Goal: Task Accomplishment & Management: Manage account settings

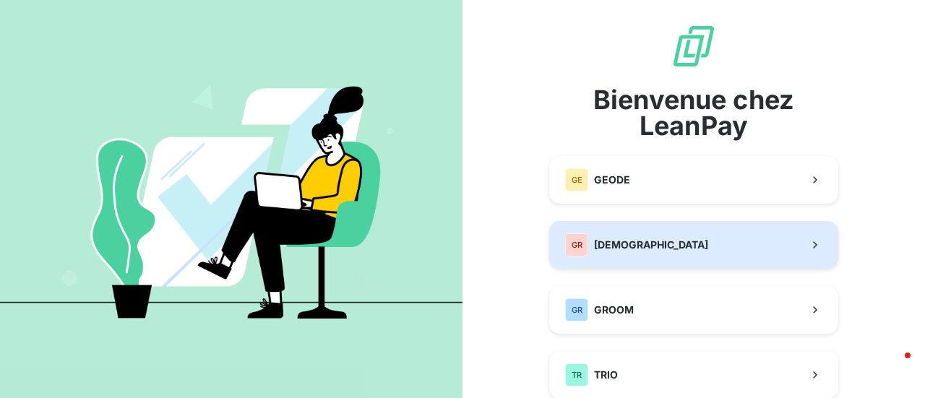
click at [626, 249] on span "[DEMOGRAPHIC_DATA]" at bounding box center [651, 245] width 114 height 14
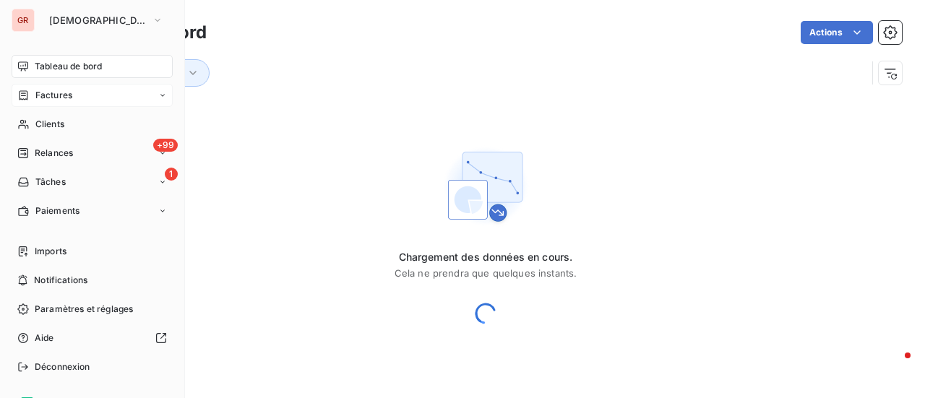
click at [68, 95] on span "Factures" at bounding box center [53, 95] width 37 height 13
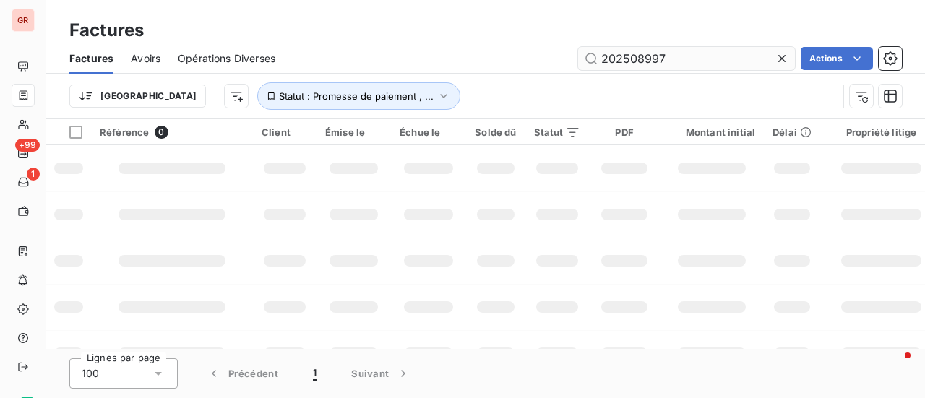
click at [677, 64] on input "202508997" at bounding box center [686, 58] width 217 height 23
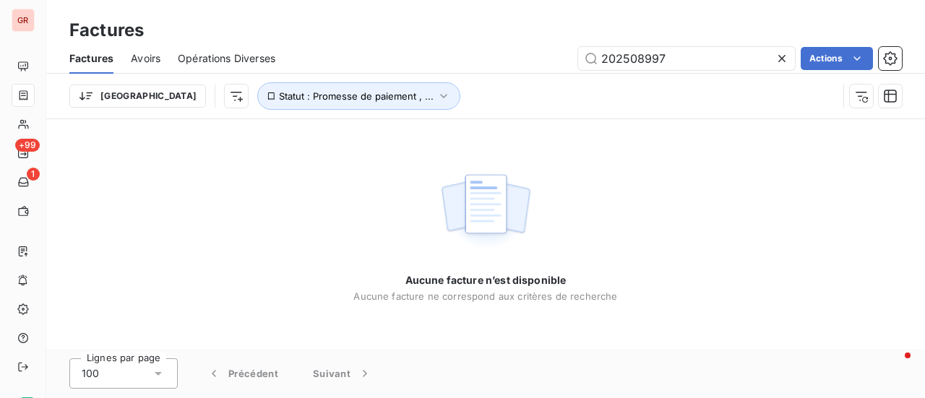
drag, startPoint x: 686, startPoint y: 63, endPoint x: 469, endPoint y: 66, distance: 216.8
click at [478, 66] on div "202508997 Actions" at bounding box center [597, 58] width 609 height 23
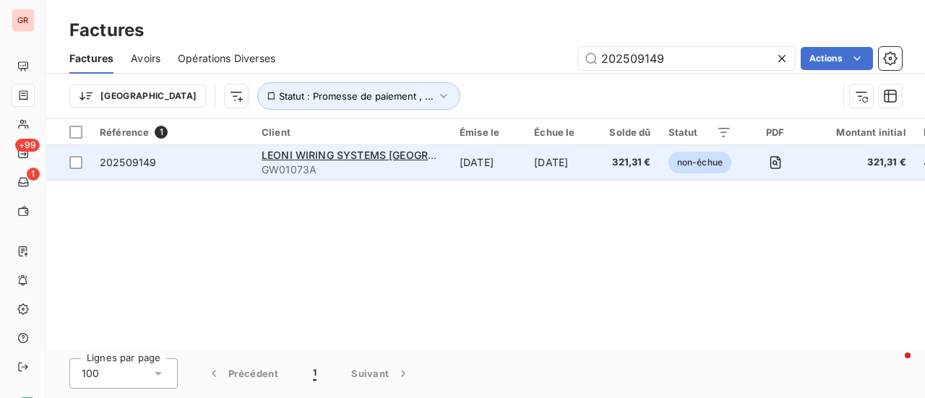
type input "202509149"
drag, startPoint x: 366, startPoint y: 155, endPoint x: 373, endPoint y: 160, distance: 8.8
click at [366, 155] on span "LEONI WIRING SYSTEMS FRANCE" at bounding box center [378, 155] width 232 height 12
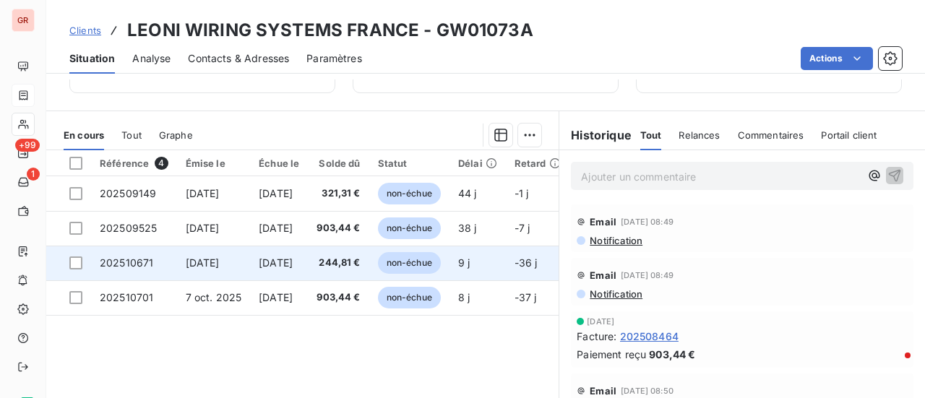
scroll to position [230, 0]
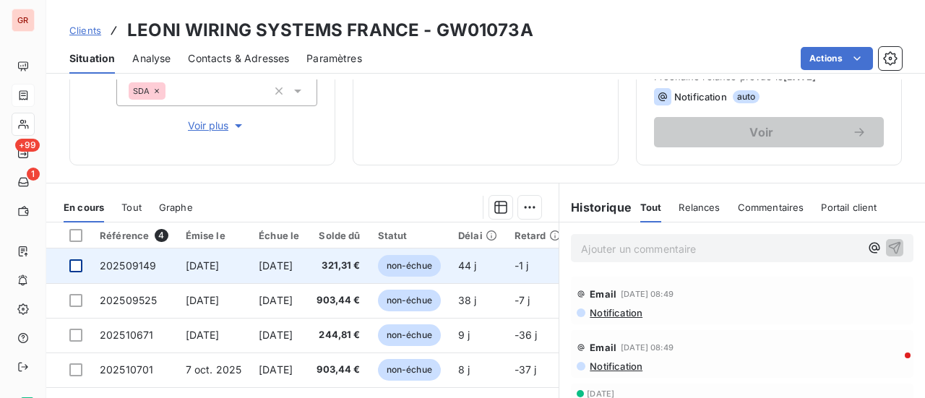
click at [78, 264] on div at bounding box center [75, 265] width 13 height 13
click at [139, 267] on span "202509149" at bounding box center [128, 265] width 56 height 12
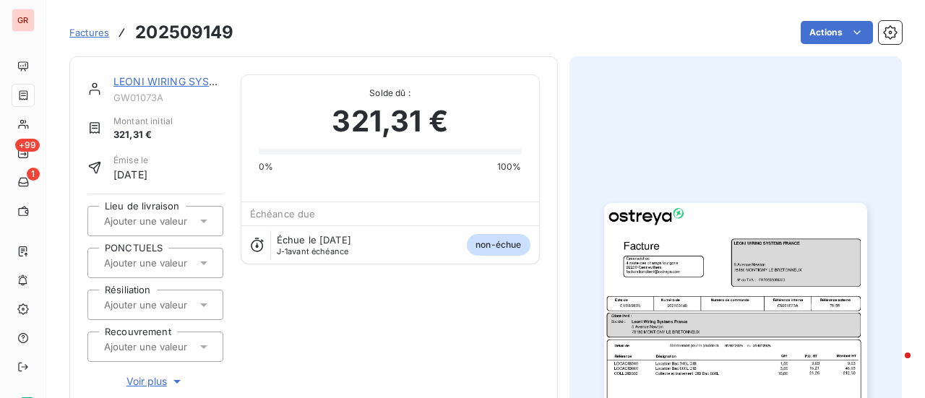
click at [184, 78] on link "LEONI WIRING SYSTEMS FRANCE" at bounding box center [229, 81] width 233 height 12
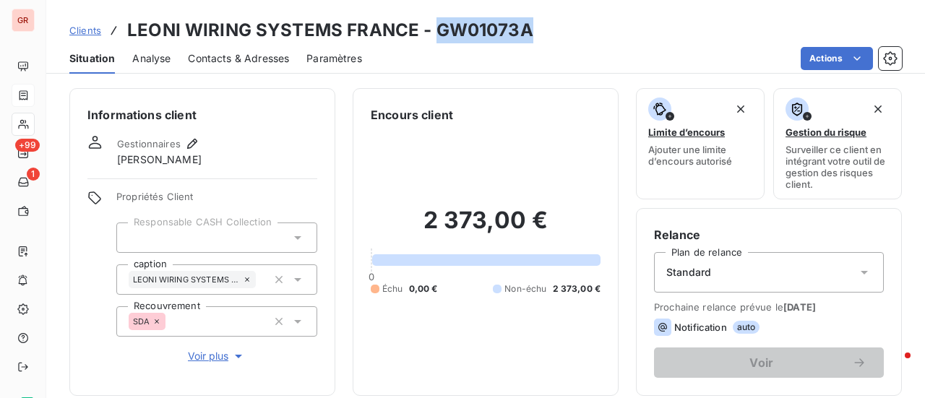
drag, startPoint x: 530, startPoint y: 34, endPoint x: 429, endPoint y: 43, distance: 100.8
click at [431, 41] on div "Clients LEONI WIRING SYSTEMS FRANCE - GW01073A" at bounding box center [485, 30] width 878 height 26
copy h3 "GW01073A"
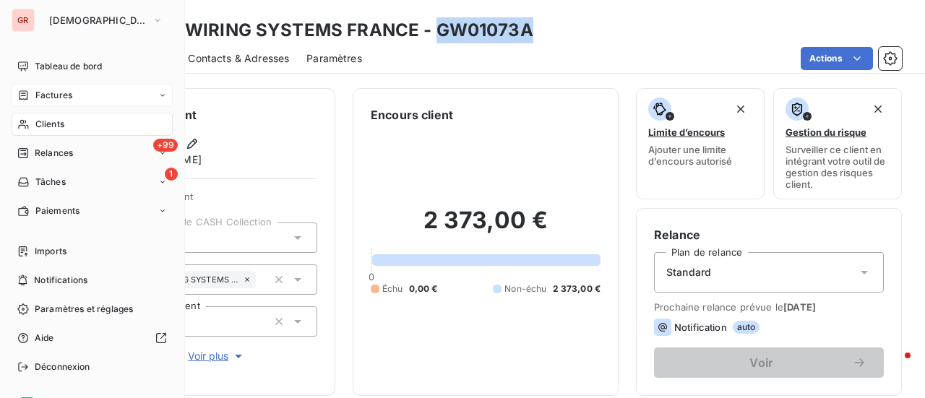
click at [68, 95] on span "Factures" at bounding box center [53, 95] width 37 height 13
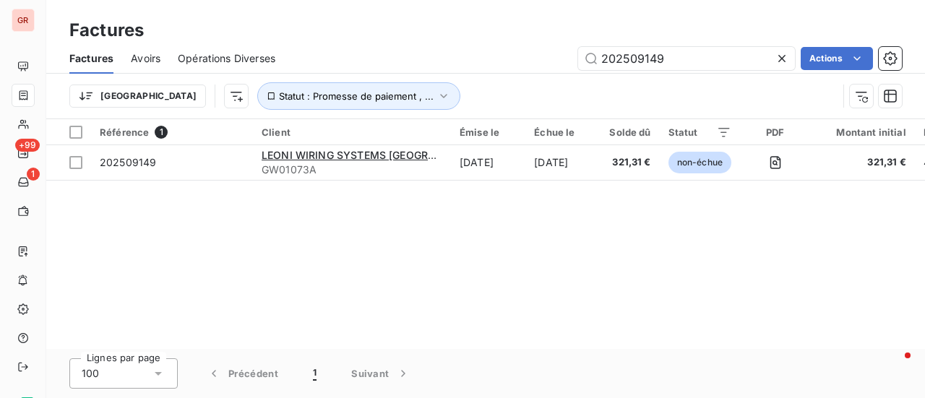
drag, startPoint x: 694, startPoint y: 57, endPoint x: 392, endPoint y: 72, distance: 301.6
click at [431, 70] on div "Factures Avoirs Opérations Diverses 202509149 Actions" at bounding box center [485, 58] width 878 height 30
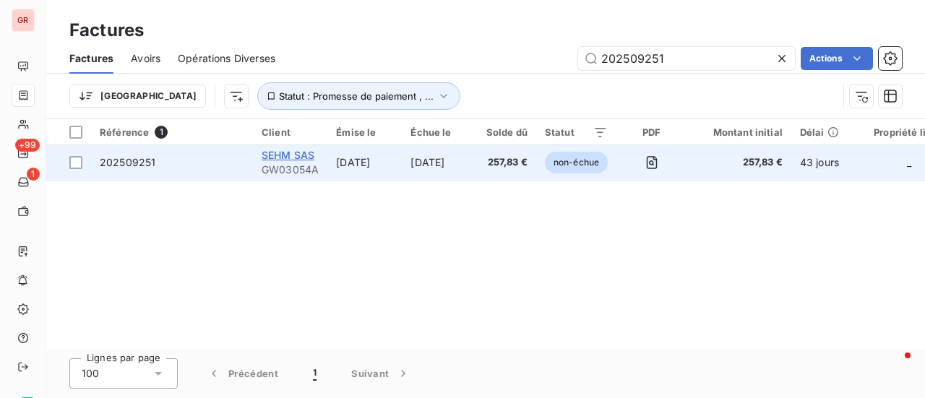
type input "202509251"
click at [292, 155] on span "SEHM SAS" at bounding box center [288, 155] width 53 height 12
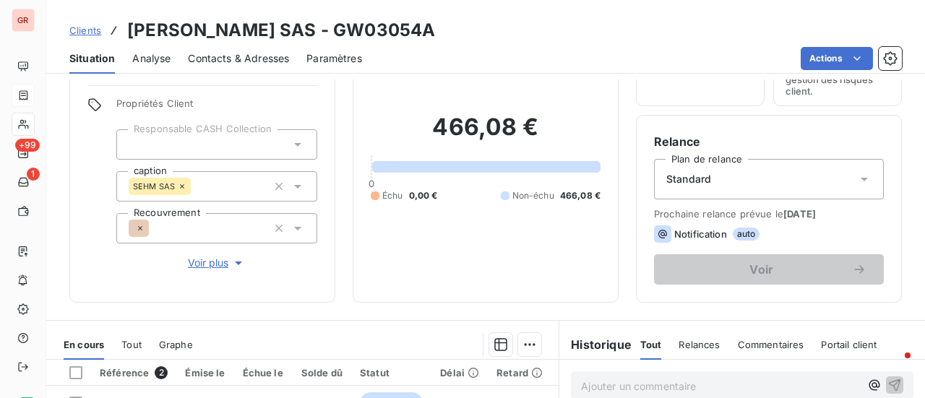
scroll to position [217, 0]
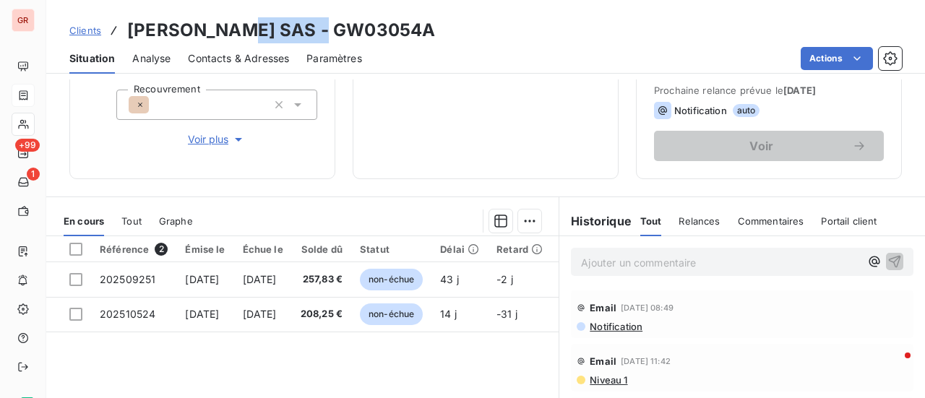
drag, startPoint x: 334, startPoint y: 34, endPoint x: 238, endPoint y: 38, distance: 95.4
click at [238, 36] on div "Clients SEHM SAS - GW03054A" at bounding box center [485, 30] width 878 height 26
copy h3 "GW03054A"
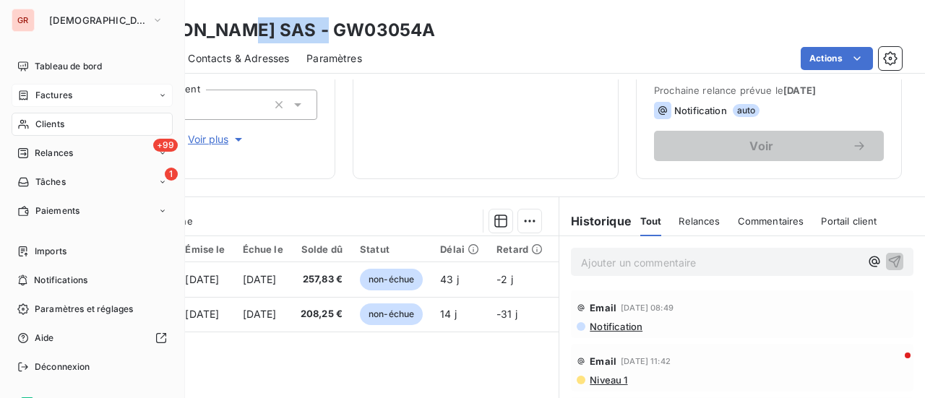
click at [59, 90] on span "Factures" at bounding box center [53, 95] width 37 height 13
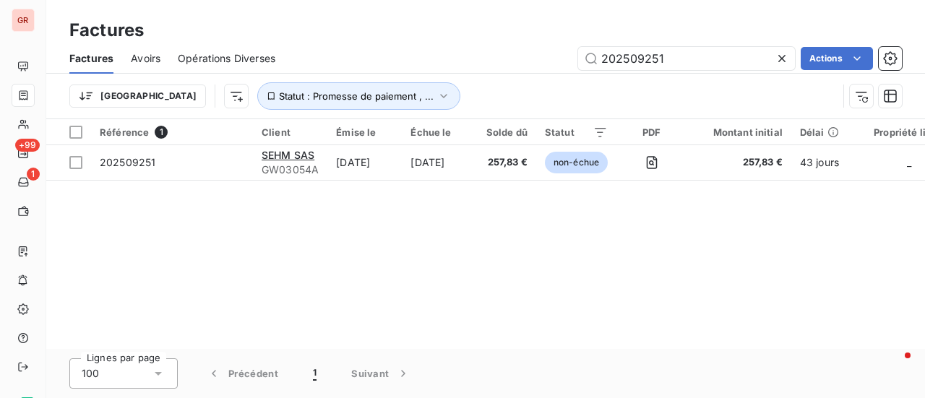
drag, startPoint x: 686, startPoint y: 48, endPoint x: 509, endPoint y: 60, distance: 178.1
click at [513, 60] on div "202509251 Actions" at bounding box center [597, 58] width 609 height 23
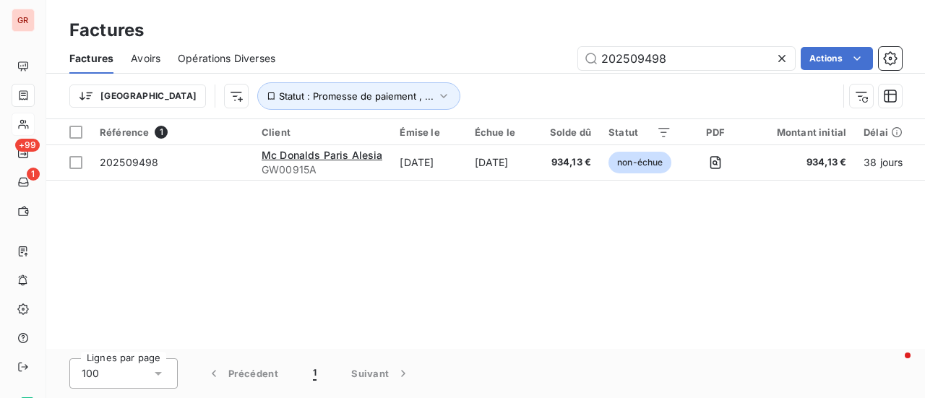
type input "202509498"
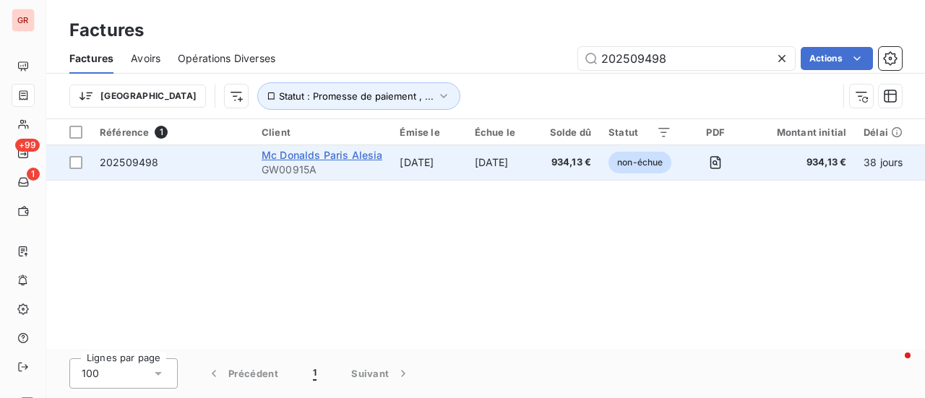
click at [300, 157] on span "Mc Donalds Paris Alesia" at bounding box center [322, 155] width 121 height 12
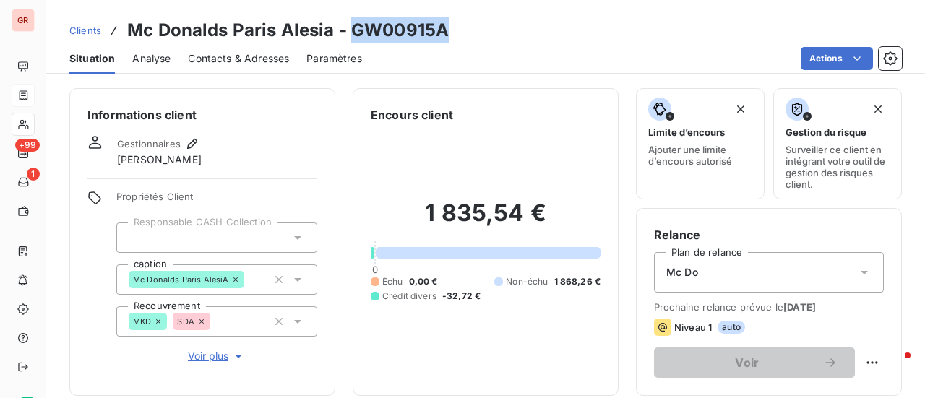
drag, startPoint x: 454, startPoint y: 32, endPoint x: 348, endPoint y: 34, distance: 105.5
click at [348, 34] on div "Clients Mc Donalds Paris Alesia - GW00915A" at bounding box center [485, 30] width 878 height 26
copy h3 "GW00915A"
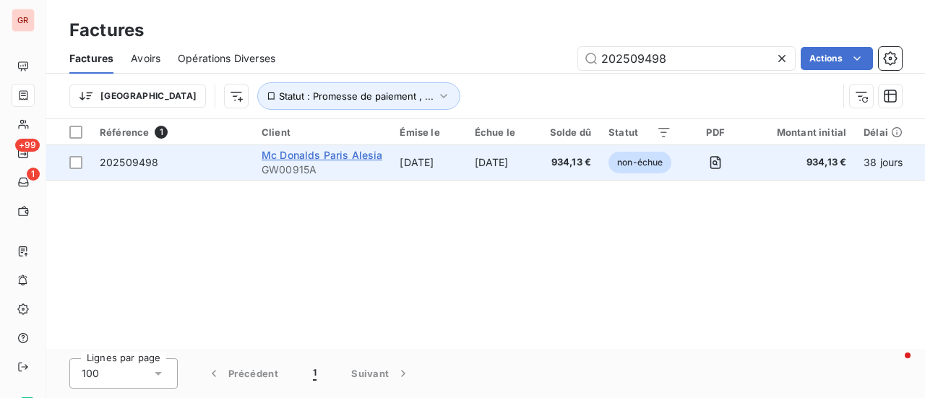
click at [329, 157] on span "Mc Donalds Paris Alesia" at bounding box center [322, 155] width 121 height 12
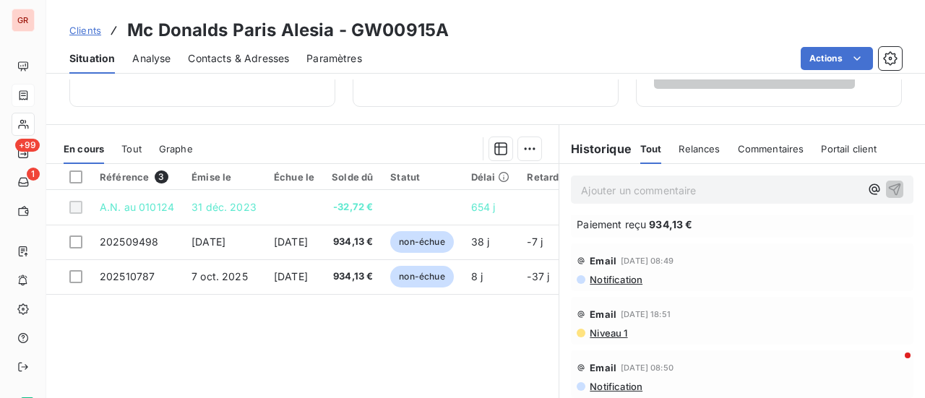
scroll to position [217, 0]
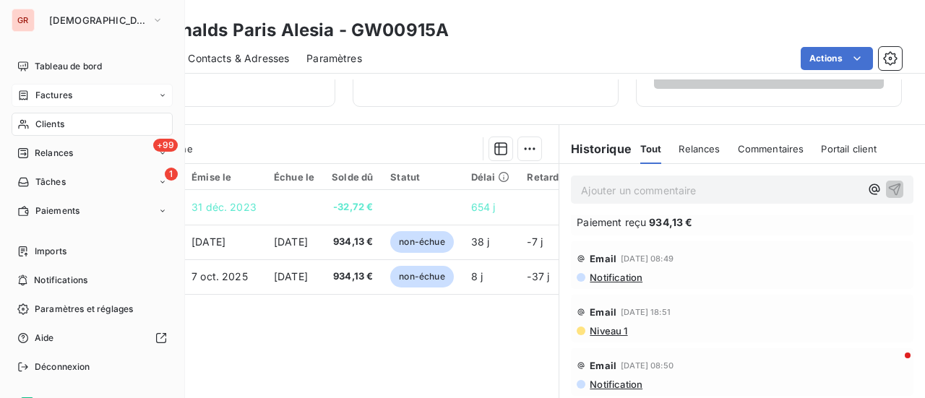
drag, startPoint x: 68, startPoint y: 96, endPoint x: 100, endPoint y: 96, distance: 32.5
click at [68, 96] on span "Factures" at bounding box center [53, 95] width 37 height 13
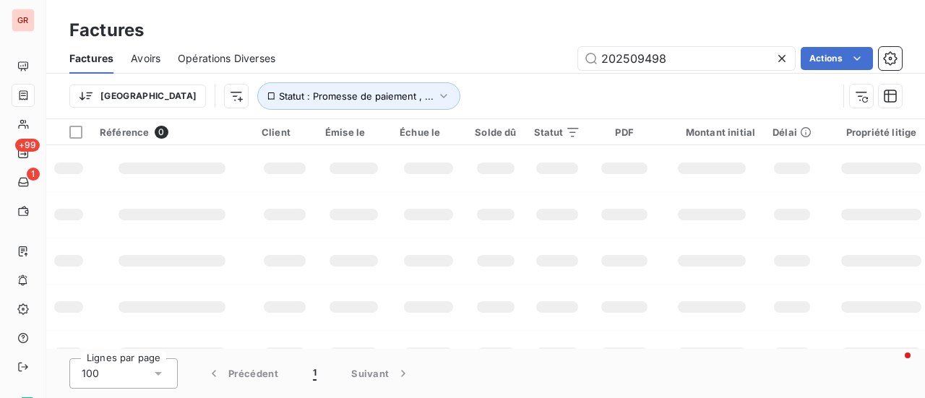
drag, startPoint x: 673, startPoint y: 63, endPoint x: 451, endPoint y: 65, distance: 222.5
click at [451, 65] on div "202509498 Actions" at bounding box center [597, 58] width 609 height 23
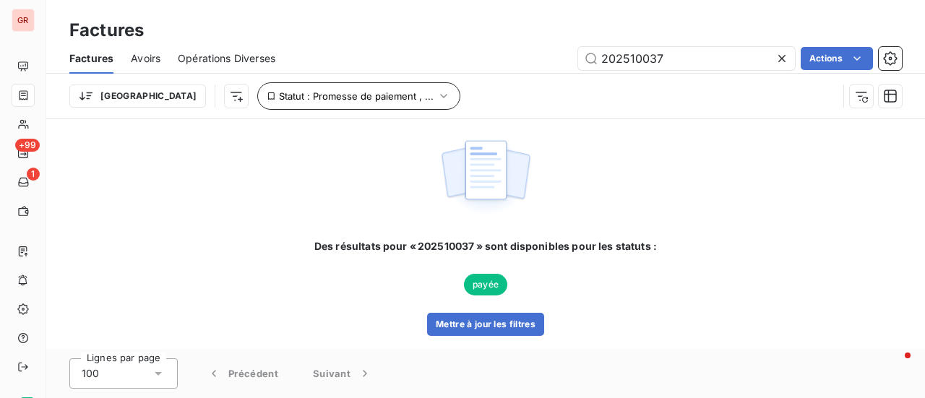
type input "202510037"
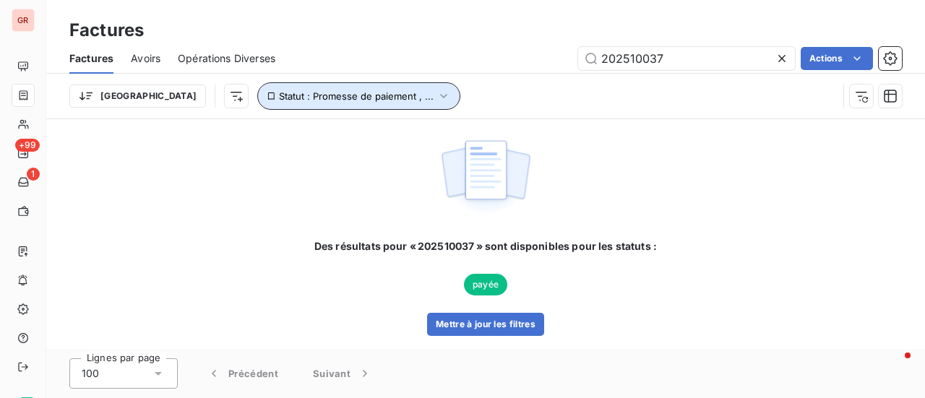
click at [436, 98] on icon "button" at bounding box center [443, 96] width 14 height 14
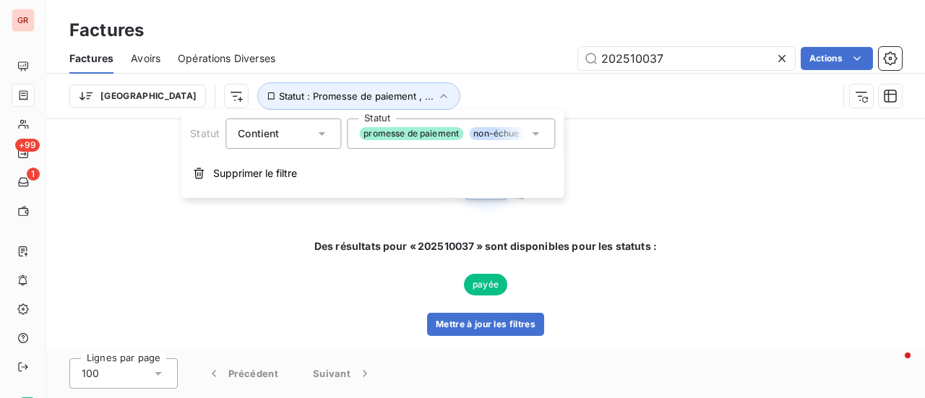
click at [541, 130] on icon at bounding box center [535, 133] width 14 height 14
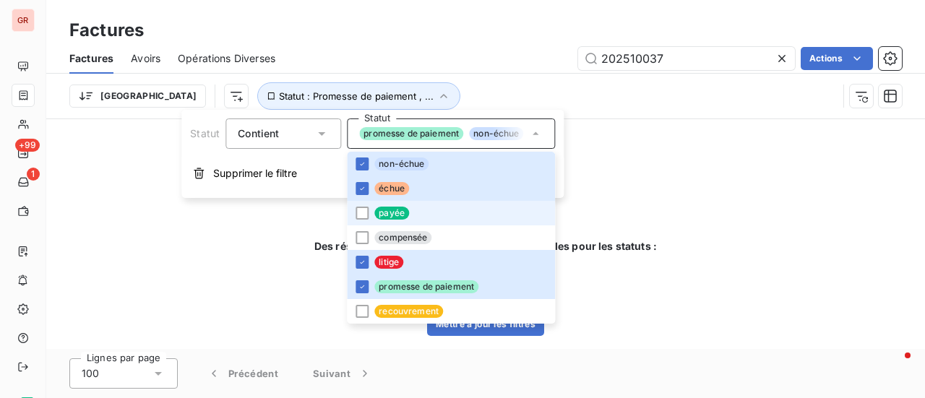
click at [371, 217] on li "payée" at bounding box center [451, 213] width 208 height 25
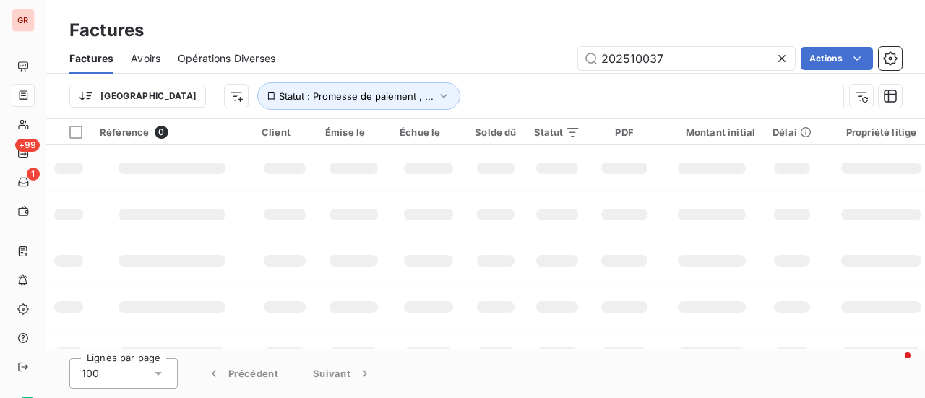
click at [607, 214] on div at bounding box center [624, 215] width 46 height 12
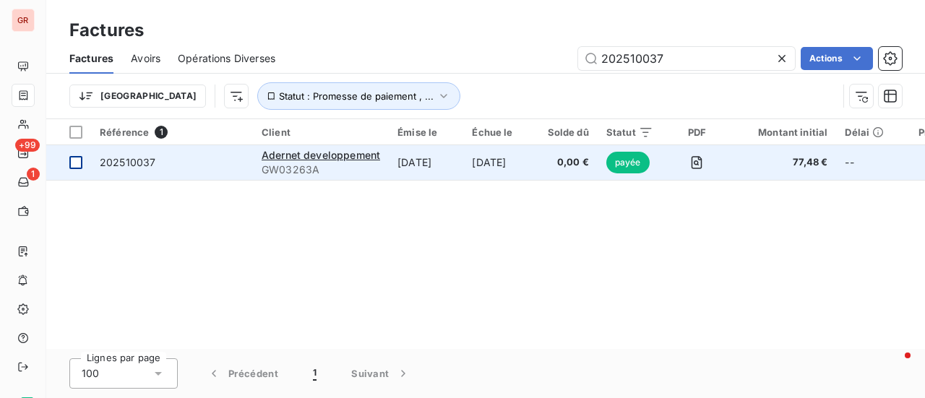
click at [81, 161] on div at bounding box center [75, 162] width 13 height 13
click at [141, 163] on span "202510037" at bounding box center [128, 162] width 56 height 12
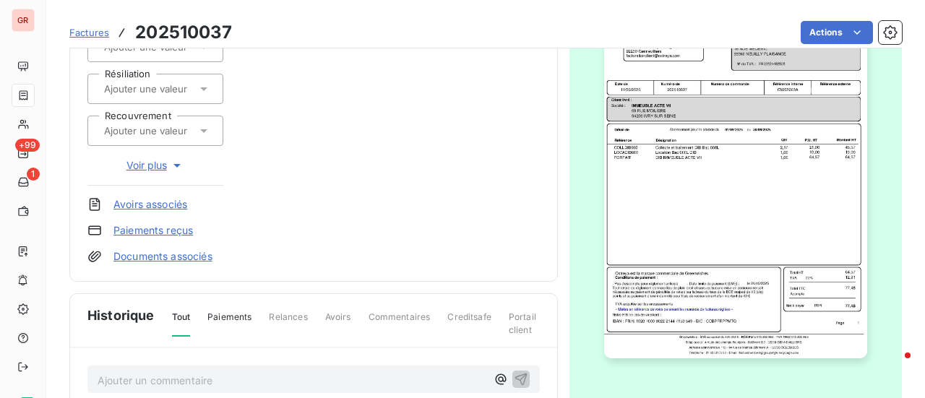
scroll to position [433, 0]
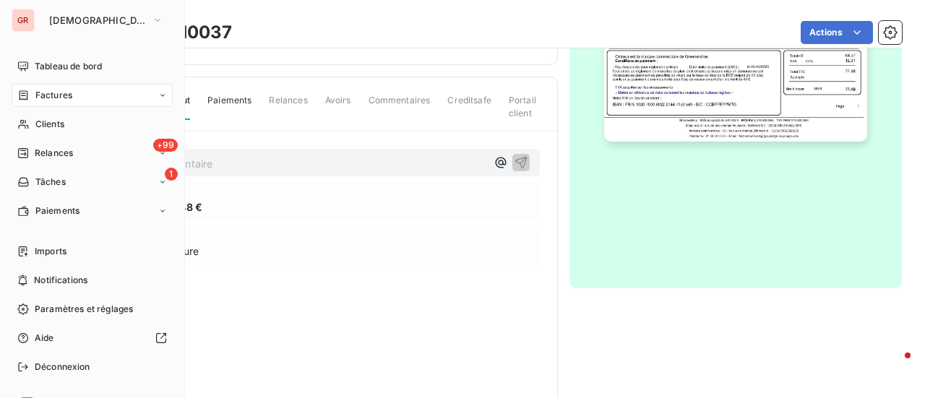
drag, startPoint x: 66, startPoint y: 92, endPoint x: 316, endPoint y: 102, distance: 250.1
click at [66, 92] on span "Factures" at bounding box center [53, 95] width 37 height 13
click at [56, 93] on span "Factures" at bounding box center [53, 95] width 37 height 13
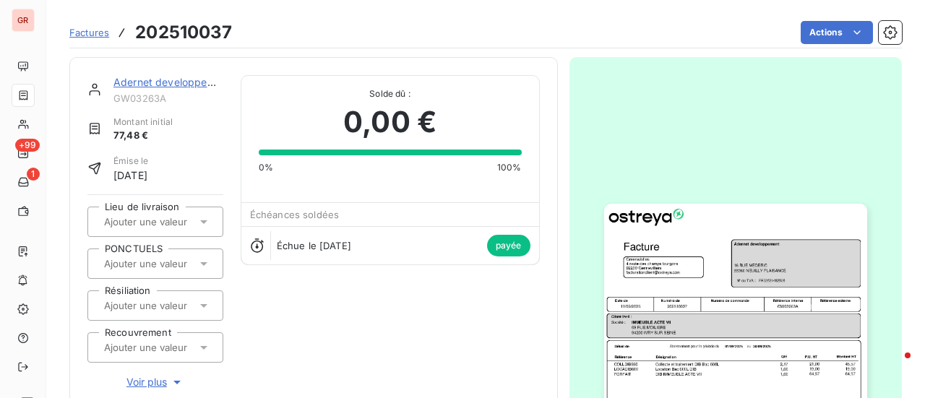
scroll to position [0, 0]
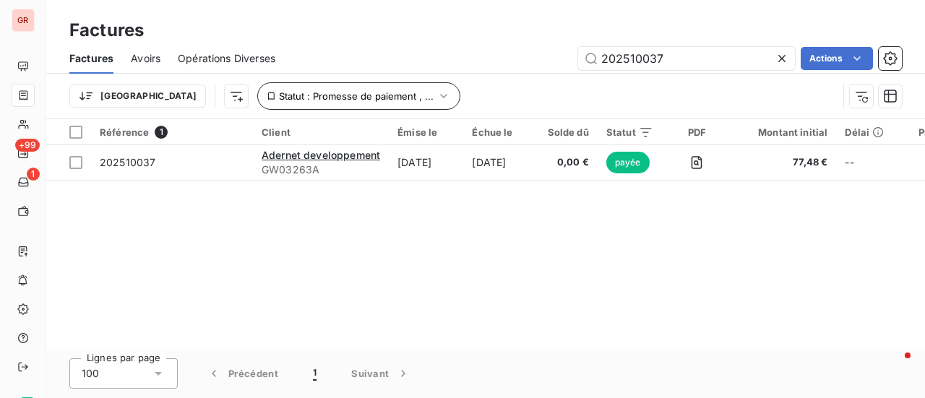
drag, startPoint x: 705, startPoint y: 67, endPoint x: 333, endPoint y: 101, distance: 373.6
click at [373, 95] on div "Factures Avoirs Opérations Diverses 202510037 Actions Trier Statut : Promesse d…" at bounding box center [485, 80] width 878 height 75
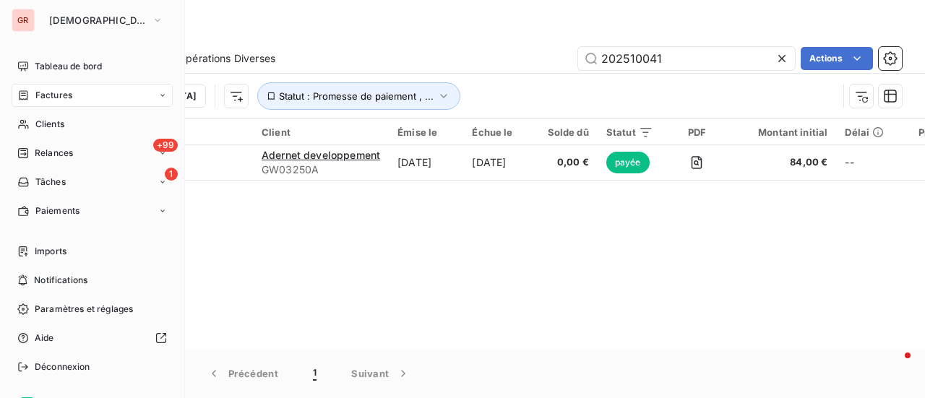
click at [66, 93] on span "Factures" at bounding box center [53, 95] width 37 height 13
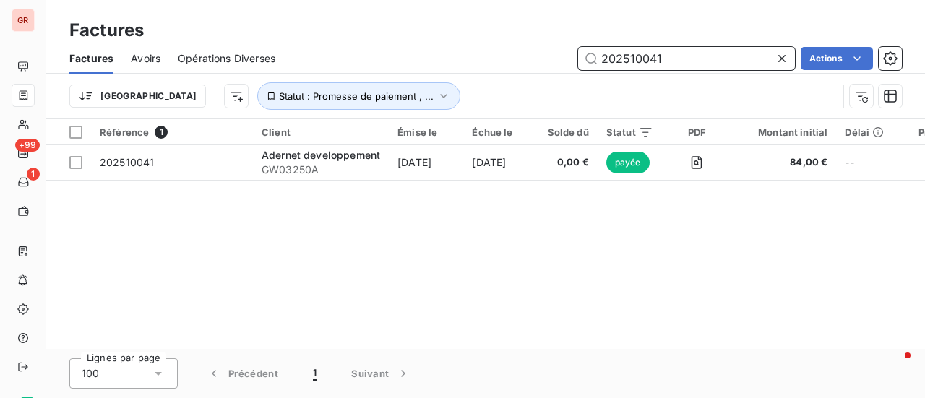
click at [691, 64] on input "202510041" at bounding box center [686, 58] width 217 height 23
drag, startPoint x: 682, startPoint y: 64, endPoint x: 345, endPoint y: 126, distance: 343.2
click at [420, 108] on div "Factures Avoirs Opérations Diverses 202510041 Actions Trier Statut : Promesse d…" at bounding box center [485, 80] width 878 height 75
paste input "5"
type input "202510051"
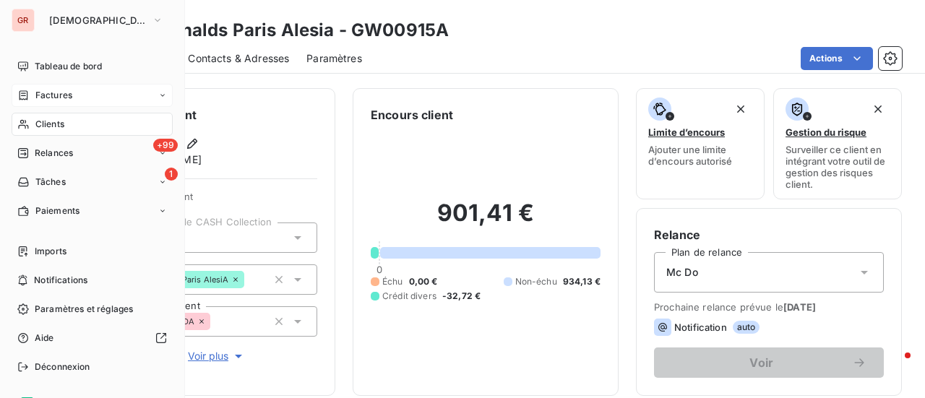
click at [63, 125] on span "Clients" at bounding box center [49, 124] width 29 height 13
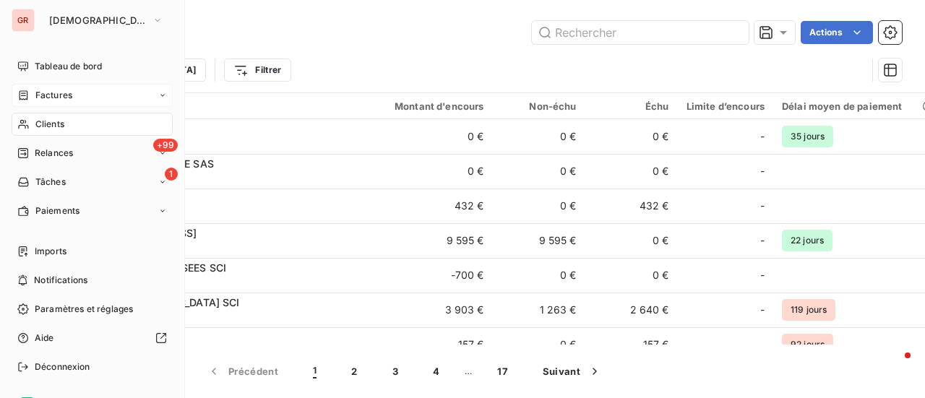
click at [53, 95] on span "Factures" at bounding box center [53, 95] width 37 height 13
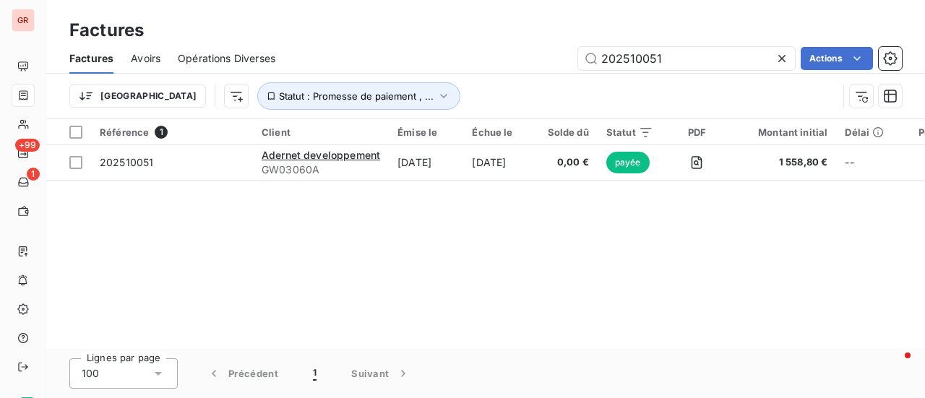
drag, startPoint x: 685, startPoint y: 63, endPoint x: 412, endPoint y: 64, distance: 273.1
click at [412, 64] on div "202510051 Actions" at bounding box center [597, 58] width 609 height 23
click at [691, 63] on input "202510051" at bounding box center [686, 58] width 217 height 23
paste input "37"
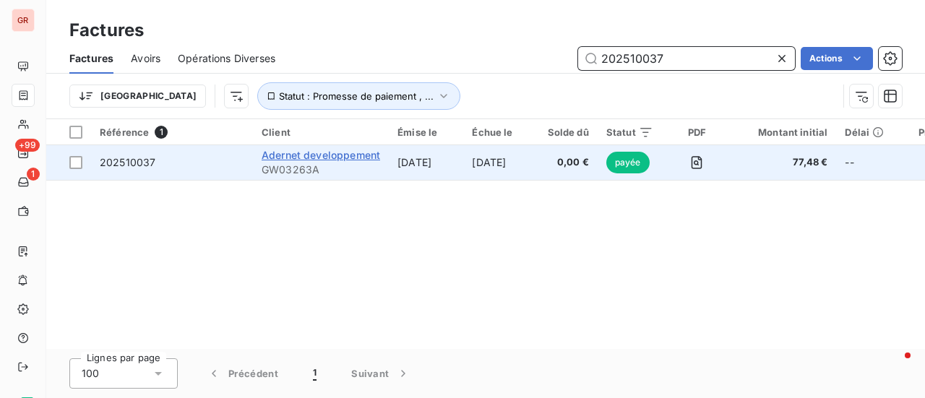
type input "202510037"
click at [298, 152] on span "Adernet developpement" at bounding box center [321, 155] width 118 height 12
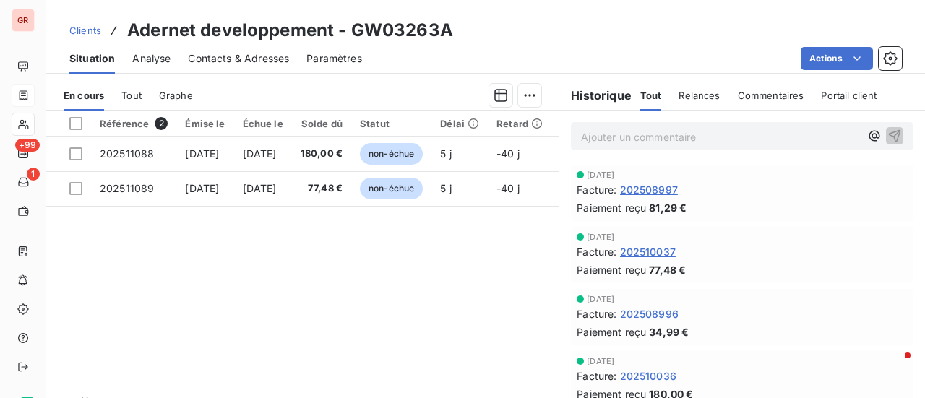
scroll to position [361, 0]
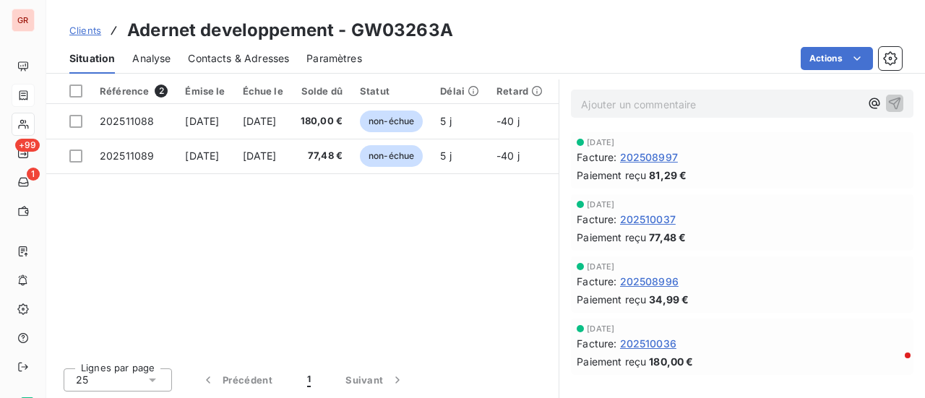
click at [669, 278] on span "202508996" at bounding box center [649, 281] width 59 height 15
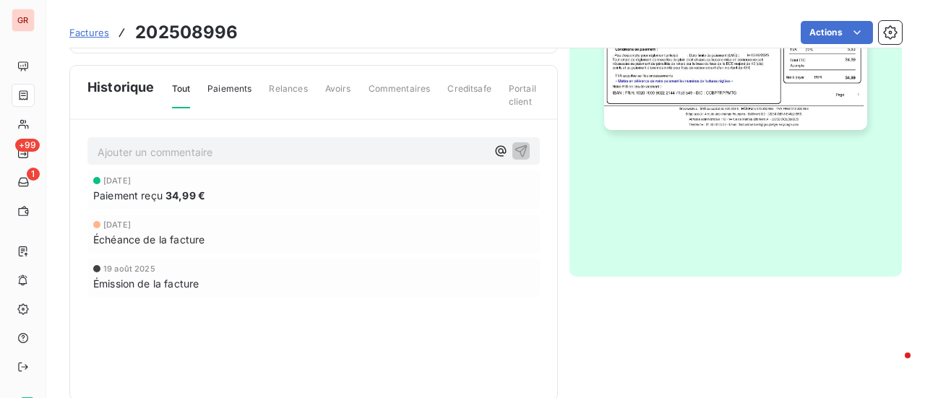
scroll to position [469, 0]
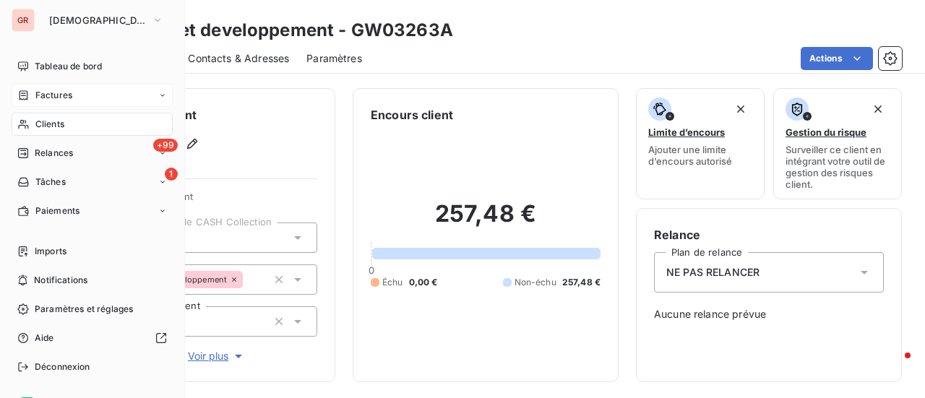
click at [64, 100] on span "Factures" at bounding box center [53, 95] width 37 height 13
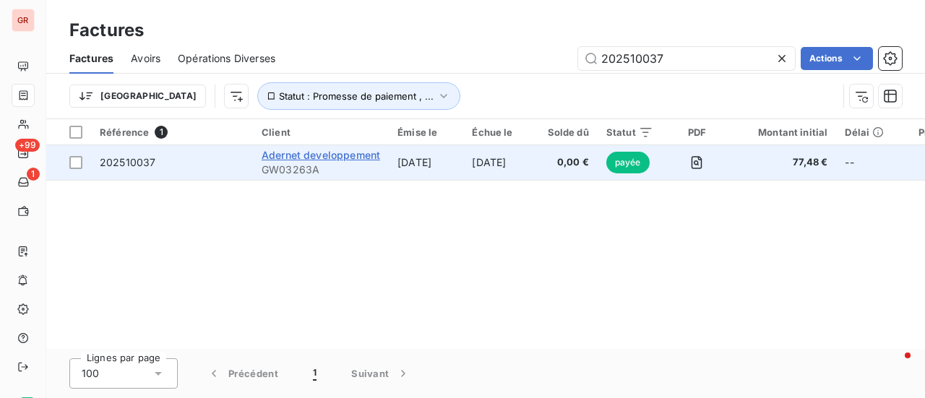
click at [294, 155] on span "Adernet developpement" at bounding box center [321, 155] width 118 height 12
click at [79, 165] on div at bounding box center [75, 162] width 13 height 13
click at [133, 166] on span "202510037" at bounding box center [128, 162] width 56 height 12
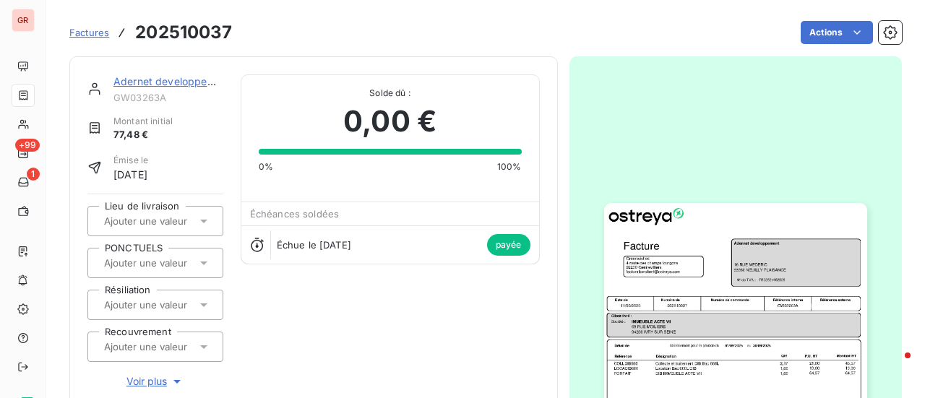
click at [688, 256] on img "button" at bounding box center [735, 388] width 263 height 371
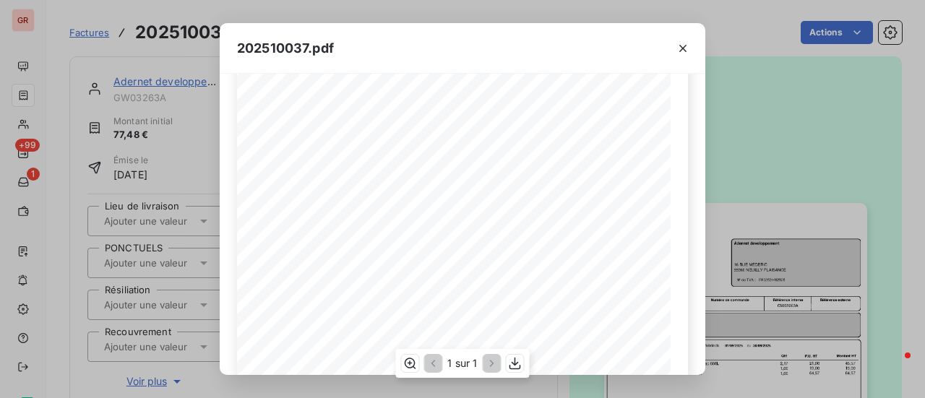
scroll to position [345, 0]
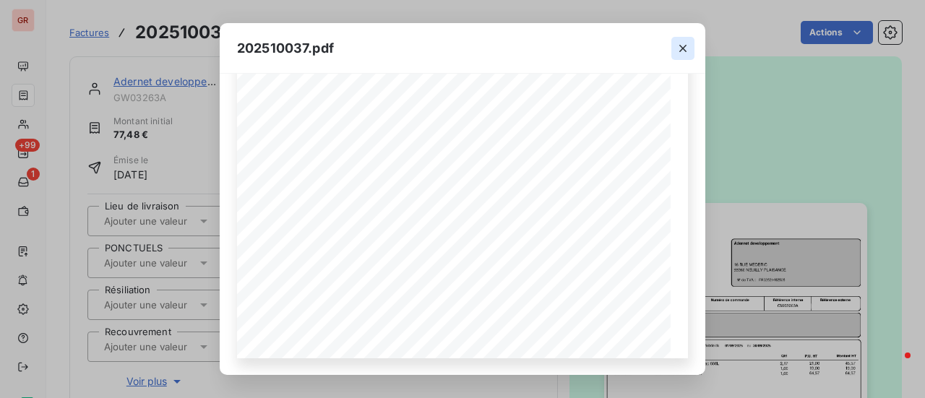
click at [688, 46] on icon "button" at bounding box center [682, 48] width 14 height 14
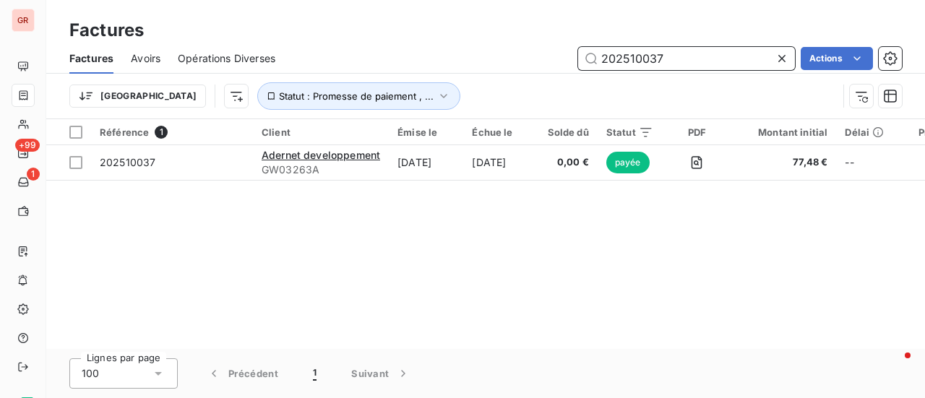
click at [686, 61] on input "202510037" at bounding box center [686, 58] width 217 height 23
drag, startPoint x: 658, startPoint y: 64, endPoint x: 430, endPoint y: 79, distance: 228.8
click at [446, 77] on div "Factures Avoirs Opérations Diverses 202510037 Actions Trier Statut : Promesse d…" at bounding box center [485, 80] width 878 height 75
click at [681, 64] on input "202510037" at bounding box center [686, 58] width 217 height 23
drag, startPoint x: 672, startPoint y: 65, endPoint x: 496, endPoint y: 70, distance: 176.3
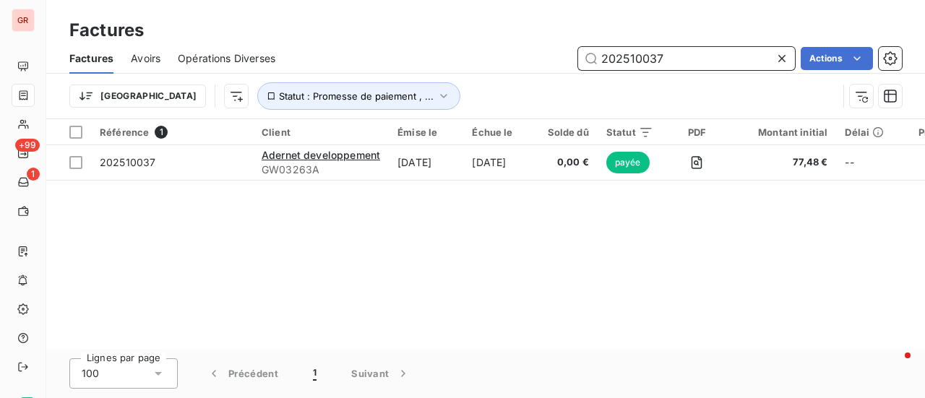
click at [543, 68] on div "202510037 Actions" at bounding box center [597, 58] width 609 height 23
paste input "41"
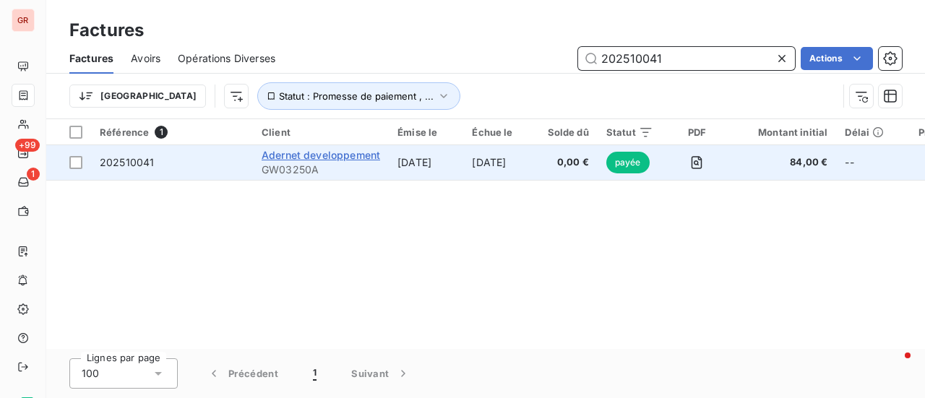
type input "202510041"
click at [347, 152] on span "Adernet developpement" at bounding box center [321, 155] width 118 height 12
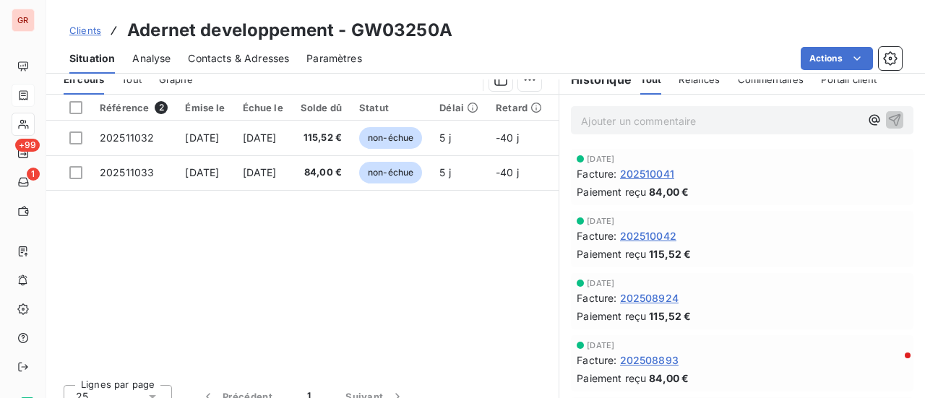
scroll to position [361, 0]
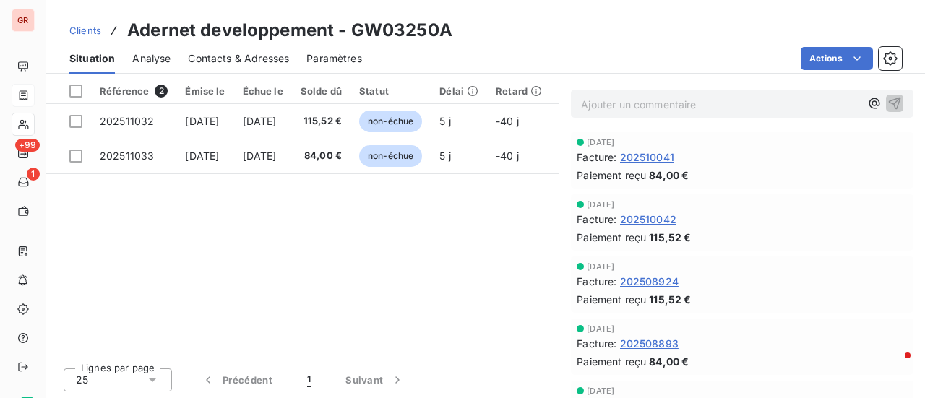
click at [646, 156] on span "202510041" at bounding box center [647, 157] width 54 height 15
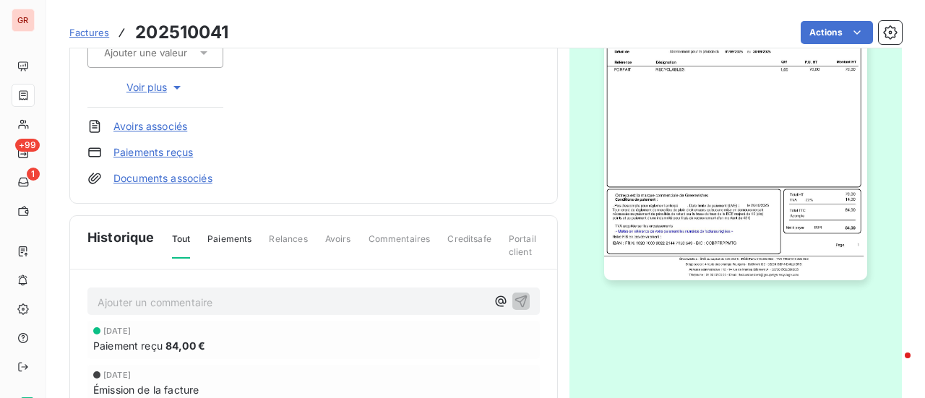
scroll to position [217, 0]
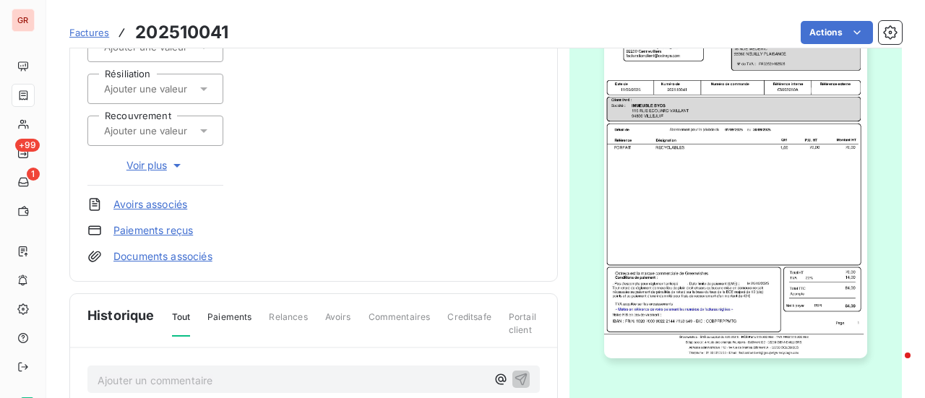
click at [720, 217] on img "button" at bounding box center [735, 172] width 263 height 371
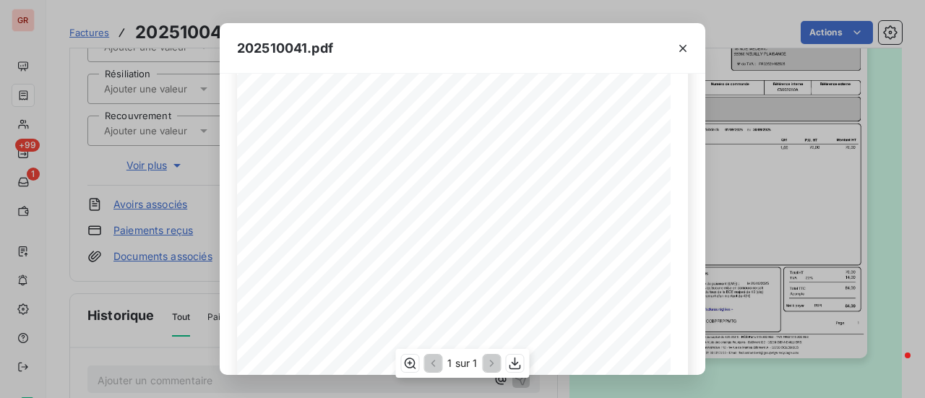
scroll to position [345, 0]
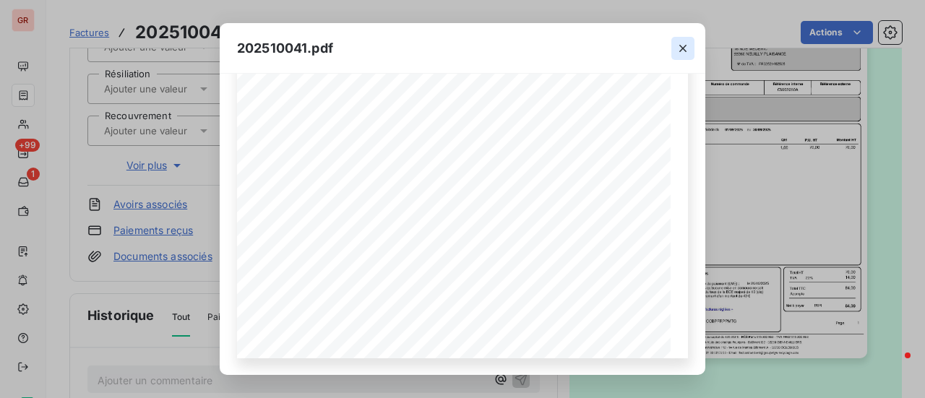
click at [682, 47] on icon "button" at bounding box center [682, 48] width 7 height 7
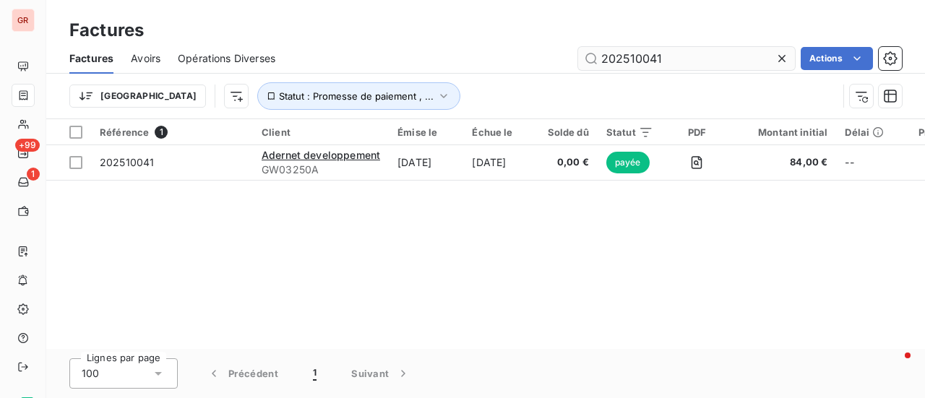
click at [694, 59] on input "202510041" at bounding box center [686, 58] width 217 height 23
drag, startPoint x: 688, startPoint y: 64, endPoint x: 468, endPoint y: 66, distance: 220.4
click at [484, 66] on div "202510041 Actions" at bounding box center [597, 58] width 609 height 23
click at [694, 49] on input "202510051" at bounding box center [686, 58] width 217 height 23
drag, startPoint x: 688, startPoint y: 56, endPoint x: 187, endPoint y: 142, distance: 507.8
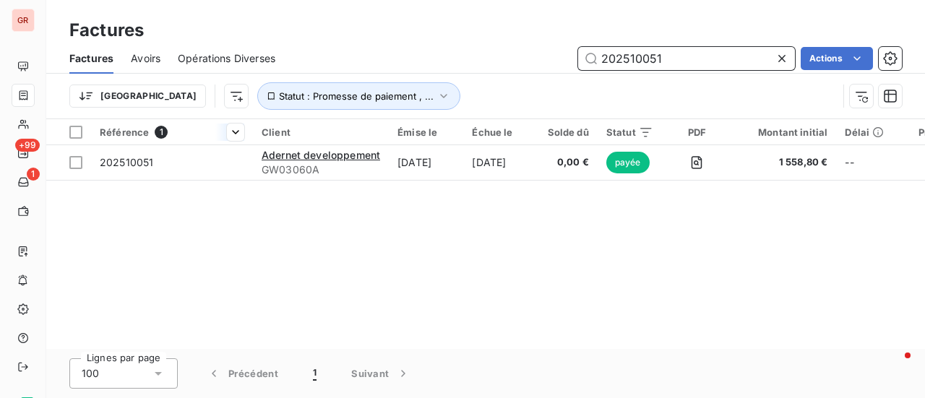
click at [248, 93] on div "Factures Avoirs Opérations Diverses 202510051 Actions Trier Statut : Promesse d…" at bounding box center [485, 80] width 878 height 75
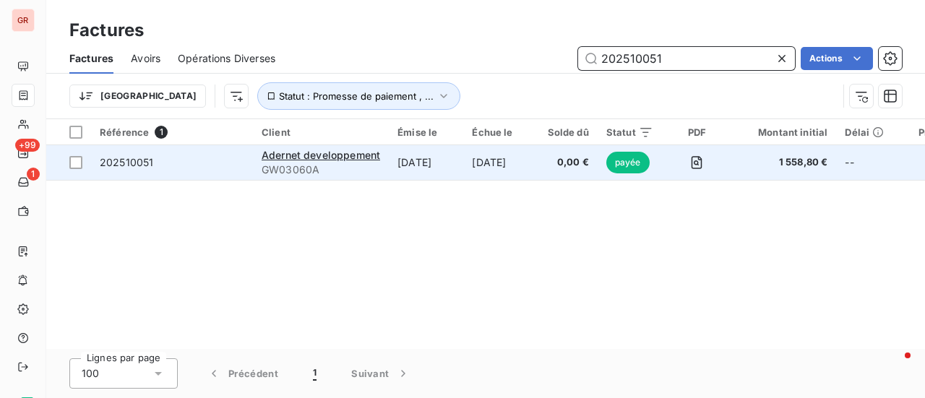
paste input "37"
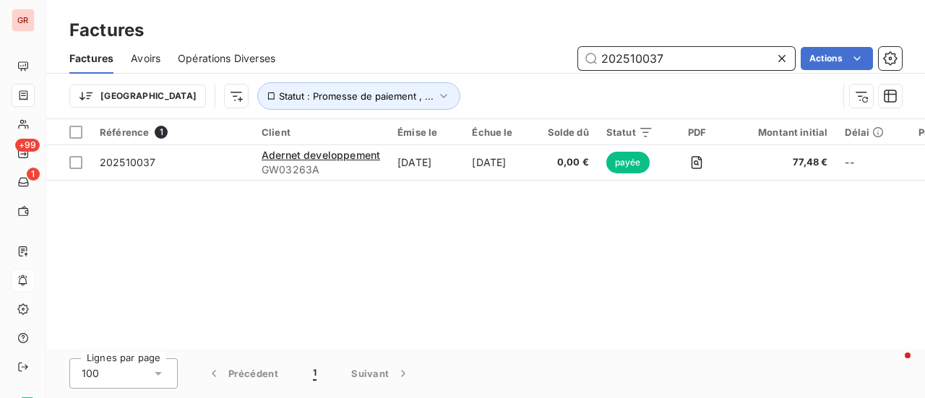
type input "202510037"
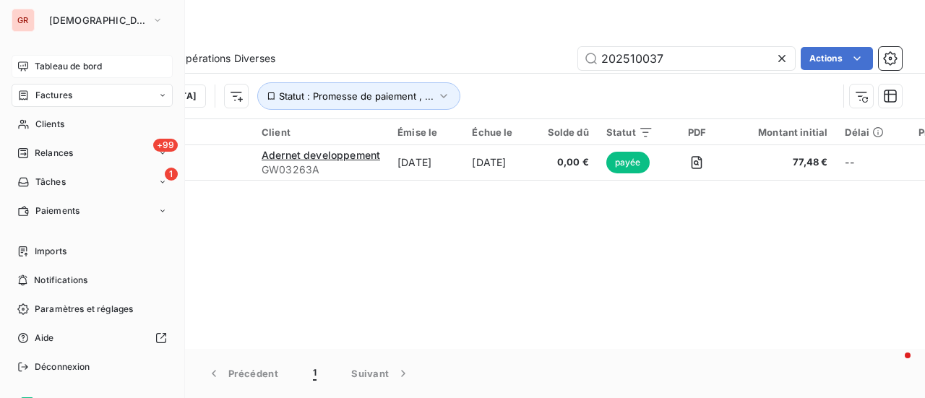
click at [77, 60] on span "Tableau de bord" at bounding box center [68, 66] width 67 height 13
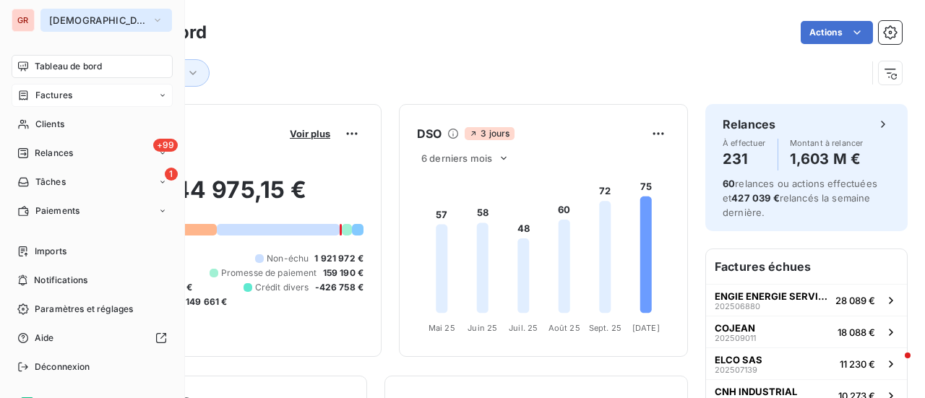
click at [152, 17] on icon "button" at bounding box center [158, 20] width 12 height 14
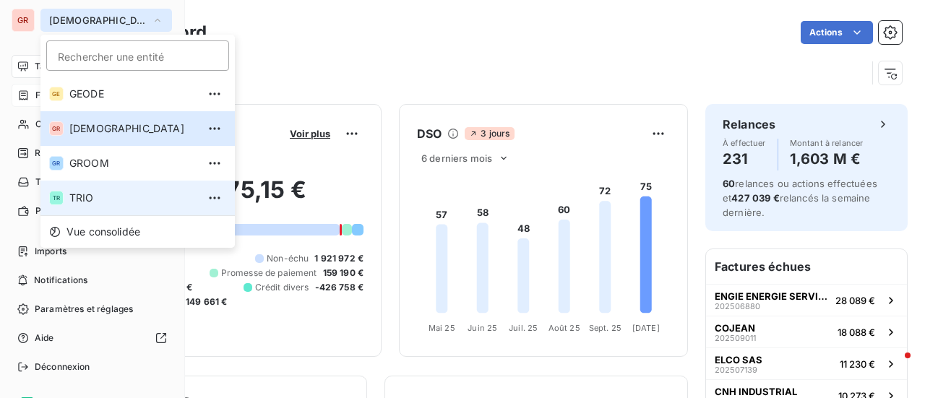
click at [85, 204] on span "TRIO" at bounding box center [133, 198] width 128 height 14
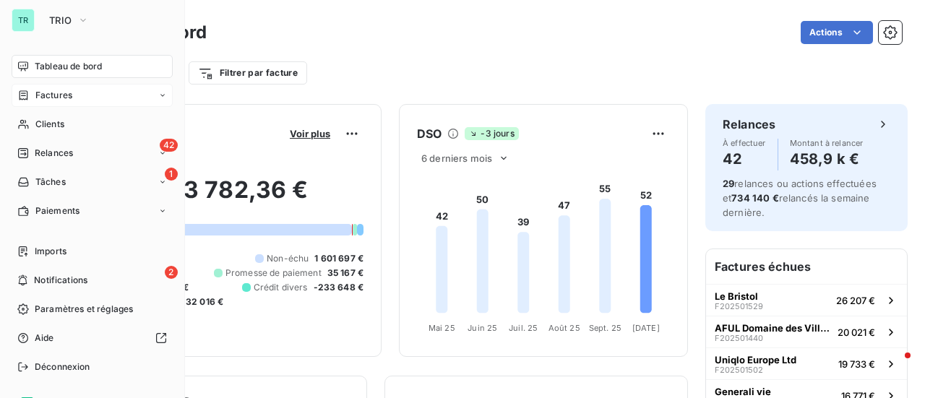
click at [70, 90] on span "Factures" at bounding box center [53, 95] width 37 height 13
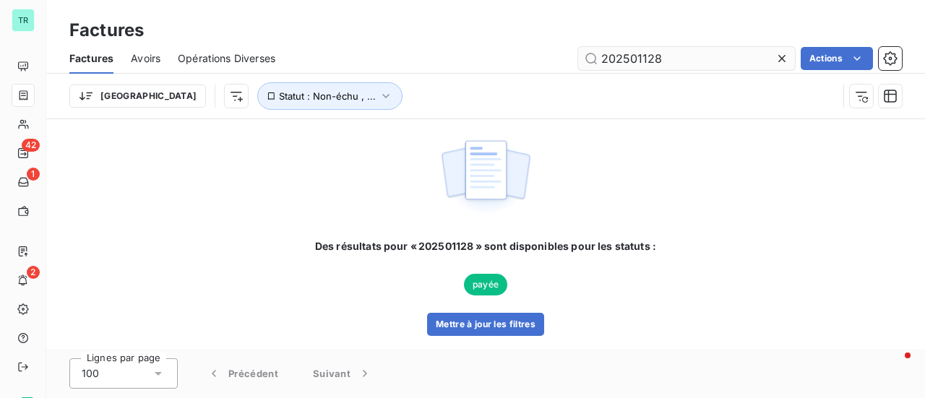
click at [691, 60] on input "202501128" at bounding box center [686, 58] width 217 height 23
drag, startPoint x: 712, startPoint y: 47, endPoint x: 389, endPoint y: 74, distance: 324.1
click at [416, 72] on div "Factures Avoirs Opérations Diverses 202501128 Actions" at bounding box center [485, 58] width 878 height 30
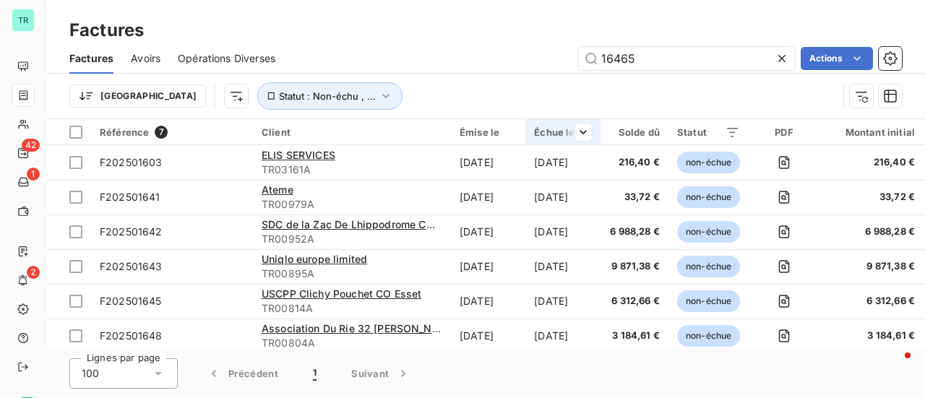
type input "164654"
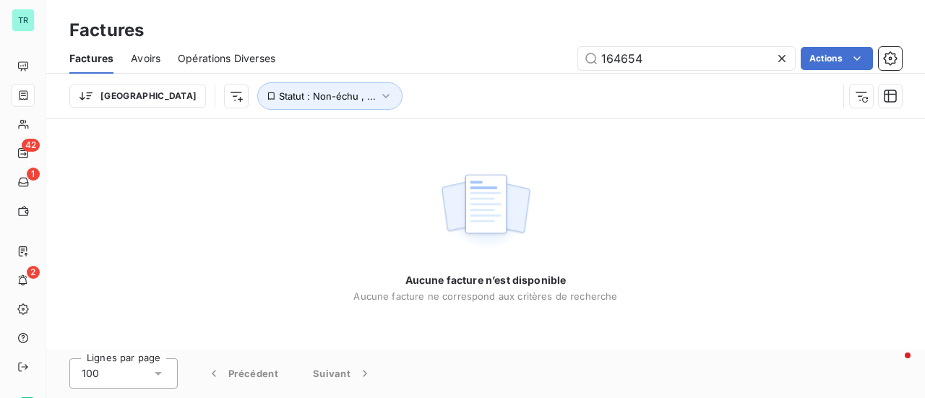
drag, startPoint x: 640, startPoint y: 66, endPoint x: 431, endPoint y: 89, distance: 210.8
click at [493, 73] on div "Factures Avoirs Opérations Diverses 164654 Actions" at bounding box center [485, 58] width 878 height 30
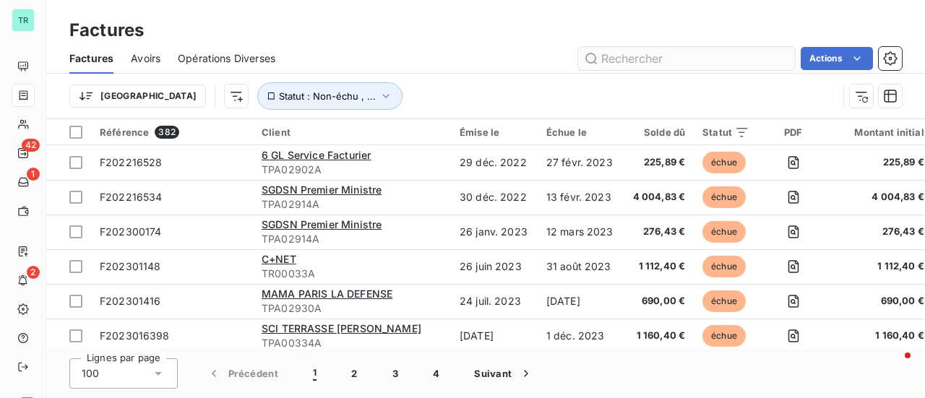
click at [666, 56] on input "text" at bounding box center [686, 58] width 217 height 23
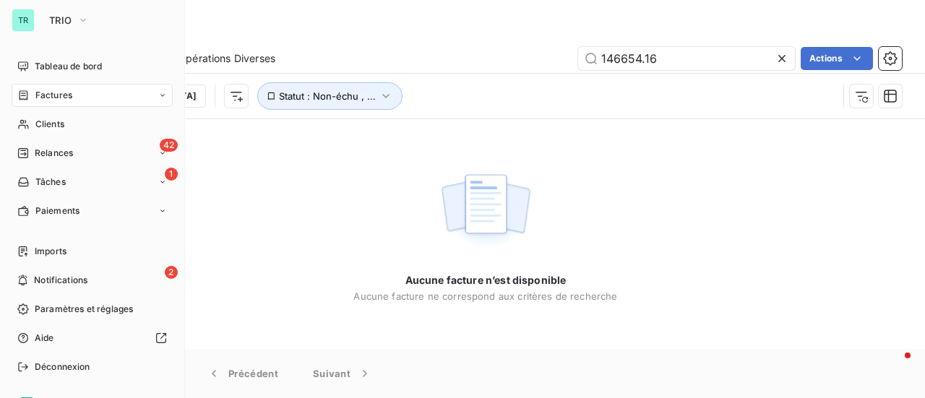
type input "146654.16"
click at [61, 90] on span "Factures" at bounding box center [53, 95] width 37 height 13
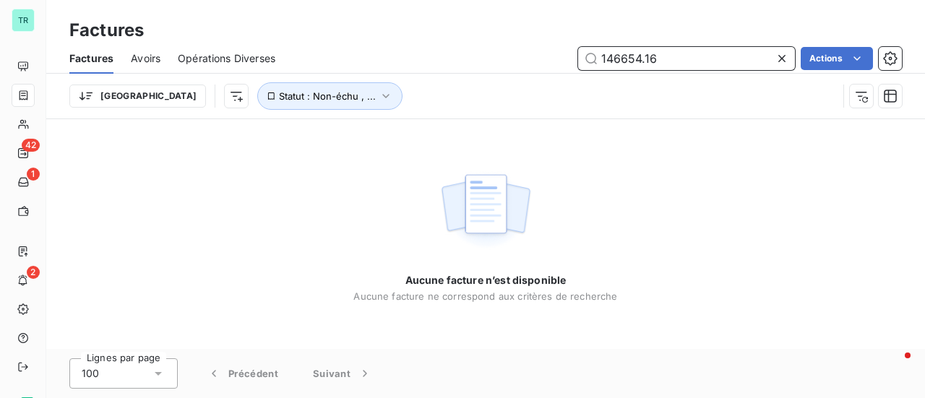
drag, startPoint x: 637, startPoint y: 58, endPoint x: 496, endPoint y: 80, distance: 143.4
click at [507, 77] on div "Factures Avoirs Opérations Diverses 146654.16 Actions Trier Statut : Non-échu ,…" at bounding box center [485, 80] width 878 height 75
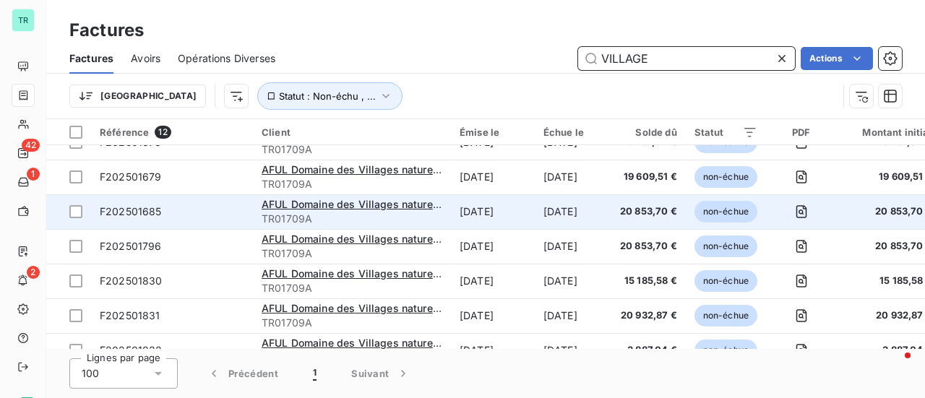
scroll to position [217, 0]
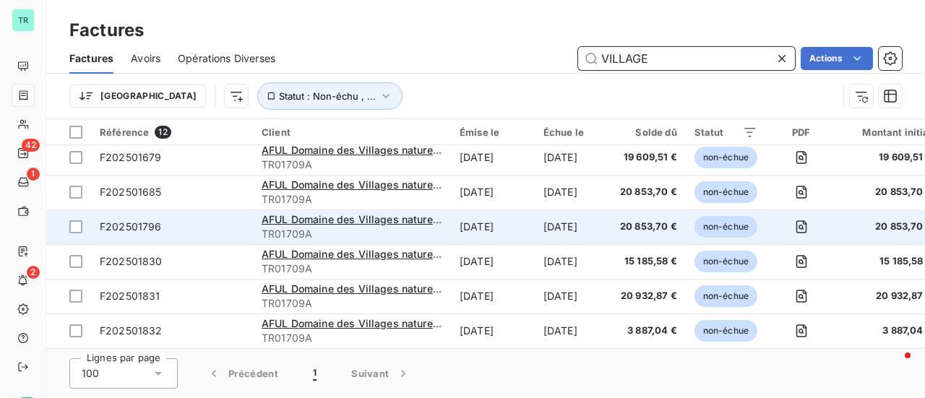
type input "VILLAGE"
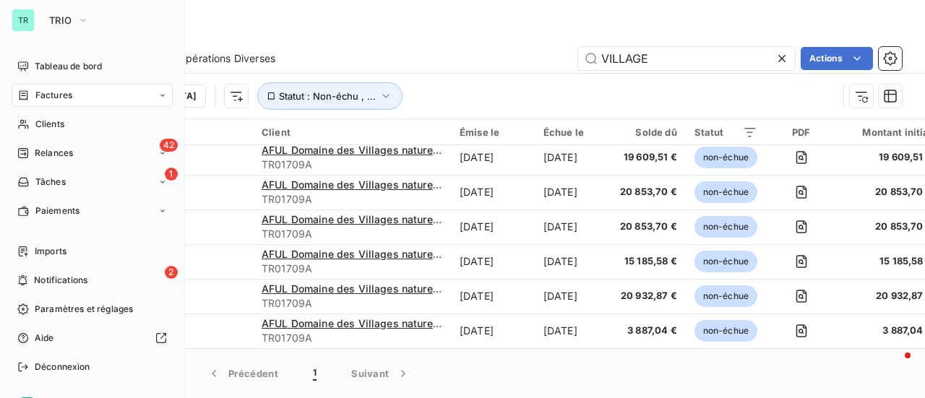
click at [66, 99] on span "Factures" at bounding box center [53, 95] width 37 height 13
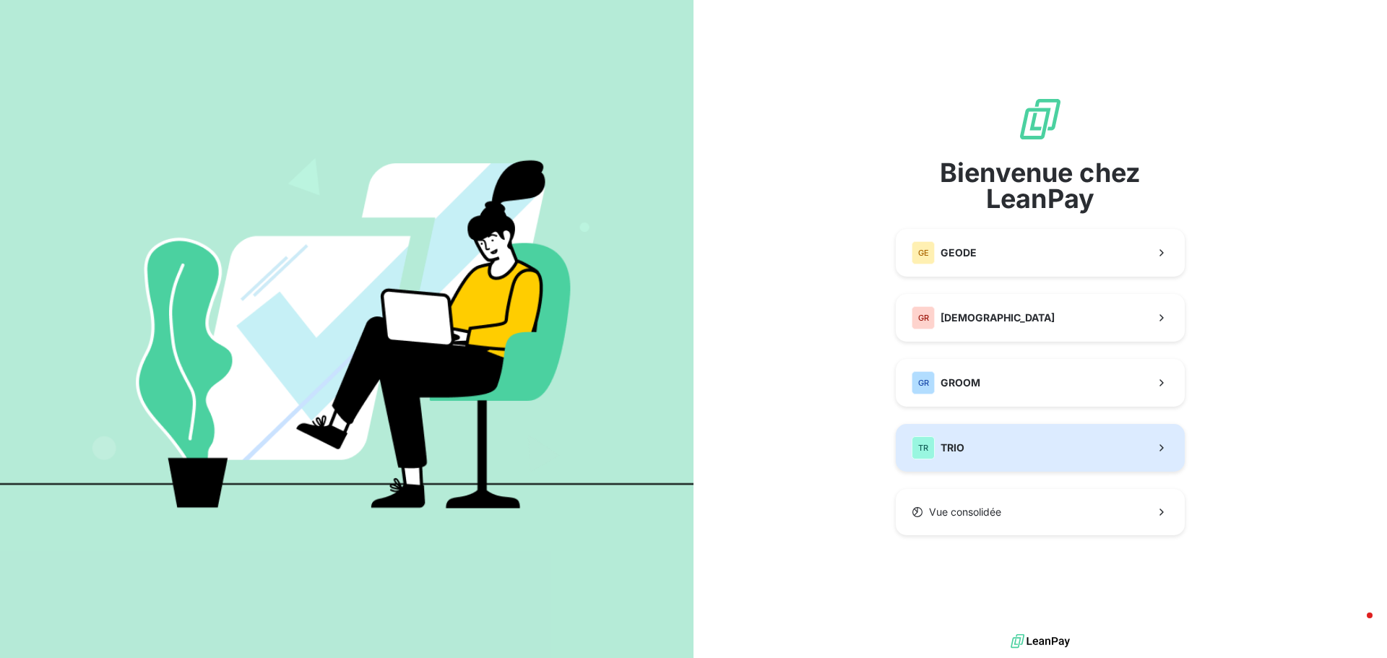
click at [957, 446] on span "TRIO" at bounding box center [953, 448] width 24 height 14
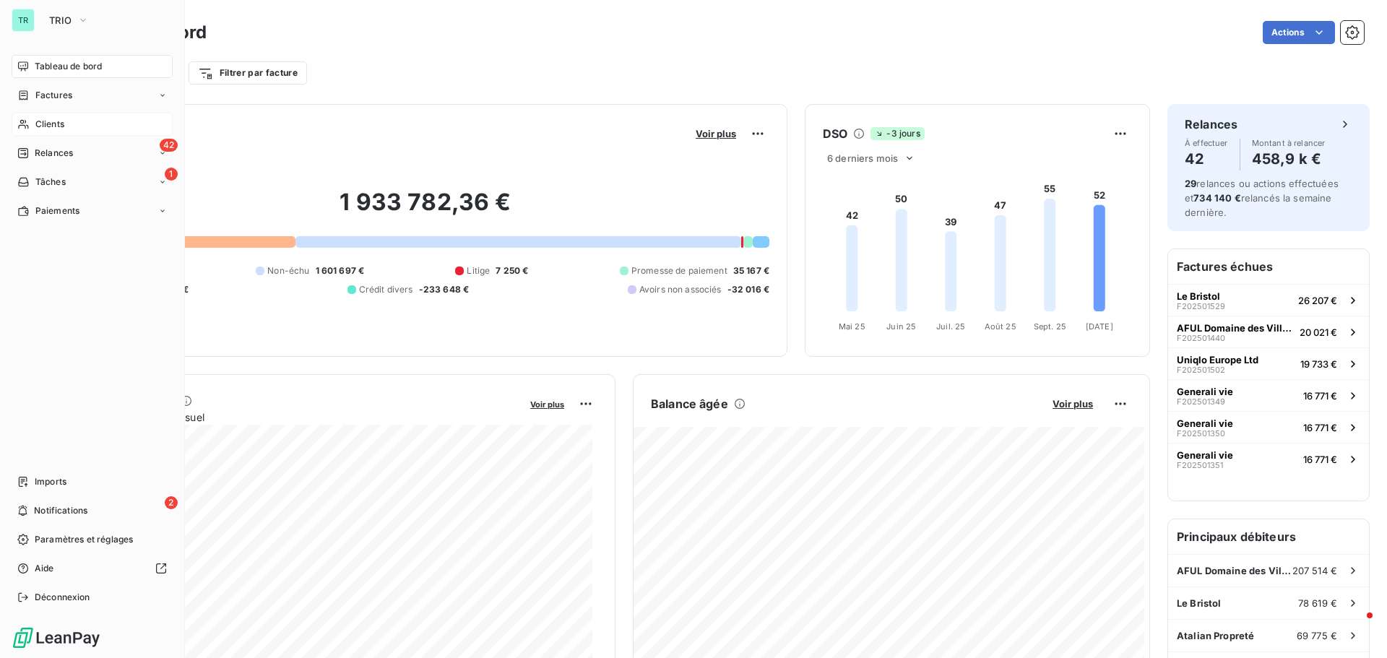
click at [59, 124] on span "Clients" at bounding box center [49, 124] width 29 height 13
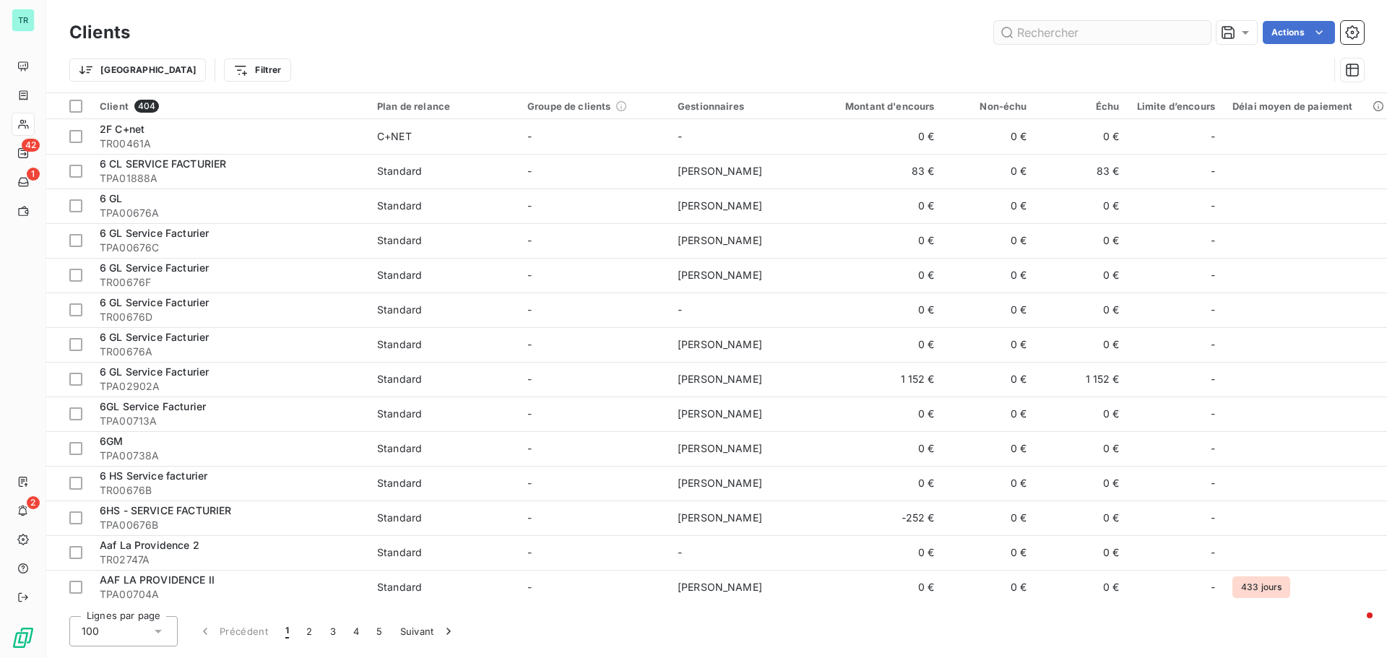
click at [1042, 33] on input "text" at bounding box center [1102, 32] width 217 height 23
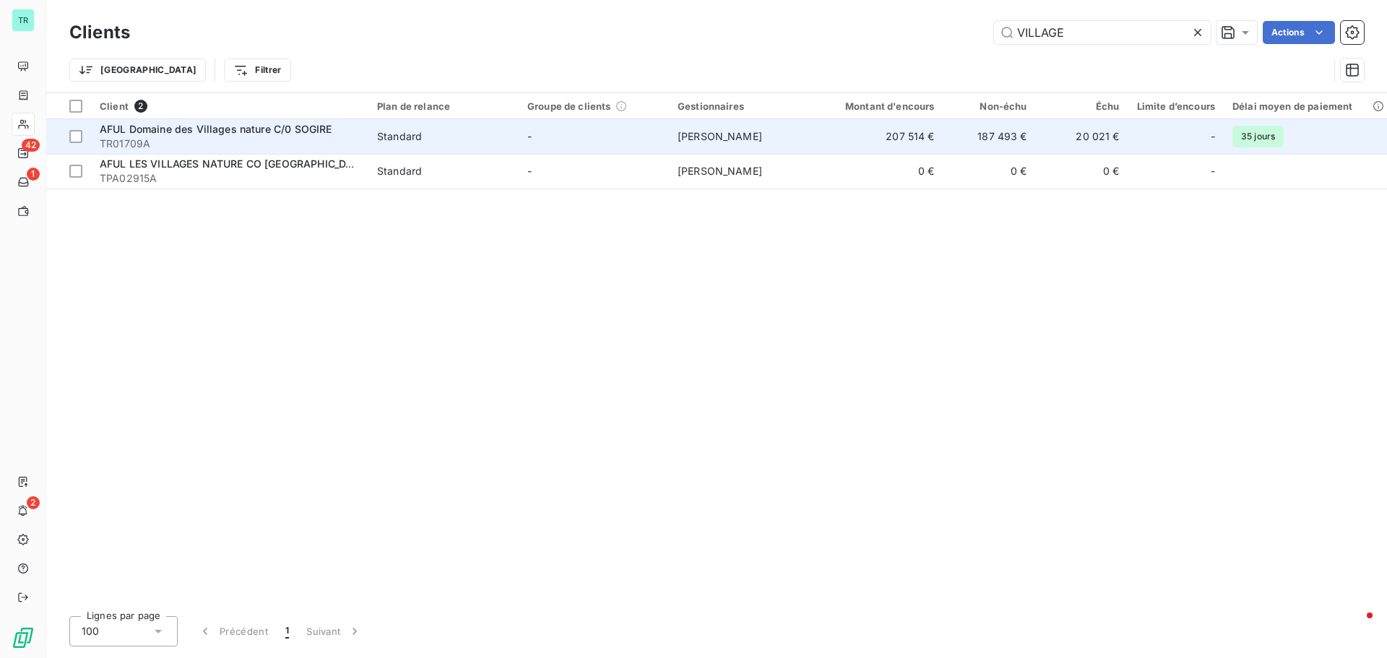
type input "VILLAGE"
click at [207, 129] on span "AFUL Domaine des Villages nature C/0 SOGIRE" at bounding box center [216, 129] width 232 height 12
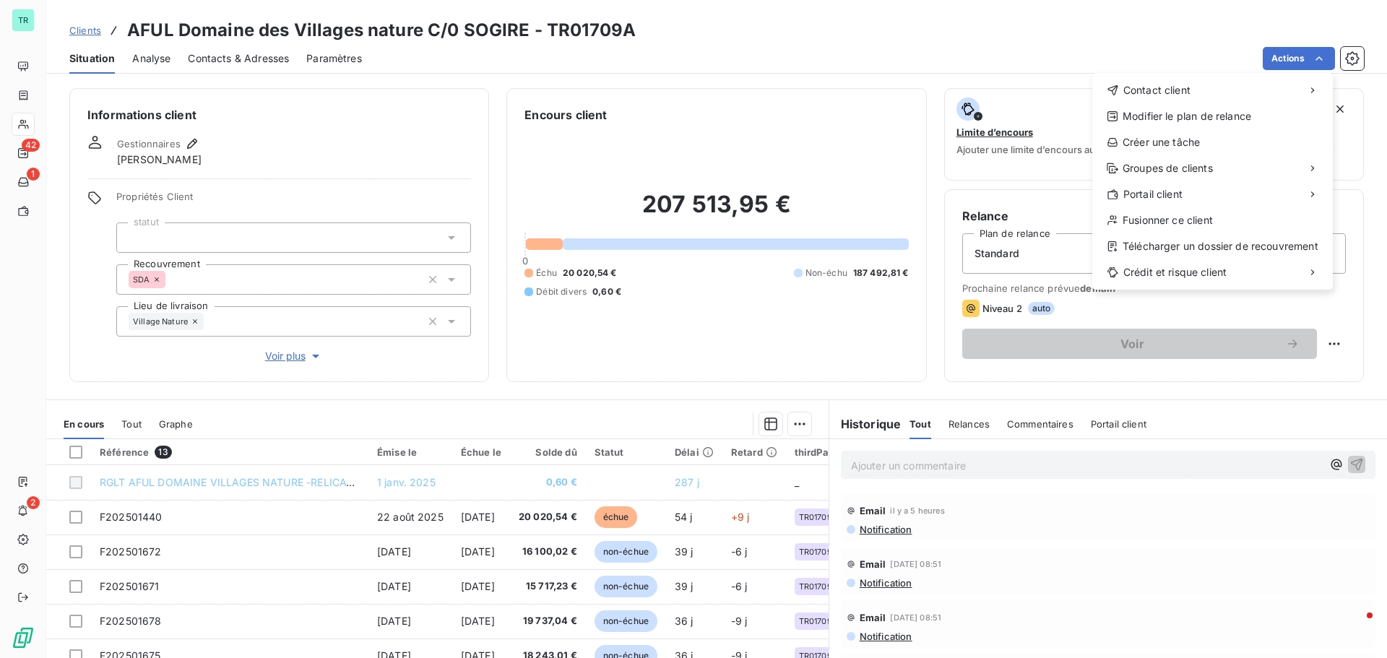
click at [1070, 8] on html "TR 42 1 2 Clients AFUL Domaine des Villages nature C/0 SOGIRE - TR01709A Situat…" at bounding box center [693, 329] width 1387 height 658
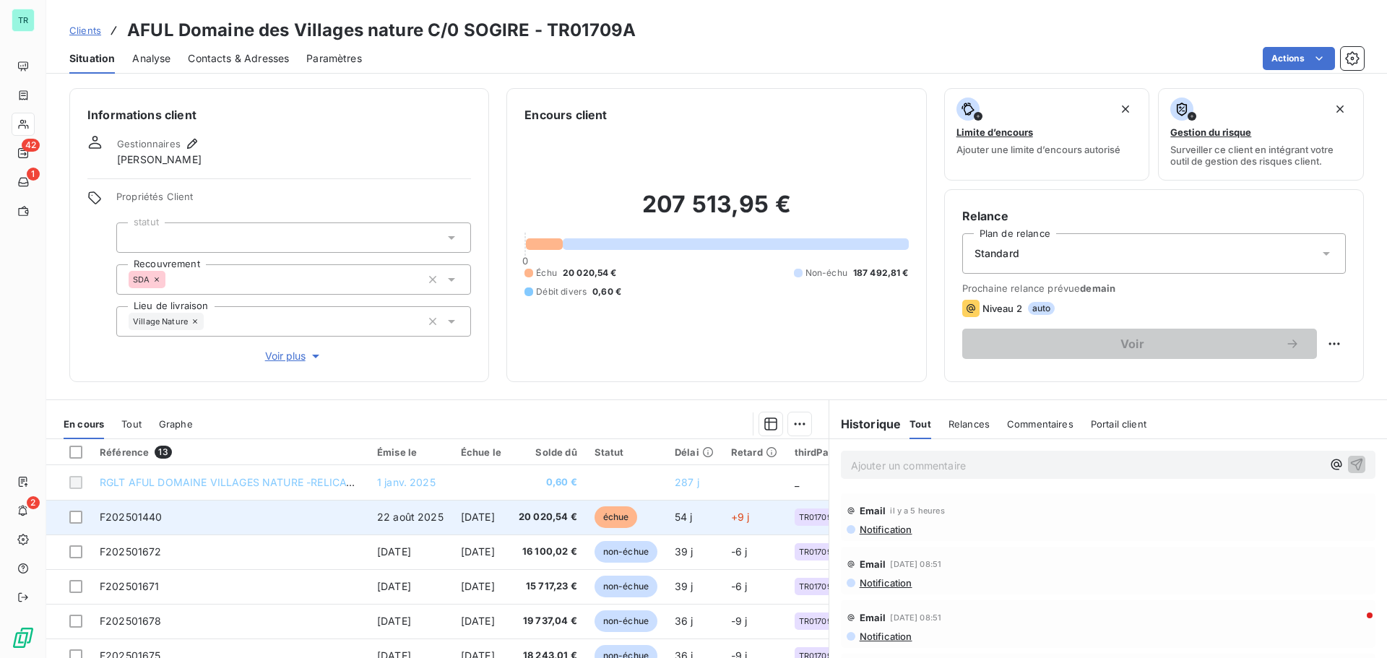
click at [155, 518] on span "F202501440" at bounding box center [131, 517] width 63 height 12
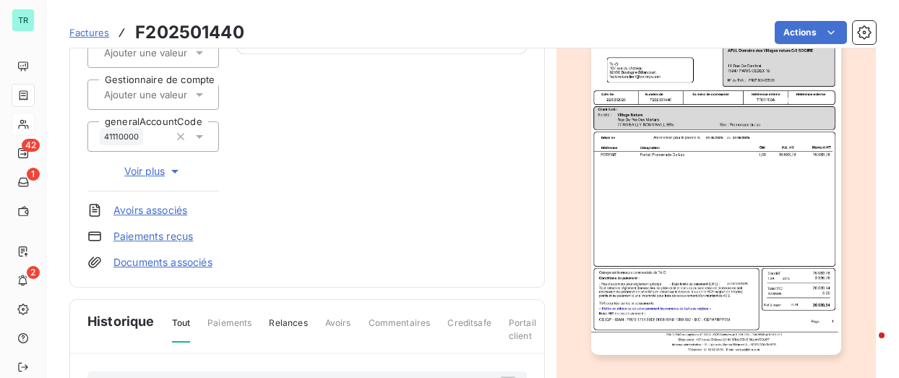
scroll to position [211, 0]
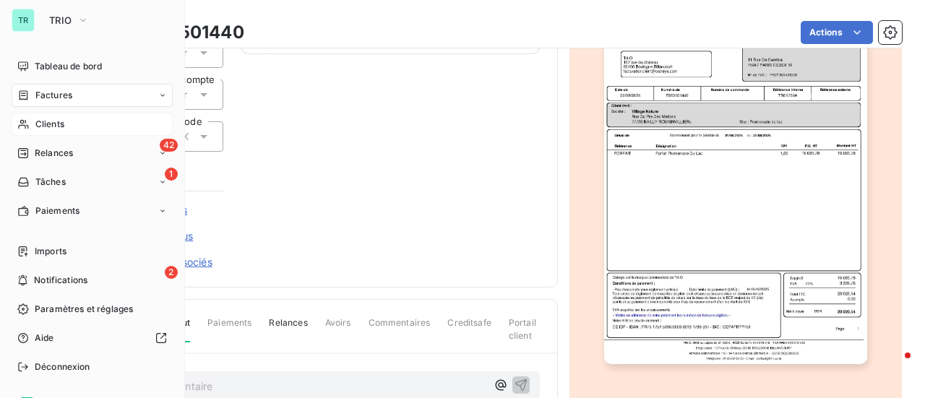
click at [59, 96] on span "Factures" at bounding box center [53, 95] width 37 height 13
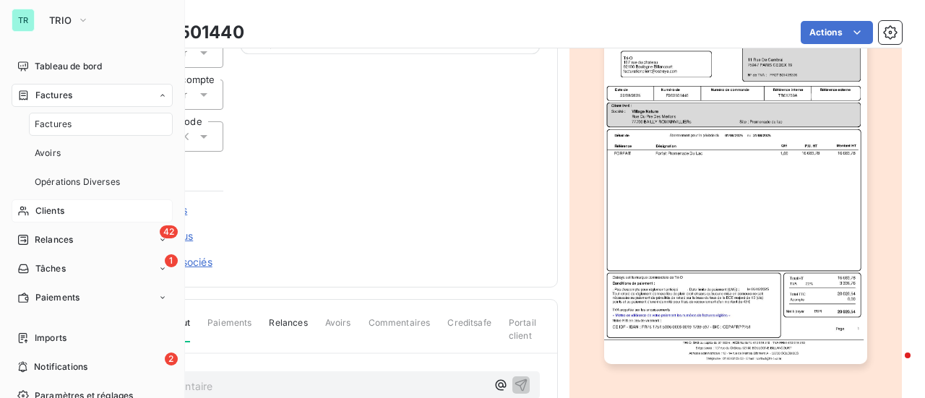
click at [55, 82] on nav "Tableau de bord Factures Factures Avoirs Opérations Diverses Clients 42 Relance…" at bounding box center [92, 182] width 161 height 254
click at [55, 94] on span "Factures" at bounding box center [53, 95] width 37 height 13
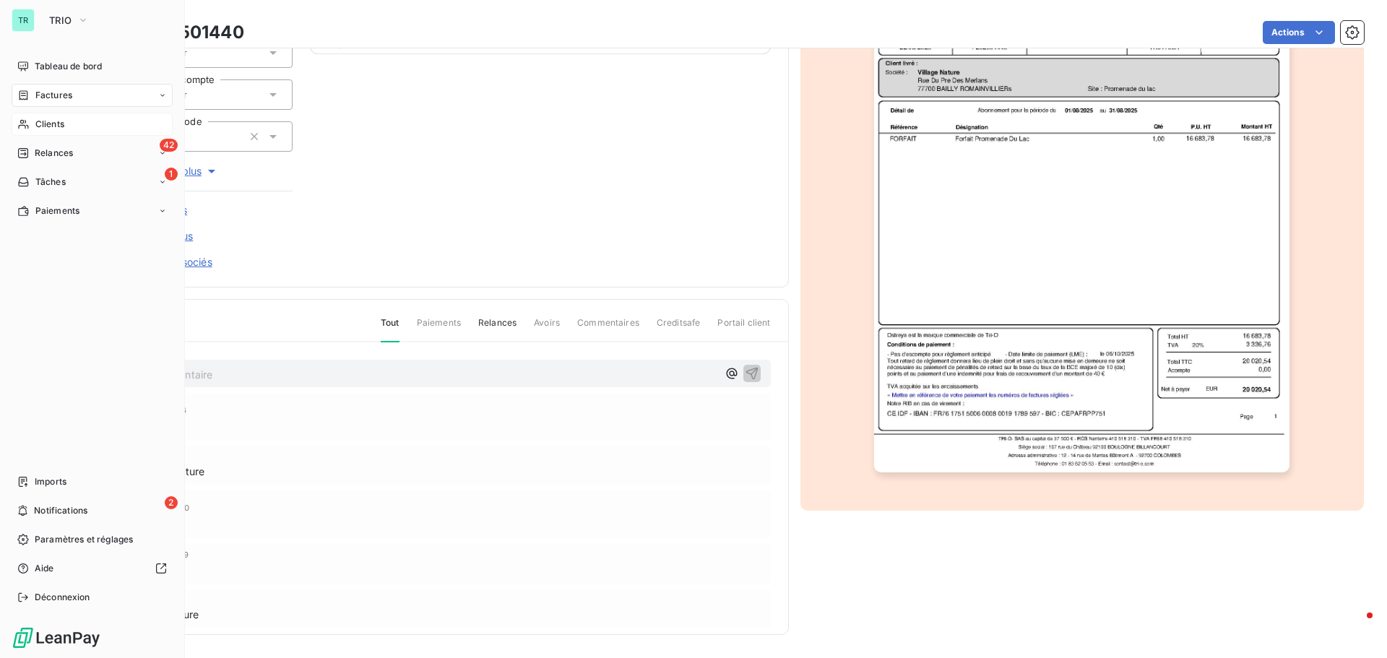
click at [55, 99] on span "Factures" at bounding box center [53, 95] width 37 height 13
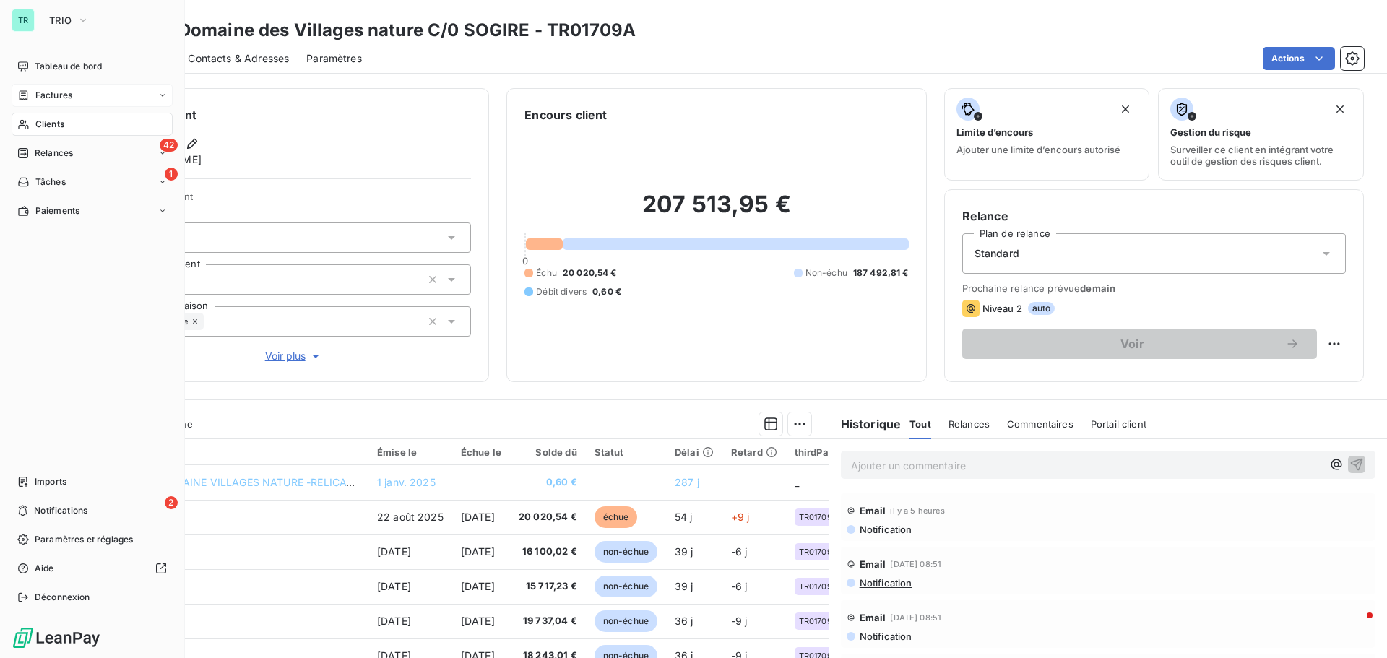
click at [76, 92] on div "Factures" at bounding box center [92, 95] width 161 height 23
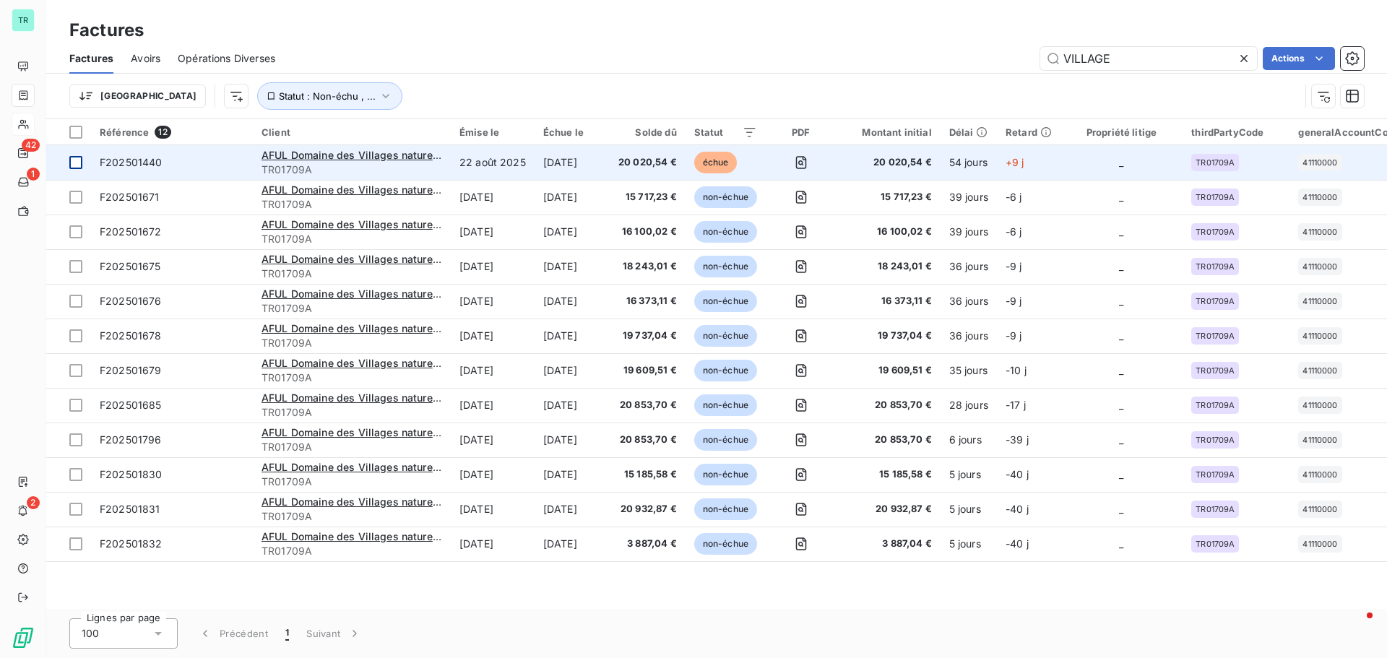
click at [77, 164] on div at bounding box center [75, 162] width 13 height 13
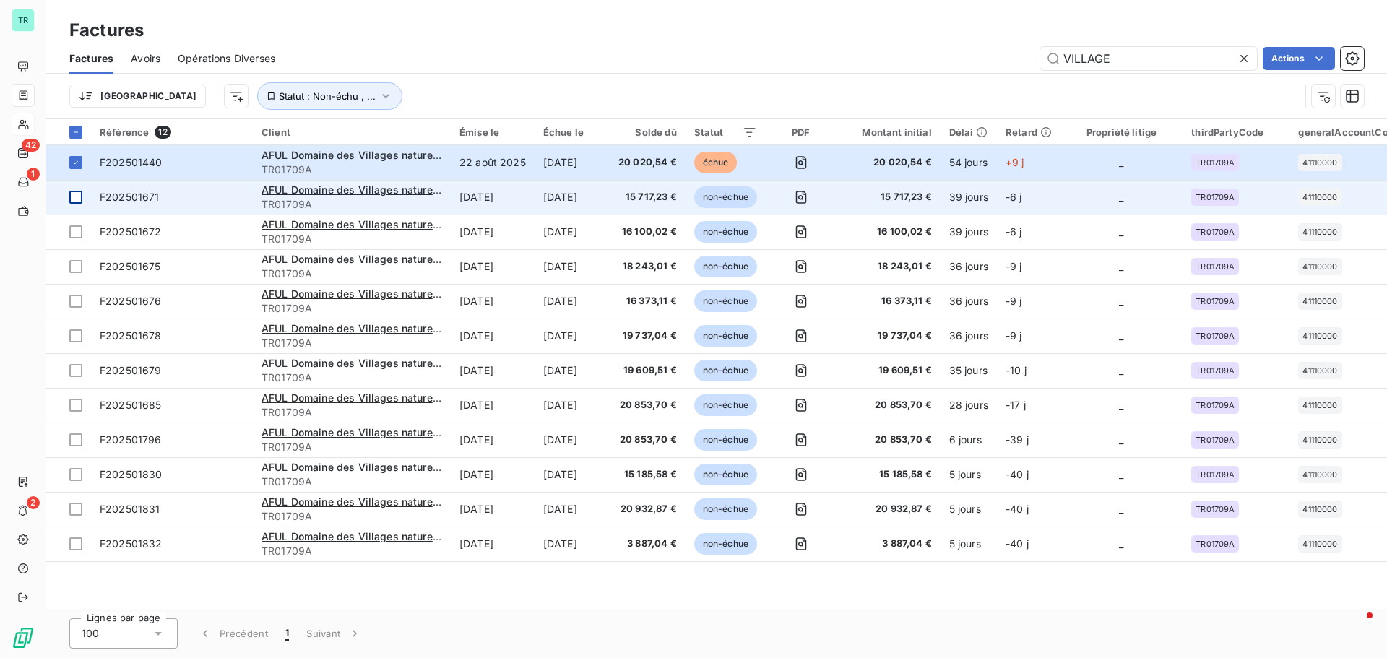
click at [74, 199] on div at bounding box center [75, 197] width 13 height 13
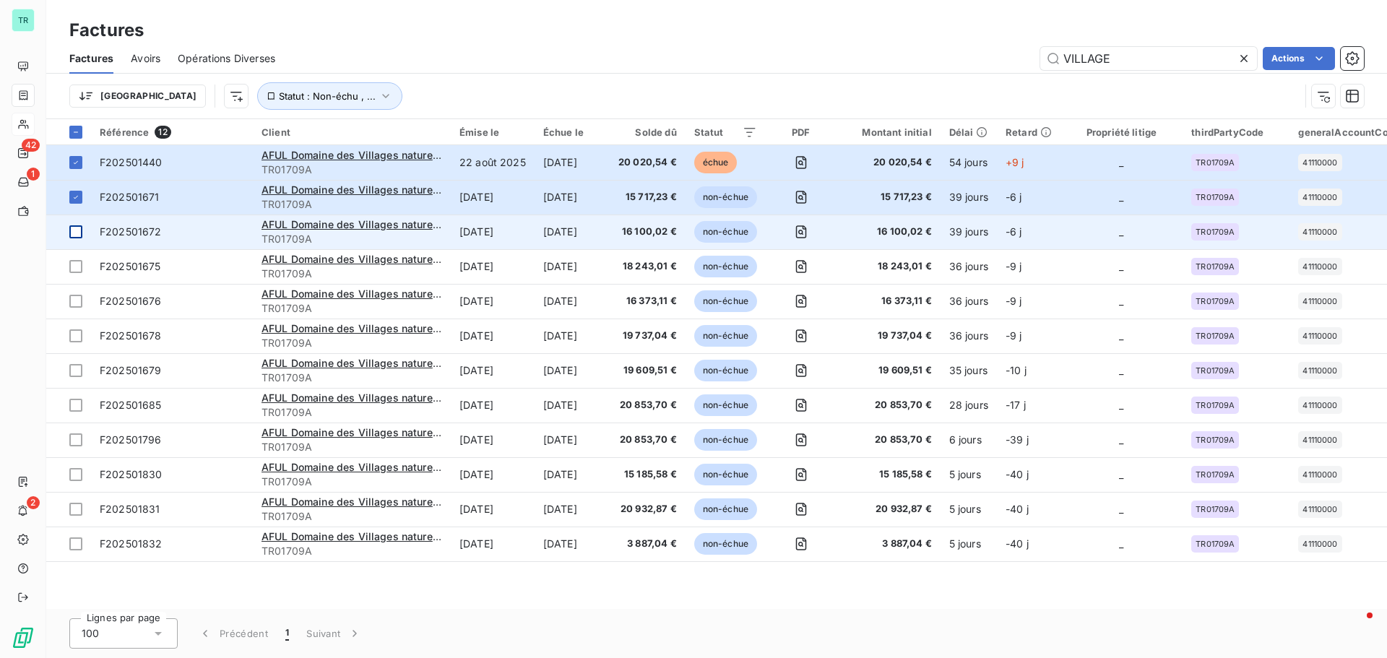
click at [78, 225] on td at bounding box center [68, 232] width 45 height 35
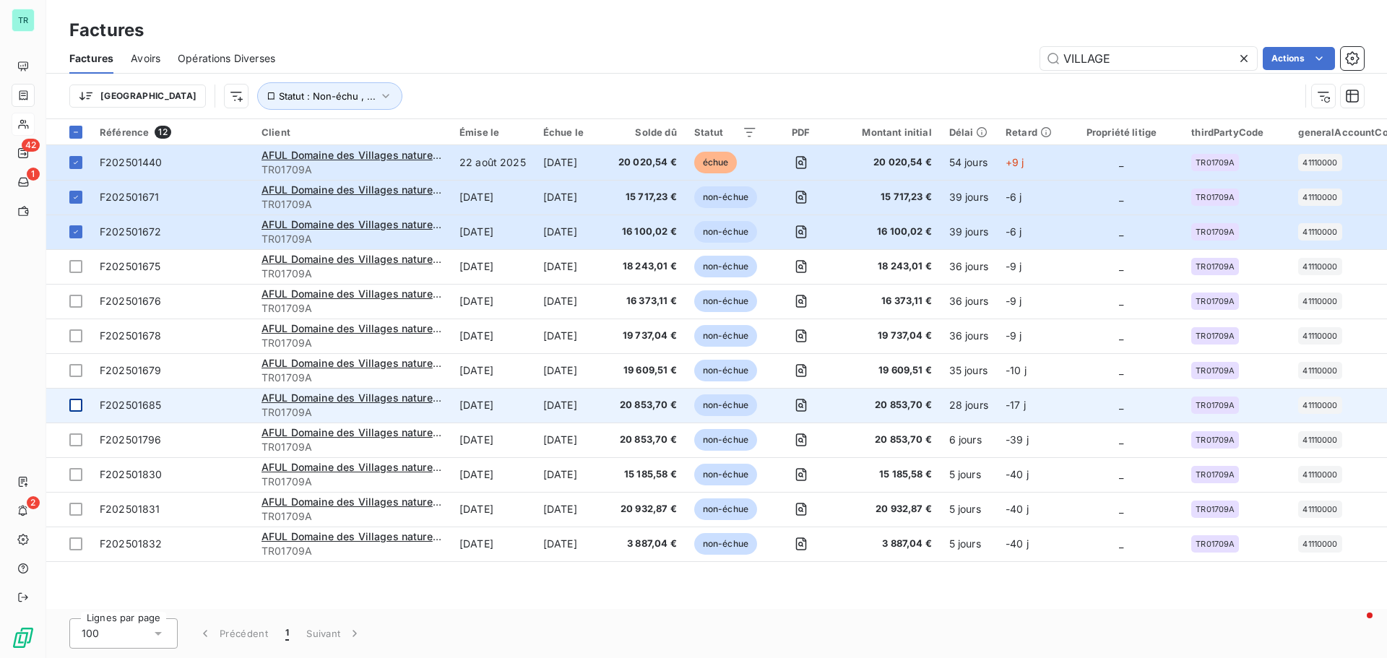
click at [74, 408] on div at bounding box center [75, 405] width 13 height 13
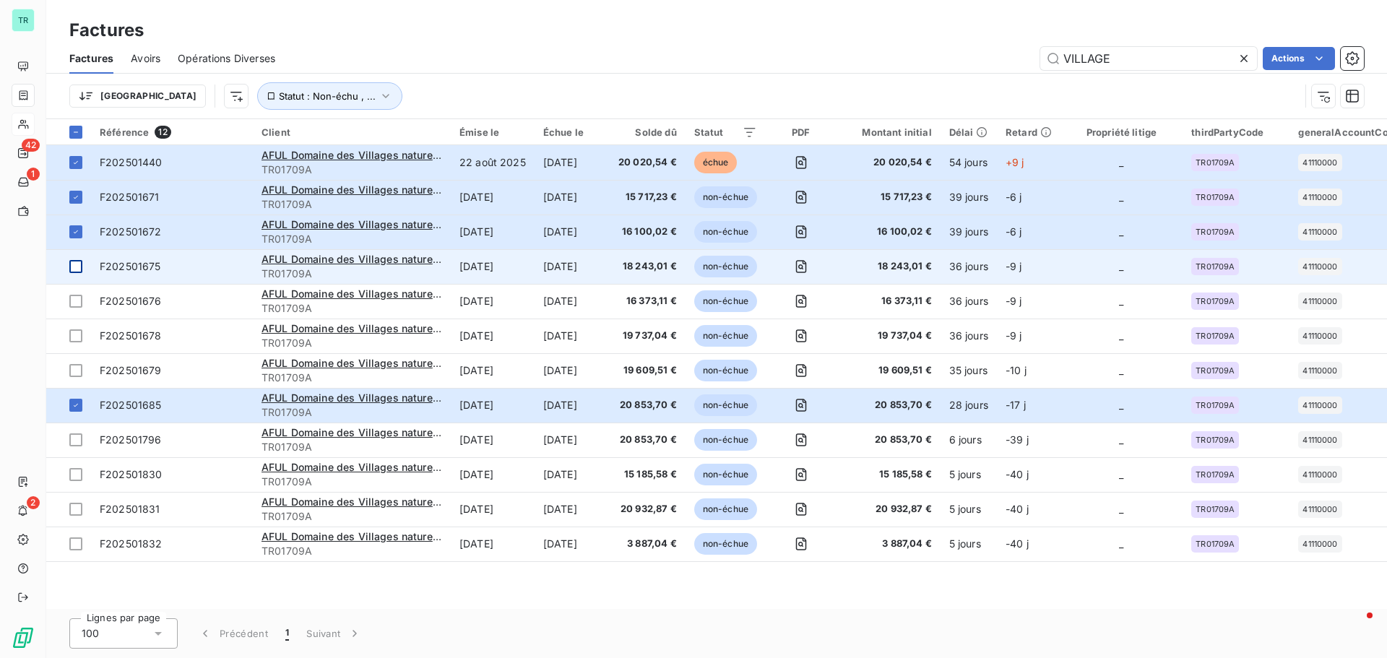
click at [77, 264] on div at bounding box center [75, 266] width 13 height 13
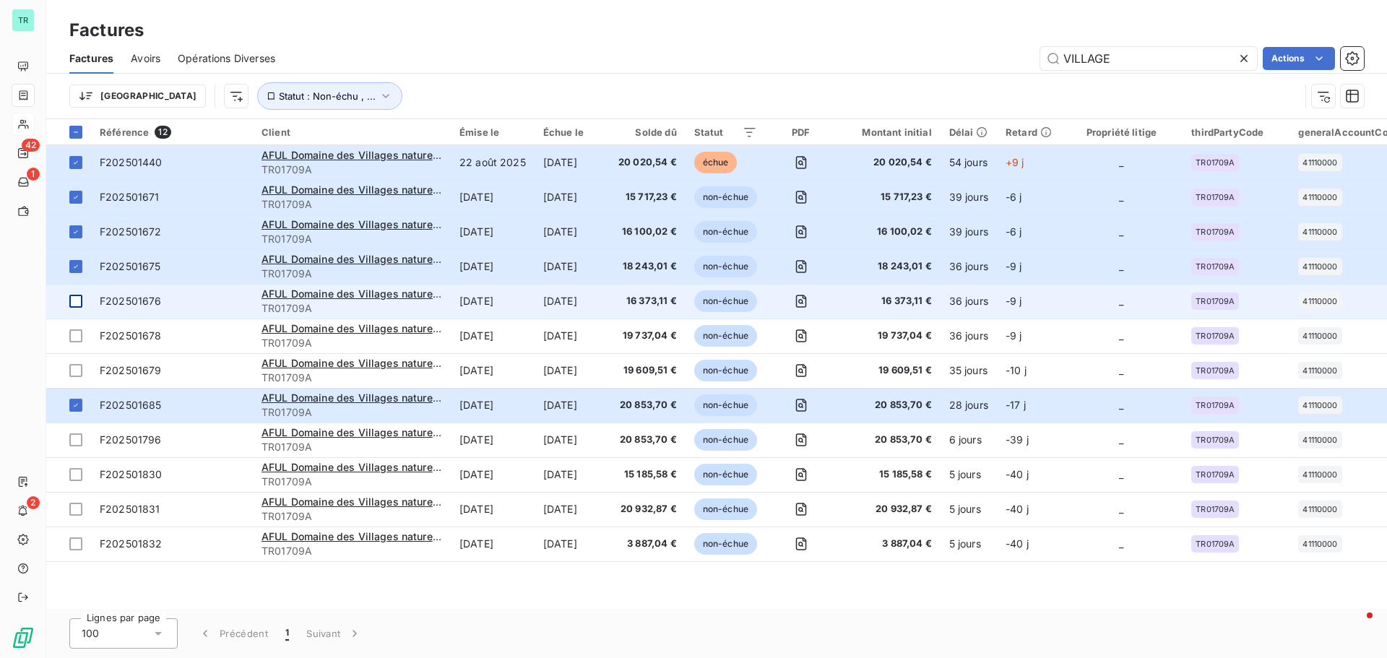
click at [79, 299] on div at bounding box center [75, 301] width 13 height 13
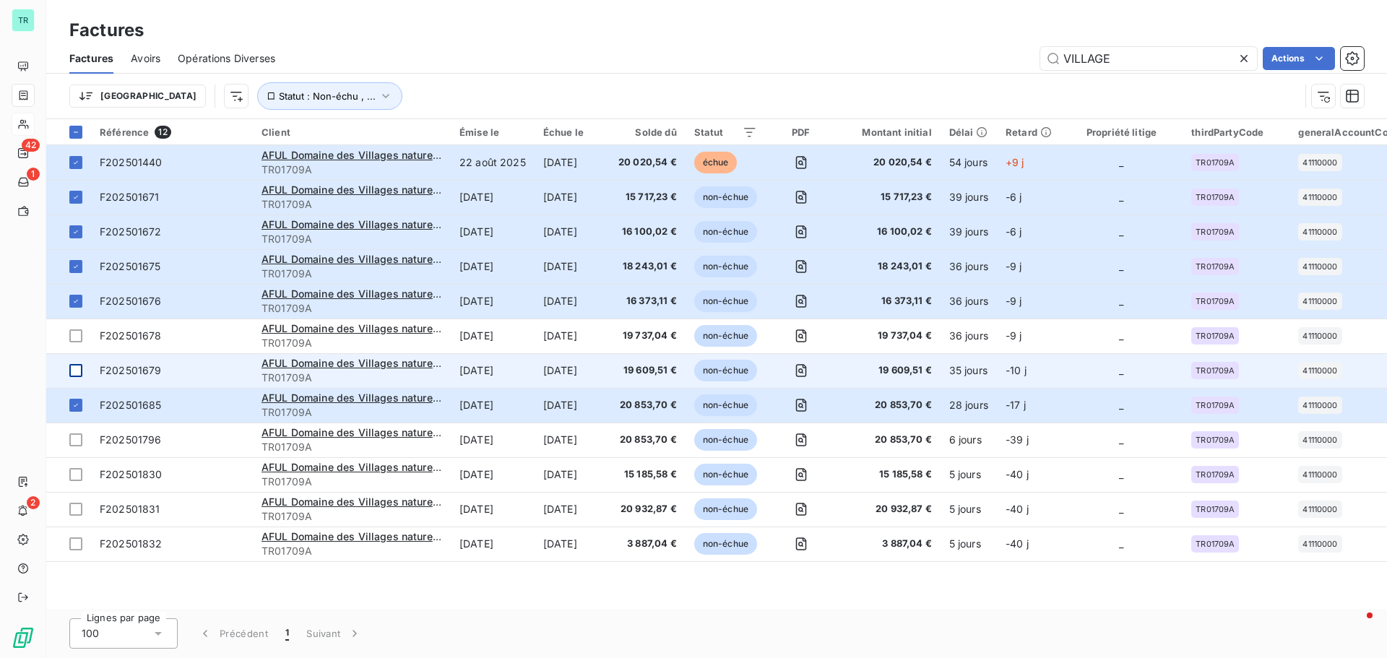
click at [77, 368] on div at bounding box center [75, 370] width 13 height 13
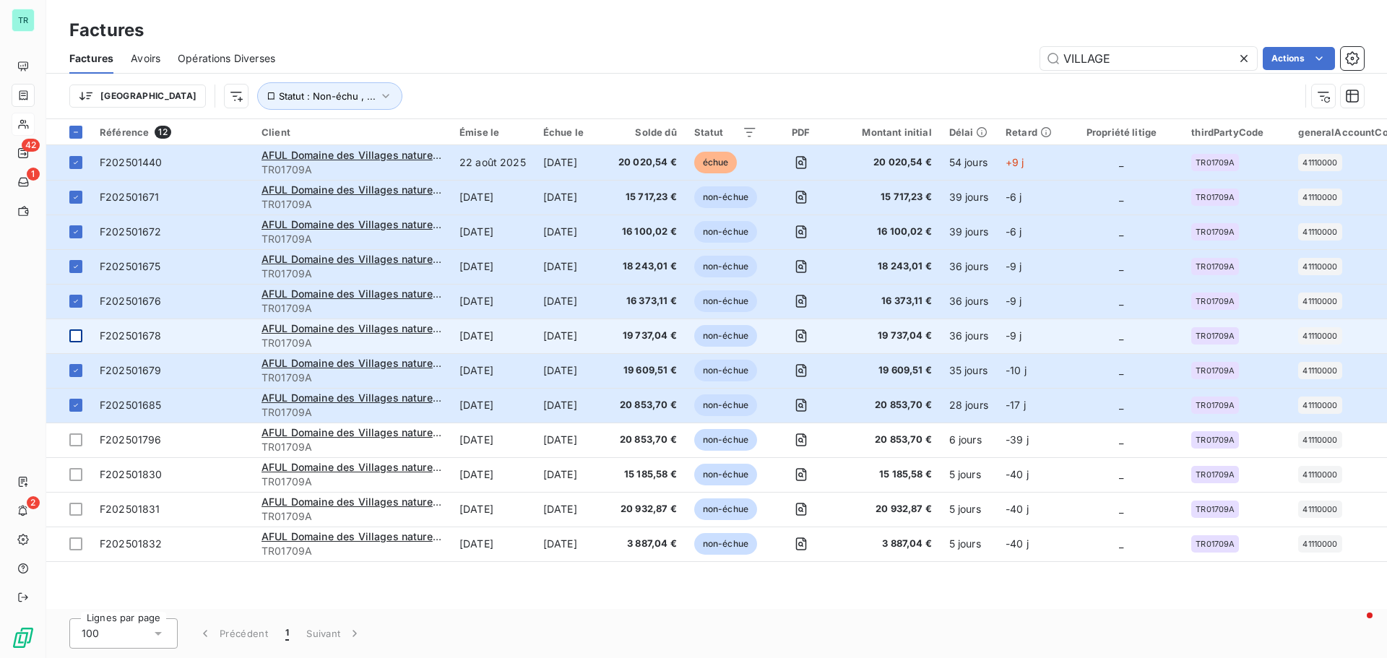
click at [76, 337] on div at bounding box center [75, 335] width 13 height 13
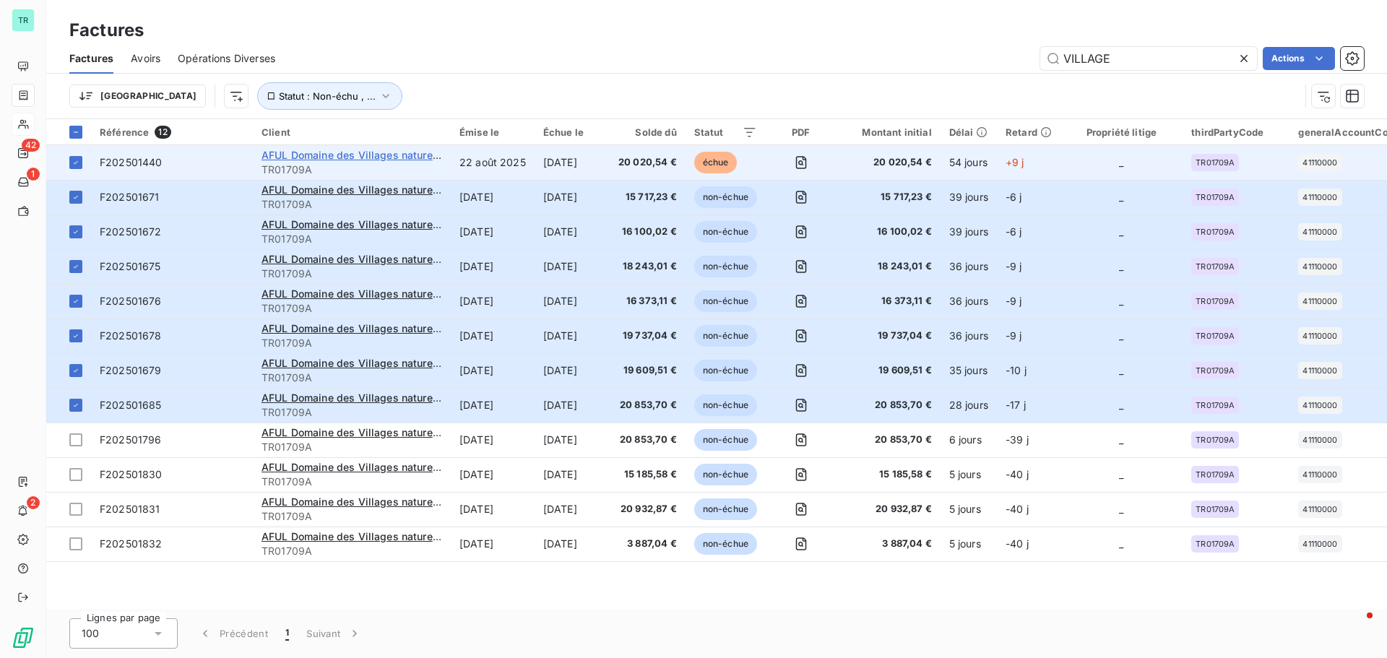
click at [339, 158] on span "AFUL Domaine des Villages nature C/0 SOGIRE" at bounding box center [378, 155] width 232 height 12
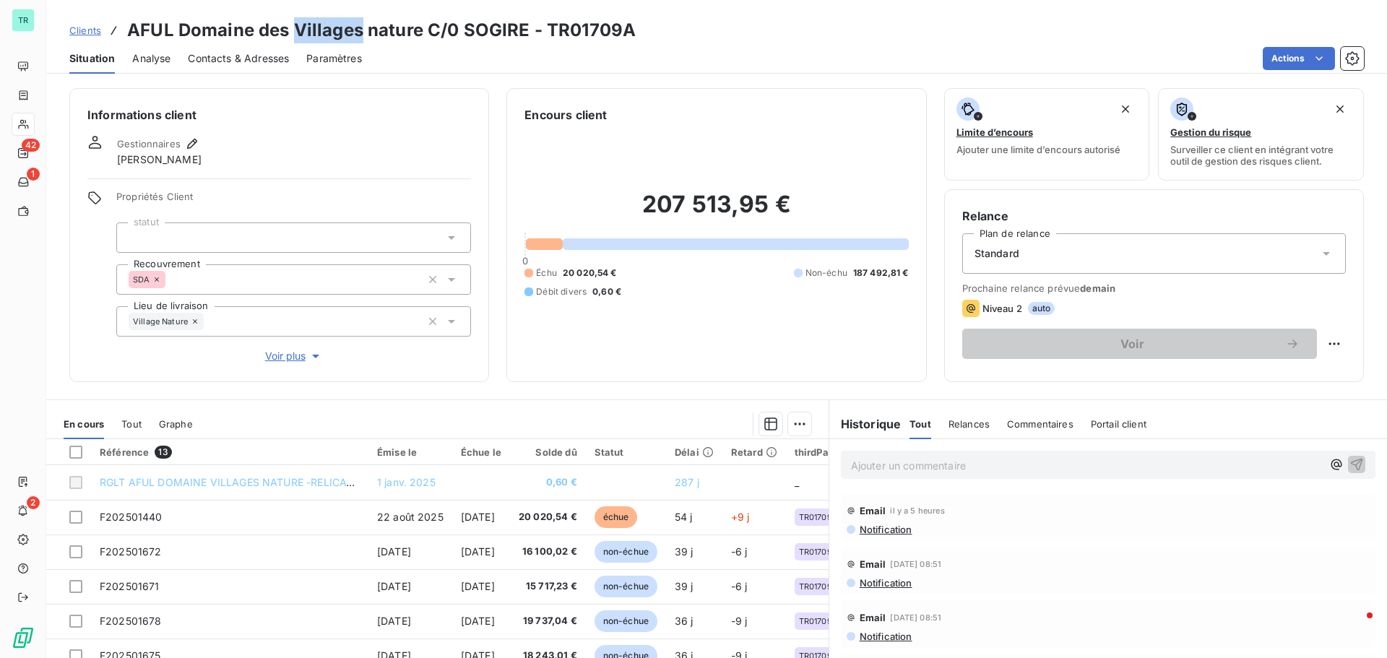
drag, startPoint x: 361, startPoint y: 26, endPoint x: 293, endPoint y: 21, distance: 68.1
click at [293, 21] on h3 "AFUL Domaine des Villages nature C/0 SOGIRE - TR01709A" at bounding box center [381, 30] width 509 height 26
copy h3 "Villages"
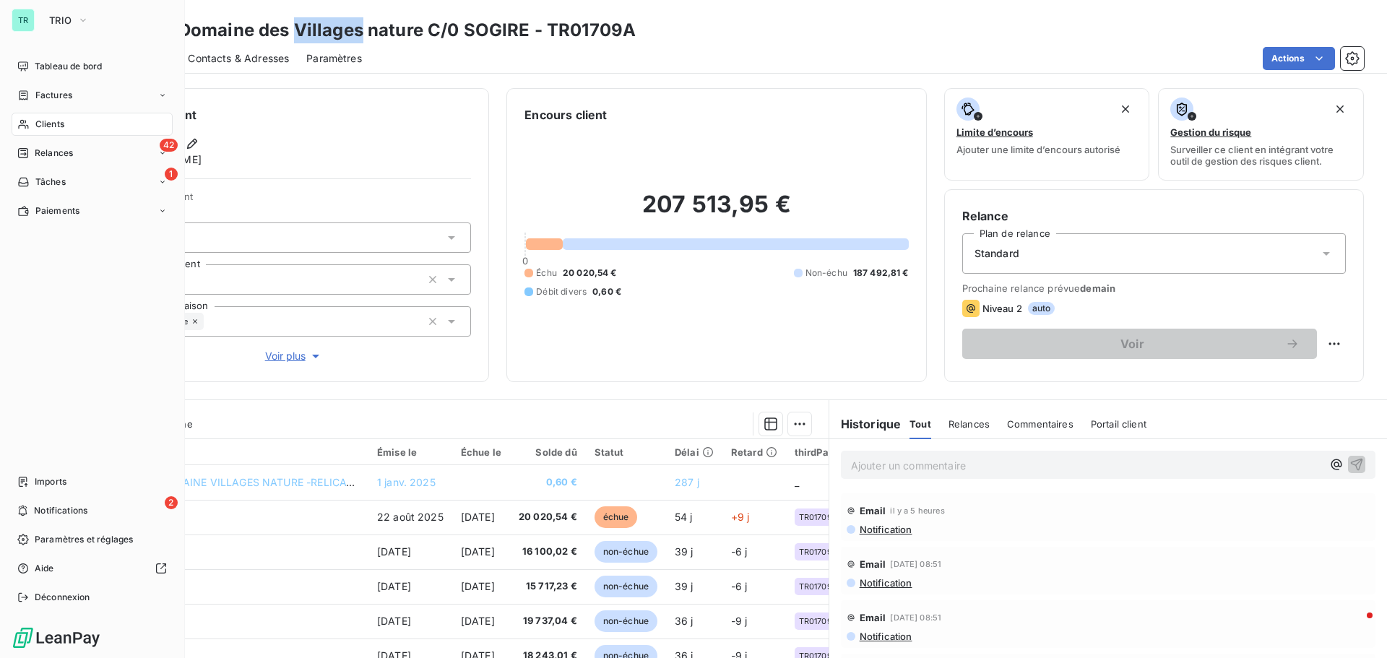
click at [72, 98] on span "Factures" at bounding box center [53, 95] width 37 height 13
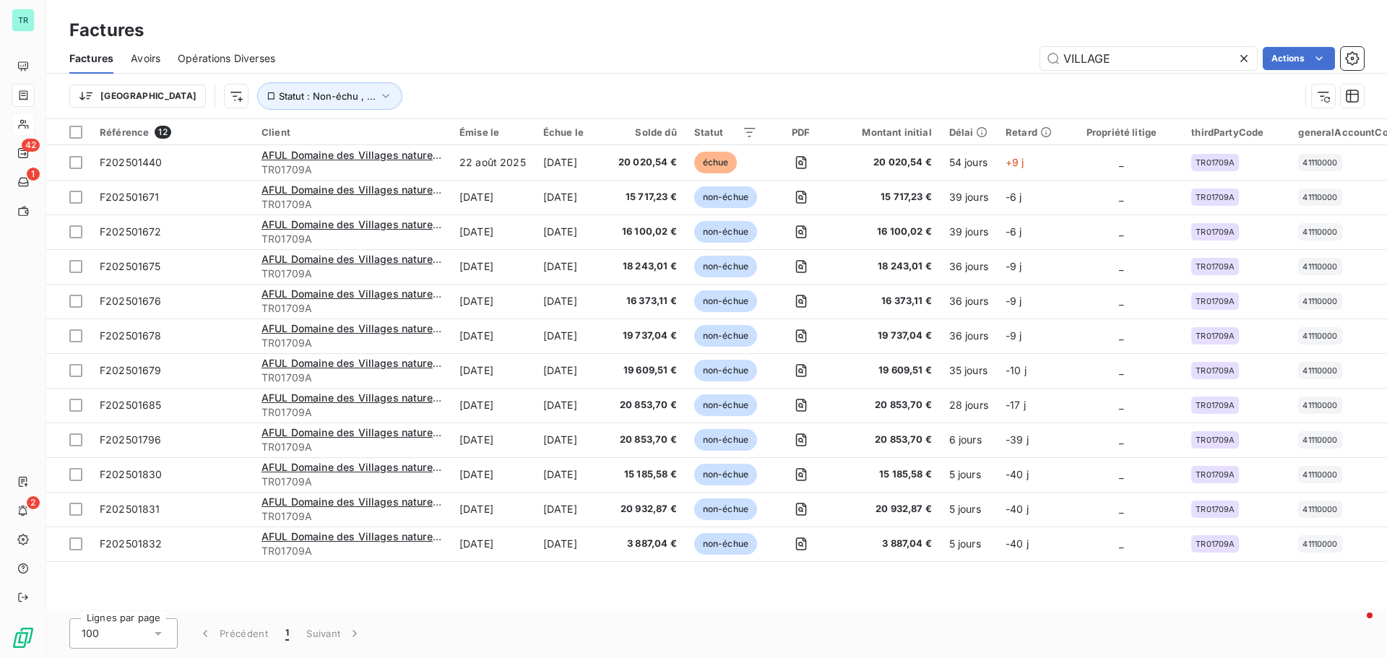
drag, startPoint x: 1118, startPoint y: 66, endPoint x: 925, endPoint y: 73, distance: 193.0
click at [925, 73] on div "Factures Avoirs Opérations Diverses VILLAGE Actions" at bounding box center [716, 58] width 1341 height 30
drag, startPoint x: 1128, startPoint y: 54, endPoint x: 972, endPoint y: 79, distance: 158.1
click at [977, 80] on div "Factures Avoirs Opérations Diverses Villages Actions [GEOGRAPHIC_DATA] Statut :…" at bounding box center [716, 80] width 1341 height 75
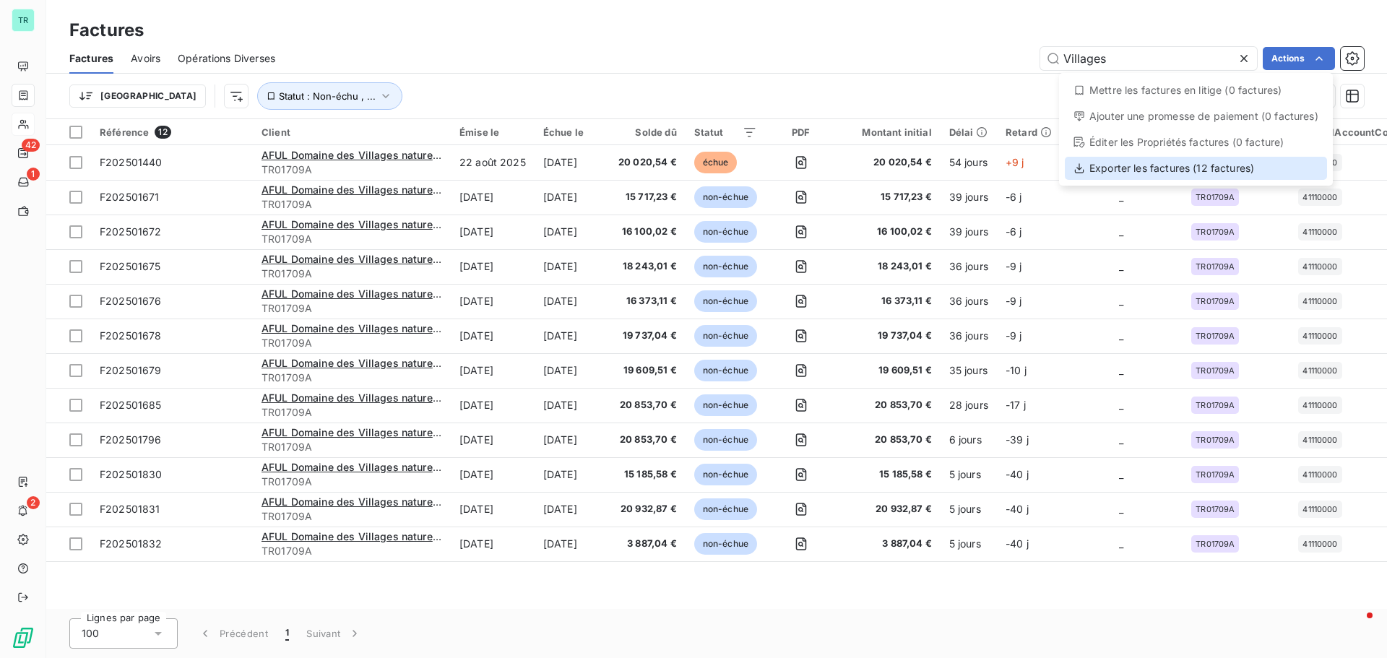
click at [1165, 166] on div "Exporter les factures (12 factures)" at bounding box center [1196, 168] width 262 height 23
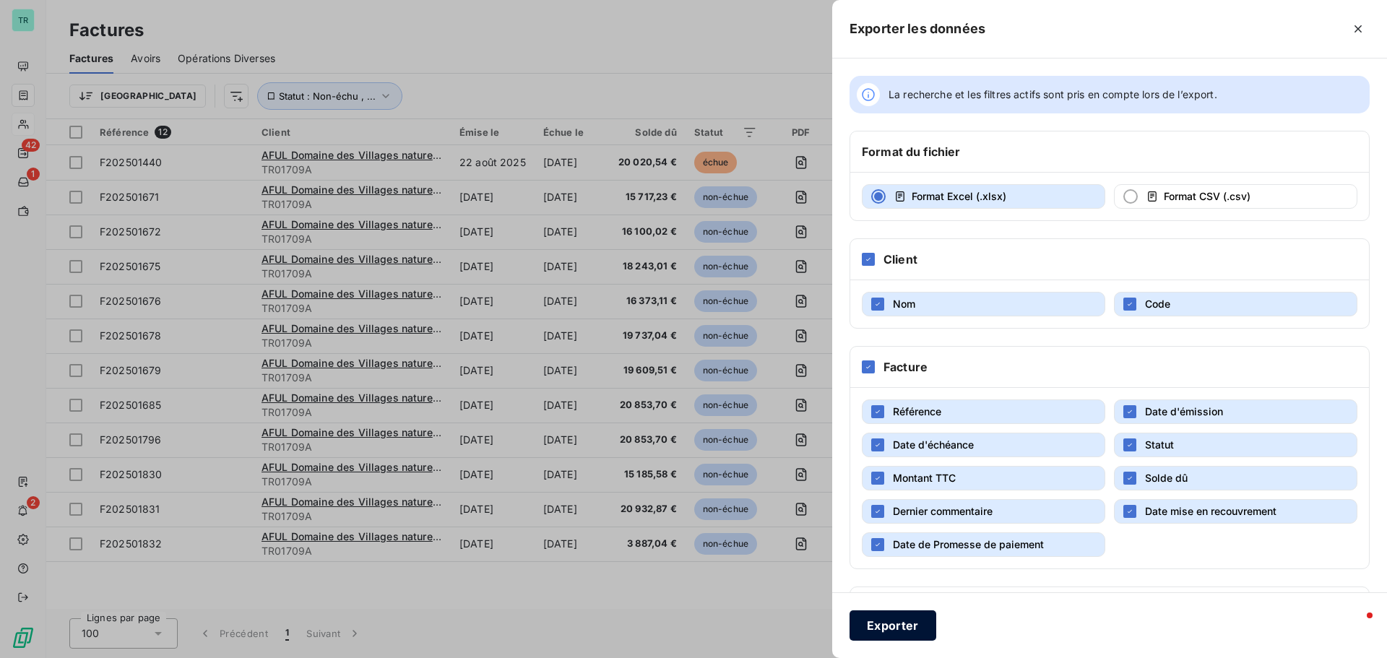
click at [884, 631] on button "Exporter" at bounding box center [893, 625] width 87 height 30
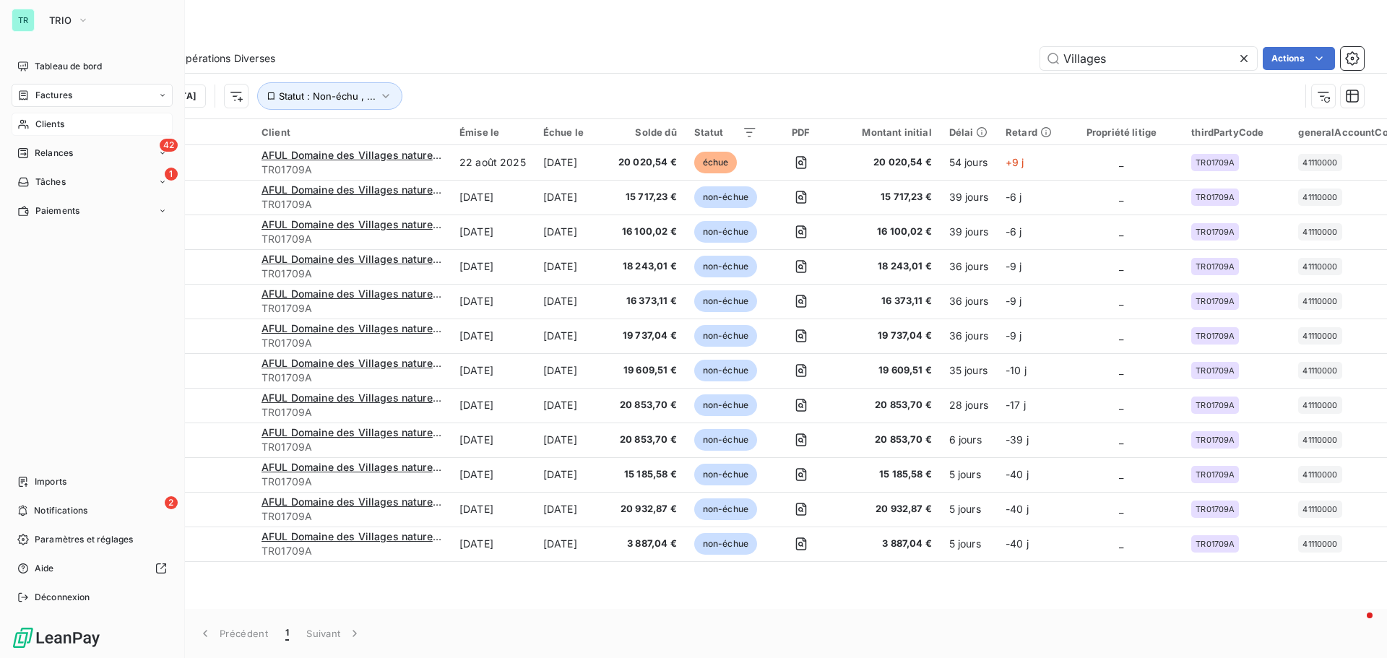
click at [64, 95] on span "Factures" at bounding box center [53, 95] width 37 height 13
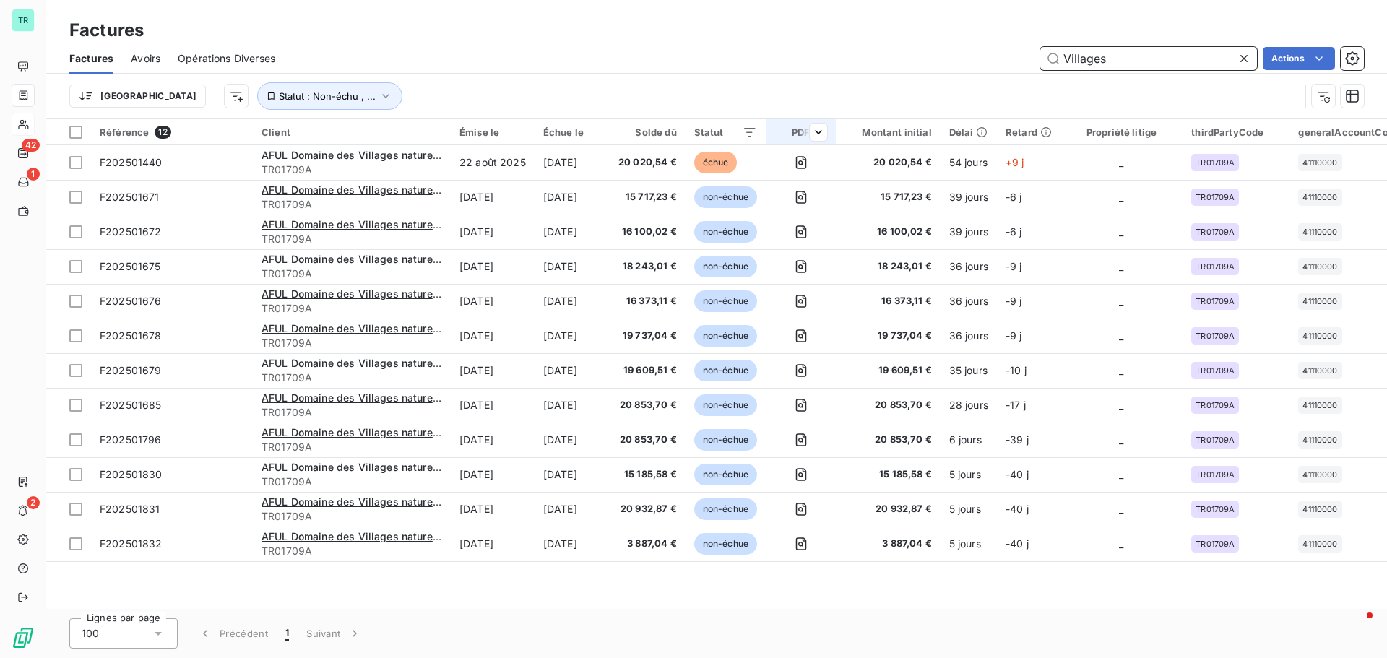
drag, startPoint x: 1143, startPoint y: 57, endPoint x: 814, endPoint y: 121, distance: 334.8
click at [855, 120] on div "Factures Factures Avoirs Opérations Diverses Villages Actions [GEOGRAPHIC_DATA]…" at bounding box center [716, 329] width 1341 height 658
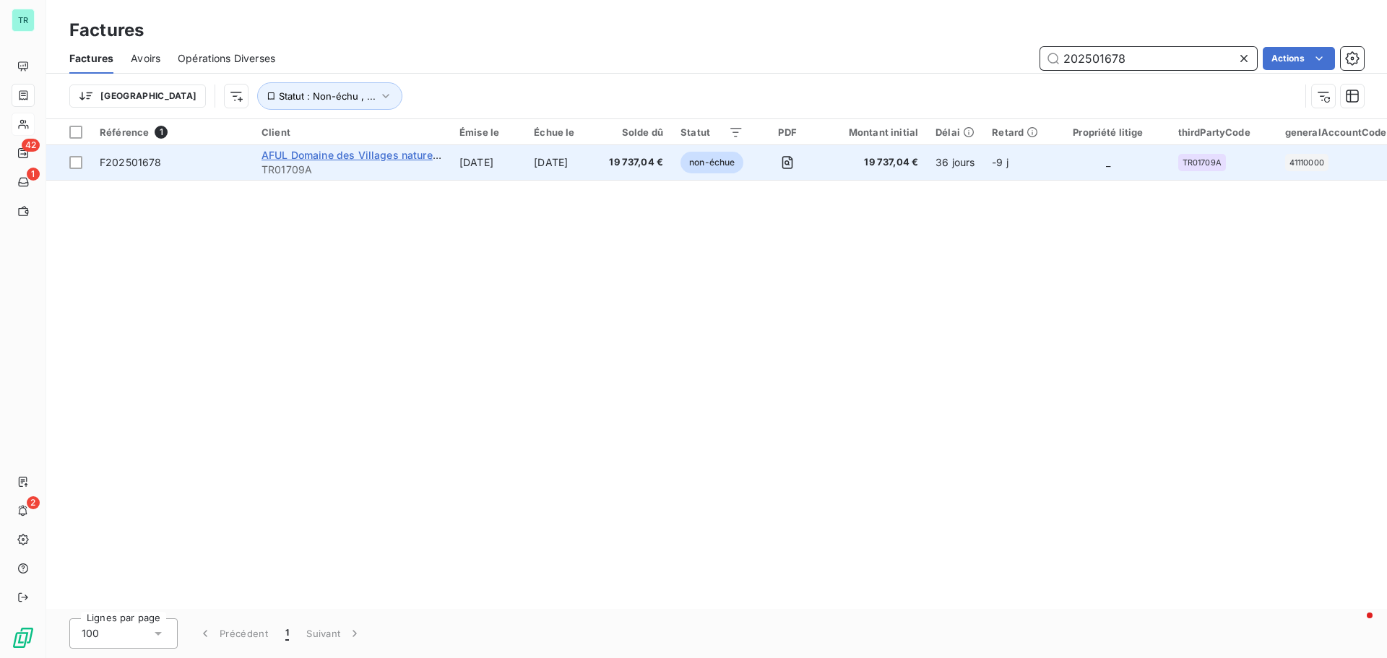
type input "202501678"
click at [347, 153] on span "AFUL Domaine des Villages nature C/0 SOGIRE" at bounding box center [378, 155] width 232 height 12
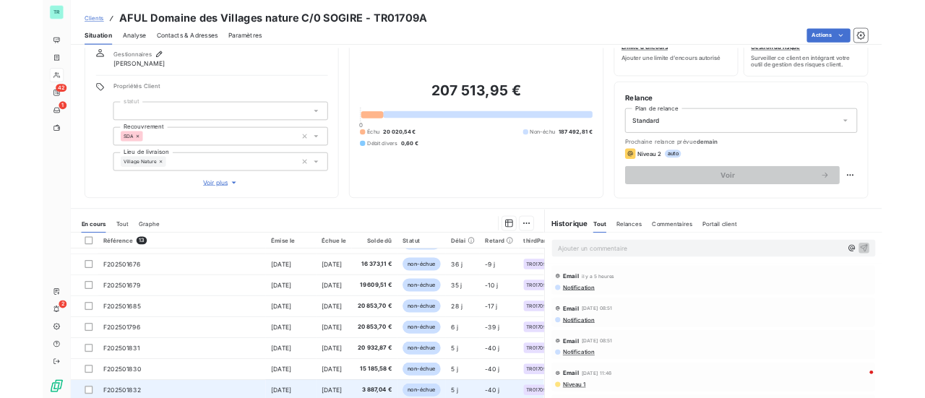
scroll to position [103, 0]
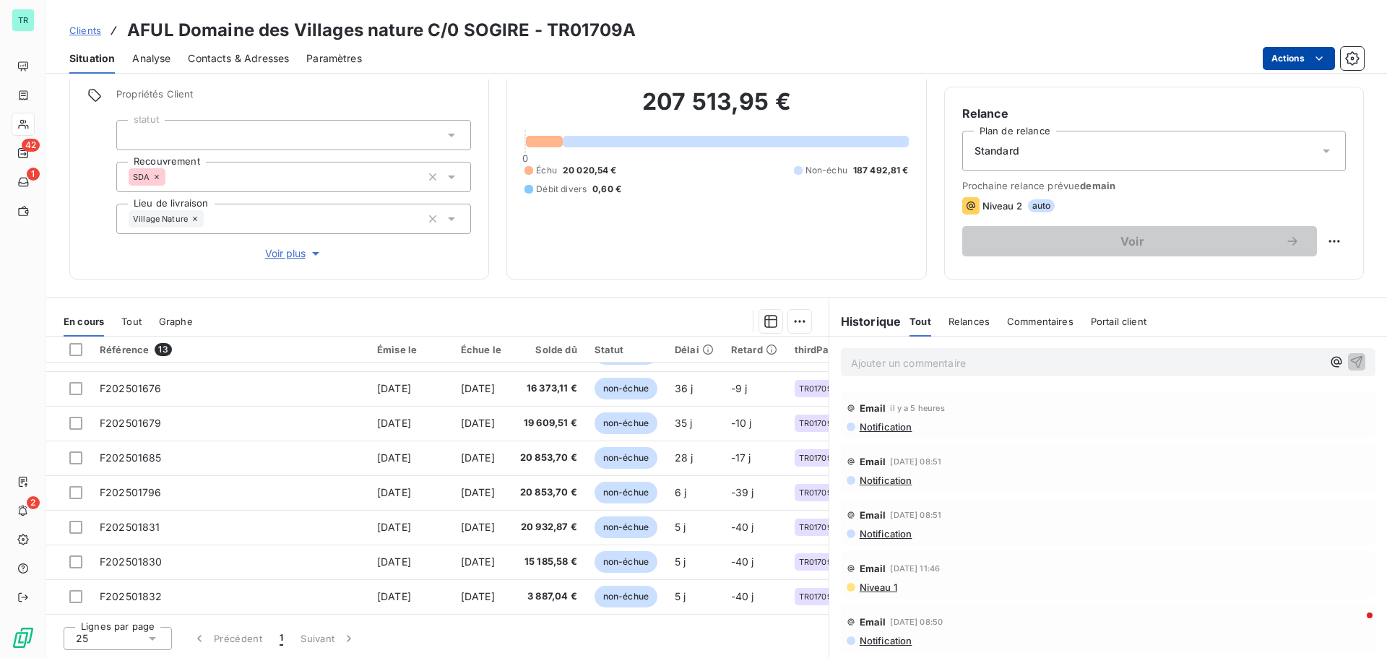
click at [1327, 54] on html "TR 42 1 2 Clients AFUL Domaine des Villages nature C/0 SOGIRE - TR01709A Situat…" at bounding box center [693, 329] width 1387 height 658
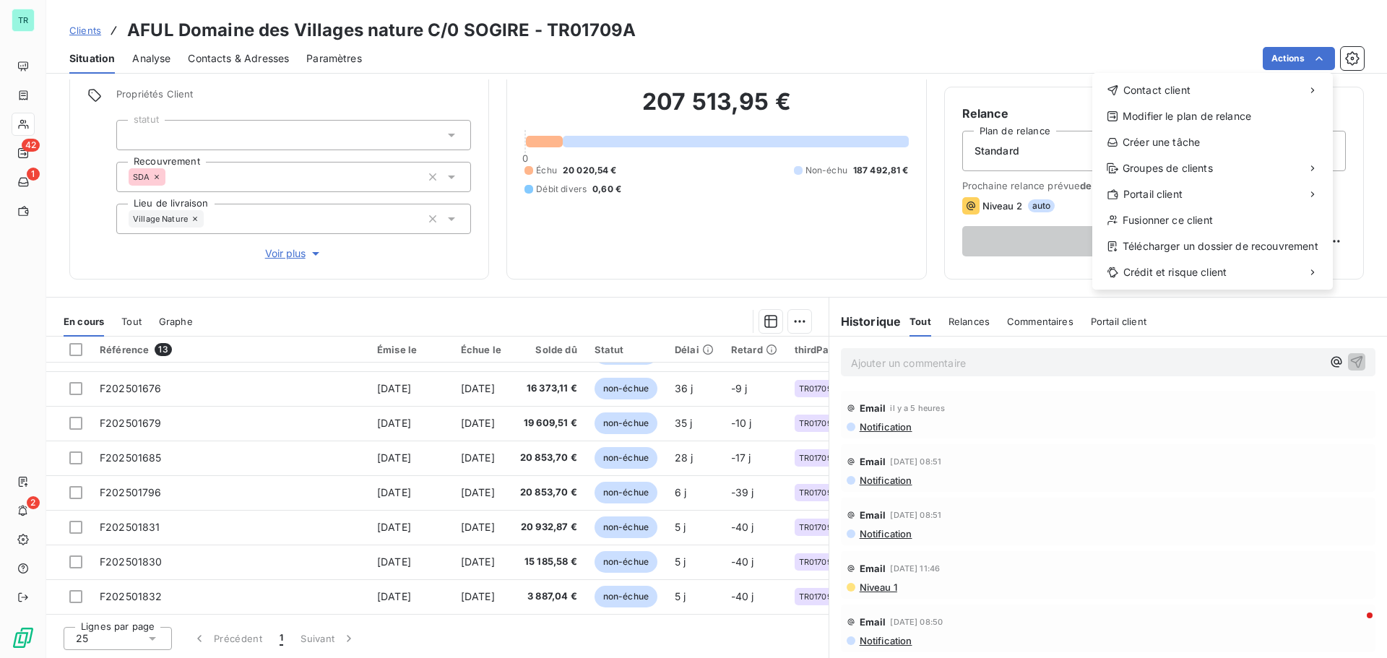
click at [461, 92] on html "TR 42 1 2 Clients AFUL Domaine des Villages nature C/0 SOGIRE - TR01709A Situat…" at bounding box center [693, 329] width 1387 height 658
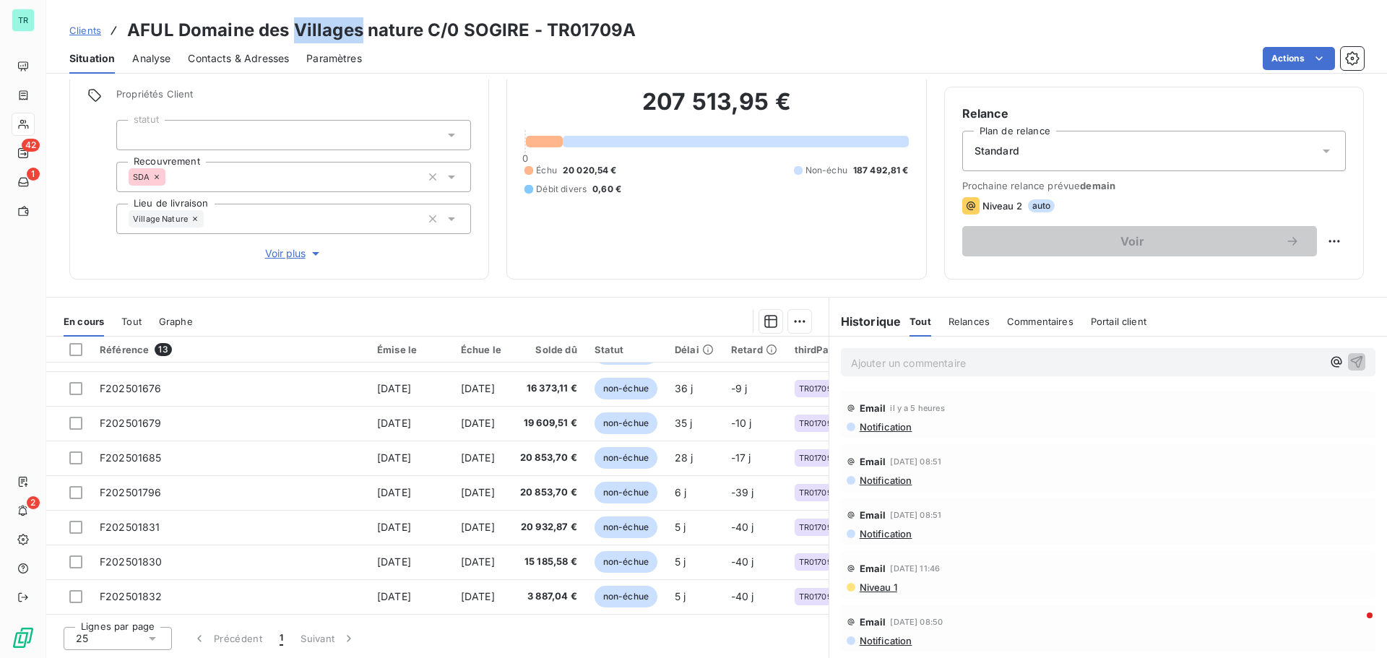
drag, startPoint x: 362, startPoint y: 30, endPoint x: 290, endPoint y: 33, distance: 71.6
click at [290, 33] on h3 "AFUL Domaine des Villages nature C/0 SOGIRE - TR01709A" at bounding box center [381, 30] width 509 height 26
copy h3 "Villages"
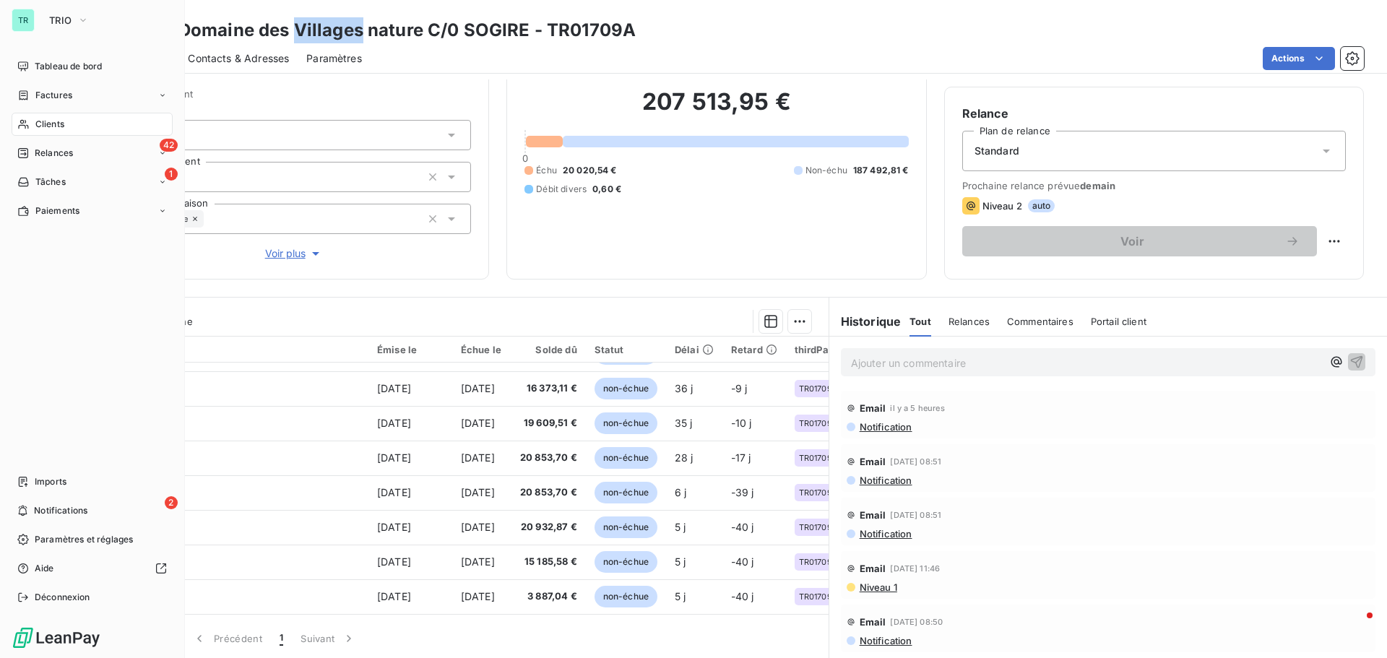
click at [53, 100] on span "Factures" at bounding box center [53, 95] width 37 height 13
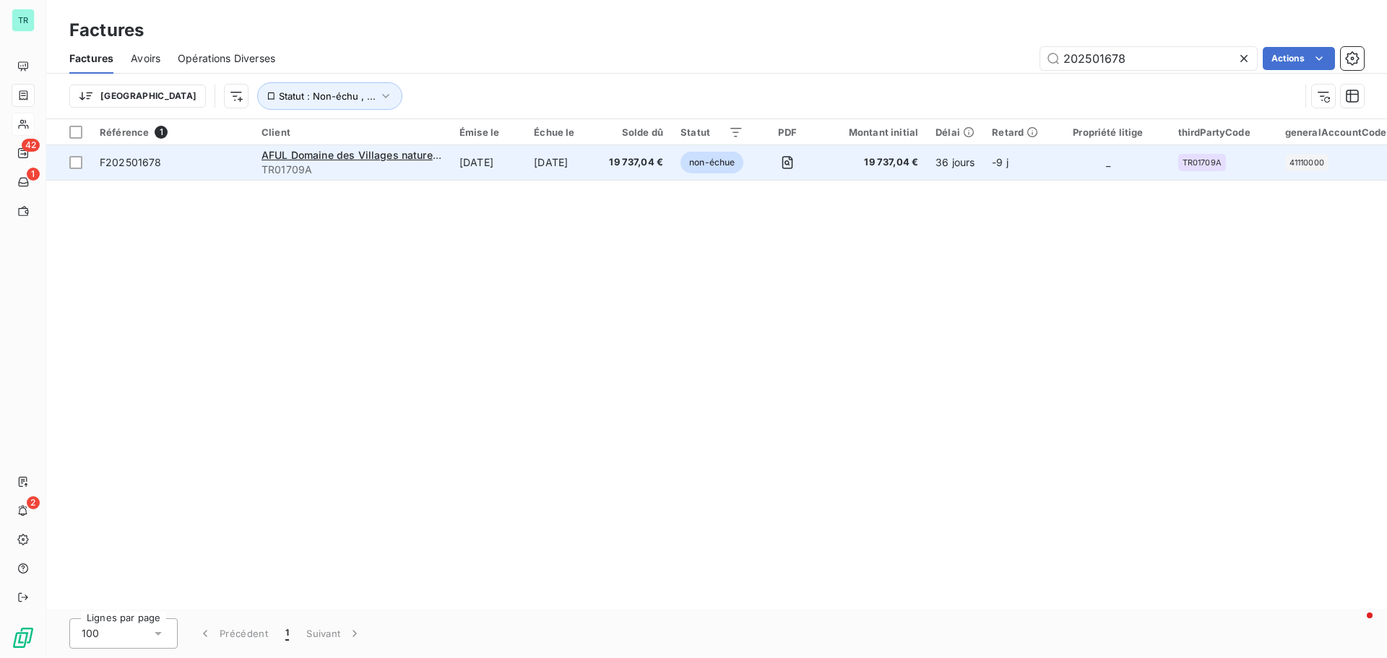
drag, startPoint x: 1152, startPoint y: 59, endPoint x: 595, endPoint y: 150, distance: 564.3
click at [631, 143] on div "Factures Factures Avoirs Opérations Diverses 202501678 Actions Trier Statut : N…" at bounding box center [716, 329] width 1341 height 658
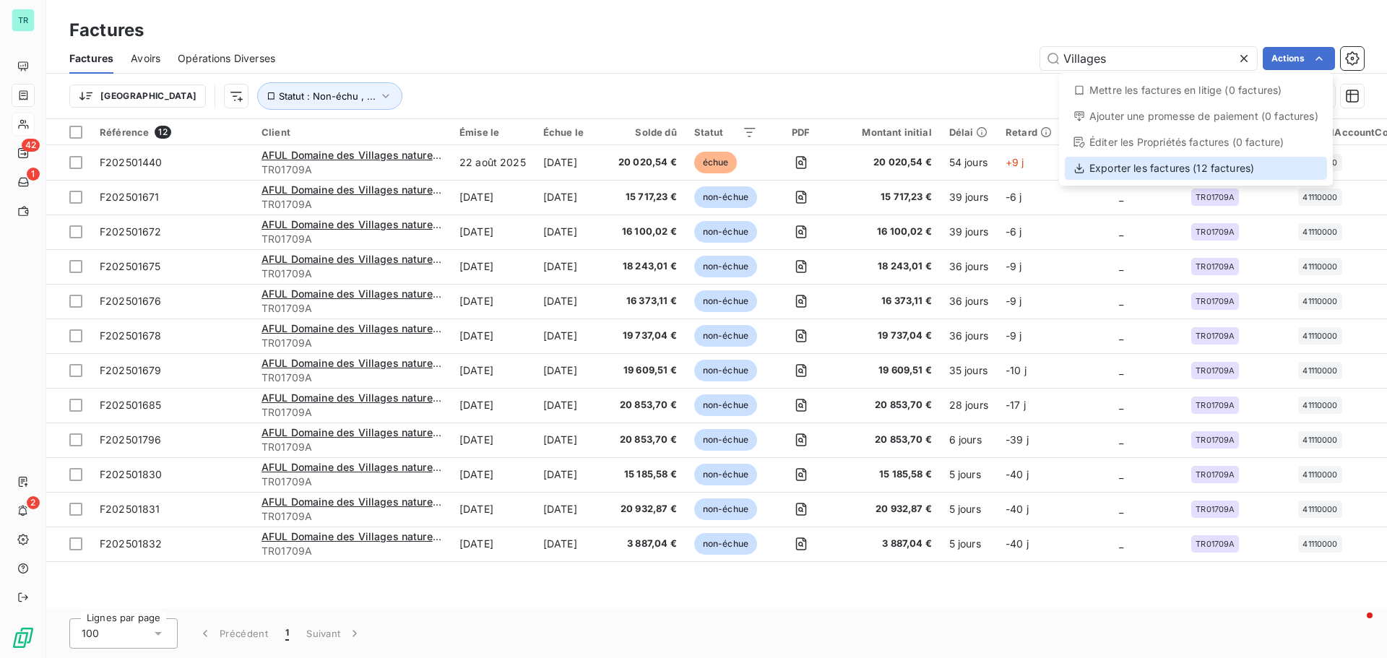
click at [1146, 169] on div "Exporter les factures (12 factures)" at bounding box center [1196, 168] width 262 height 23
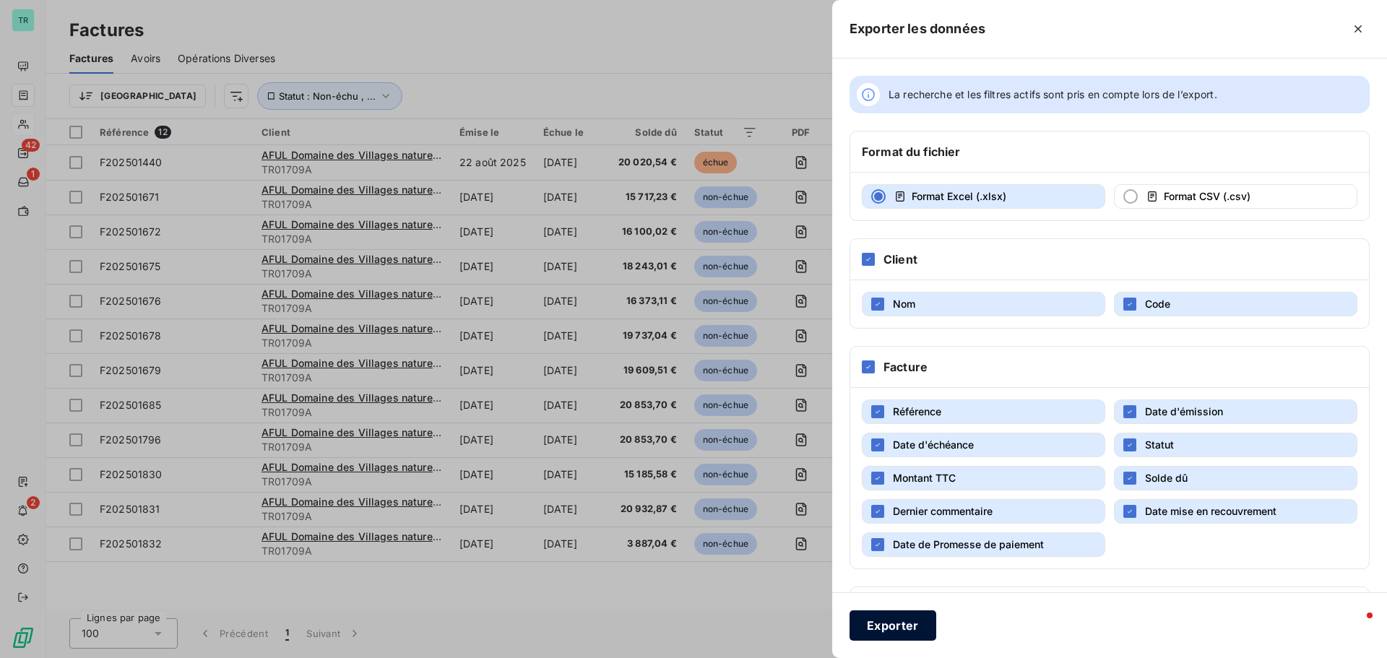
click at [892, 626] on button "Exporter" at bounding box center [893, 625] width 87 height 30
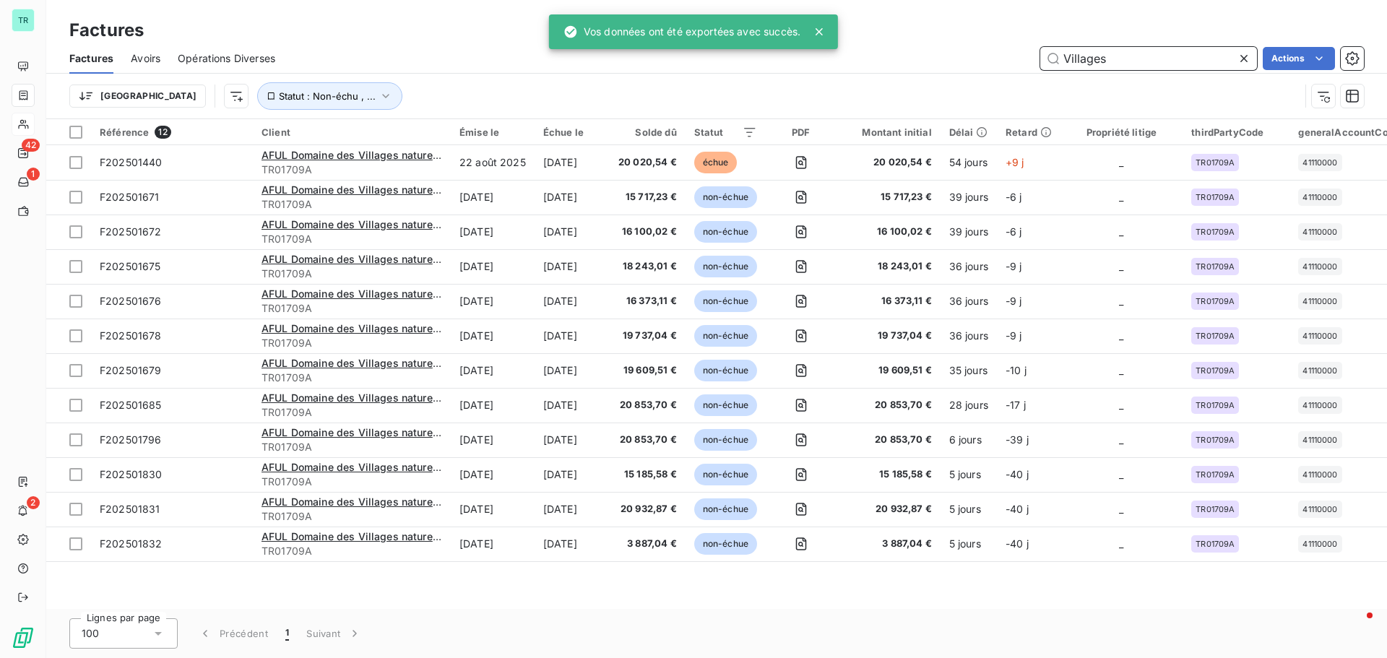
drag, startPoint x: 1115, startPoint y: 66, endPoint x: 943, endPoint y: 66, distance: 172.7
click at [943, 66] on div "Villages Actions" at bounding box center [828, 58] width 1071 height 23
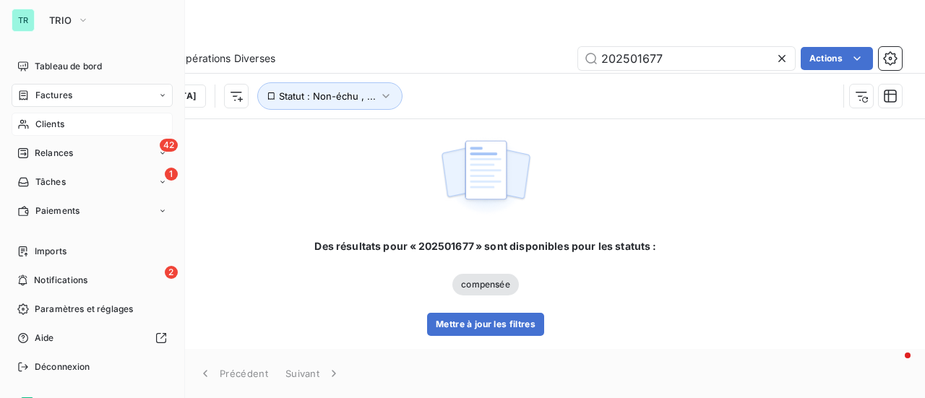
click at [64, 98] on span "Factures" at bounding box center [53, 95] width 37 height 13
click at [71, 96] on span "Factures" at bounding box center [53, 95] width 37 height 13
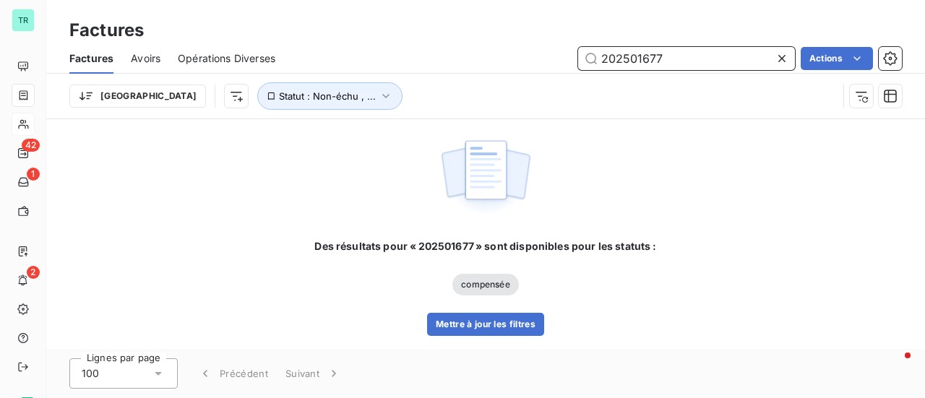
drag, startPoint x: 685, startPoint y: 59, endPoint x: 307, endPoint y: 71, distance: 378.0
click at [354, 67] on div "202501677 Actions" at bounding box center [597, 58] width 609 height 23
paste input "F202501418"
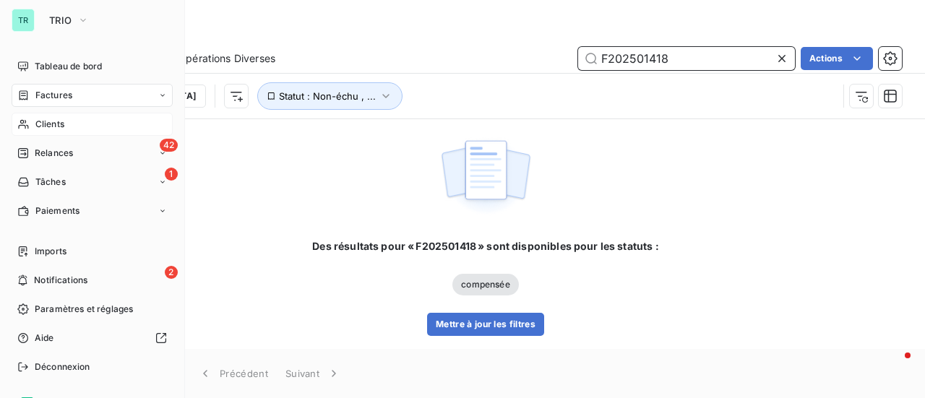
type input "F202501418"
click at [55, 95] on span "Factures" at bounding box center [53, 95] width 37 height 13
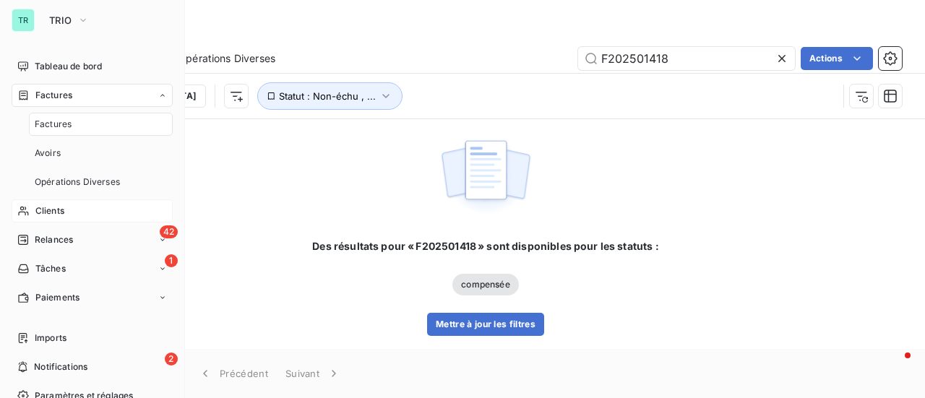
click at [61, 92] on span "Factures" at bounding box center [53, 95] width 37 height 13
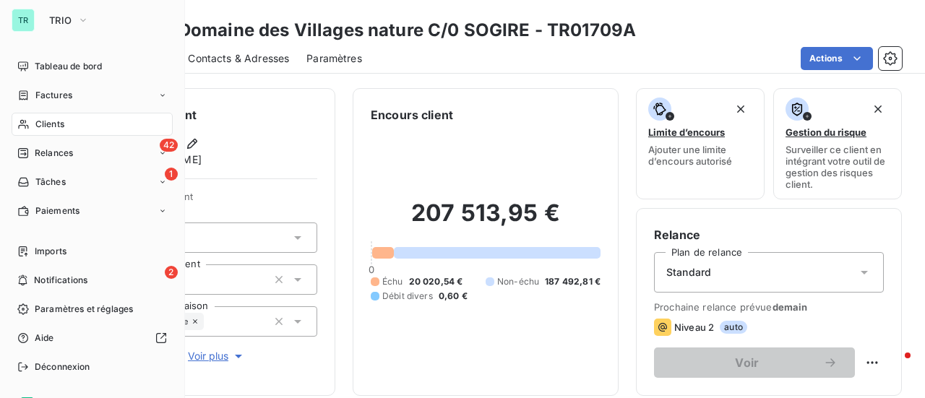
click at [55, 96] on span "Factures" at bounding box center [53, 95] width 37 height 13
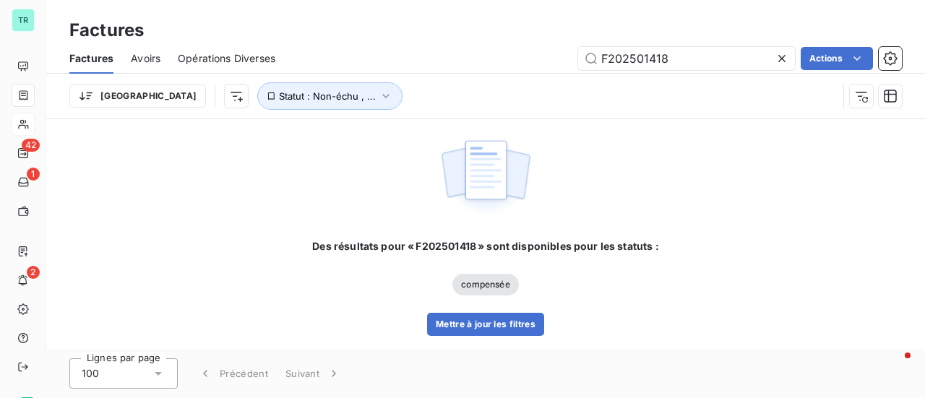
drag, startPoint x: 691, startPoint y: 63, endPoint x: 425, endPoint y: 56, distance: 266.7
click at [436, 56] on div "F202501418 Actions" at bounding box center [597, 58] width 609 height 23
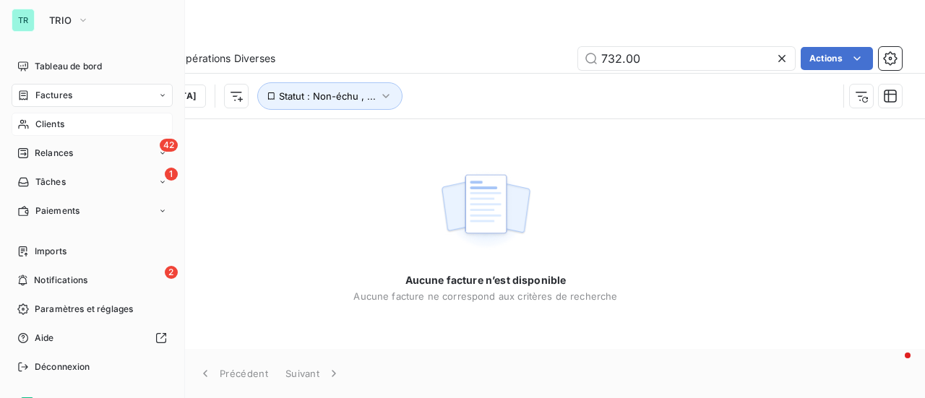
type input "732.00"
click at [61, 95] on span "Factures" at bounding box center [53, 95] width 37 height 13
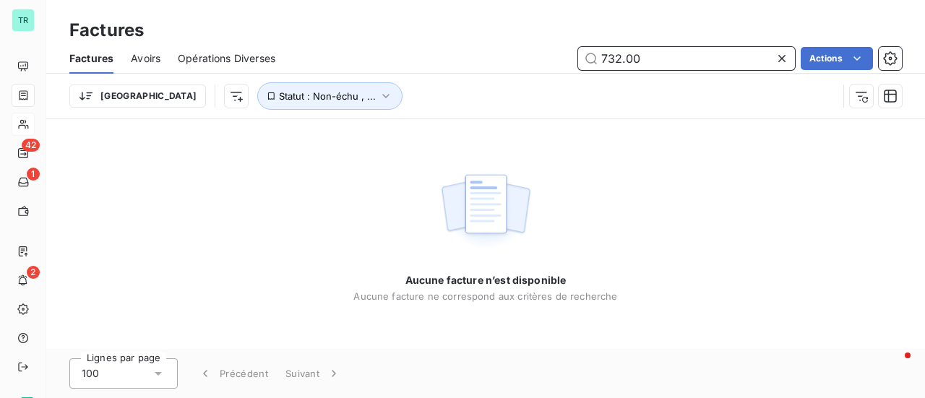
drag, startPoint x: 657, startPoint y: 63, endPoint x: 484, endPoint y: 72, distance: 173.6
click at [501, 70] on div "Factures Avoirs Opérations Diverses 732.00 Actions" at bounding box center [485, 58] width 878 height 30
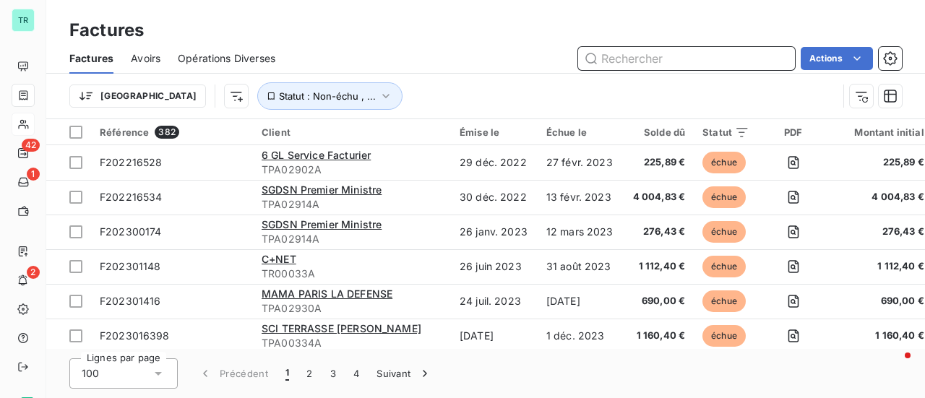
click at [643, 56] on input "text" at bounding box center [686, 58] width 217 height 23
paste input "F202501418"
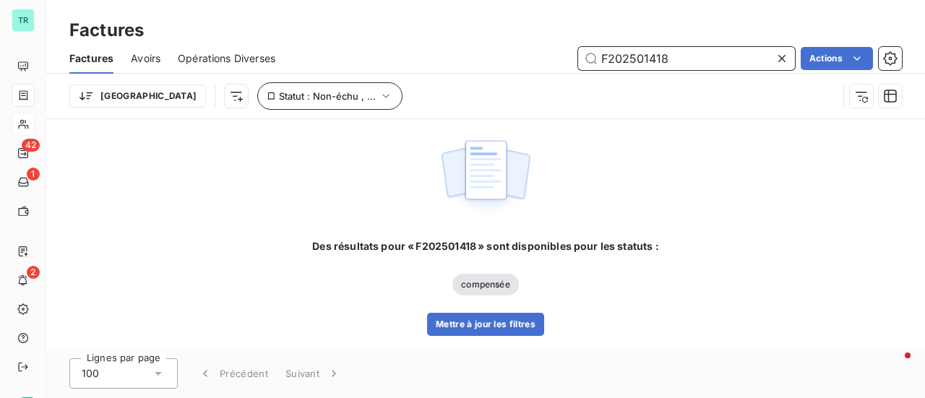
type input "F202501418"
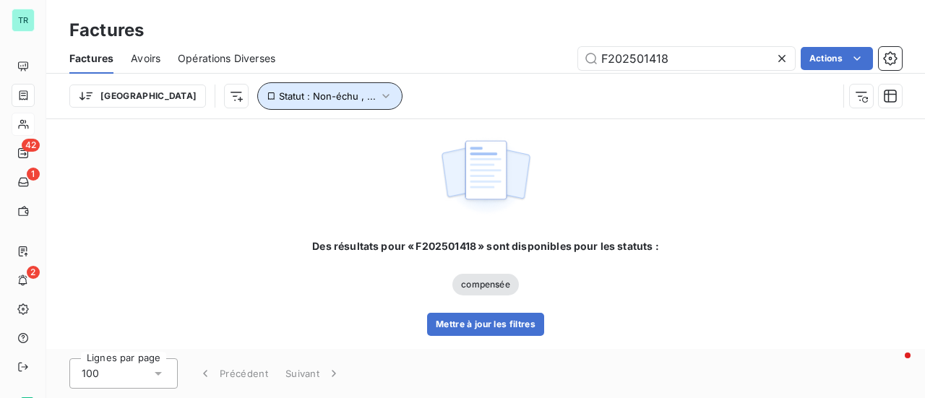
click at [379, 93] on icon "button" at bounding box center [386, 96] width 14 height 14
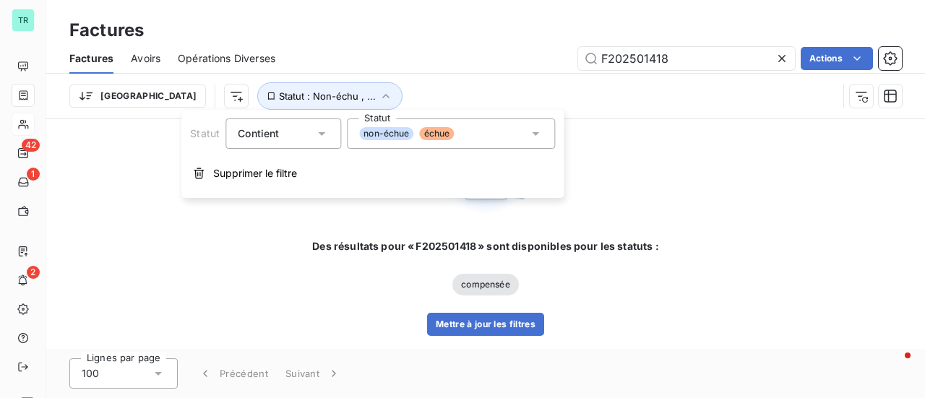
click at [543, 134] on div "non-échue échue" at bounding box center [451, 133] width 208 height 30
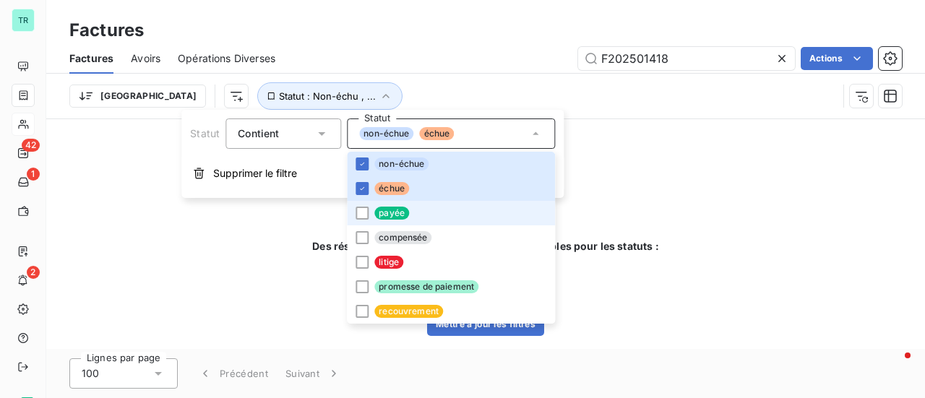
click at [371, 209] on li "payée" at bounding box center [451, 213] width 208 height 25
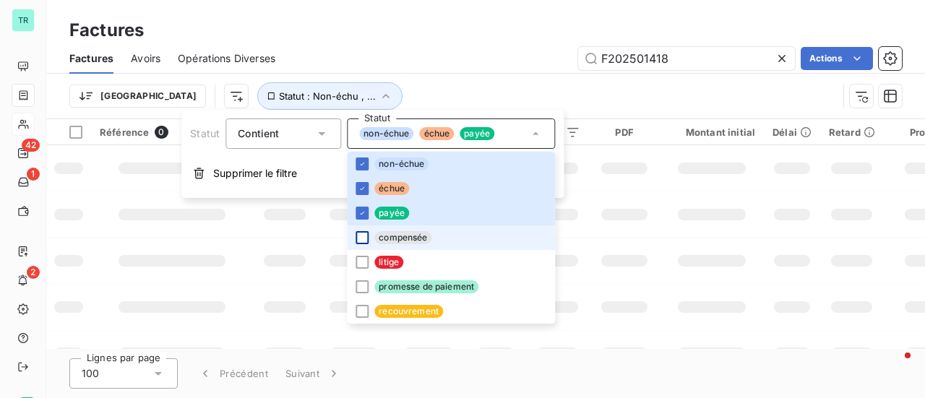
click at [367, 239] on div at bounding box center [361, 237] width 13 height 13
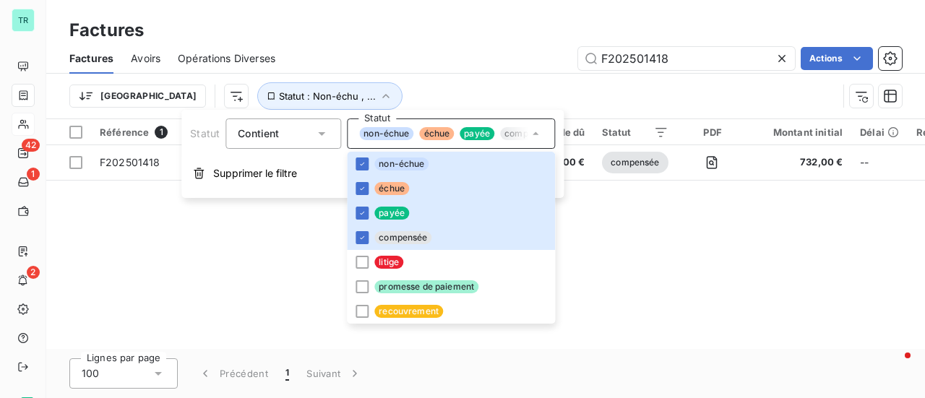
click at [660, 226] on div "Référence 1 Client Émise le Échue le Solde dû Statut PDF Montant initial Délai …" at bounding box center [485, 234] width 878 height 230
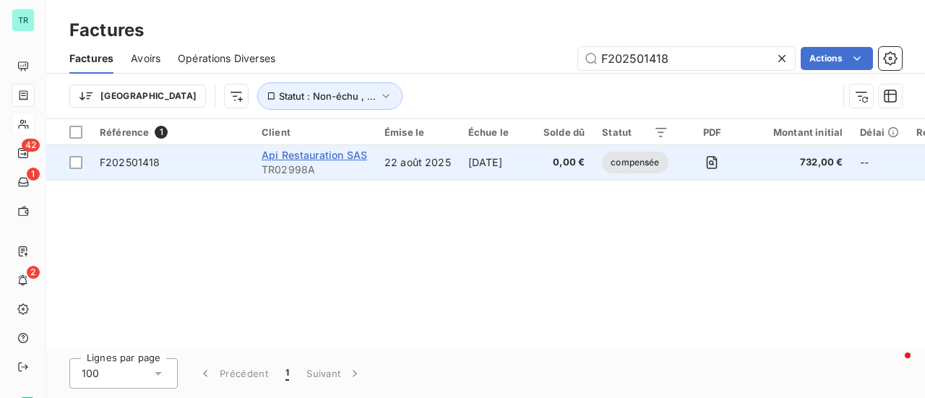
click at [325, 158] on span "Api Restauration SAS" at bounding box center [314, 155] width 105 height 12
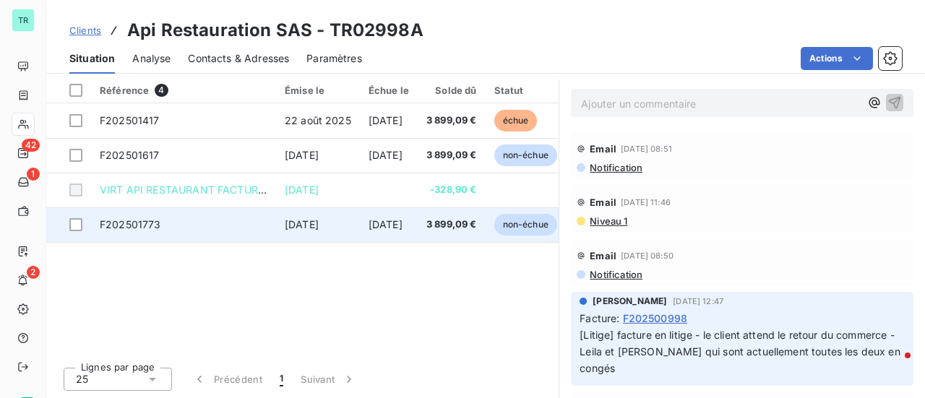
scroll to position [232, 0]
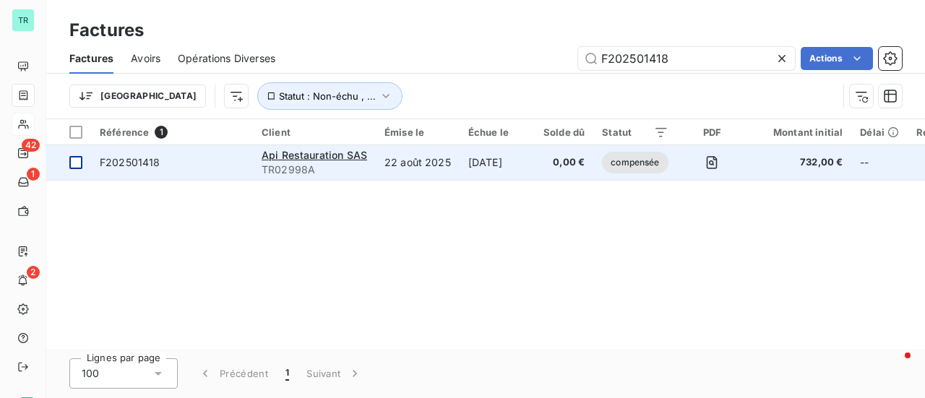
click at [71, 164] on div at bounding box center [75, 162] width 13 height 13
click at [129, 162] on span "F202501418" at bounding box center [130, 162] width 61 height 12
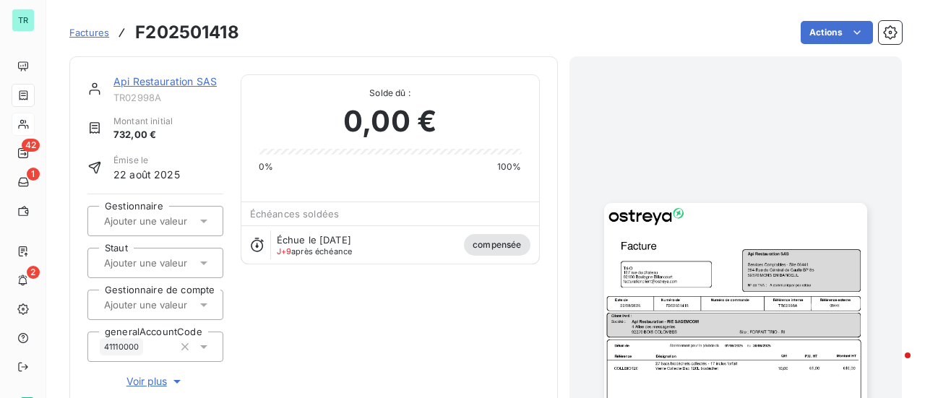
click at [176, 79] on link "Api Restauration SAS" at bounding box center [164, 81] width 103 height 12
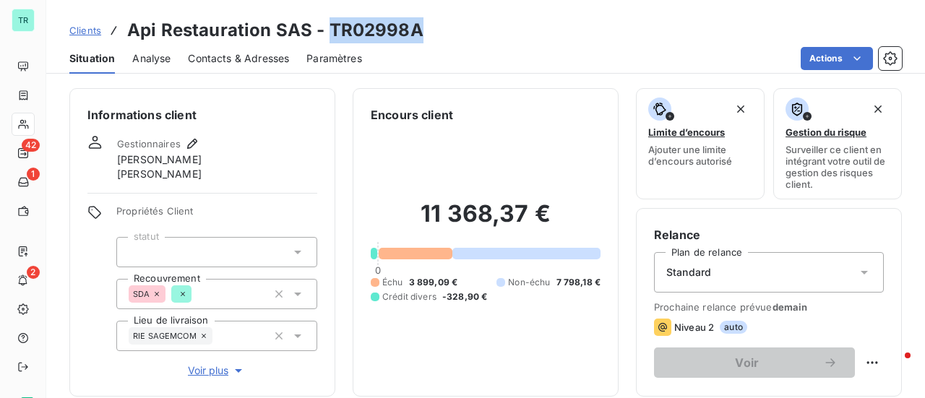
drag, startPoint x: 422, startPoint y: 26, endPoint x: 326, endPoint y: 38, distance: 96.9
click at [326, 38] on div "Clients Api Restauration SAS - TR02998A" at bounding box center [485, 30] width 878 height 26
copy h3 "TR02998A"
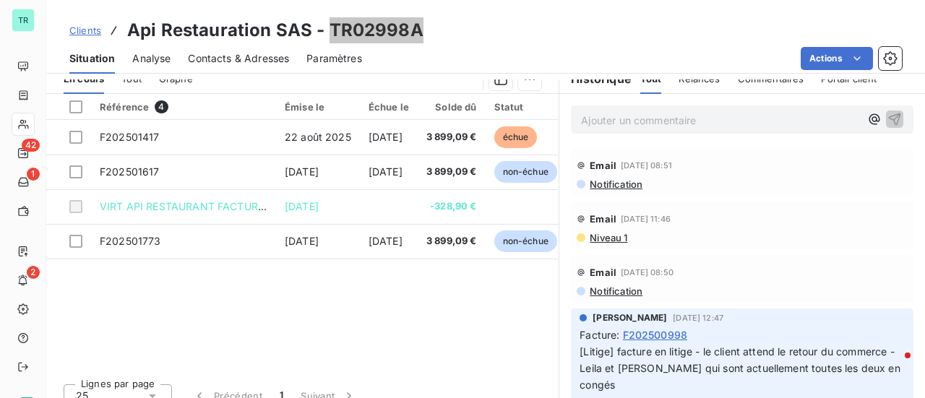
scroll to position [376, 0]
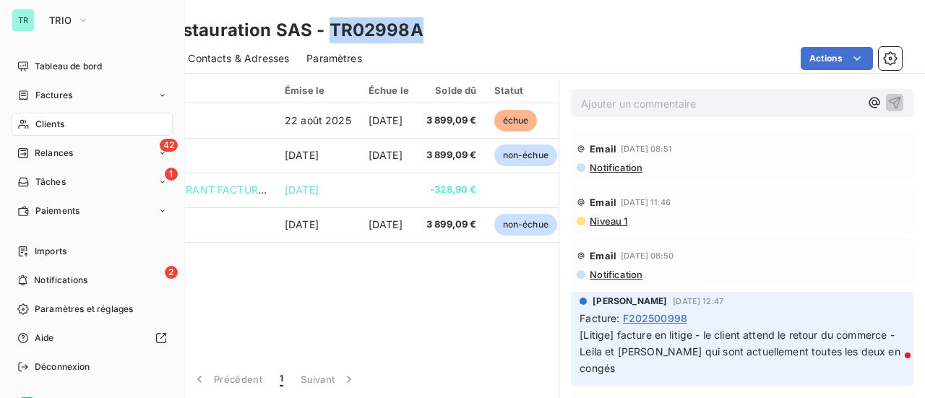
click at [63, 96] on span "Factures" at bounding box center [53, 95] width 37 height 13
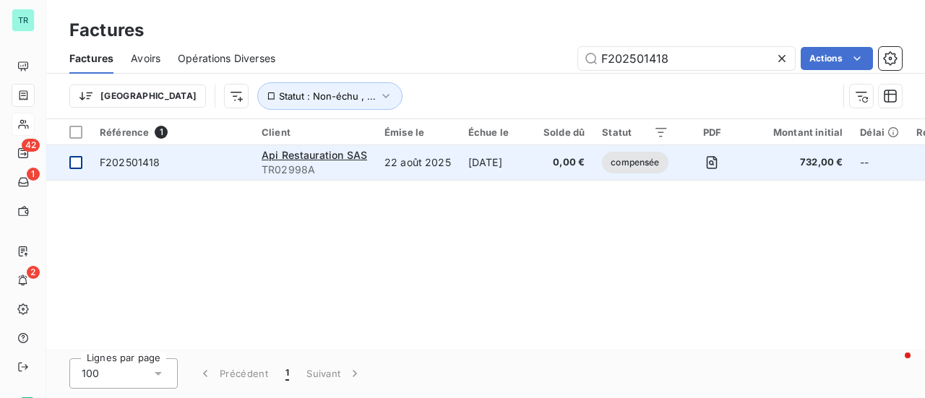
click at [79, 160] on div at bounding box center [75, 162] width 13 height 13
click at [140, 163] on span "F202501418" at bounding box center [130, 162] width 61 height 12
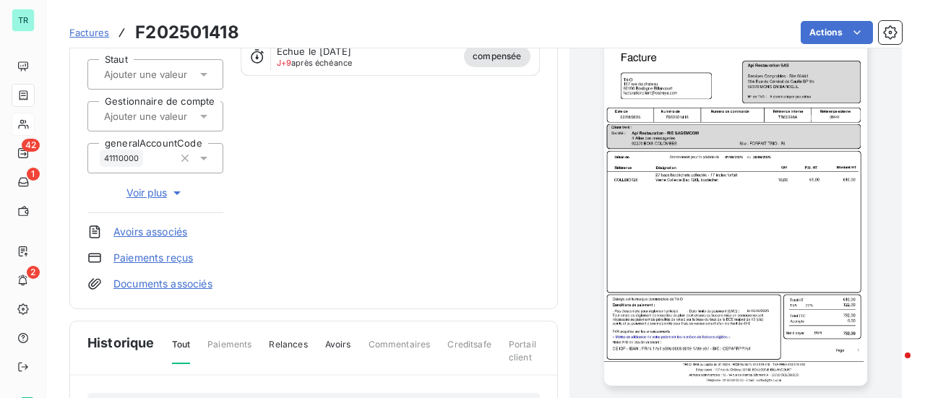
scroll to position [218, 0]
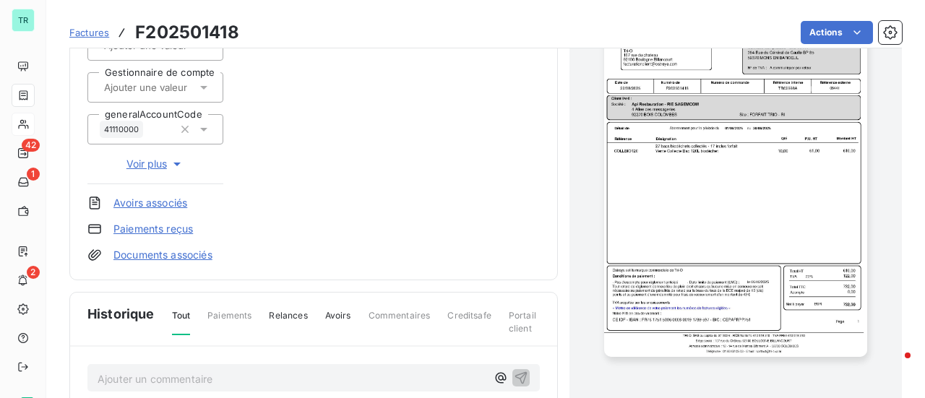
click at [175, 204] on link "Avoirs associés" at bounding box center [150, 203] width 74 height 14
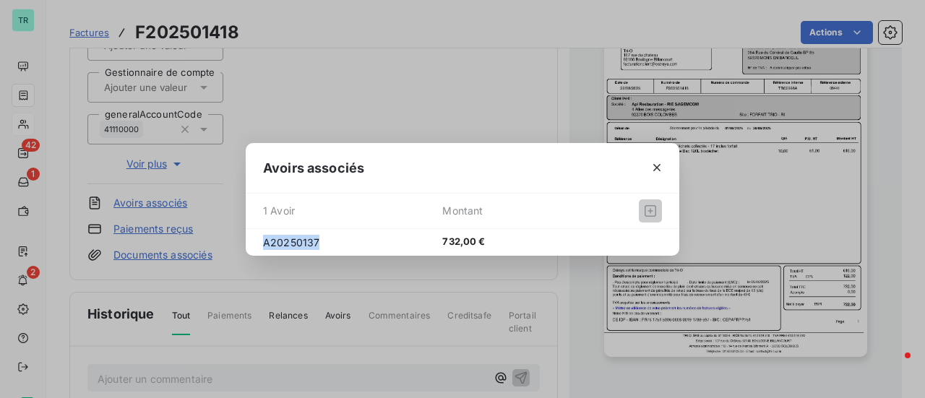
drag, startPoint x: 325, startPoint y: 243, endPoint x: 257, endPoint y: 246, distance: 68.0
click at [257, 246] on div "A20250137 732,00 €" at bounding box center [462, 242] width 433 height 27
copy span "A20250137"
click at [664, 164] on button "button" at bounding box center [656, 167] width 23 height 23
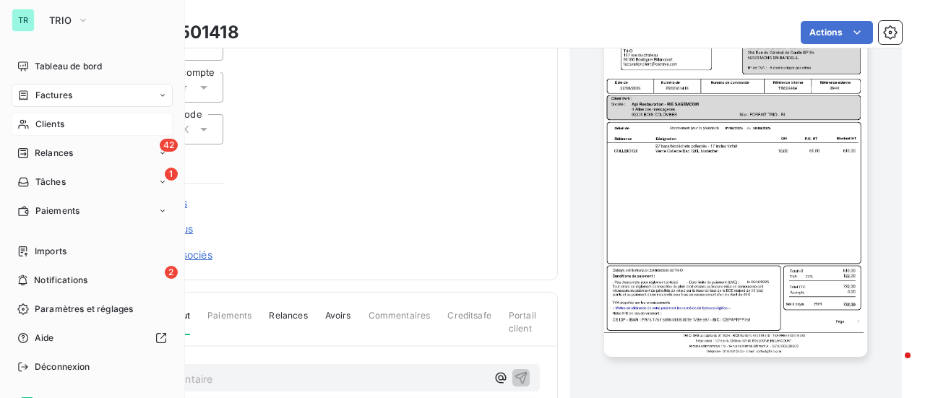
click at [55, 94] on span "Factures" at bounding box center [53, 95] width 37 height 13
click at [69, 94] on span "Factures" at bounding box center [53, 95] width 37 height 13
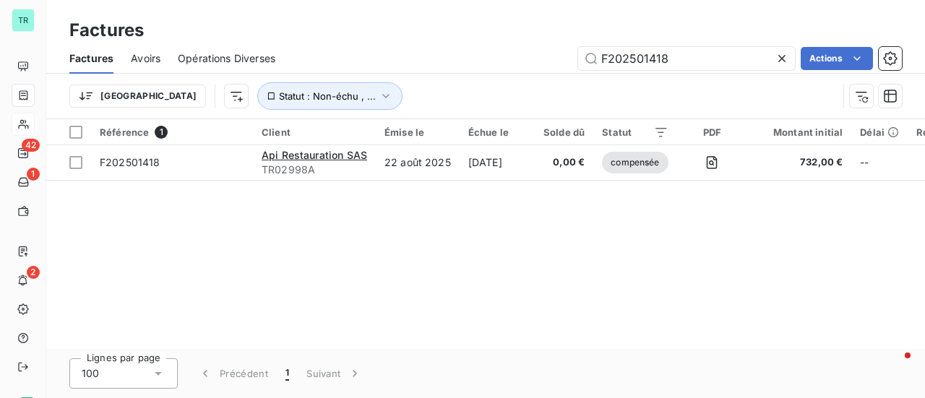
drag, startPoint x: 681, startPoint y: 59, endPoint x: 402, endPoint y: 61, distance: 278.9
click at [431, 61] on div "F202501418 Actions" at bounding box center [597, 58] width 609 height 23
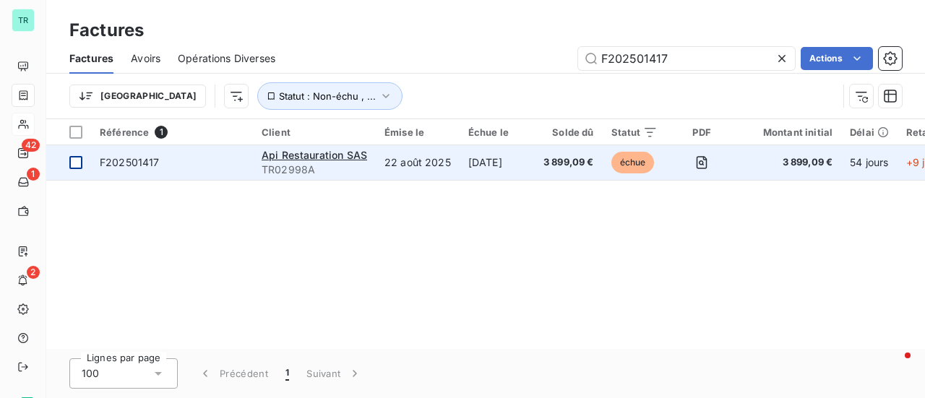
type input "F202501417"
click at [77, 165] on div at bounding box center [75, 162] width 13 height 13
click at [147, 164] on span "F202501417" at bounding box center [130, 162] width 60 height 12
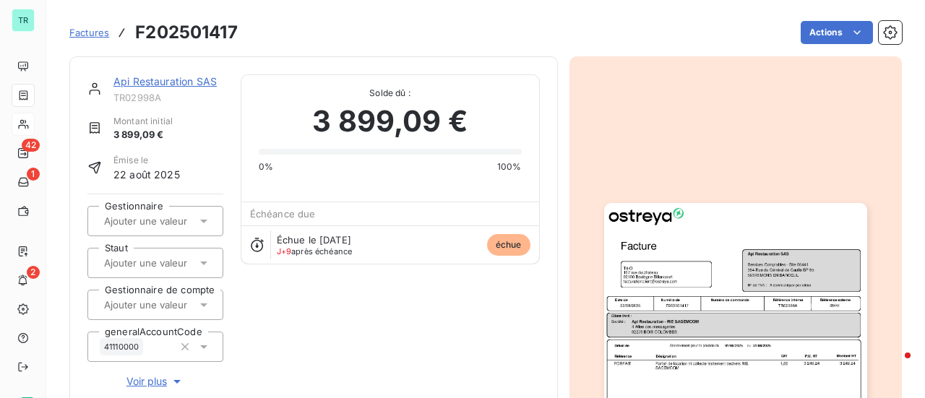
click at [181, 83] on link "Api Restauration SAS" at bounding box center [164, 81] width 103 height 12
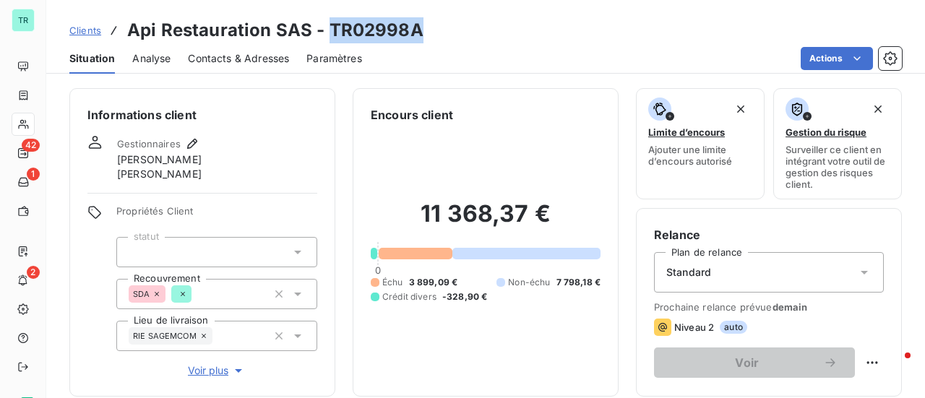
drag, startPoint x: 420, startPoint y: 38, endPoint x: 338, endPoint y: 33, distance: 82.6
click at [328, 36] on div "Clients Api Restauration SAS - TR02998A" at bounding box center [485, 30] width 878 height 26
copy h3 "TR02998A"
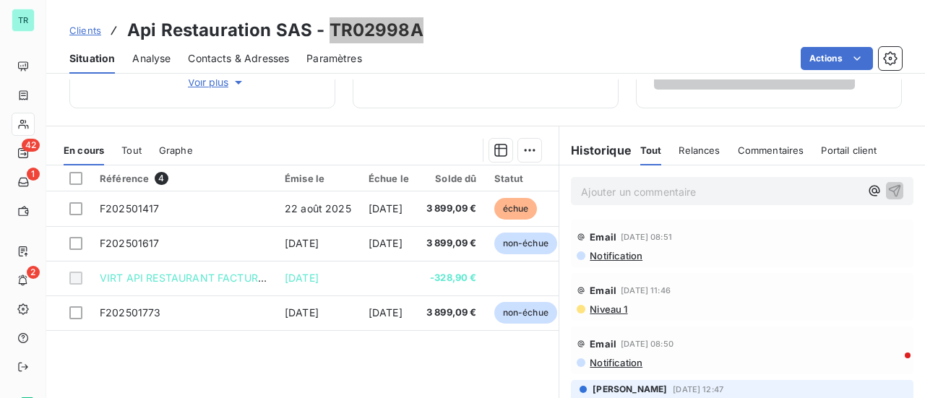
scroll to position [289, 0]
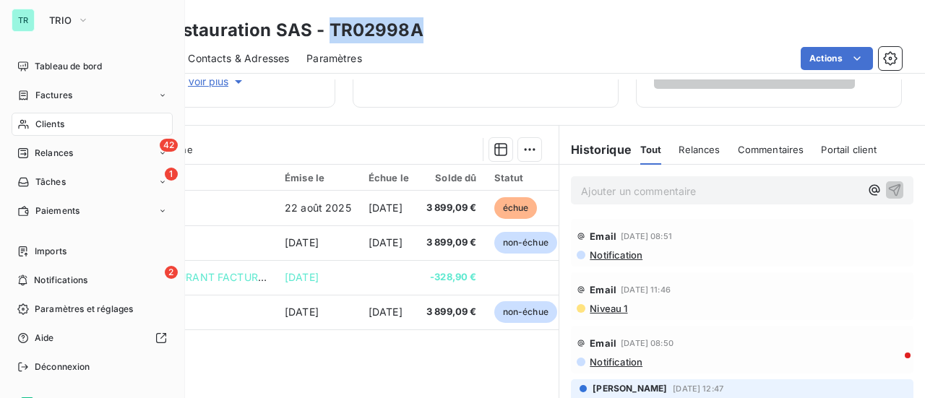
drag, startPoint x: 64, startPoint y: 91, endPoint x: 95, endPoint y: 93, distance: 31.9
click at [64, 91] on span "Factures" at bounding box center [53, 95] width 37 height 13
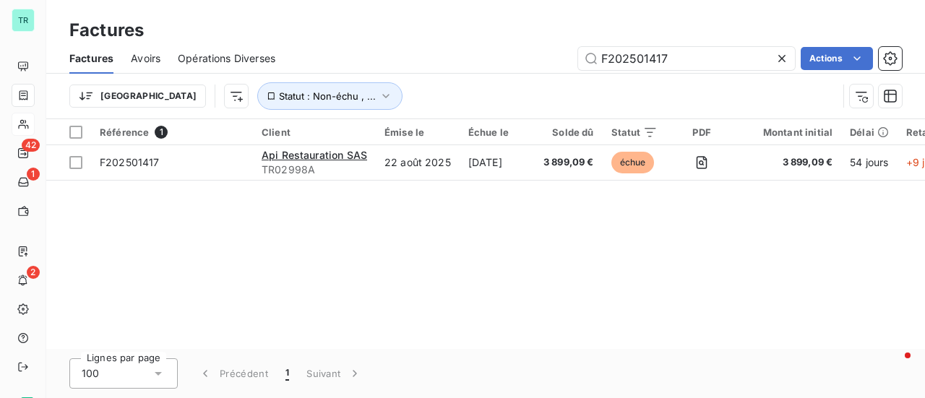
drag, startPoint x: 680, startPoint y: 60, endPoint x: 418, endPoint y: 68, distance: 262.4
click at [436, 68] on div "F202501417 Actions" at bounding box center [597, 58] width 609 height 23
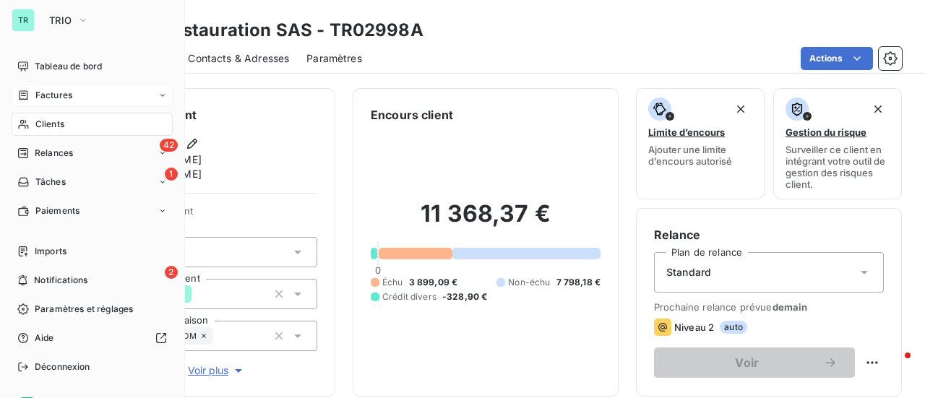
click at [70, 96] on span "Factures" at bounding box center [53, 95] width 37 height 13
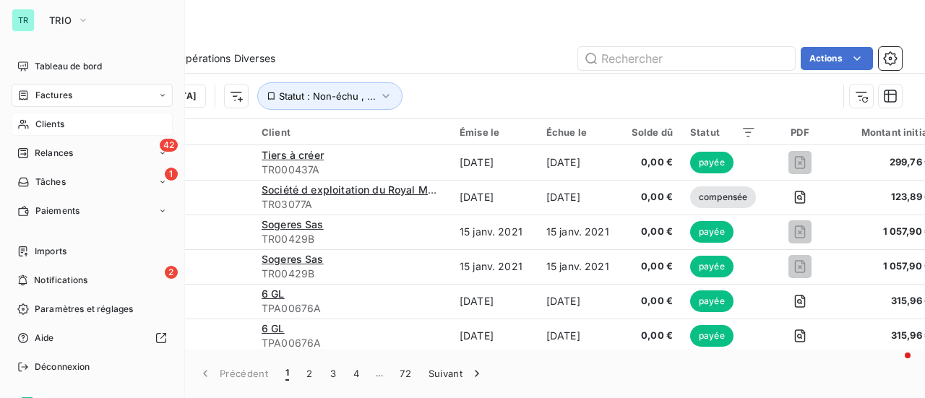
click at [51, 125] on span "Clients" at bounding box center [49, 124] width 29 height 13
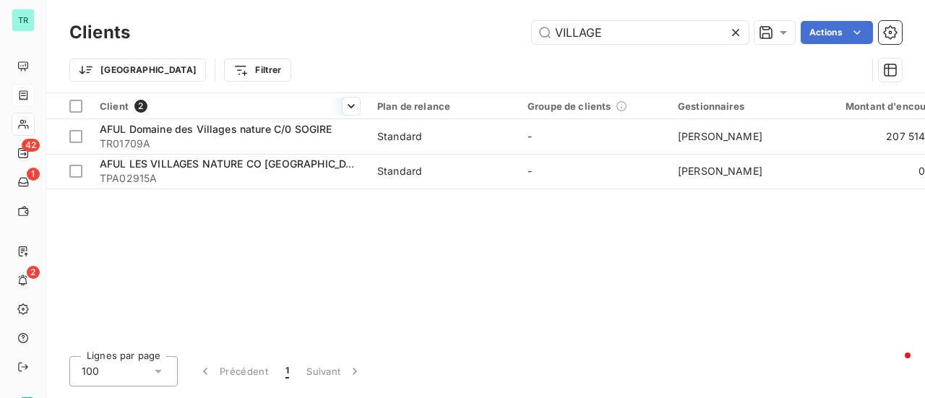
drag, startPoint x: 626, startPoint y: 34, endPoint x: 287, endPoint y: 95, distance: 344.3
click at [327, 87] on div "Clients VILLAGE Actions Trier Filtrer" at bounding box center [485, 54] width 832 height 75
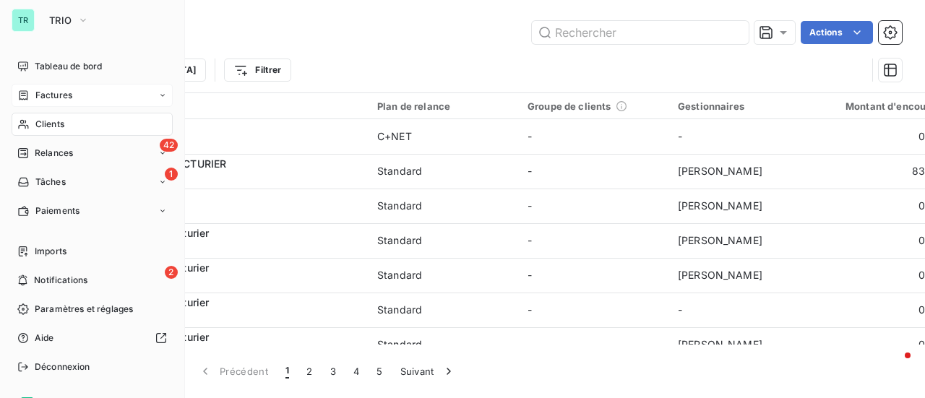
drag, startPoint x: 68, startPoint y: 94, endPoint x: 113, endPoint y: 88, distance: 45.2
click at [69, 94] on span "Factures" at bounding box center [53, 95] width 37 height 13
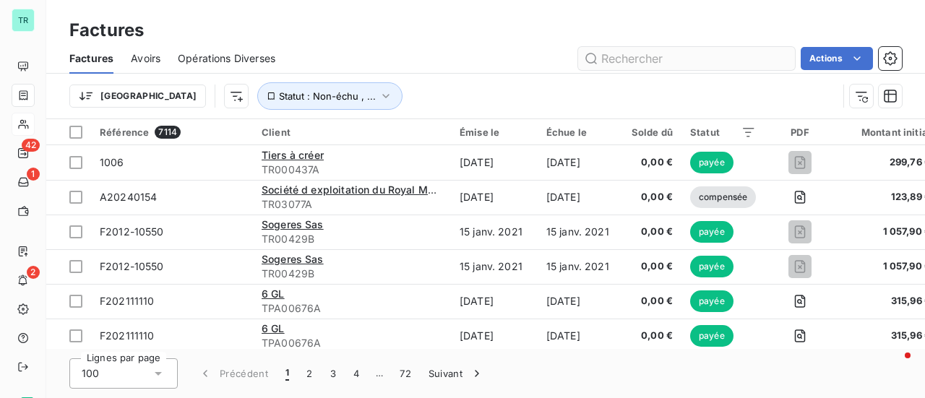
click at [661, 55] on input "text" at bounding box center [686, 58] width 217 height 23
click at [633, 61] on input "text" at bounding box center [686, 58] width 217 height 23
paste input "F202501407"
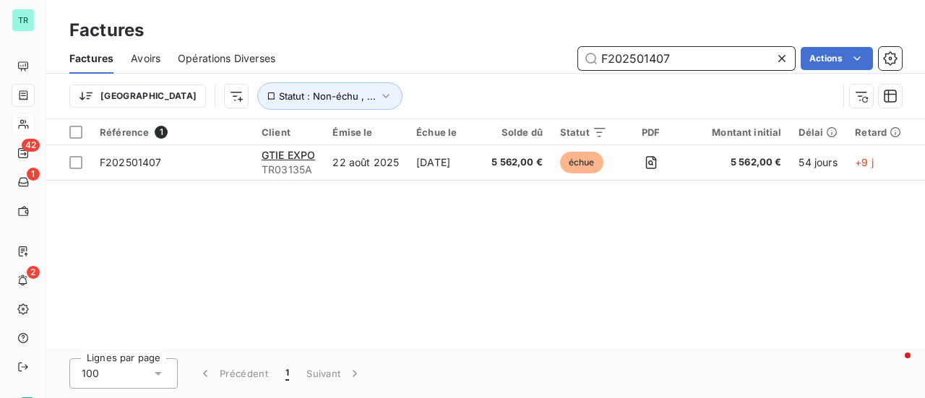
type input "F202501407"
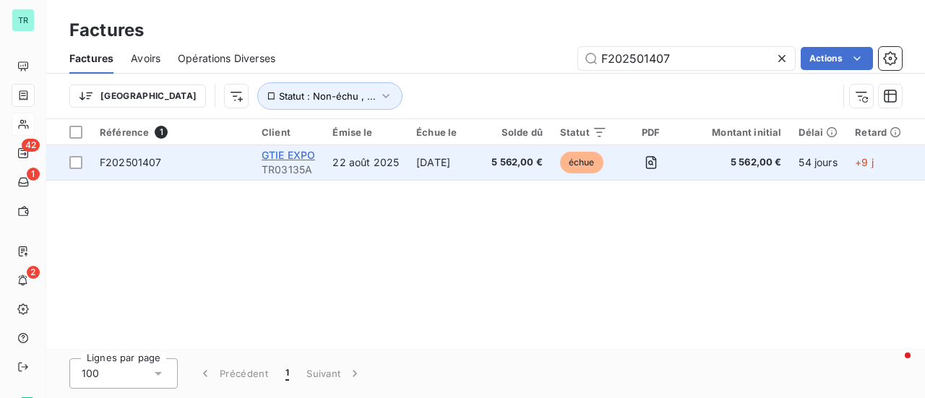
click at [303, 155] on span "GTIE EXPO" at bounding box center [288, 155] width 53 height 12
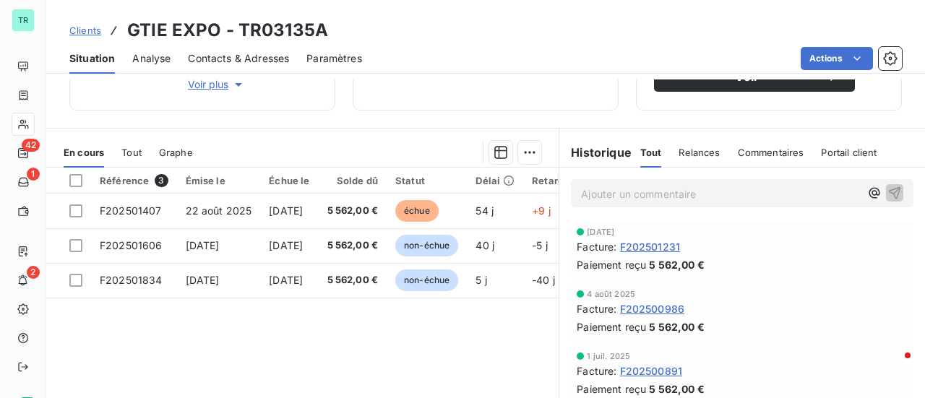
scroll to position [289, 0]
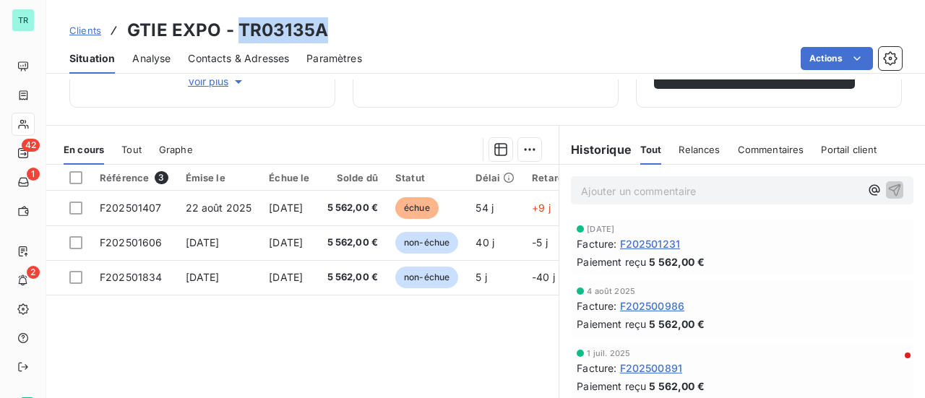
drag, startPoint x: 326, startPoint y: 30, endPoint x: 243, endPoint y: 38, distance: 82.7
click at [238, 38] on div "Clients GTIE EXPO - TR03135A" at bounding box center [485, 30] width 878 height 26
copy h3 "TR03135A"
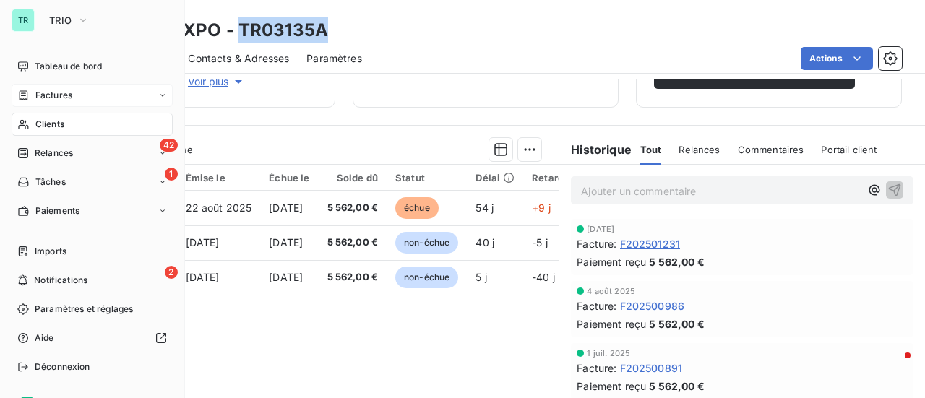
click at [59, 95] on span "Factures" at bounding box center [53, 95] width 37 height 13
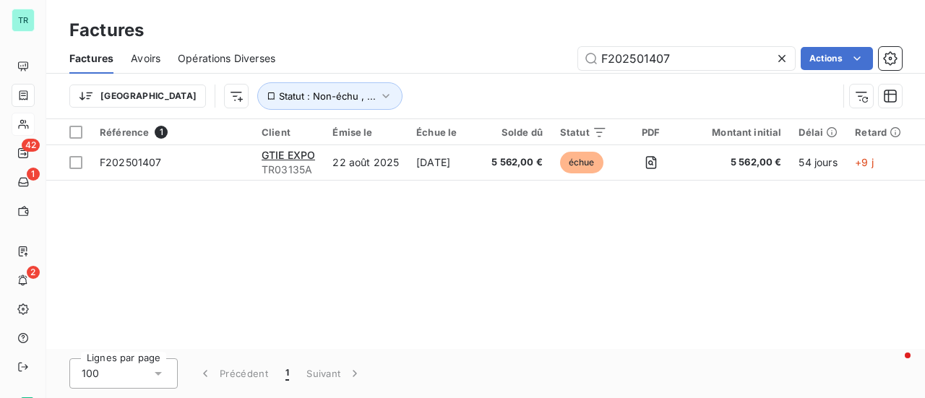
drag, startPoint x: 693, startPoint y: 59, endPoint x: 395, endPoint y: 61, distance: 297.7
click at [395, 61] on div "F202501407 Actions" at bounding box center [597, 58] width 609 height 23
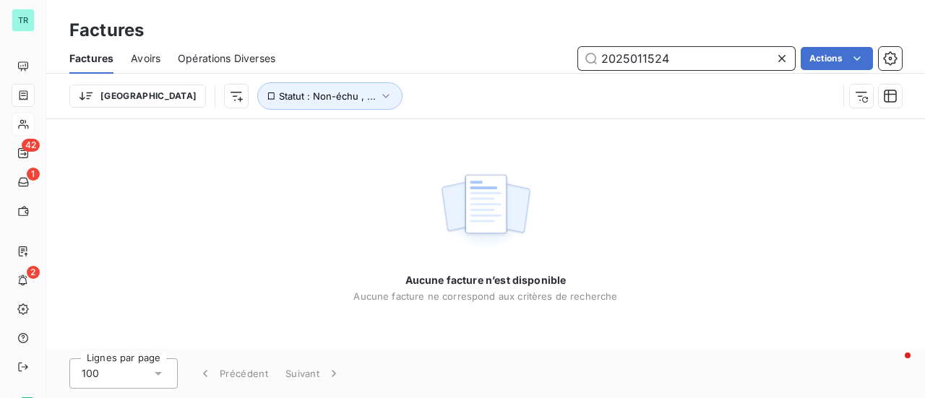
click at [603, 56] on input "2025011524" at bounding box center [686, 58] width 217 height 23
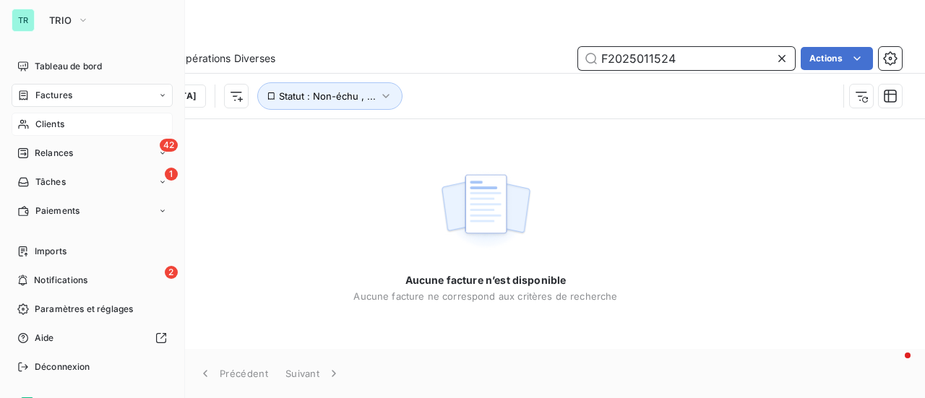
type input "F2025011524"
click at [46, 93] on span "Factures" at bounding box center [53, 95] width 37 height 13
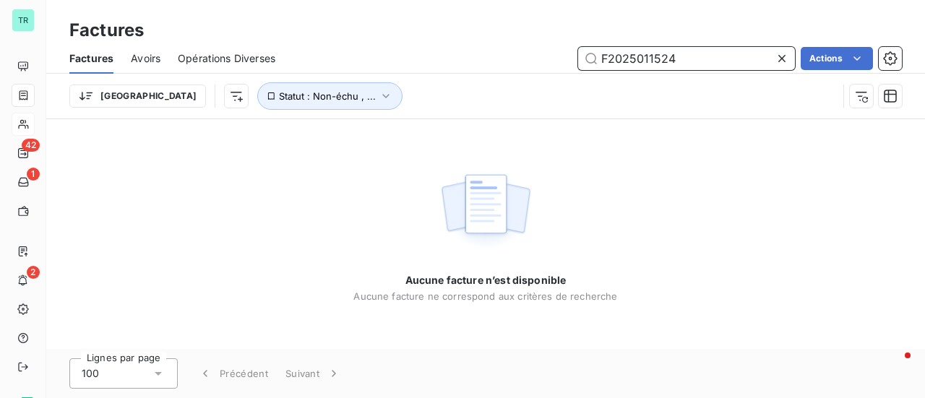
drag, startPoint x: 689, startPoint y: 61, endPoint x: 564, endPoint y: 61, distance: 125.0
click at [574, 61] on div "F2025011524 Actions" at bounding box center [597, 58] width 609 height 23
click at [699, 51] on input "F2025011524" at bounding box center [686, 58] width 217 height 23
drag, startPoint x: 646, startPoint y: 60, endPoint x: 490, endPoint y: 63, distance: 156.1
click at [537, 60] on div "F2025011524 Actions" at bounding box center [597, 58] width 609 height 23
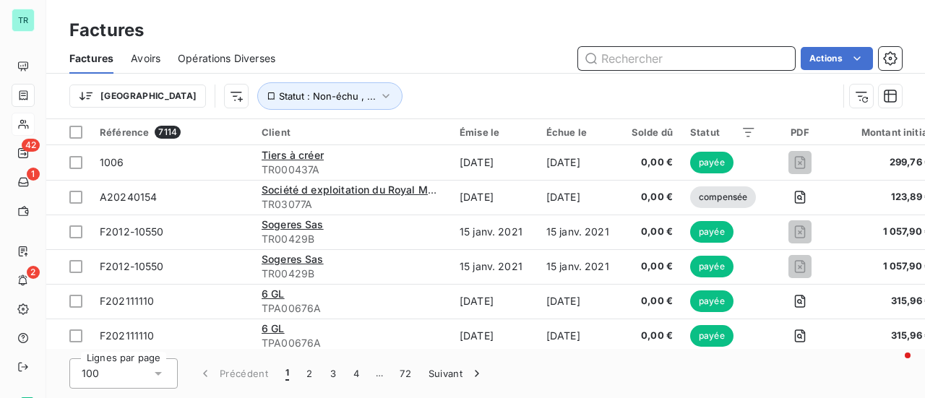
paste input "2025011524"
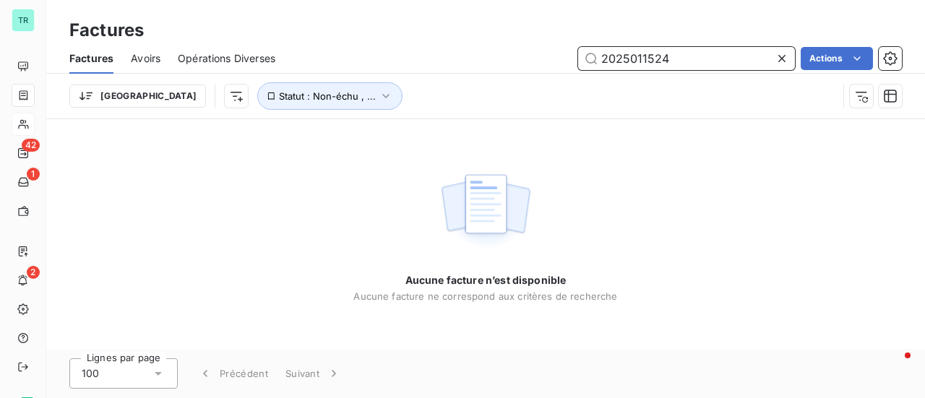
click at [601, 58] on input "2025011524" at bounding box center [686, 58] width 217 height 23
drag, startPoint x: 686, startPoint y: 61, endPoint x: 540, endPoint y: 66, distance: 145.3
click at [549, 64] on div "F2025011524 Actions" at bounding box center [597, 58] width 609 height 23
paste input "text"
type input "2025011524"
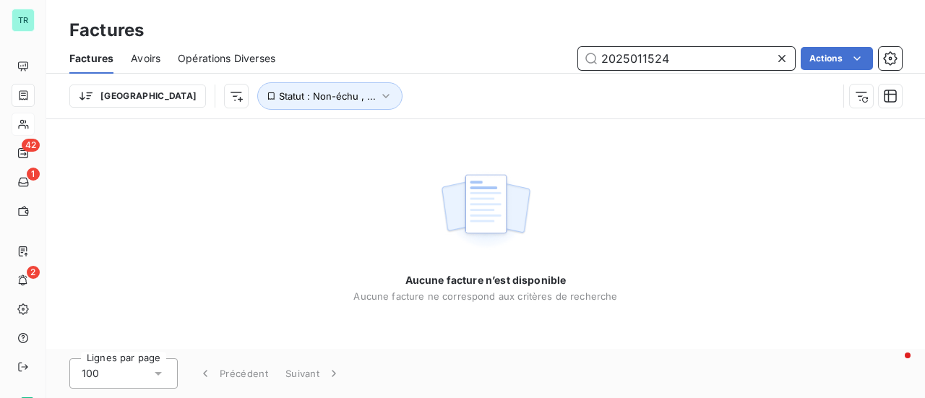
click at [700, 56] on input "2025011524" at bounding box center [686, 58] width 217 height 23
drag, startPoint x: 689, startPoint y: 59, endPoint x: 428, endPoint y: 79, distance: 261.6
click at [464, 72] on div "Factures Avoirs Opérations Diverses 2025011524 Actions" at bounding box center [485, 58] width 878 height 30
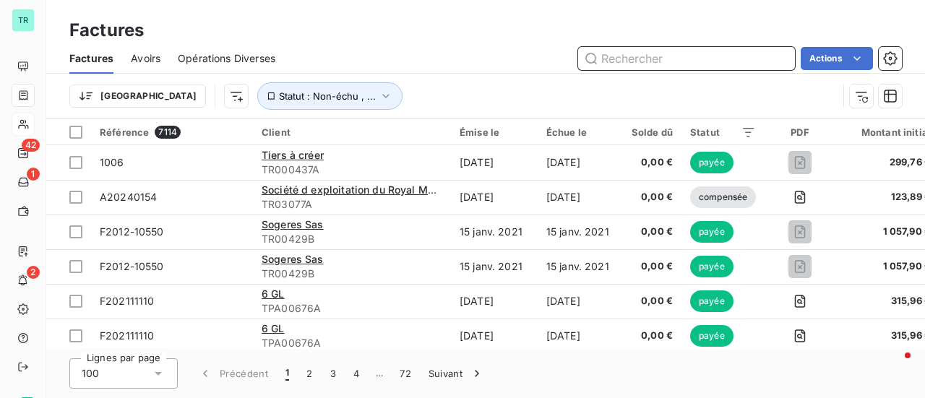
click at [634, 60] on input "text" at bounding box center [686, 58] width 217 height 23
paste input "2025011524"
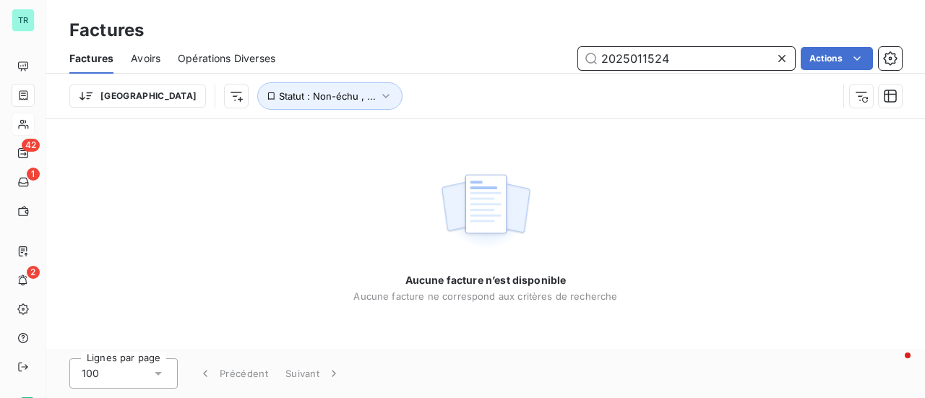
click at [600, 63] on input "2025011524" at bounding box center [686, 58] width 217 height 23
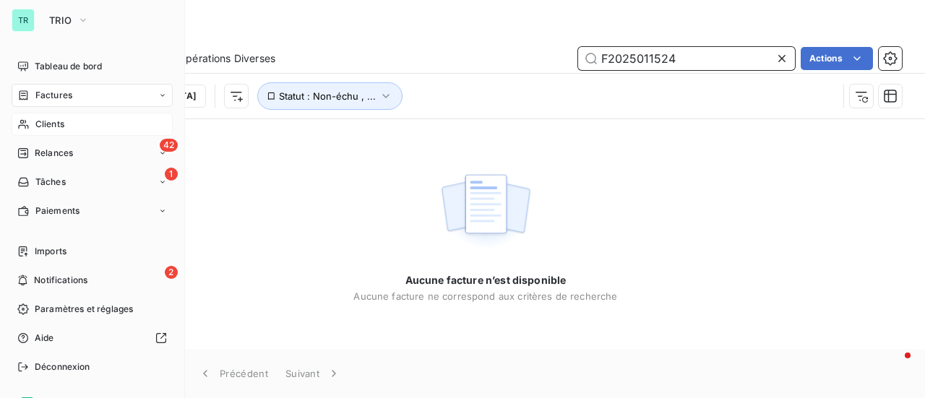
type input "F2025011524"
click at [66, 94] on span "Factures" at bounding box center [53, 95] width 37 height 13
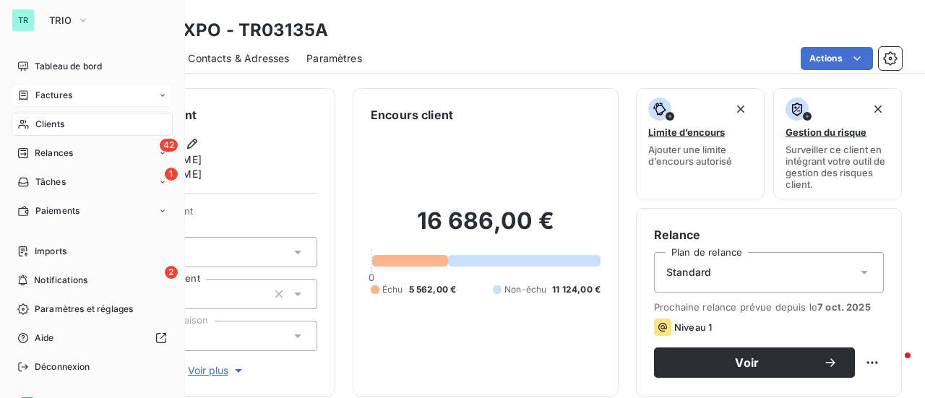
click at [60, 97] on span "Factures" at bounding box center [53, 95] width 37 height 13
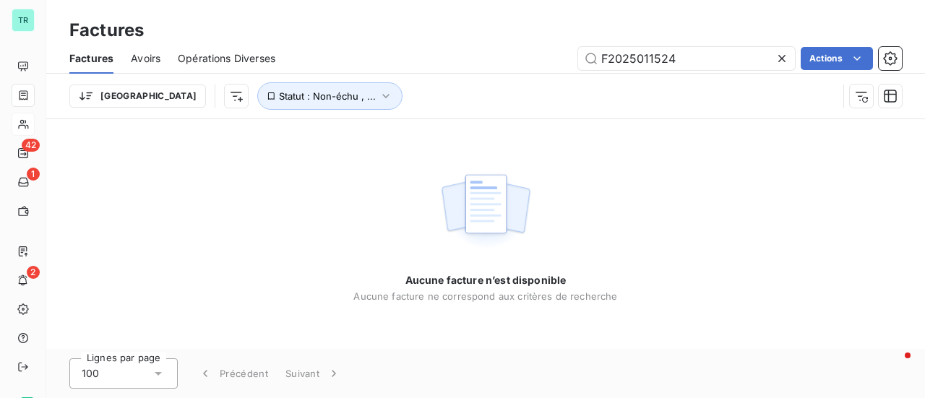
drag, startPoint x: 696, startPoint y: 59, endPoint x: 212, endPoint y: 74, distance: 484.3
click at [263, 74] on div "Factures Avoirs Opérations Diverses F2025011524 Actions Trier Statut : Non-échu…" at bounding box center [485, 80] width 878 height 75
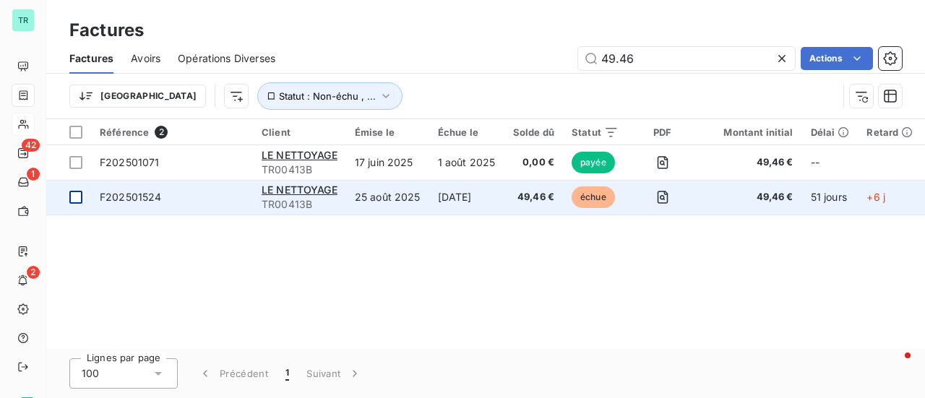
type input "49.46"
click at [79, 196] on div at bounding box center [75, 197] width 13 height 13
click at [149, 192] on span "F202501524" at bounding box center [131, 197] width 62 height 12
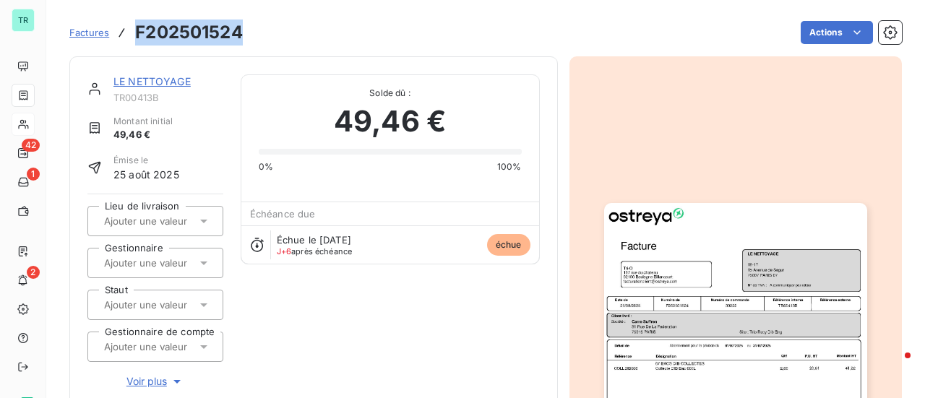
drag, startPoint x: 244, startPoint y: 31, endPoint x: 129, endPoint y: 33, distance: 114.9
click at [129, 33] on div "Factures F202501524 Actions" at bounding box center [485, 32] width 832 height 30
copy h3 "F202501524"
click at [172, 82] on link "LE NETTOYAGE" at bounding box center [151, 81] width 77 height 12
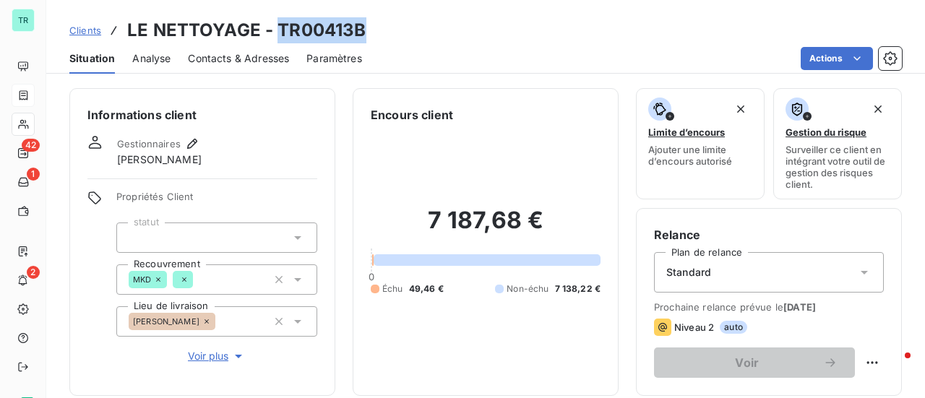
drag, startPoint x: 370, startPoint y: 22, endPoint x: 275, endPoint y: 30, distance: 95.7
click at [275, 30] on div "Clients LE NETTOYAGE - TR00413B" at bounding box center [485, 30] width 878 height 26
copy h3 "TR00413B"
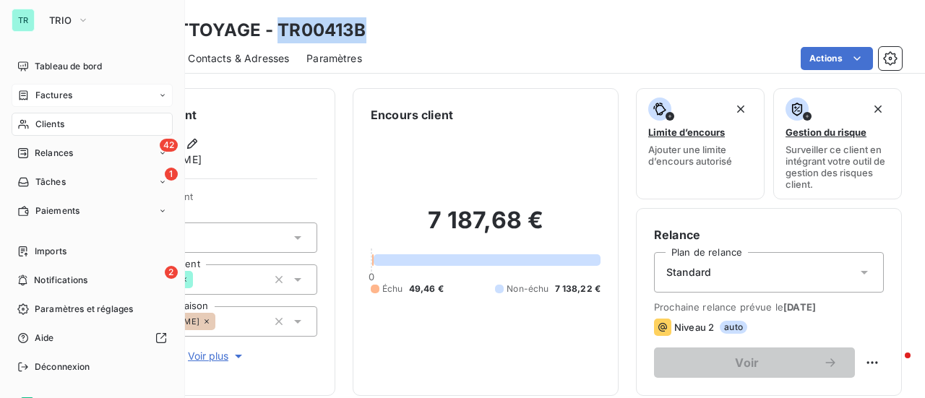
click at [66, 98] on span "Factures" at bounding box center [53, 95] width 37 height 13
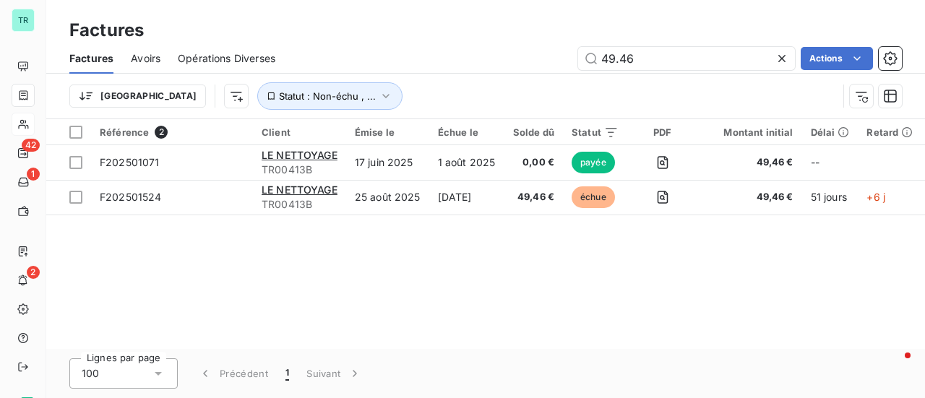
drag, startPoint x: 660, startPoint y: 59, endPoint x: 420, endPoint y: 70, distance: 240.1
click at [435, 69] on div "49.46 Actions" at bounding box center [597, 58] width 609 height 23
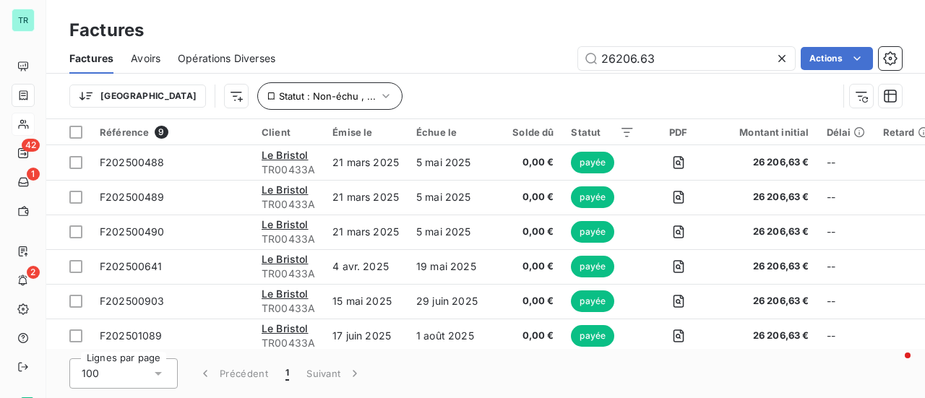
type input "26206.63"
click at [379, 98] on icon "button" at bounding box center [386, 96] width 14 height 14
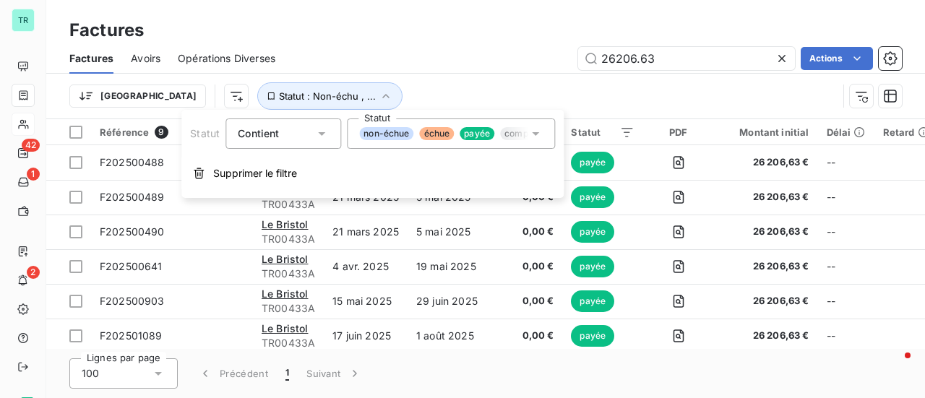
click at [537, 135] on icon at bounding box center [535, 133] width 14 height 14
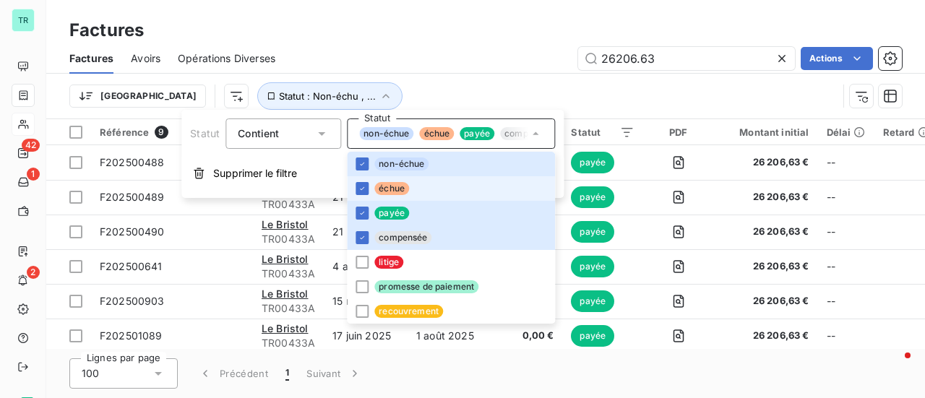
click at [372, 186] on li "échue" at bounding box center [451, 188] width 208 height 25
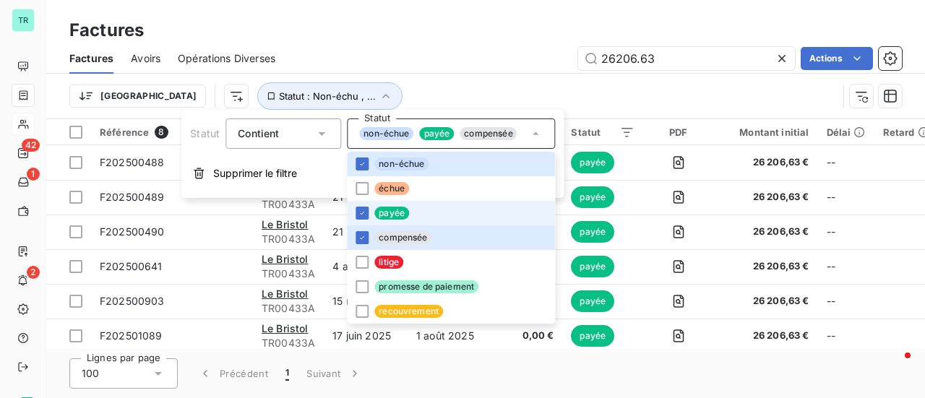
click at [371, 217] on li "payée" at bounding box center [451, 213] width 208 height 25
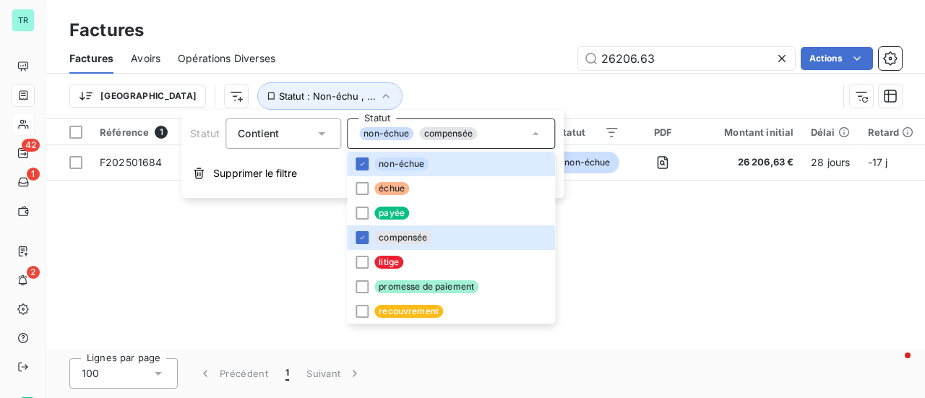
click at [662, 213] on div "Référence 1 Client Émise le Échue le Solde dû Statut PDF Montant initial Délai …" at bounding box center [485, 234] width 878 height 230
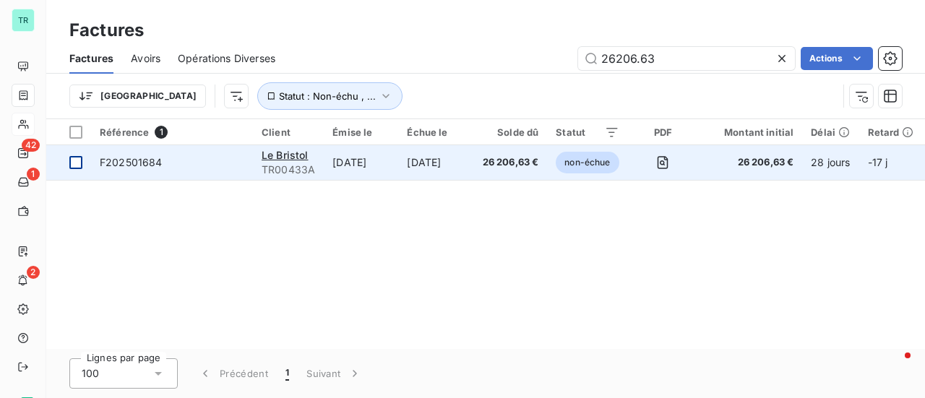
click at [78, 165] on div at bounding box center [75, 162] width 13 height 13
click at [133, 157] on span "F202501684" at bounding box center [131, 162] width 63 height 12
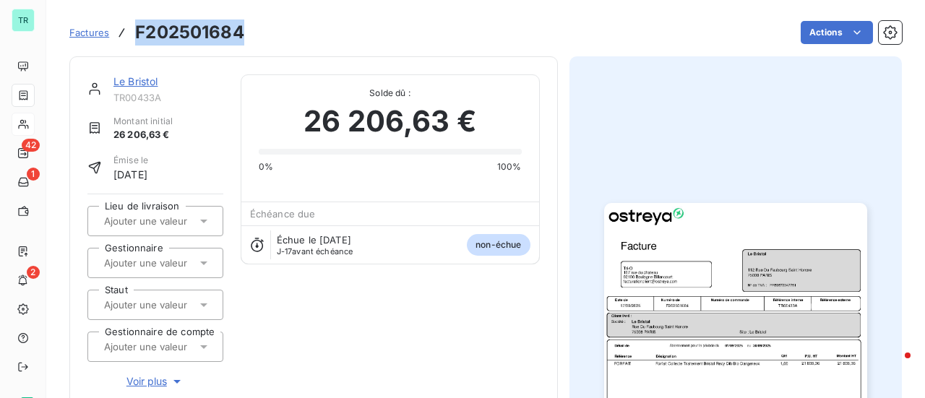
drag, startPoint x: 249, startPoint y: 33, endPoint x: 136, endPoint y: 40, distance: 112.9
click at [132, 41] on div "Factures F202501684 Actions" at bounding box center [485, 32] width 832 height 30
copy h3 "F202501684"
click at [139, 82] on link "Le Bristol" at bounding box center [135, 81] width 45 height 12
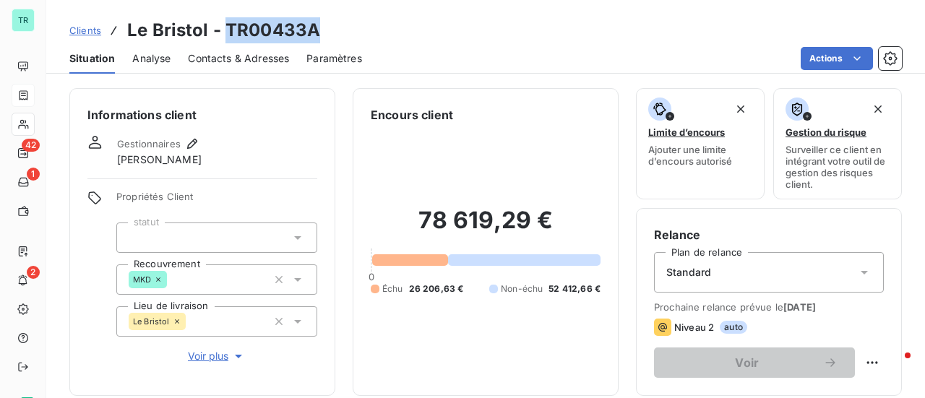
drag, startPoint x: 318, startPoint y: 34, endPoint x: 227, endPoint y: 27, distance: 91.3
click at [227, 27] on div "Clients Le Bristol - TR00433A" at bounding box center [485, 30] width 878 height 26
copy h3 "TR00433A"
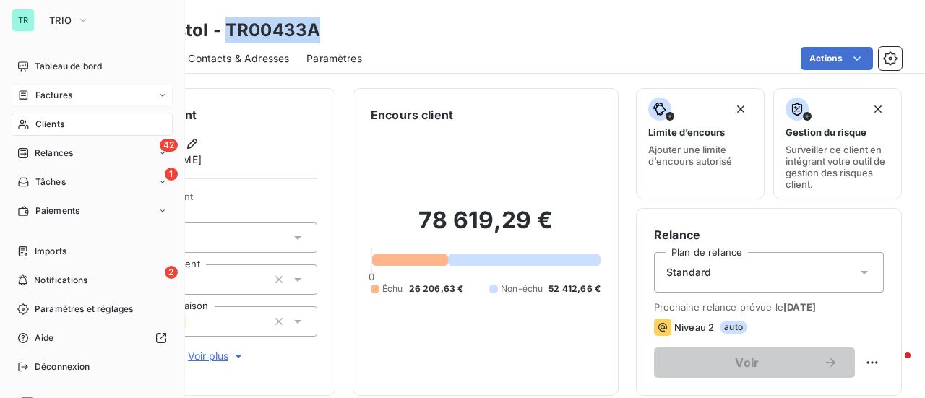
click at [68, 93] on span "Factures" at bounding box center [53, 95] width 37 height 13
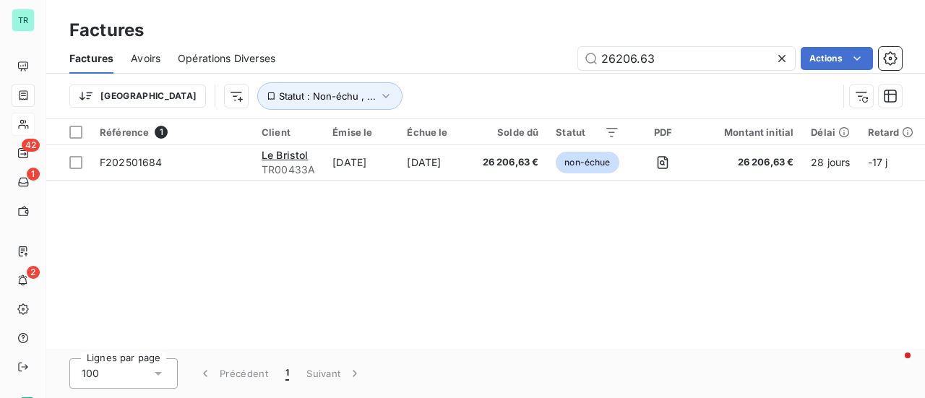
drag, startPoint x: 681, startPoint y: 59, endPoint x: 404, endPoint y: 60, distance: 276.7
click at [416, 60] on div "26206.63 Actions" at bounding box center [597, 58] width 609 height 23
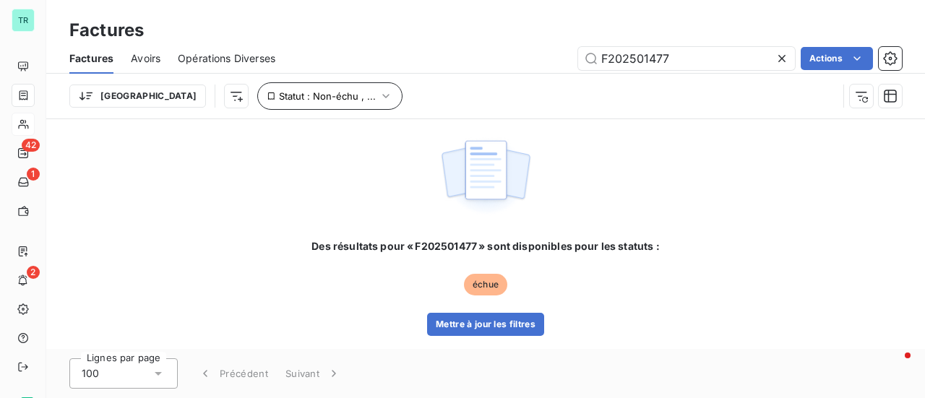
type input "F202501477"
click at [382, 95] on icon "button" at bounding box center [385, 96] width 7 height 4
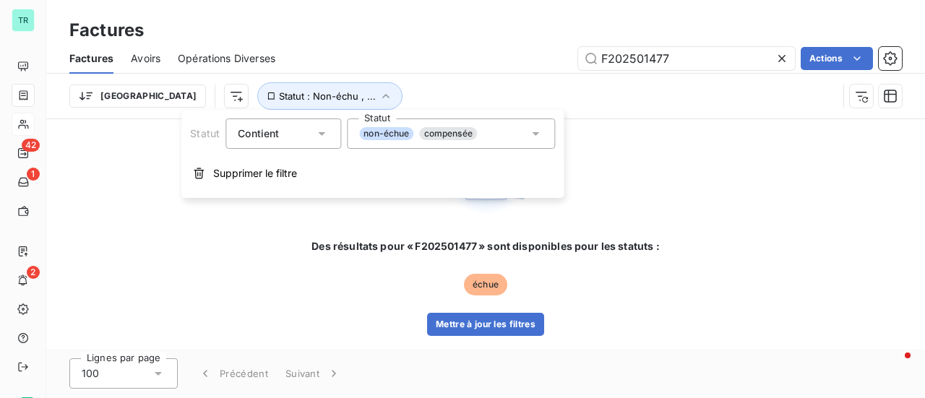
click at [543, 137] on div "non-échue compensée" at bounding box center [451, 133] width 208 height 30
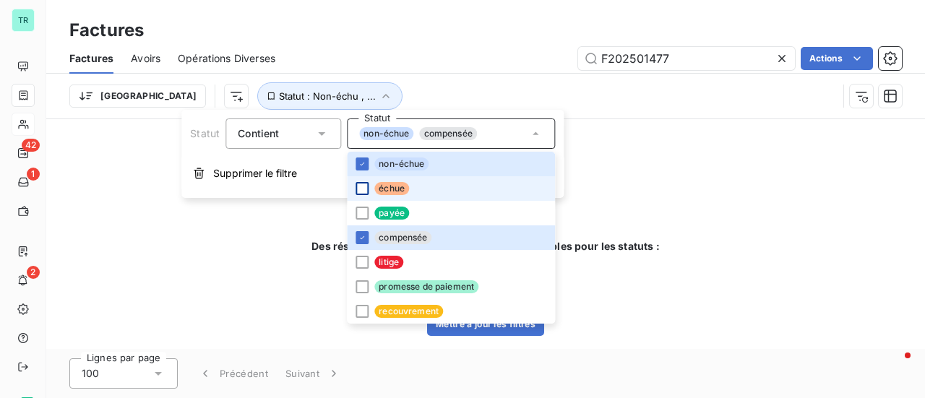
click at [364, 186] on div at bounding box center [361, 188] width 13 height 13
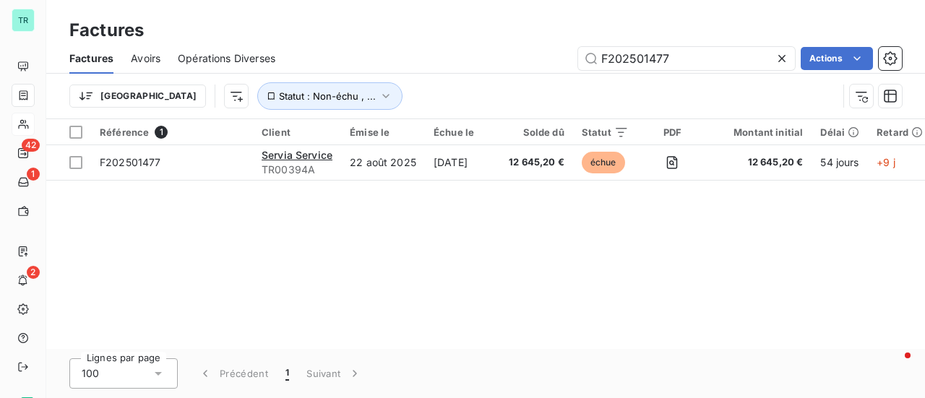
click at [243, 229] on div "Référence 1 Client Émise le Échue le Solde dû Statut PDF Montant initial Délai …" at bounding box center [485, 234] width 878 height 230
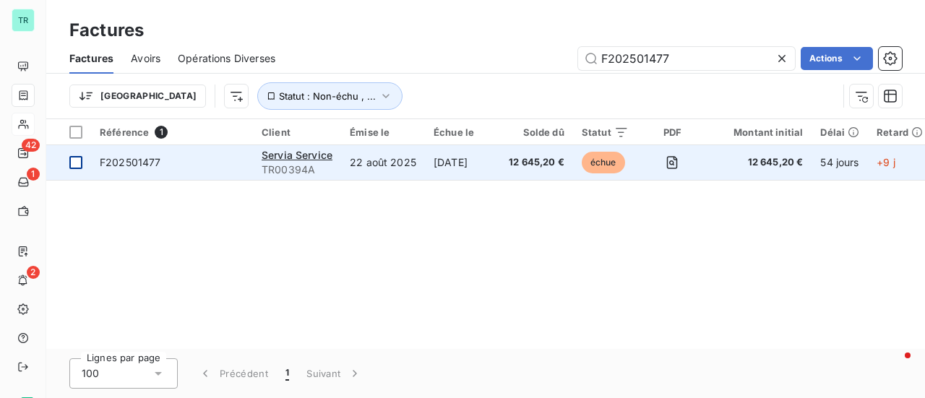
click at [75, 166] on div at bounding box center [75, 162] width 13 height 13
click at [126, 161] on span "F202501477" at bounding box center [130, 162] width 61 height 12
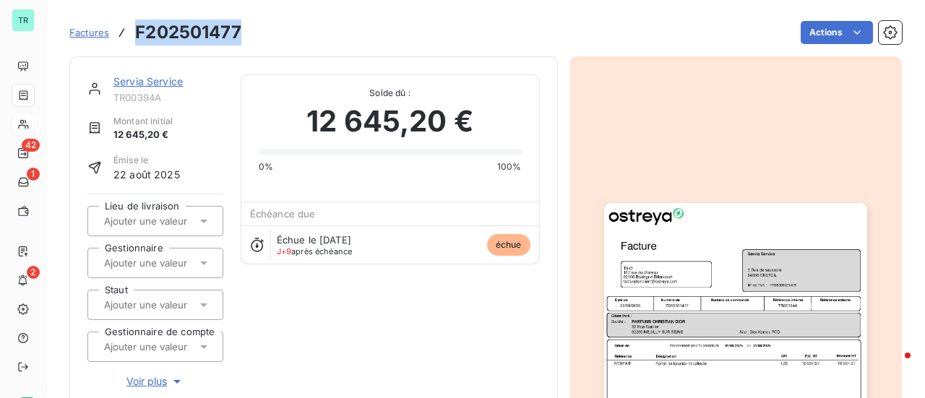
drag, startPoint x: 243, startPoint y: 27, endPoint x: 129, endPoint y: 34, distance: 115.0
click at [129, 34] on div "Factures F202501477 Actions" at bounding box center [485, 32] width 832 height 30
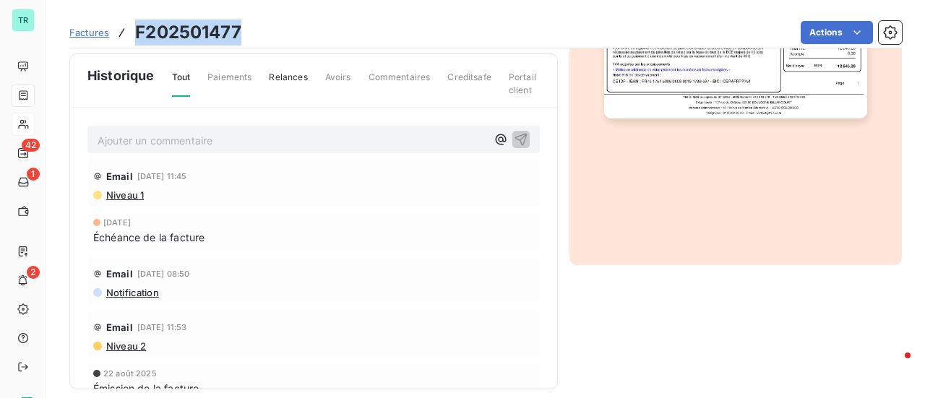
scroll to position [469, 0]
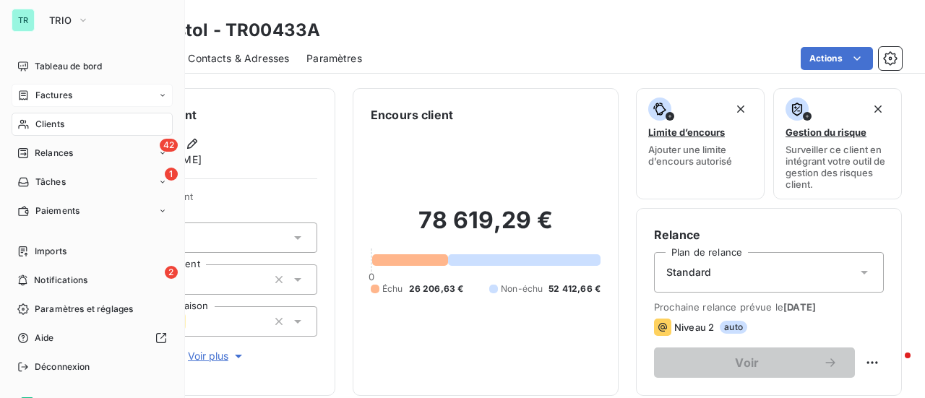
click at [64, 94] on span "Factures" at bounding box center [53, 95] width 37 height 13
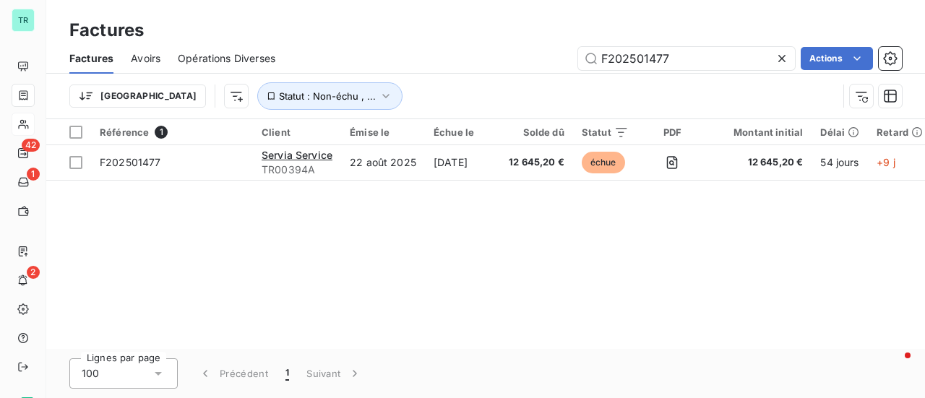
drag, startPoint x: 688, startPoint y: 64, endPoint x: 326, endPoint y: 76, distance: 362.1
click at [335, 80] on div "Factures Avoirs Opérations Diverses F202501477 Actions Trier Statut : Non-échu …" at bounding box center [485, 80] width 878 height 75
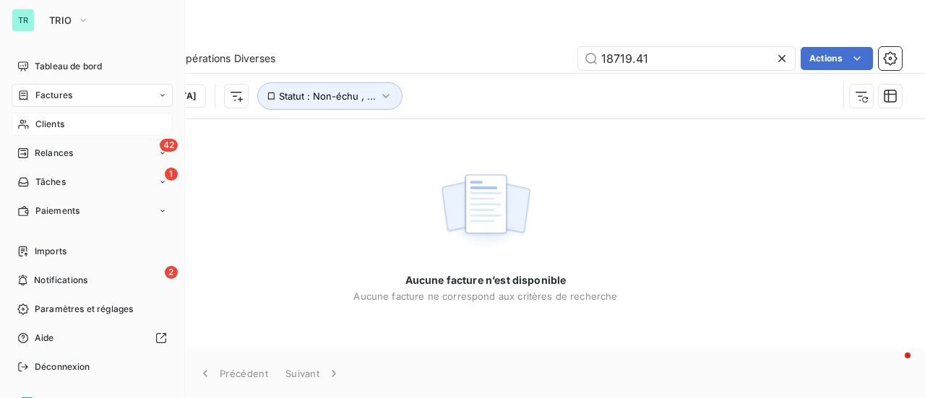
type input "18719.41"
click at [66, 90] on span "Factures" at bounding box center [53, 95] width 37 height 13
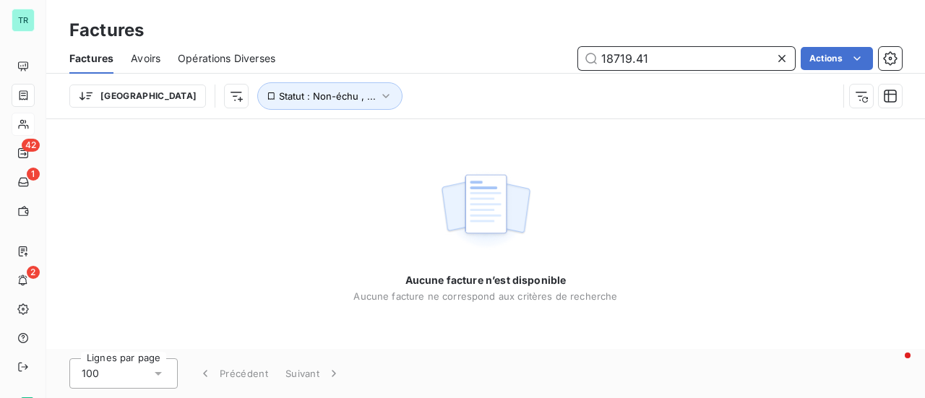
drag, startPoint x: 561, startPoint y: 61, endPoint x: 434, endPoint y: 71, distance: 126.8
click at [490, 64] on div "18719.41 Actions" at bounding box center [597, 58] width 609 height 23
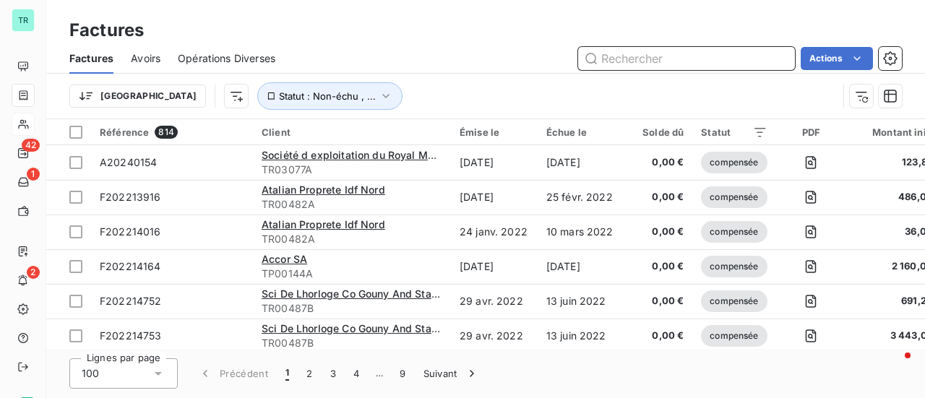
click at [633, 64] on input "text" at bounding box center [686, 58] width 217 height 23
paste input "F202501477"
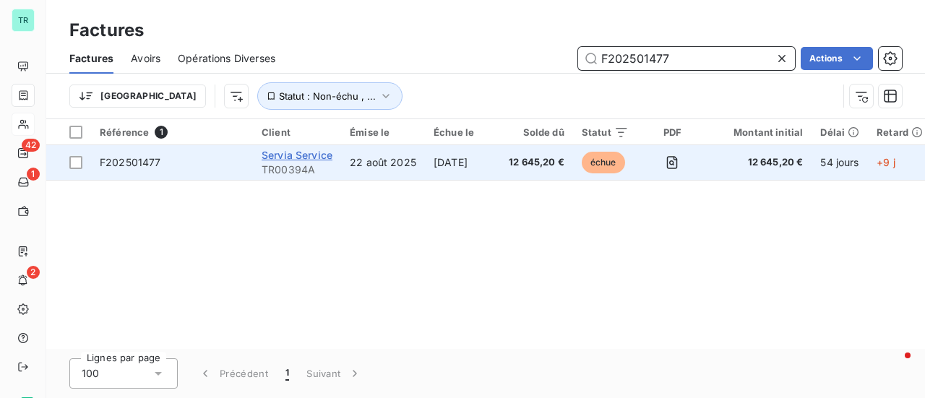
type input "F202501477"
click at [295, 153] on span "Servia Service" at bounding box center [297, 155] width 71 height 12
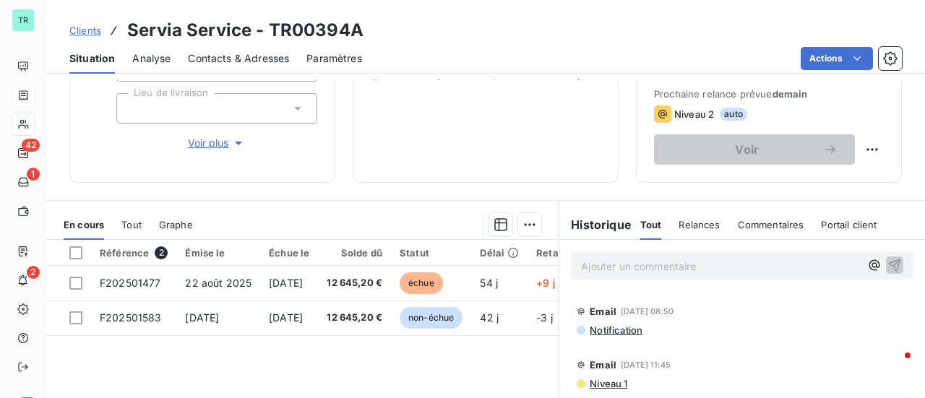
scroll to position [217, 0]
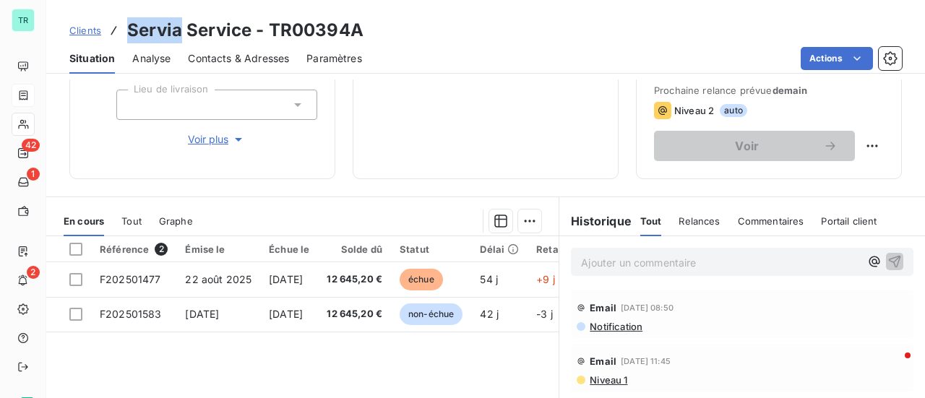
drag, startPoint x: 180, startPoint y: 32, endPoint x: 118, endPoint y: 30, distance: 61.4
click at [118, 30] on div "Clients Servia Service - TR00394A" at bounding box center [216, 30] width 294 height 26
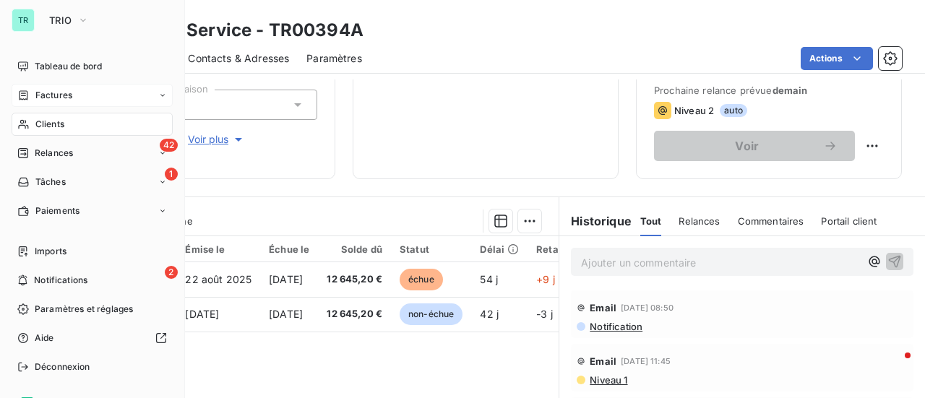
click at [62, 94] on span "Factures" at bounding box center [53, 95] width 37 height 13
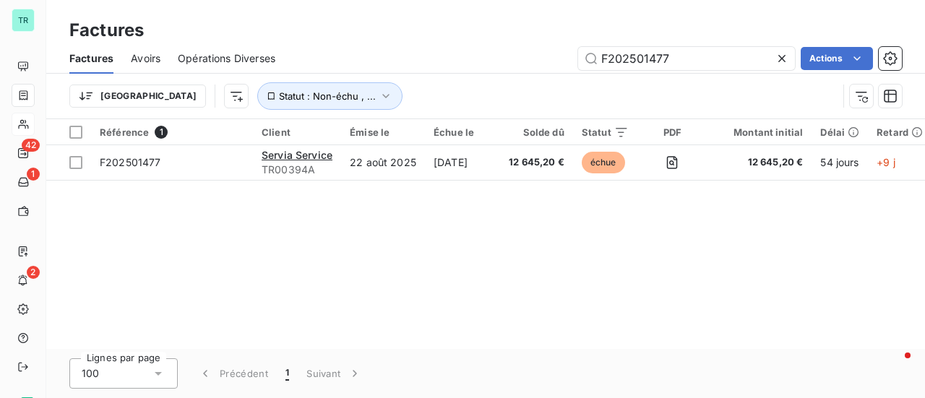
drag, startPoint x: 715, startPoint y: 58, endPoint x: 359, endPoint y: 67, distance: 356.3
click at [416, 63] on div "F202501477 Actions" at bounding box center [597, 58] width 609 height 23
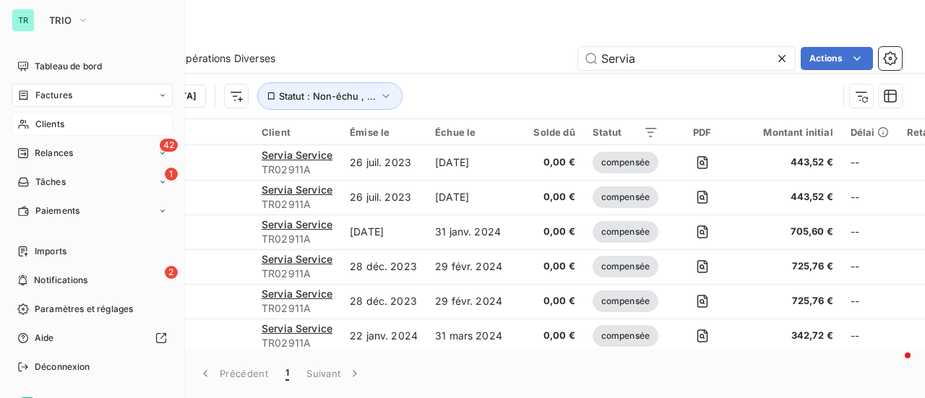
type input "Servia"
click at [65, 97] on span "Factures" at bounding box center [53, 95] width 37 height 13
click at [55, 128] on span "Clients" at bounding box center [49, 124] width 29 height 13
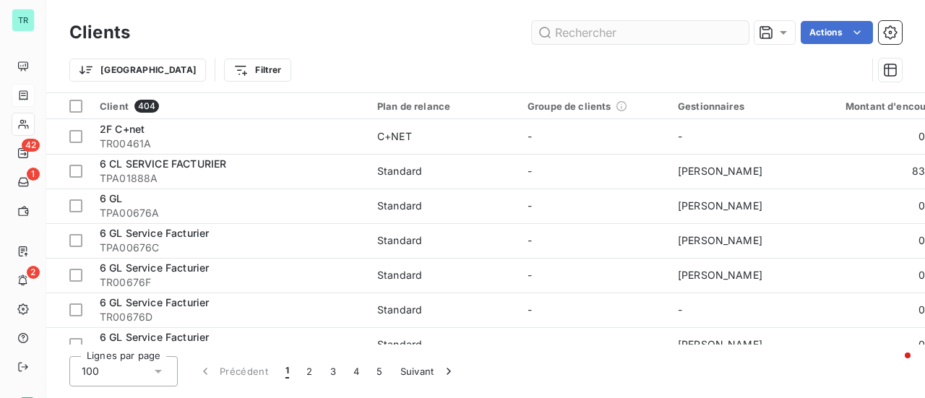
click at [600, 33] on input "text" at bounding box center [640, 32] width 217 height 23
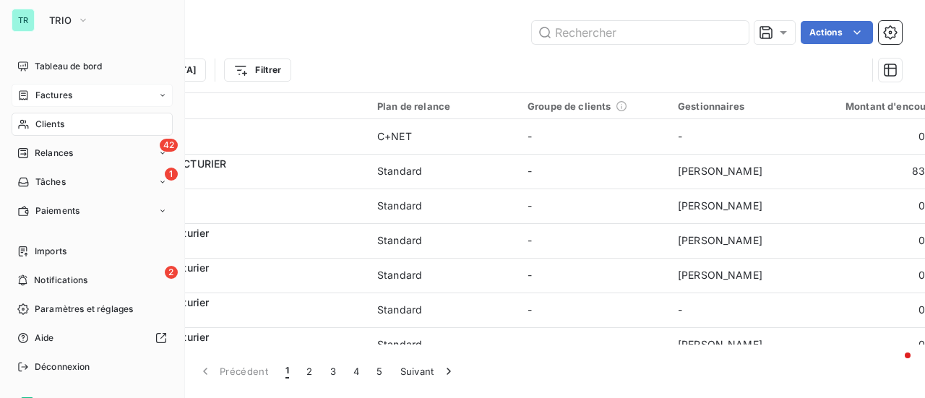
click at [56, 92] on span "Factures" at bounding box center [53, 95] width 37 height 13
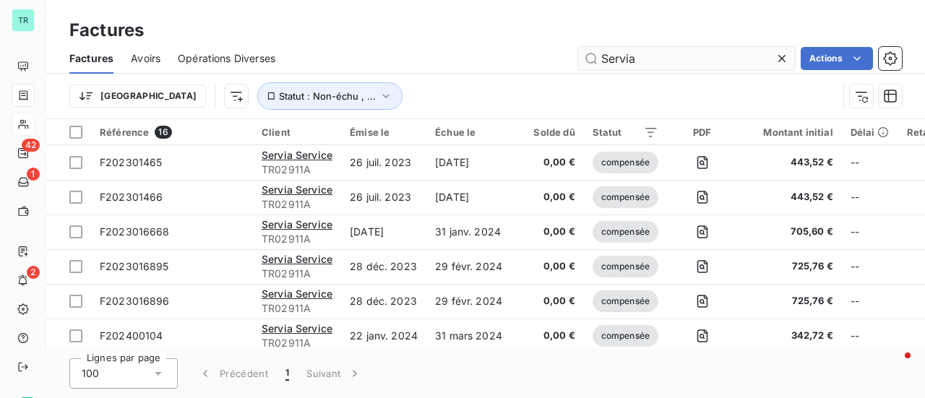
click at [649, 58] on input "Servia" at bounding box center [686, 58] width 217 height 23
type input "Servia SERVICE"
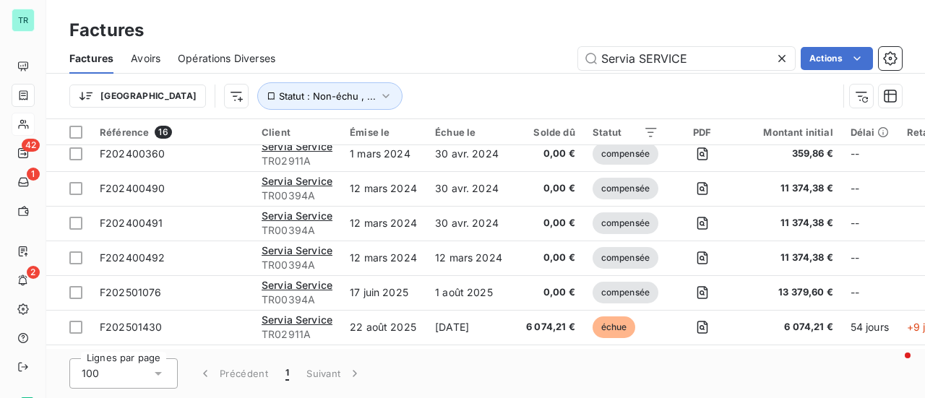
scroll to position [289, 0]
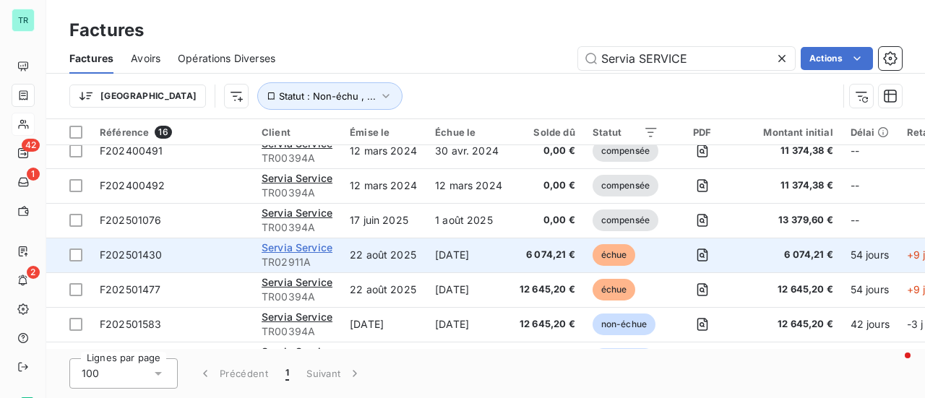
click at [308, 251] on span "Servia Service" at bounding box center [297, 247] width 71 height 12
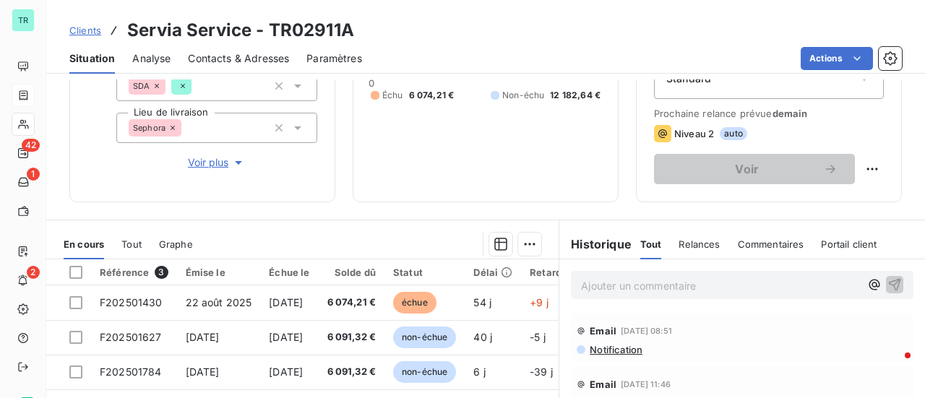
scroll to position [217, 0]
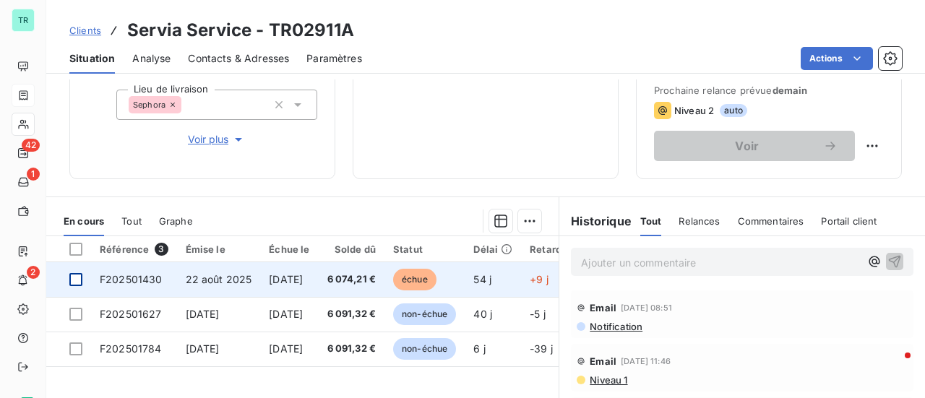
drag, startPoint x: 77, startPoint y: 280, endPoint x: 129, endPoint y: 277, distance: 52.1
click at [77, 280] on div at bounding box center [75, 279] width 13 height 13
click at [134, 277] on span "F202501430" at bounding box center [131, 279] width 63 height 12
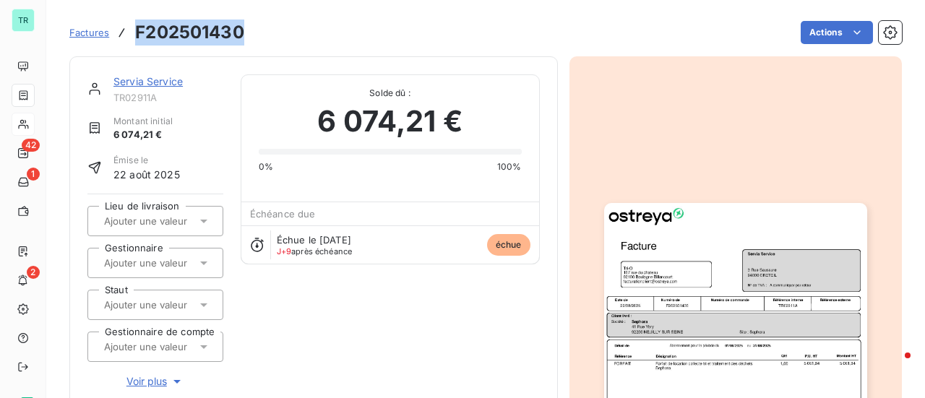
drag, startPoint x: 221, startPoint y: 42, endPoint x: 133, endPoint y: 44, distance: 88.2
click at [133, 44] on div "Factures F202501430" at bounding box center [156, 33] width 175 height 26
click at [158, 84] on link "Servia Service" at bounding box center [147, 81] width 69 height 12
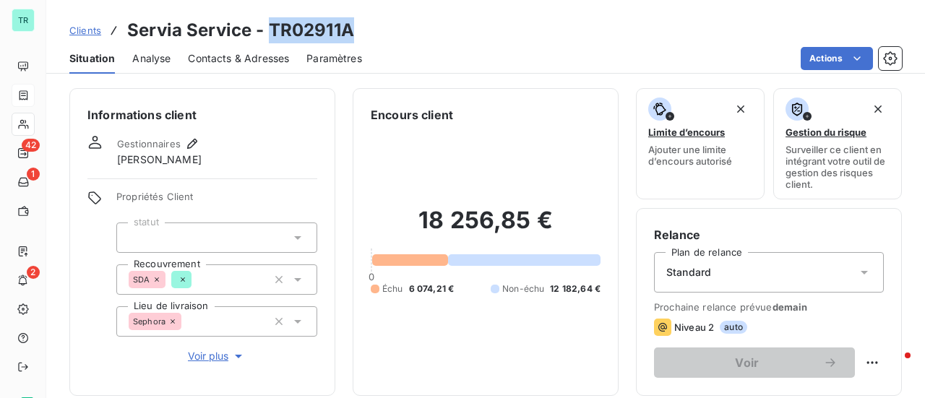
drag, startPoint x: 358, startPoint y: 30, endPoint x: 269, endPoint y: 33, distance: 88.9
click at [269, 33] on div "Clients Servia Service - TR02911A" at bounding box center [485, 30] width 878 height 26
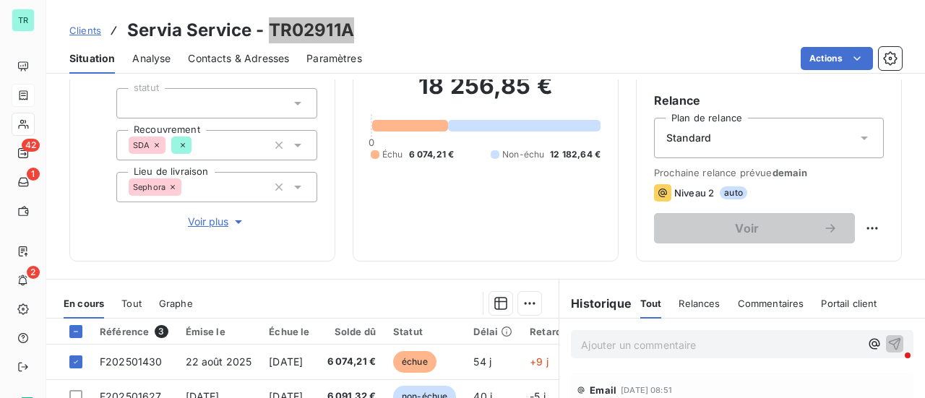
scroll to position [217, 0]
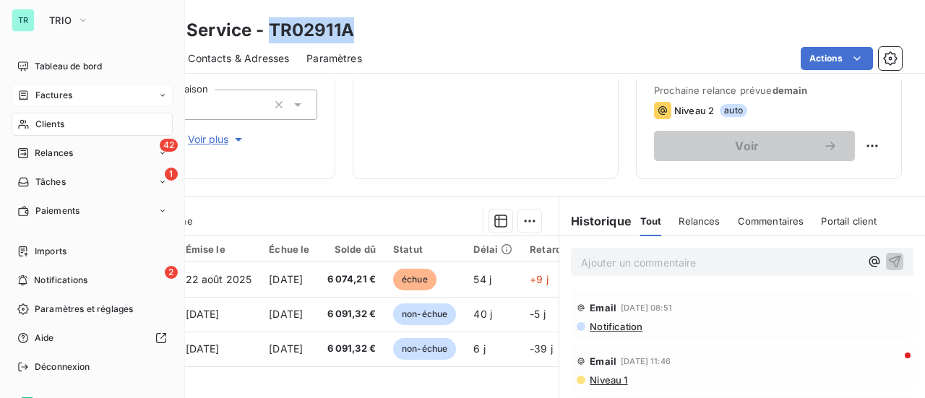
drag, startPoint x: 66, startPoint y: 91, endPoint x: 101, endPoint y: 89, distance: 35.5
click at [66, 91] on span "Factures" at bounding box center [53, 95] width 37 height 13
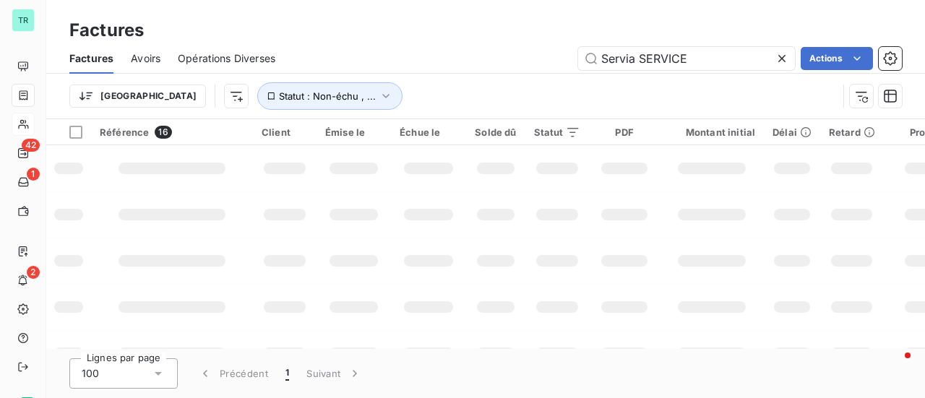
drag, startPoint x: 713, startPoint y: 61, endPoint x: 384, endPoint y: 81, distance: 330.0
click at [418, 79] on div "Factures Avoirs Opérations Diverses Servia SERVICE Actions Trier Statut : Non-é…" at bounding box center [485, 80] width 878 height 75
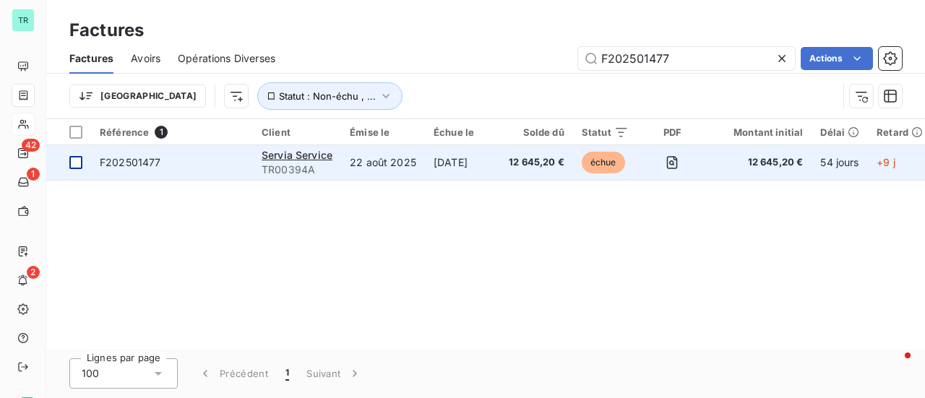
type input "F202501477"
click at [77, 165] on div at bounding box center [75, 162] width 13 height 13
click at [155, 162] on span "F202501477" at bounding box center [130, 162] width 61 height 12
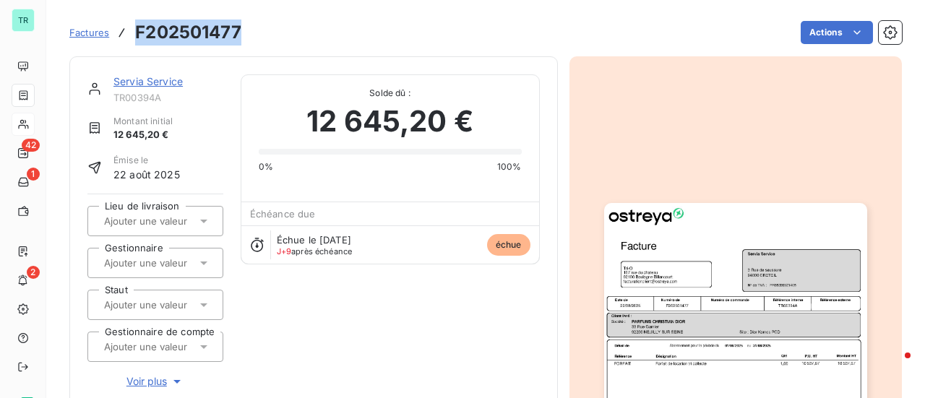
drag, startPoint x: 241, startPoint y: 36, endPoint x: 134, endPoint y: 38, distance: 106.2
click at [133, 38] on div "Factures F202501477" at bounding box center [155, 33] width 172 height 26
click at [165, 86] on link "Servia Service" at bounding box center [147, 81] width 69 height 12
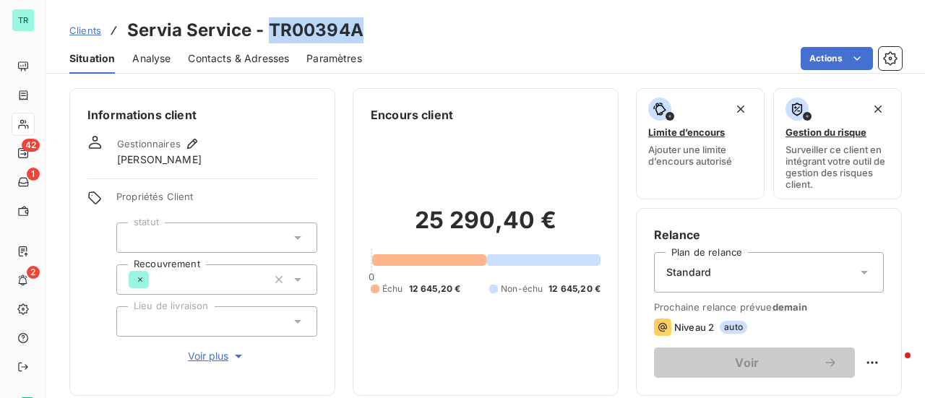
drag, startPoint x: 366, startPoint y: 36, endPoint x: 271, endPoint y: 36, distance: 95.4
click at [271, 36] on div "Clients Servia Service - TR00394A" at bounding box center [485, 30] width 878 height 26
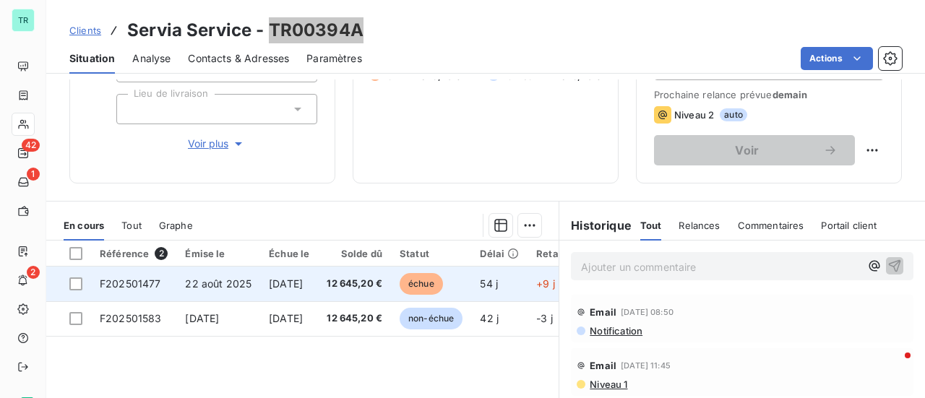
scroll to position [217, 0]
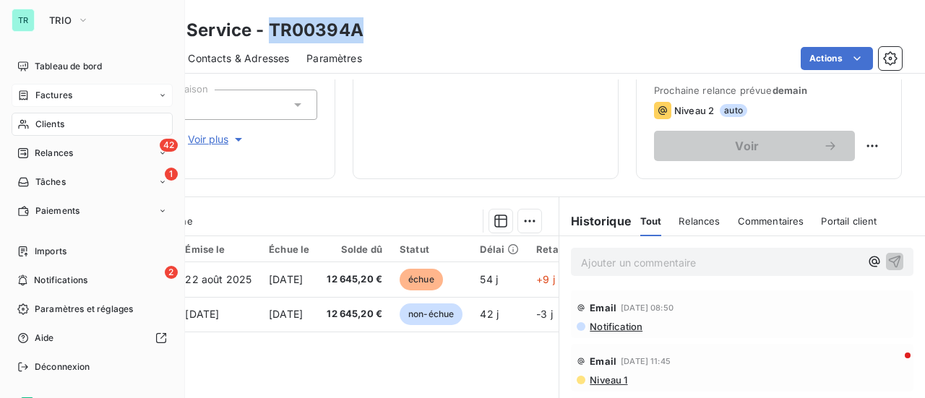
drag, startPoint x: 59, startPoint y: 92, endPoint x: 153, endPoint y: 100, distance: 95.0
click at [59, 92] on span "Factures" at bounding box center [53, 95] width 37 height 13
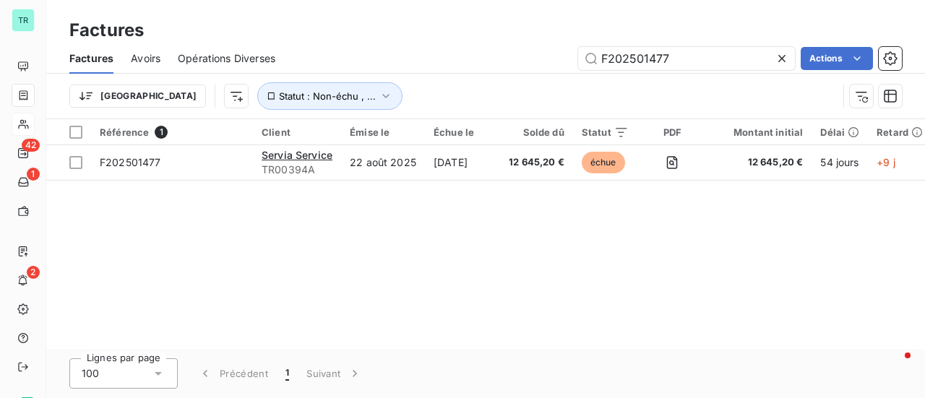
drag, startPoint x: 727, startPoint y: 60, endPoint x: 332, endPoint y: 85, distance: 396.0
click at [392, 77] on div "Factures Avoirs Opérations Diverses F202501477 Actions Trier Statut : Non-échu …" at bounding box center [485, 80] width 878 height 75
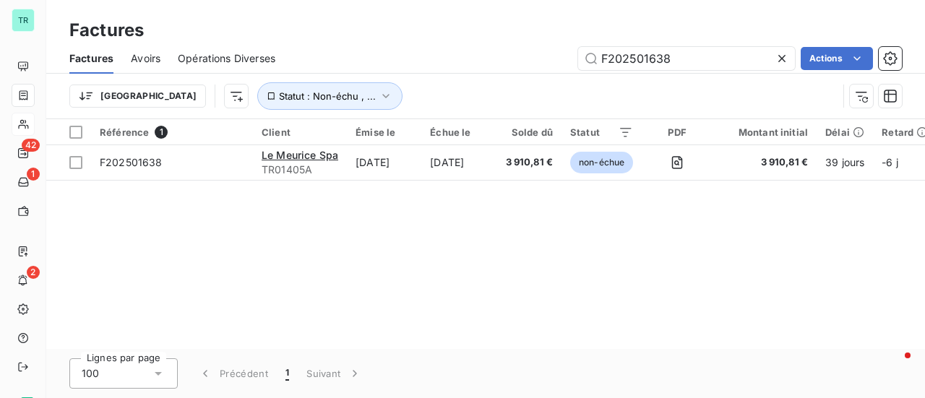
type input "F202501638"
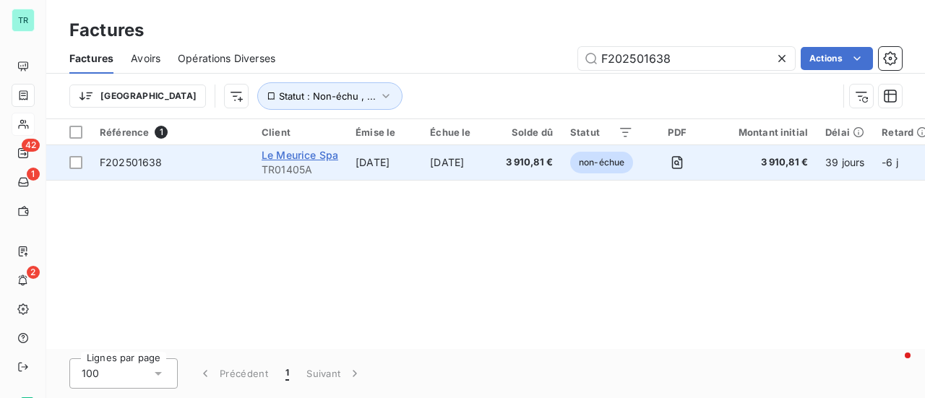
click at [298, 160] on span "Le Meurice Spa" at bounding box center [300, 155] width 77 height 12
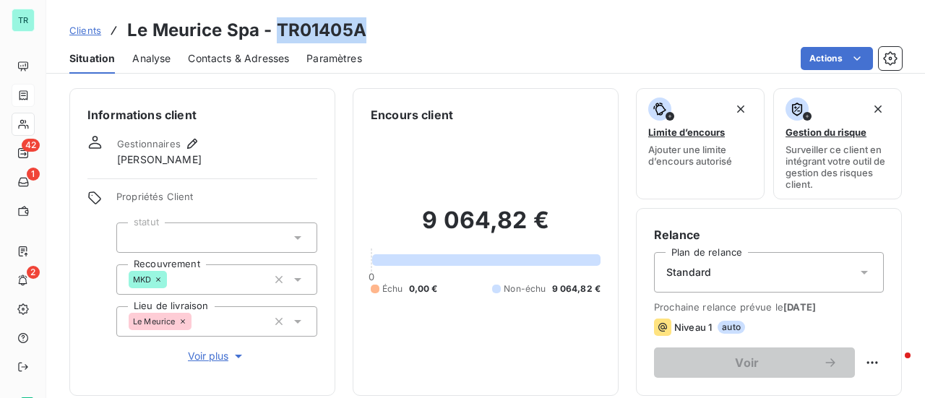
drag, startPoint x: 337, startPoint y: 33, endPoint x: 277, endPoint y: 35, distance: 60.0
click at [277, 35] on div "Clients Le Meurice Spa - TR01405A" at bounding box center [485, 30] width 878 height 26
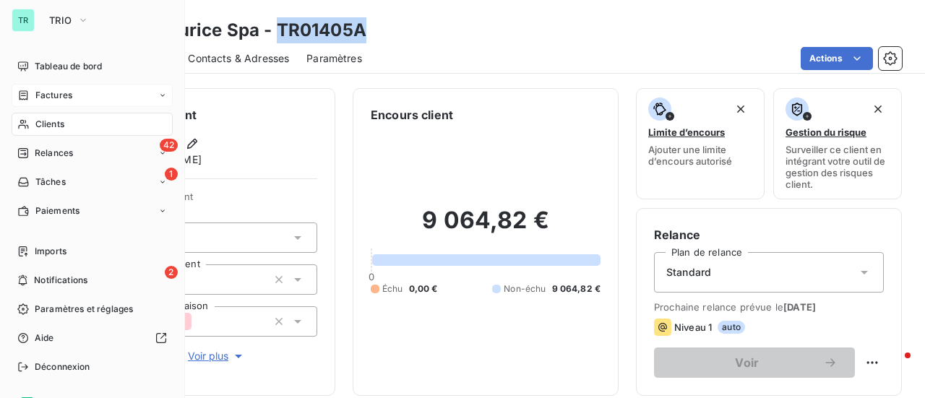
click at [56, 100] on span "Factures" at bounding box center [53, 95] width 37 height 13
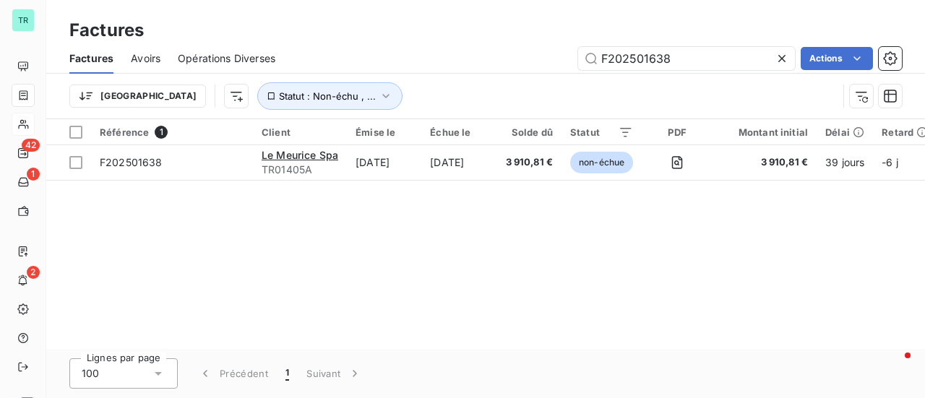
drag, startPoint x: 709, startPoint y: 67, endPoint x: 321, endPoint y: 79, distance: 388.8
click at [329, 78] on div "Factures Avoirs Opérations Diverses F202501638 Actions Trier Statut : Non-échu …" at bounding box center [485, 80] width 878 height 75
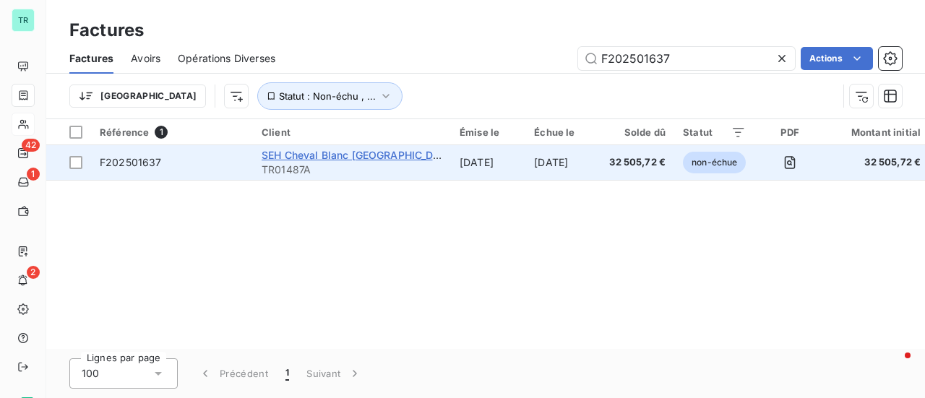
type input "F202501637"
click at [312, 158] on span "SEH Cheval Blanc [GEOGRAPHIC_DATA]" at bounding box center [359, 155] width 194 height 12
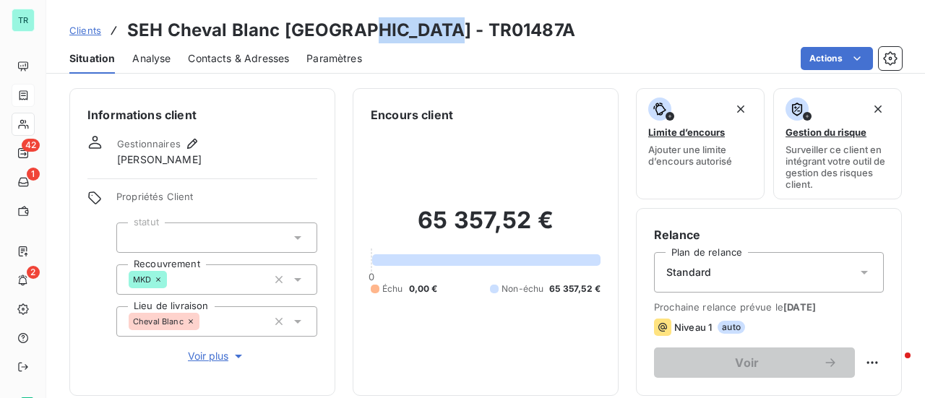
drag, startPoint x: 438, startPoint y: 33, endPoint x: 347, endPoint y: 31, distance: 91.0
click at [347, 31] on div "Clients SEH Cheval Blanc [GEOGRAPHIC_DATA] - TR01487A" at bounding box center [485, 30] width 878 height 26
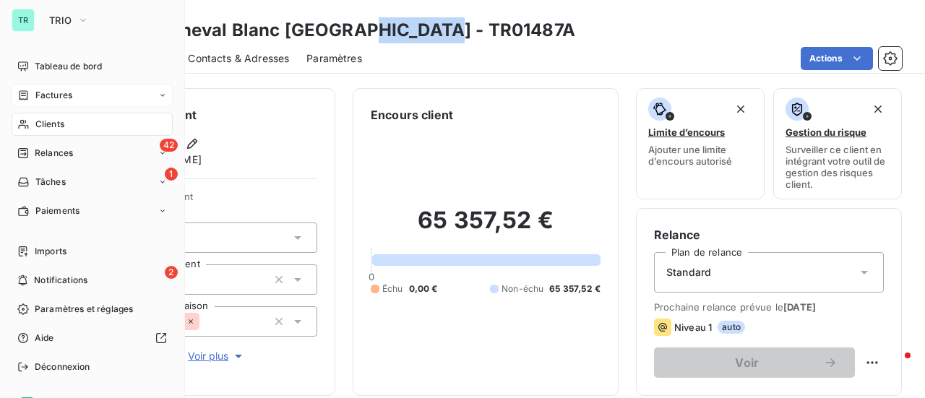
click at [69, 103] on div "Factures" at bounding box center [92, 95] width 161 height 23
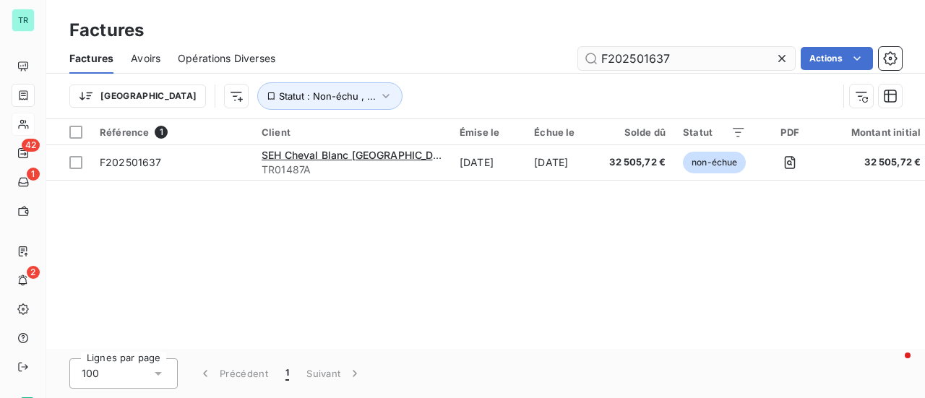
click at [704, 59] on input "F202501637" at bounding box center [686, 58] width 217 height 23
drag, startPoint x: 685, startPoint y: 59, endPoint x: 470, endPoint y: 63, distance: 214.6
click at [537, 59] on div "F202501637 Actions" at bounding box center [597, 58] width 609 height 23
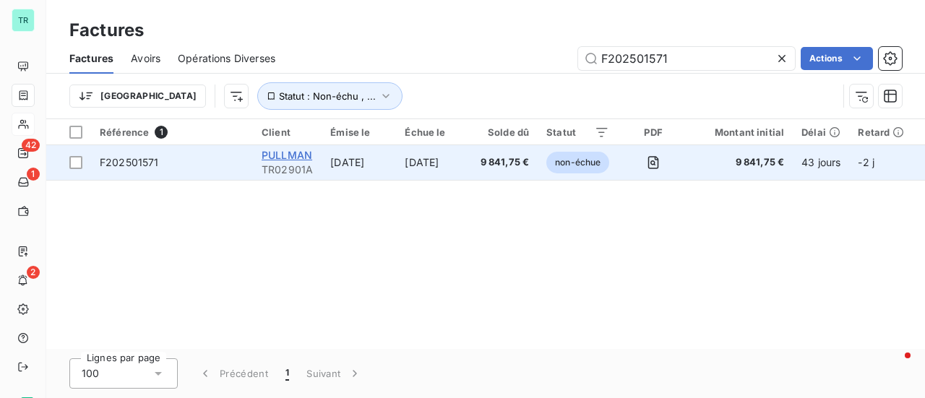
type input "F202501571"
click at [295, 154] on span "PULLMAN" at bounding box center [287, 155] width 51 height 12
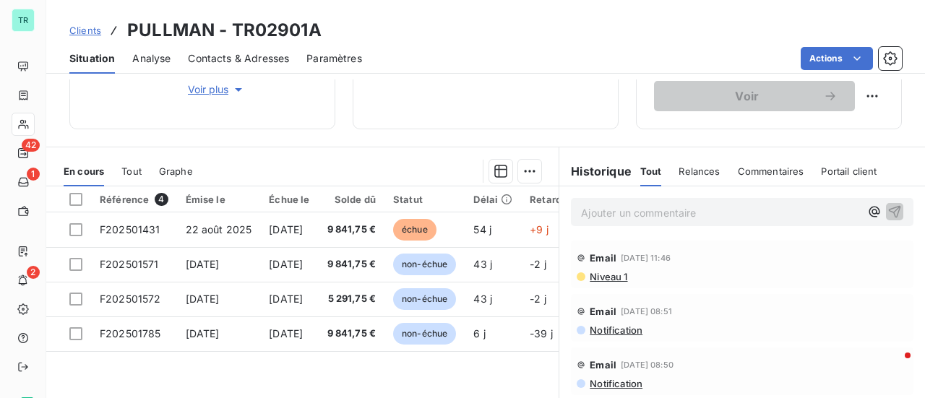
scroll to position [289, 0]
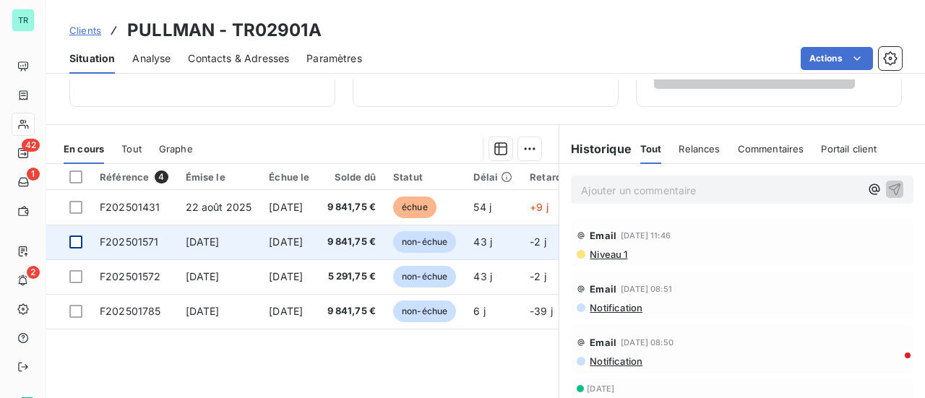
click at [81, 241] on div at bounding box center [75, 242] width 13 height 13
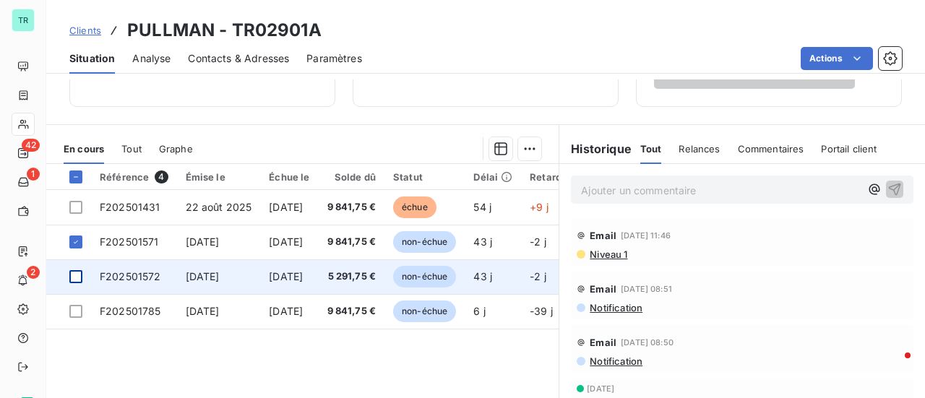
click at [77, 275] on div at bounding box center [75, 276] width 13 height 13
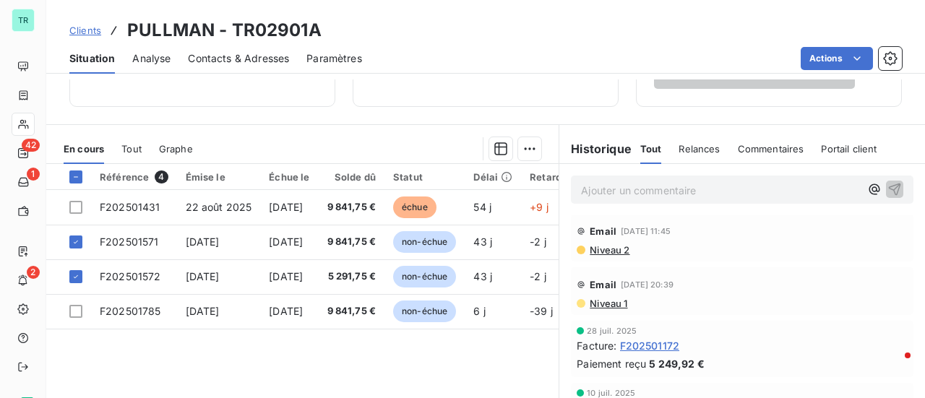
scroll to position [433, 0]
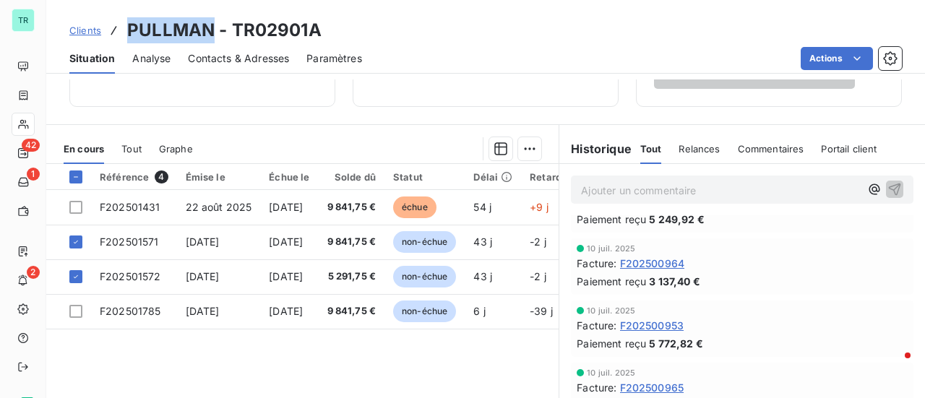
drag, startPoint x: 211, startPoint y: 33, endPoint x: 122, endPoint y: 34, distance: 88.9
click at [122, 34] on div "Clients PULLMAN - TR02901A" at bounding box center [195, 30] width 252 height 26
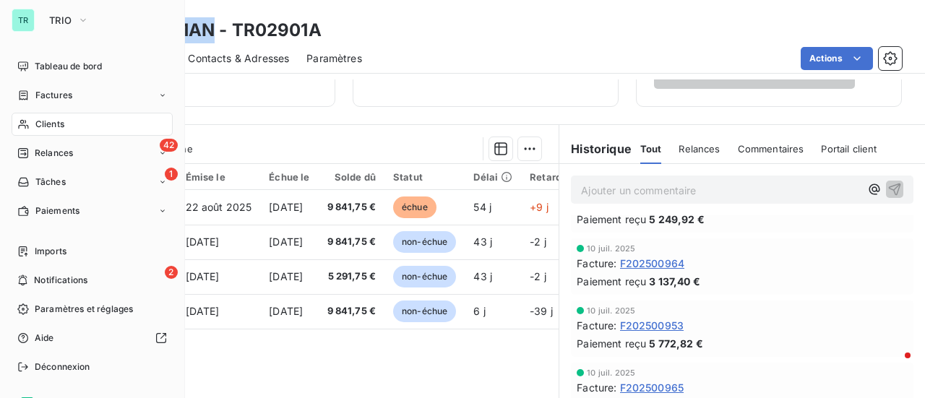
click at [71, 94] on span "Factures" at bounding box center [53, 95] width 37 height 13
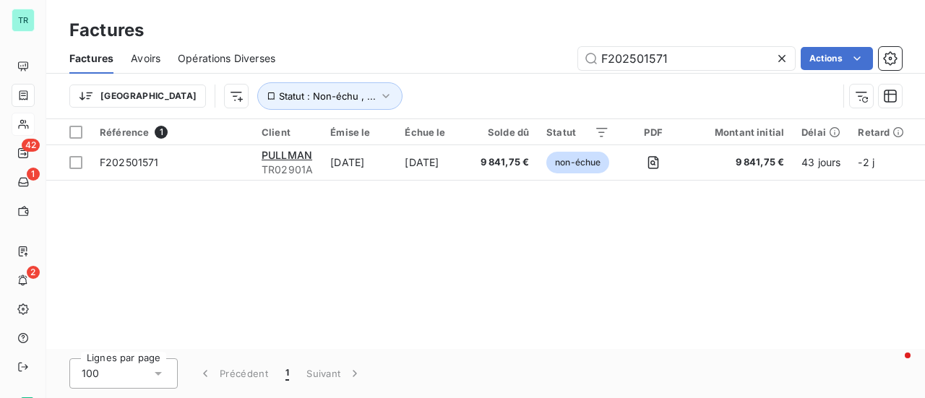
drag, startPoint x: 695, startPoint y: 63, endPoint x: 377, endPoint y: 116, distance: 322.3
click at [410, 111] on div "Factures Avoirs Opérations Diverses F202501571 Actions Trier Statut : Non-échu …" at bounding box center [485, 80] width 878 height 75
type input "PULLMAN"
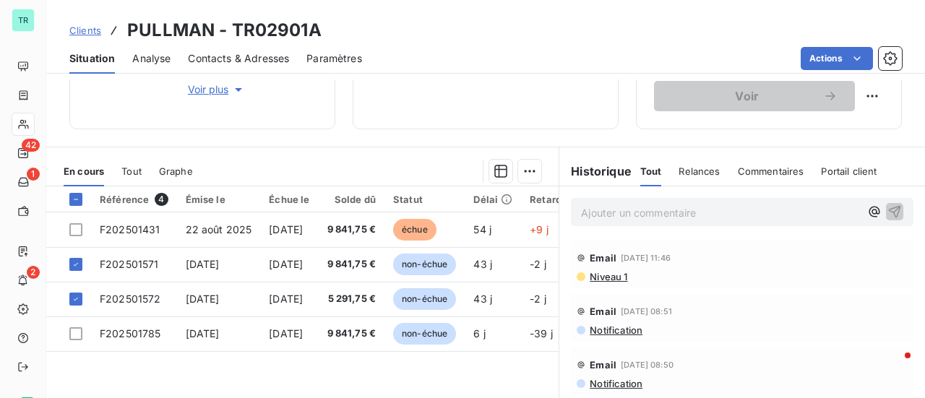
scroll to position [289, 0]
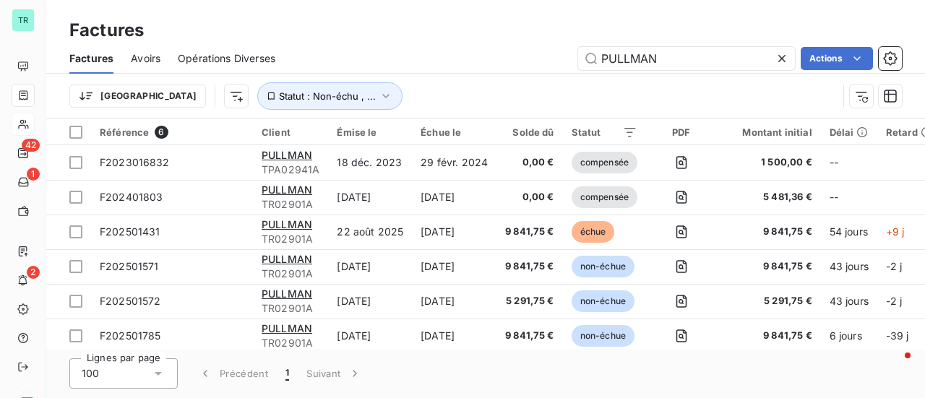
drag, startPoint x: 621, startPoint y: 64, endPoint x: 330, endPoint y: 85, distance: 291.9
click at [418, 79] on div "Factures Avoirs Opérations Diverses PULLMAN Actions Trier Statut : Non-échu , .…" at bounding box center [485, 80] width 878 height 75
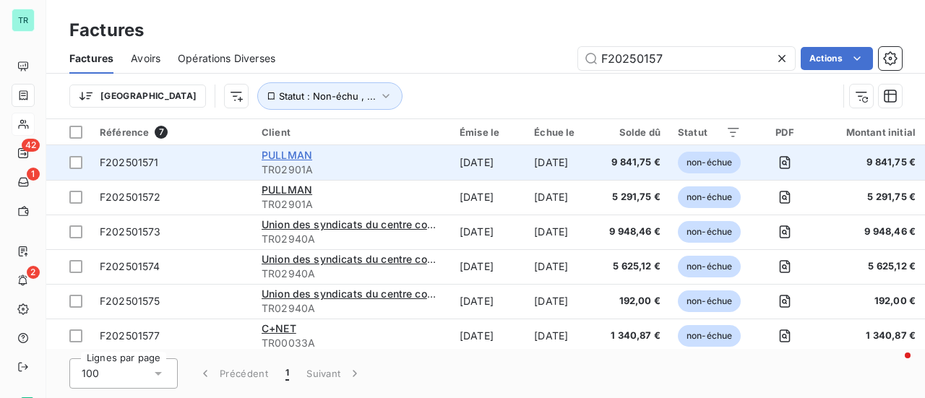
type input "F20250157"
click at [296, 157] on span "PULLMAN" at bounding box center [287, 155] width 51 height 12
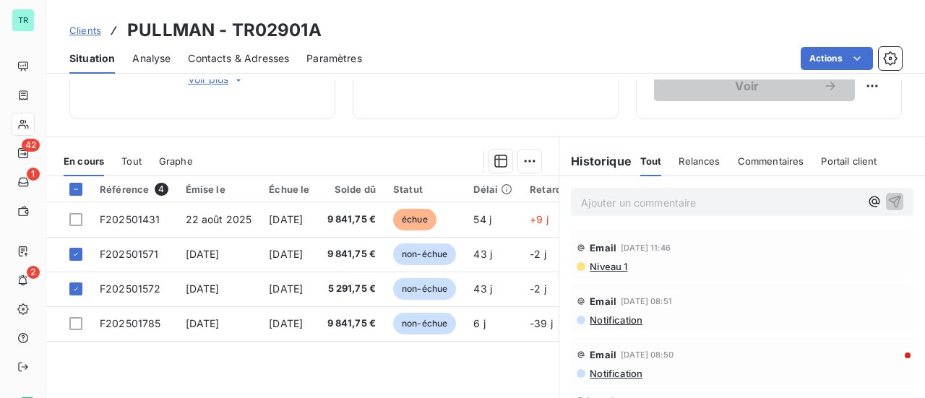
scroll to position [361, 0]
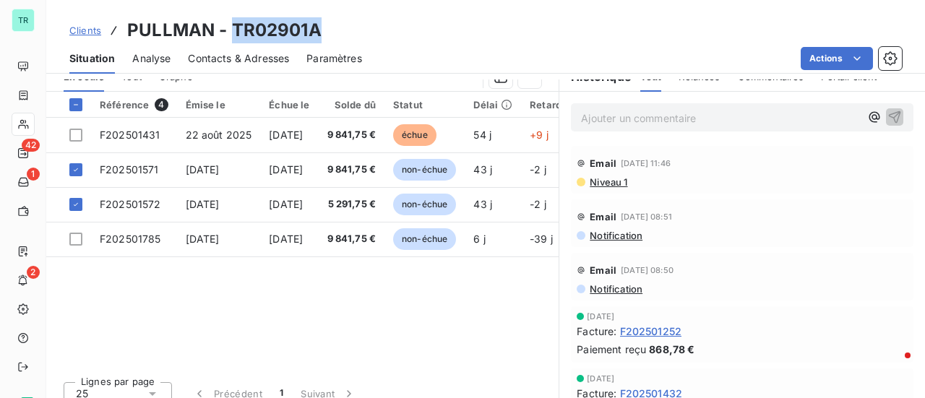
drag, startPoint x: 308, startPoint y: 34, endPoint x: 229, endPoint y: 37, distance: 79.5
click at [229, 37] on div "Clients PULLMAN - TR02901A" at bounding box center [485, 30] width 878 height 26
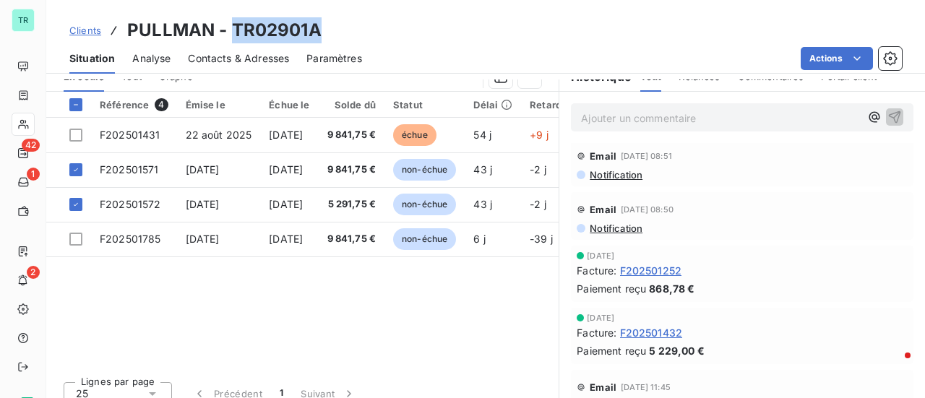
scroll to position [144, 0]
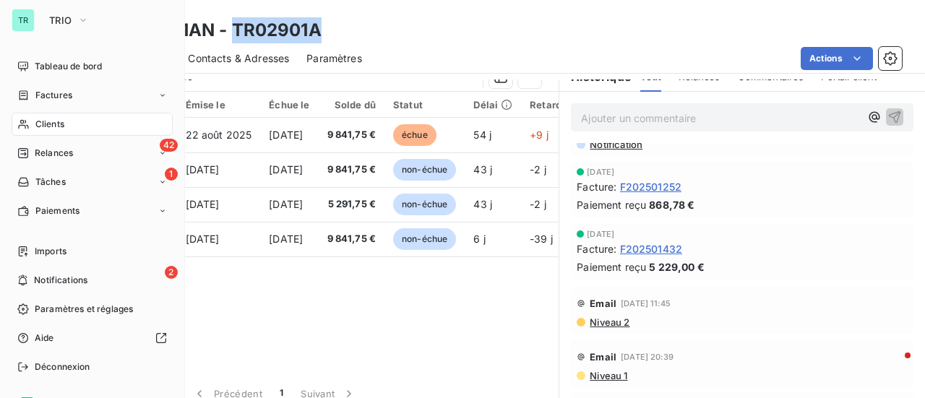
click at [71, 98] on span "Factures" at bounding box center [53, 95] width 37 height 13
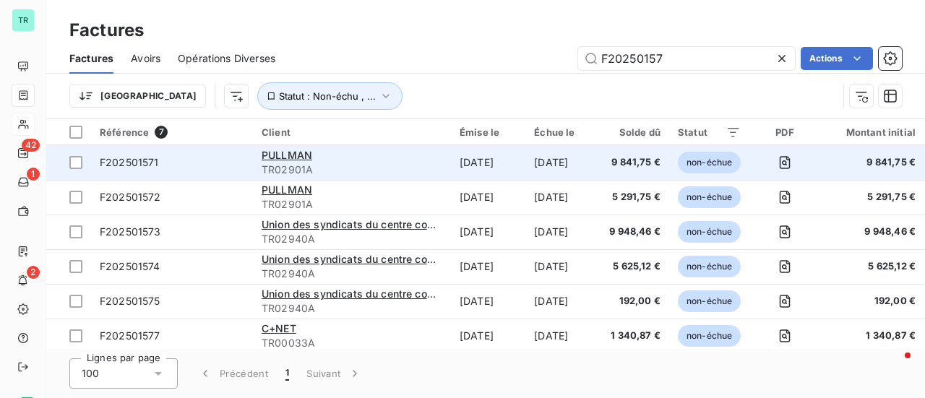
drag, startPoint x: 77, startPoint y: 160, endPoint x: 103, endPoint y: 160, distance: 26.0
click at [77, 160] on div at bounding box center [75, 162] width 13 height 13
click at [150, 161] on span "F202501571" at bounding box center [129, 162] width 59 height 12
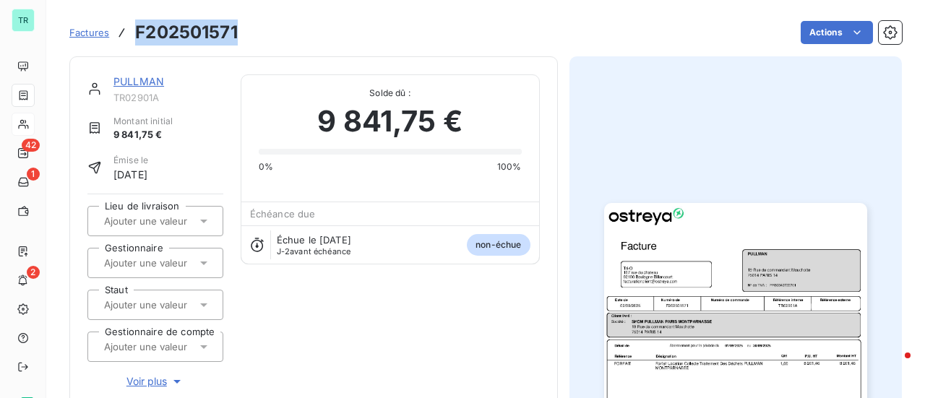
drag, startPoint x: 241, startPoint y: 43, endPoint x: 131, endPoint y: 33, distance: 111.1
click at [131, 33] on div "Factures F202501571 Actions" at bounding box center [485, 32] width 832 height 30
click at [155, 78] on link "PULLMAN" at bounding box center [138, 81] width 51 height 12
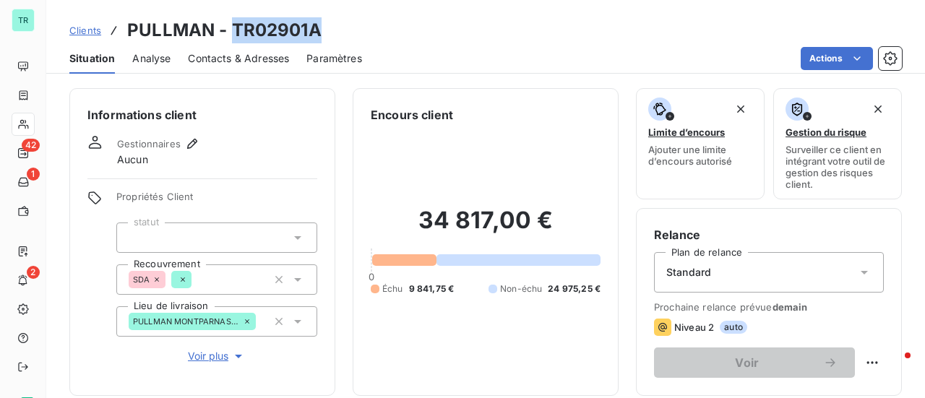
drag, startPoint x: 316, startPoint y: 28, endPoint x: 233, endPoint y: 30, distance: 83.1
click at [233, 30] on div "Clients PULLMAN - TR02901A" at bounding box center [485, 30] width 878 height 26
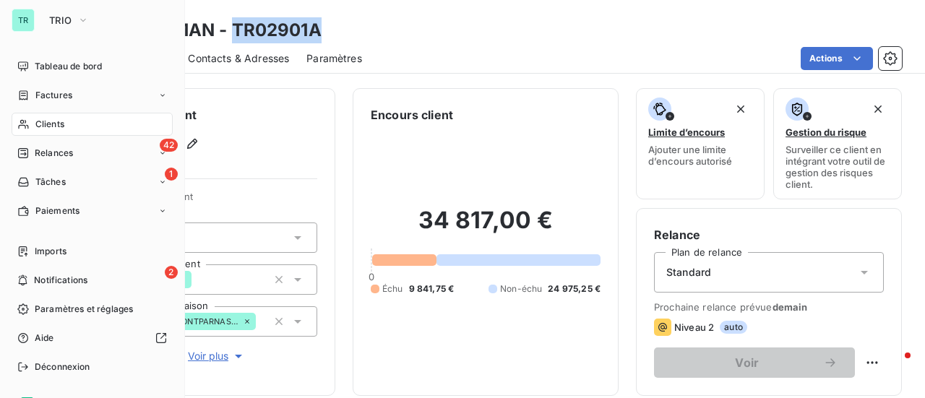
drag, startPoint x: 69, startPoint y: 92, endPoint x: 169, endPoint y: 92, distance: 100.4
click at [69, 92] on span "Factures" at bounding box center [53, 95] width 37 height 13
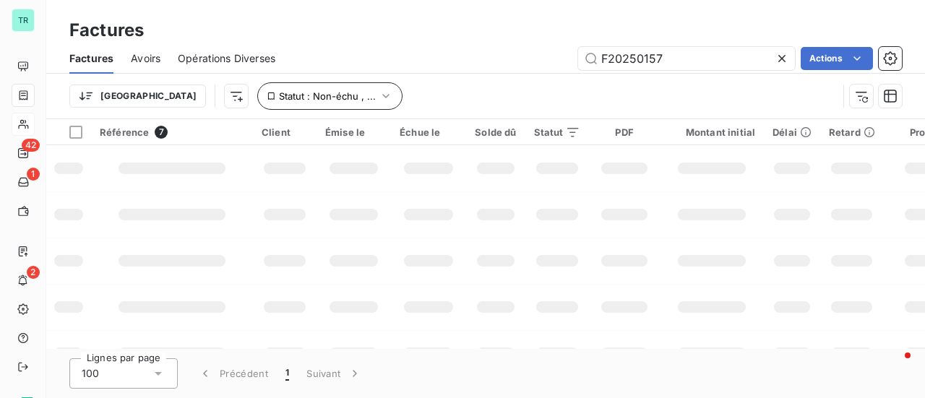
drag, startPoint x: 563, startPoint y: 66, endPoint x: 293, endPoint y: 95, distance: 271.7
click at [364, 83] on div "Factures Avoirs Opérations Diverses F20250157 Actions Trier Statut : Non-échu ,…" at bounding box center [485, 80] width 878 height 75
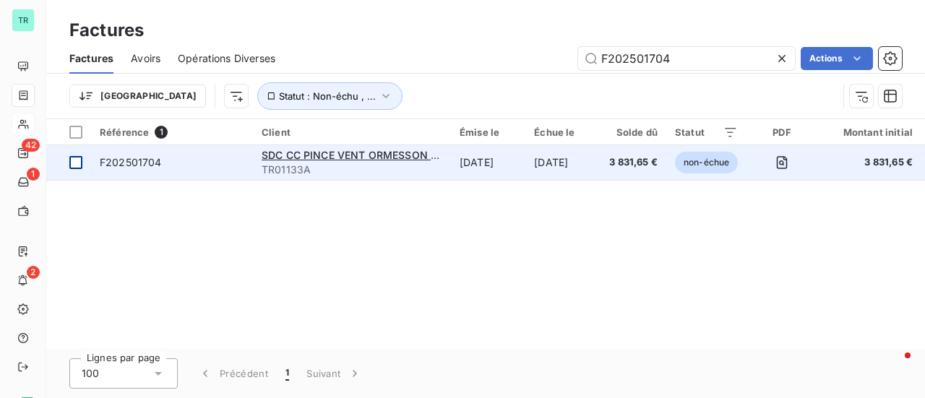
type input "F202501704"
click at [77, 160] on div at bounding box center [75, 162] width 13 height 13
click at [337, 152] on span "SDC CC PINCE VENT ORMESSON chez Carrefour Property" at bounding box center [405, 155] width 287 height 12
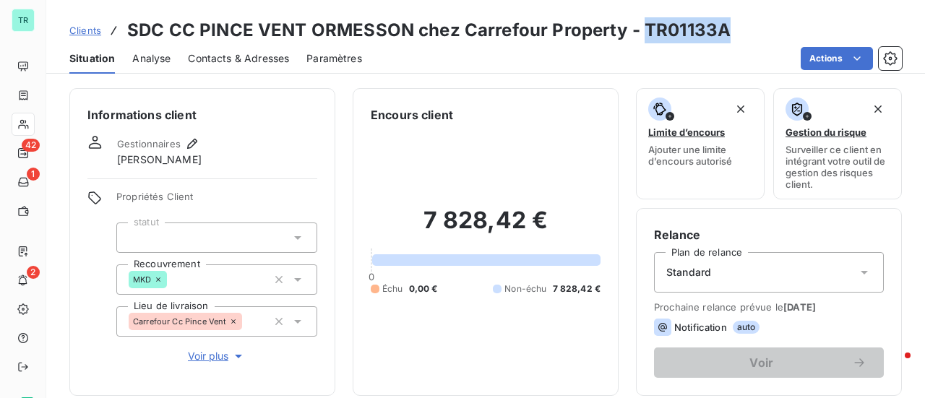
drag, startPoint x: 722, startPoint y: 30, endPoint x: 642, endPoint y: 32, distance: 79.5
click at [642, 32] on h3 "SDC CC PINCE VENT ORMESSON chez Carrefour Property - TR01133A" at bounding box center [428, 30] width 603 height 26
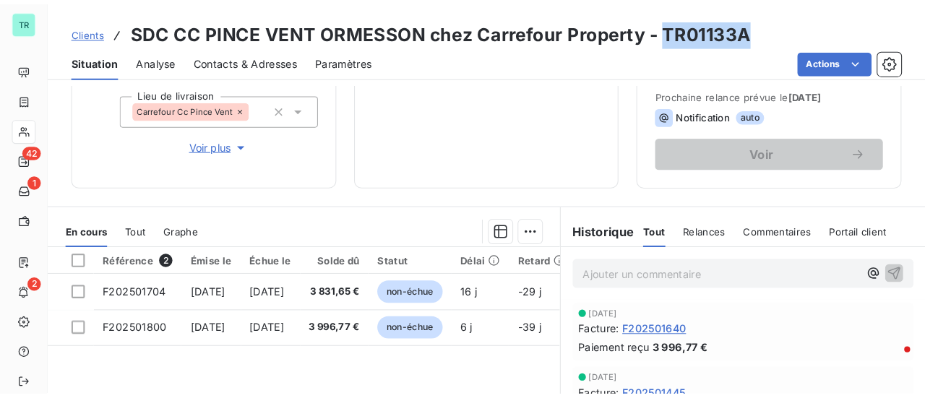
scroll to position [217, 0]
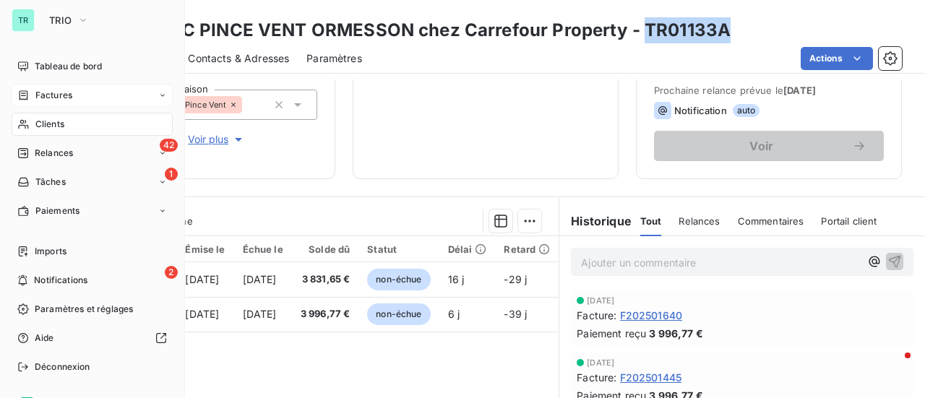
click at [58, 96] on span "Factures" at bounding box center [53, 95] width 37 height 13
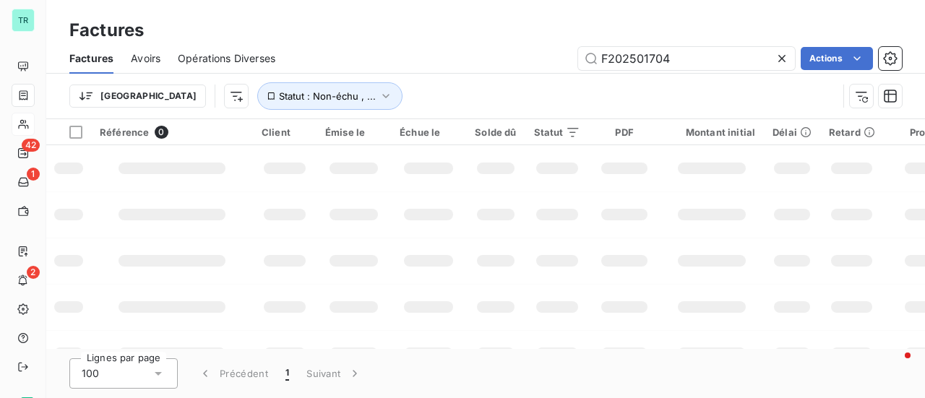
drag, startPoint x: 689, startPoint y: 53, endPoint x: 382, endPoint y: 60, distance: 307.1
click at [415, 60] on div "F202501704 Actions" at bounding box center [597, 58] width 609 height 23
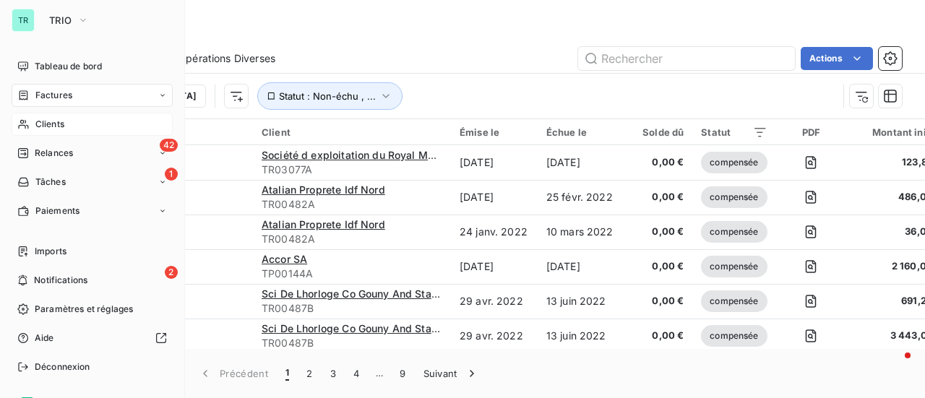
click at [62, 93] on span "Factures" at bounding box center [53, 95] width 37 height 13
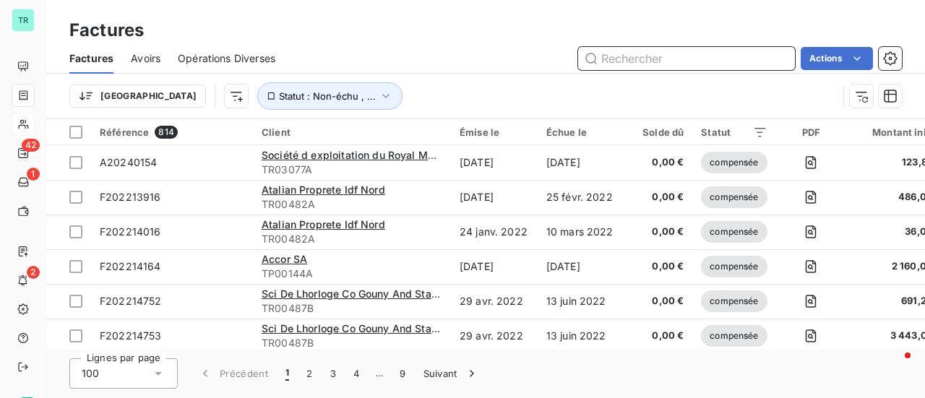
click at [698, 69] on input "text" at bounding box center [686, 58] width 217 height 23
paste input "F202501638"
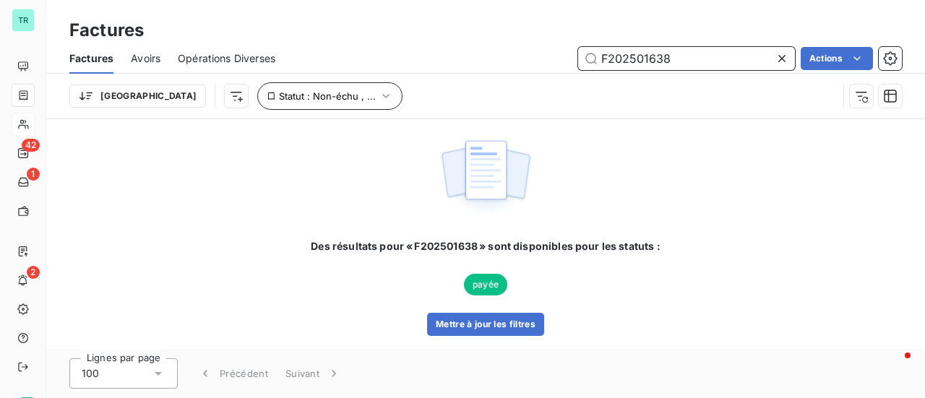
type input "F202501638"
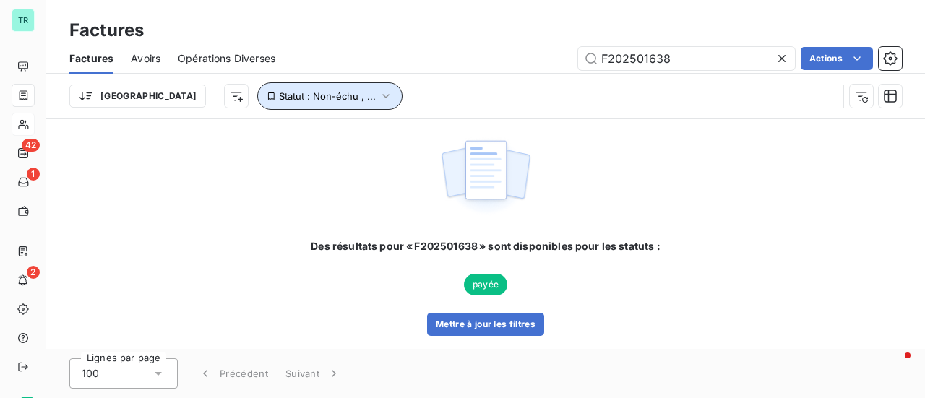
click at [379, 101] on icon "button" at bounding box center [386, 96] width 14 height 14
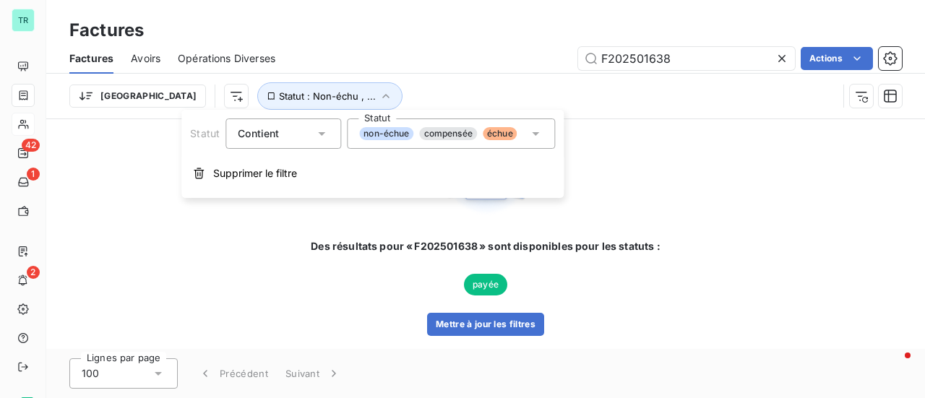
click at [541, 134] on icon at bounding box center [535, 133] width 14 height 14
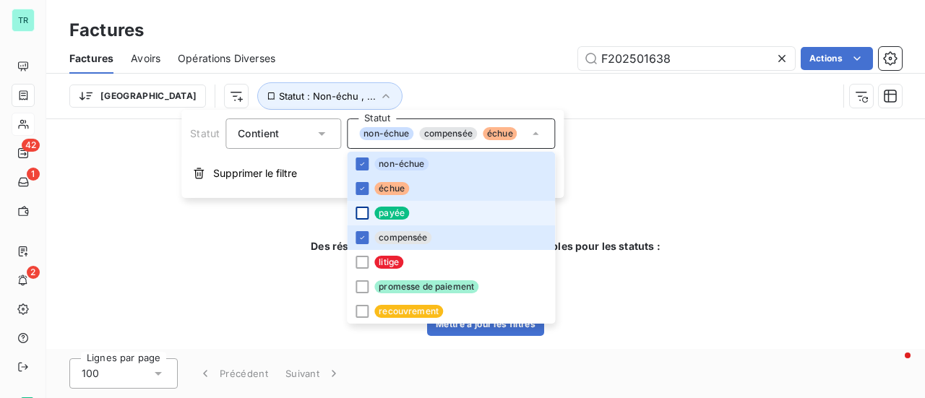
click at [360, 216] on div at bounding box center [361, 213] width 13 height 13
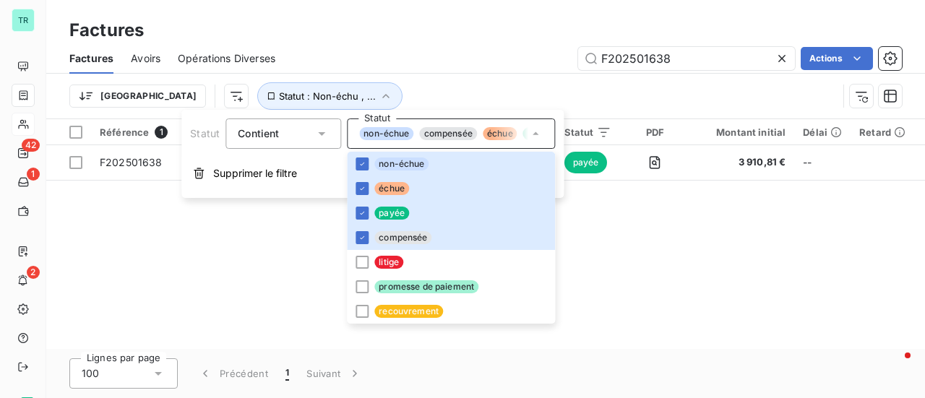
drag, startPoint x: 720, startPoint y: 194, endPoint x: 634, endPoint y: 219, distance: 89.4
click at [720, 195] on div "Référence 1 Client Émise le Échue le Solde dû Statut PDF Montant initial Délai …" at bounding box center [485, 234] width 878 height 230
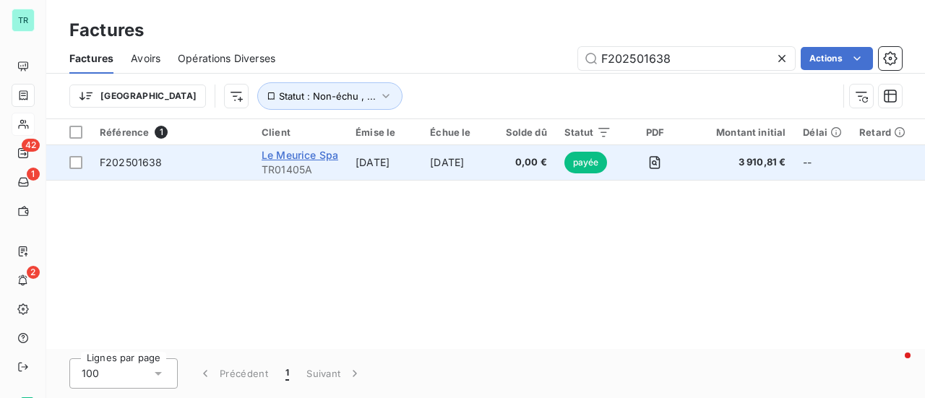
click at [306, 155] on span "Le Meurice Spa" at bounding box center [300, 155] width 77 height 12
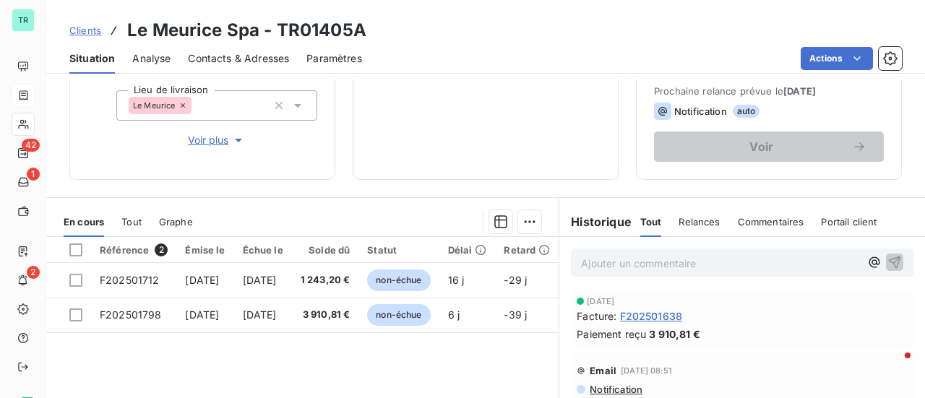
scroll to position [217, 0]
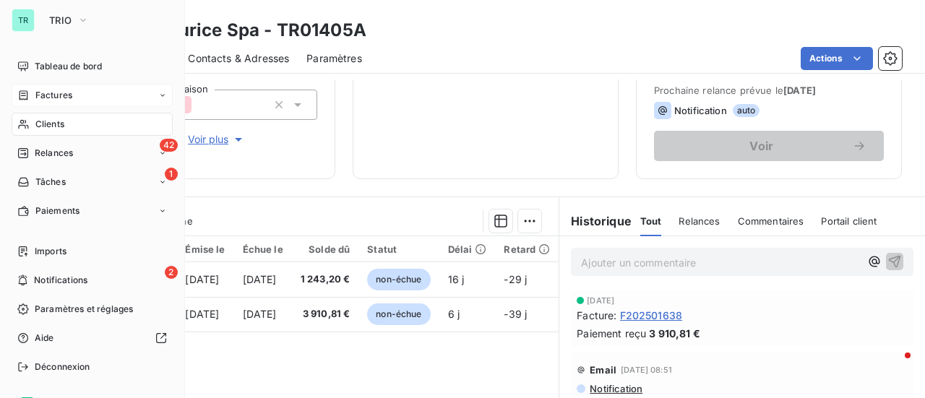
click at [65, 92] on span "Factures" at bounding box center [53, 95] width 37 height 13
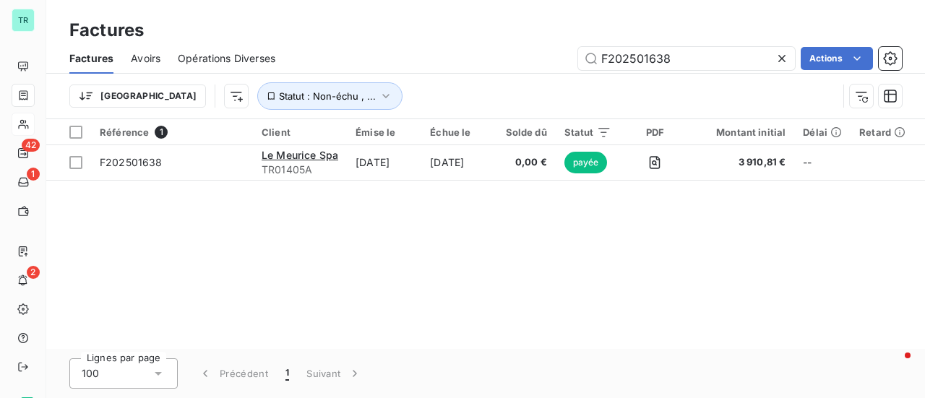
drag, startPoint x: 695, startPoint y: 52, endPoint x: 310, endPoint y: 73, distance: 385.6
click at [337, 69] on div "F202501638 Actions" at bounding box center [597, 58] width 609 height 23
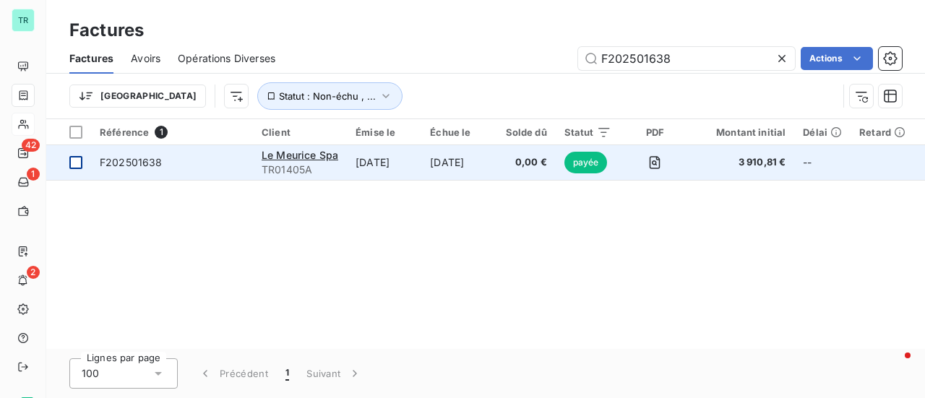
click at [77, 166] on div at bounding box center [75, 162] width 13 height 13
click at [120, 165] on span "F202501638" at bounding box center [131, 162] width 63 height 12
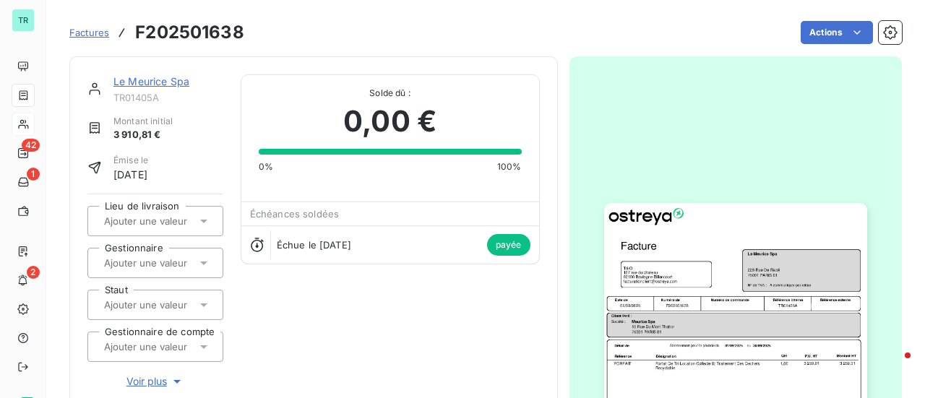
click at [174, 87] on link "Le Meurice Spa" at bounding box center [151, 81] width 76 height 12
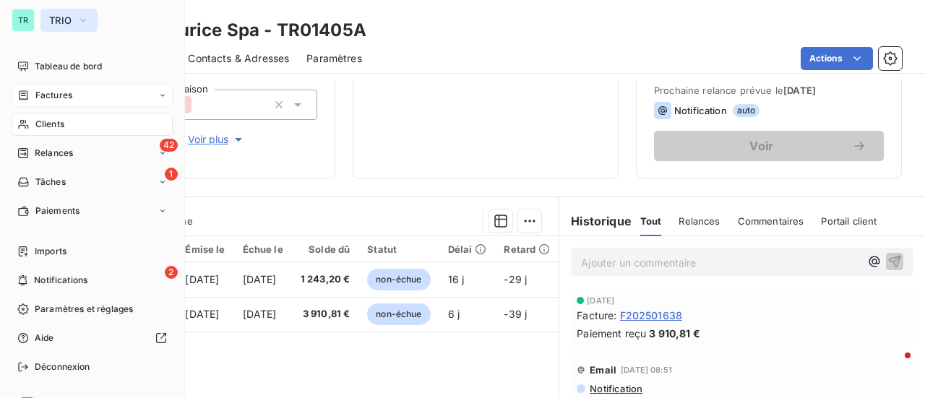
click at [85, 20] on icon "button" at bounding box center [83, 20] width 6 height 3
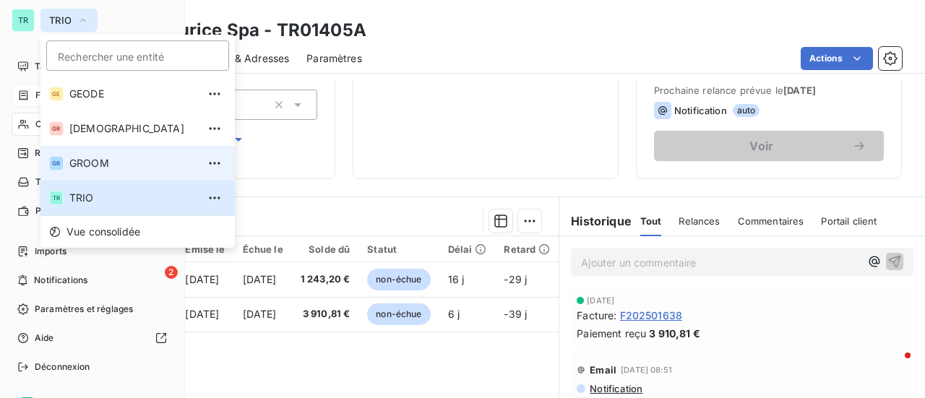
click at [110, 160] on span "GROOM" at bounding box center [133, 163] width 128 height 14
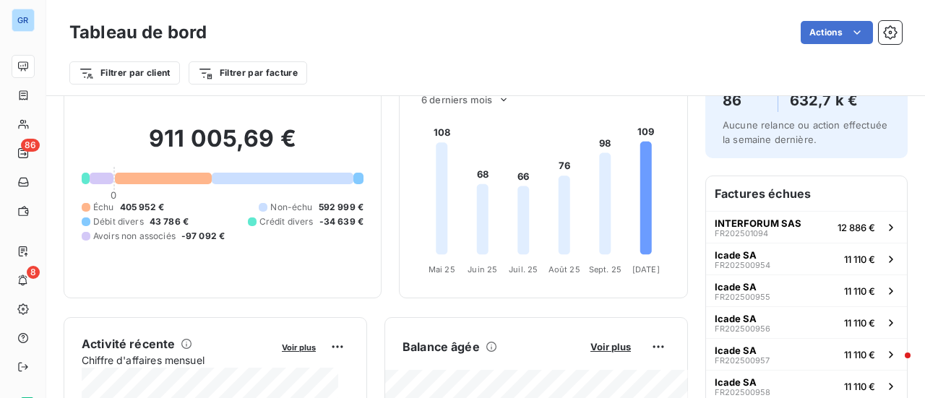
scroll to position [72, 0]
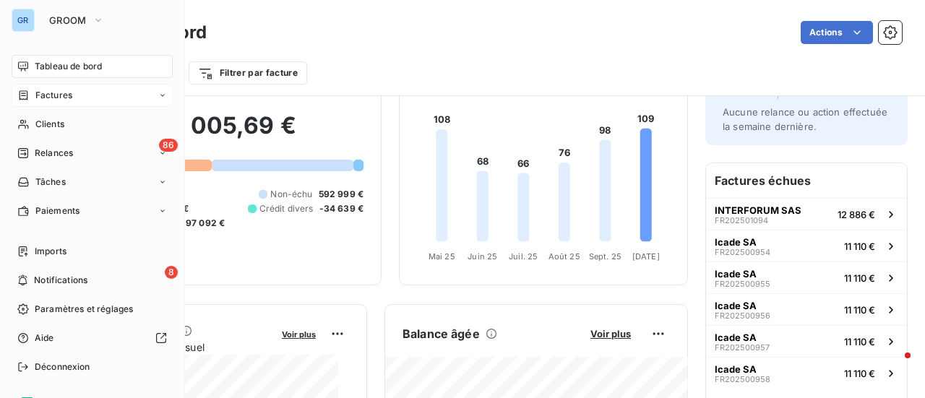
click at [66, 95] on span "Factures" at bounding box center [53, 95] width 37 height 13
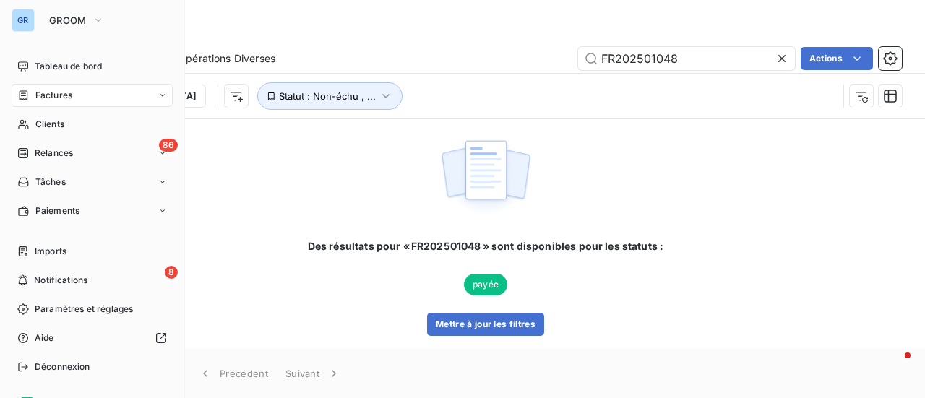
click at [58, 95] on span "Factures" at bounding box center [53, 95] width 37 height 13
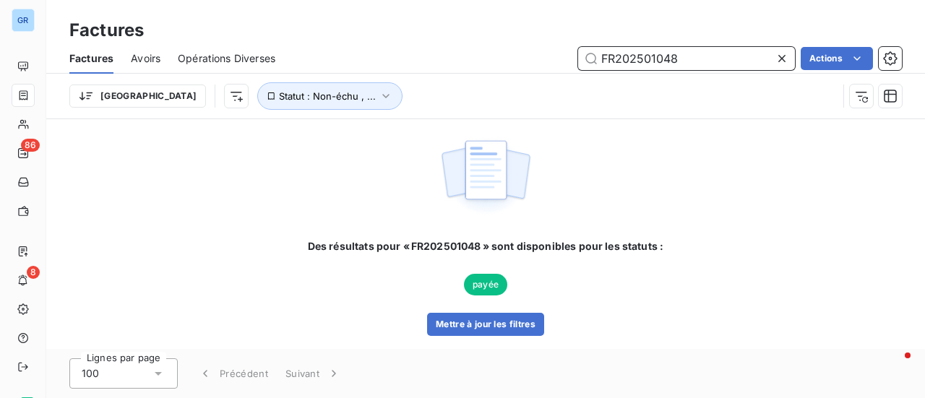
click at [691, 64] on input "FR202501048" at bounding box center [686, 58] width 217 height 23
drag, startPoint x: 696, startPoint y: 61, endPoint x: 397, endPoint y: 66, distance: 299.1
click at [398, 66] on div "FR202501048 Actions" at bounding box center [597, 58] width 609 height 23
paste input "165"
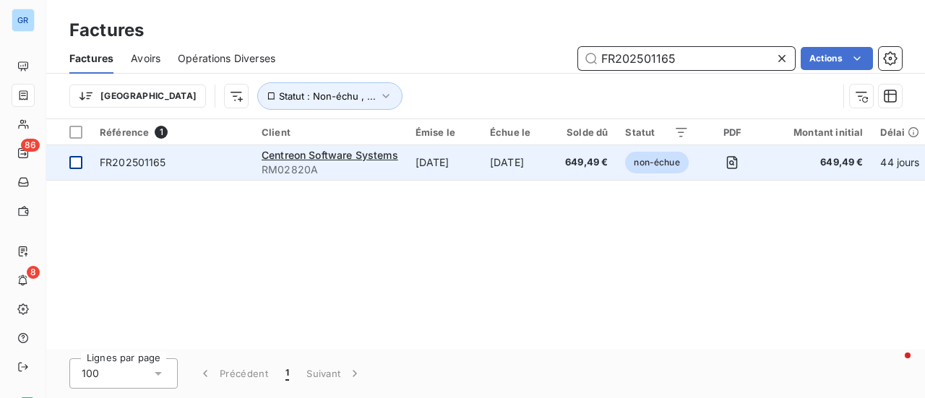
type input "FR202501165"
click at [75, 165] on div at bounding box center [75, 162] width 13 height 13
click at [150, 164] on span "FR202501165" at bounding box center [133, 162] width 66 height 12
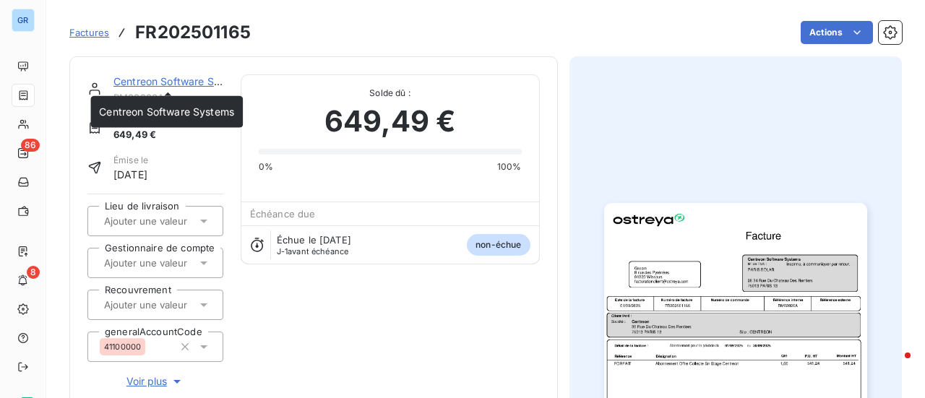
click at [166, 83] on link "Centreon Software Systems" at bounding box center [180, 81] width 135 height 12
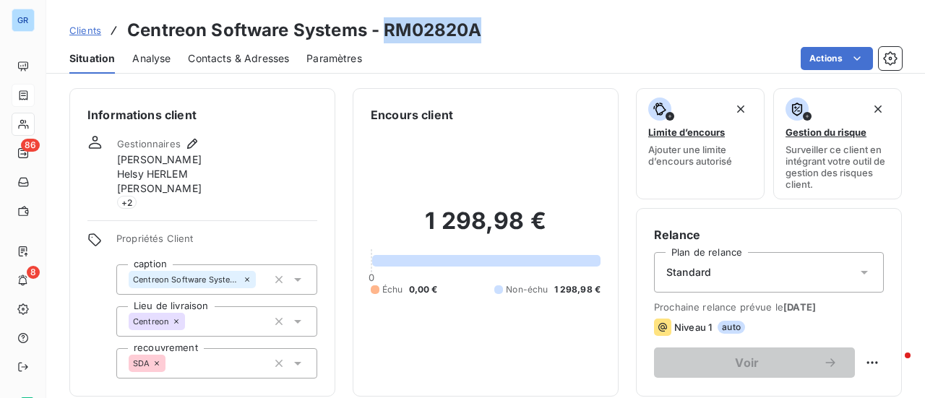
drag, startPoint x: 488, startPoint y: 27, endPoint x: 385, endPoint y: 33, distance: 103.5
click at [385, 33] on div "Clients Centreon Software Systems - RM02820A" at bounding box center [485, 30] width 878 height 26
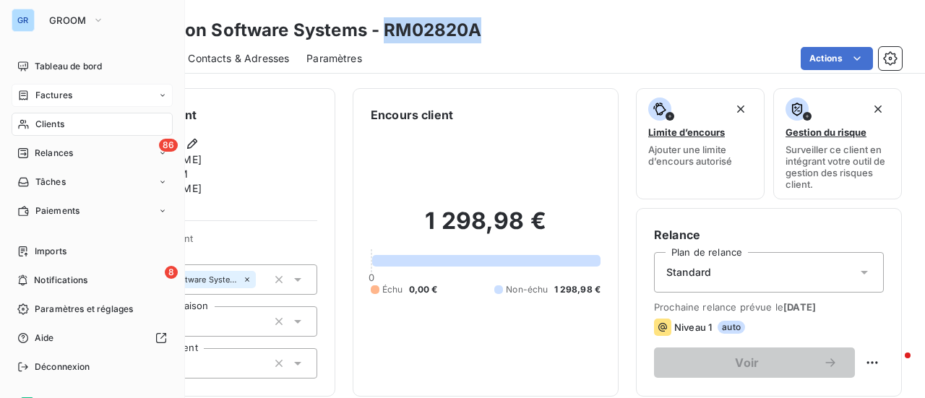
click at [70, 89] on span "Factures" at bounding box center [53, 95] width 37 height 13
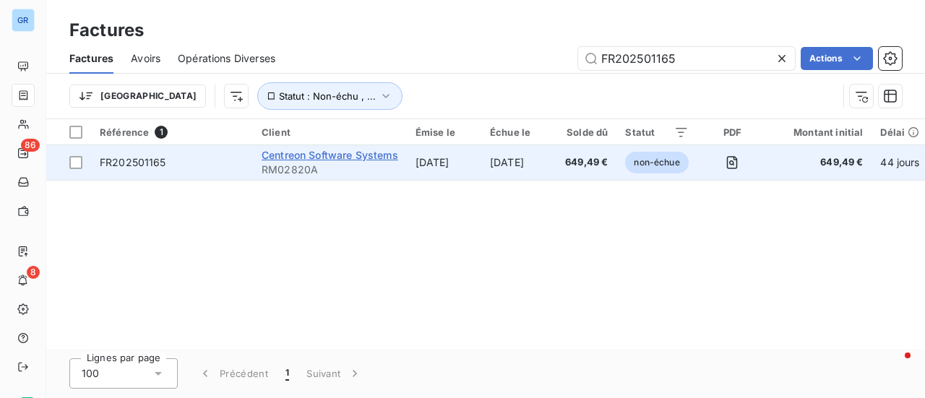
drag, startPoint x: 630, startPoint y: 67, endPoint x: 275, endPoint y: 152, distance: 365.5
click at [320, 143] on div "Factures Factures Avoirs Opérations Diverses FR202501165 Actions Trier Statut :…" at bounding box center [485, 199] width 878 height 398
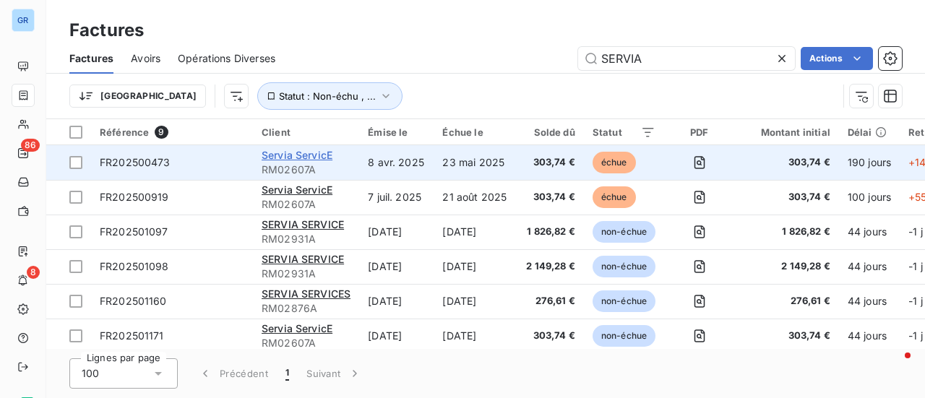
type input "SERVIA"
click at [321, 151] on span "Servia ServicE" at bounding box center [297, 155] width 71 height 12
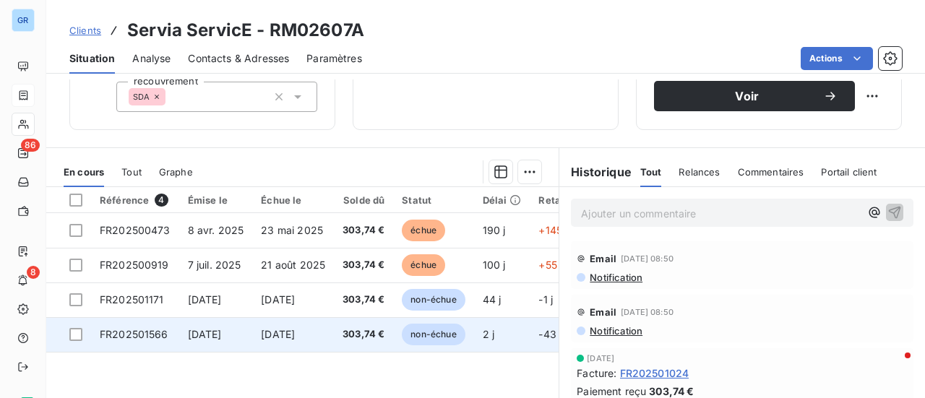
scroll to position [289, 0]
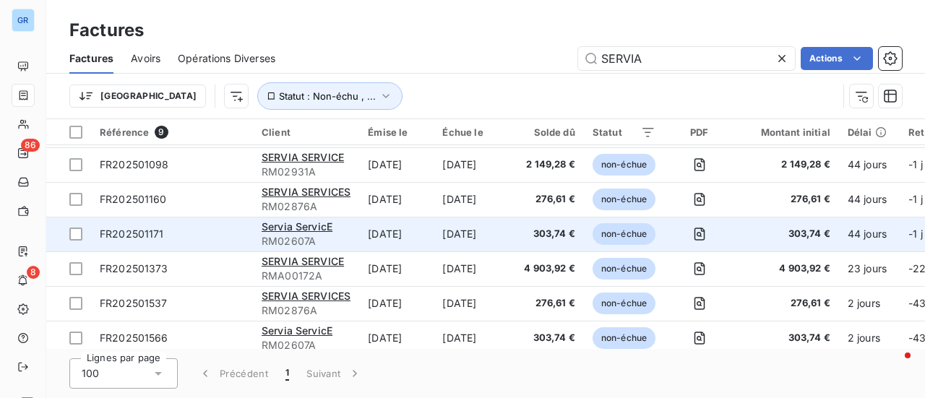
scroll to position [114, 0]
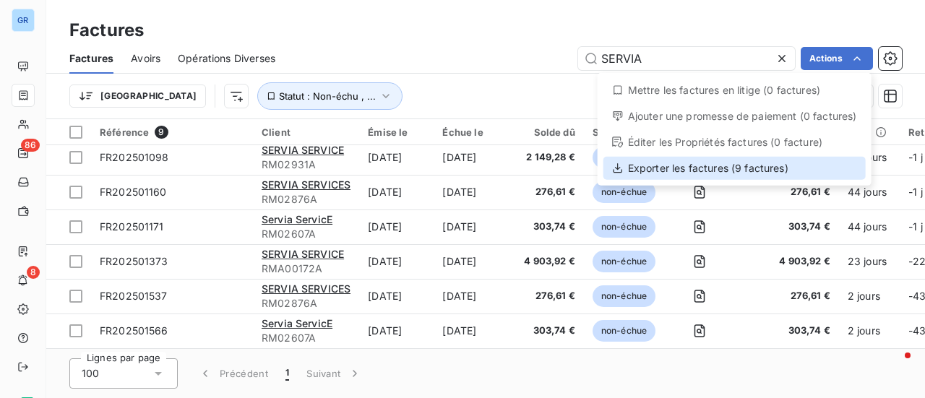
click at [707, 165] on div "Exporter les factures (9 factures)" at bounding box center [734, 168] width 262 height 23
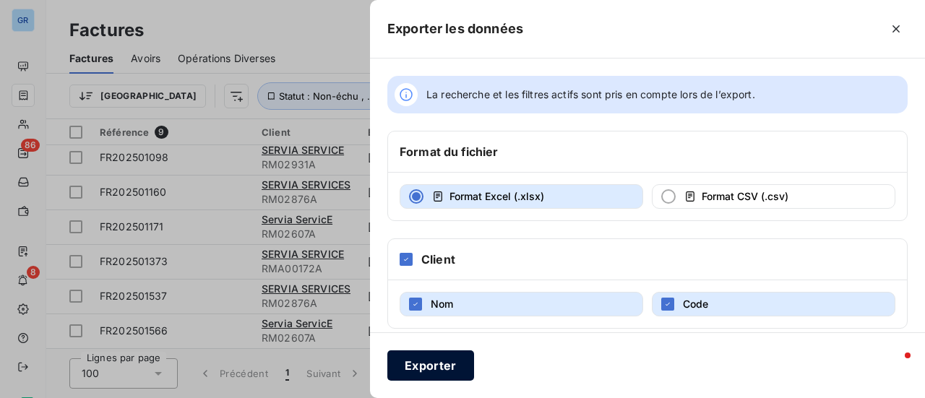
click at [431, 378] on button "Exporter" at bounding box center [430, 365] width 87 height 30
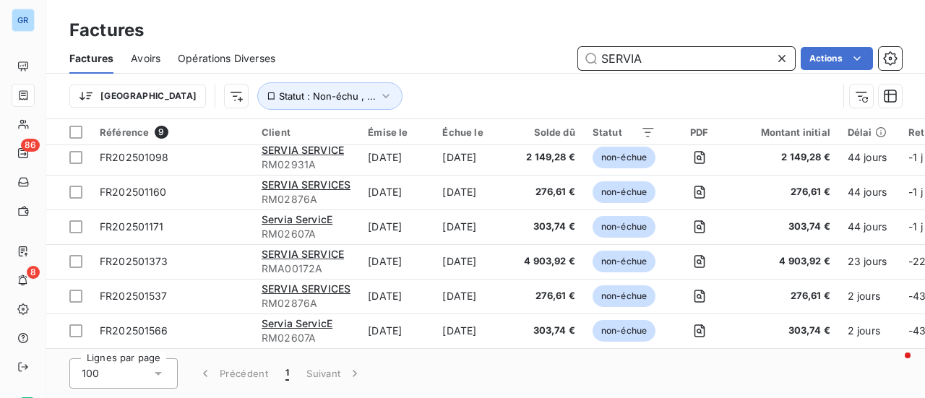
click at [665, 59] on input "SERVIA" at bounding box center [686, 58] width 217 height 23
drag, startPoint x: 665, startPoint y: 59, endPoint x: 409, endPoint y: 70, distance: 256.0
click at [456, 65] on div "SERVIA Actions" at bounding box center [597, 58] width 609 height 23
paste input "FR202501409"
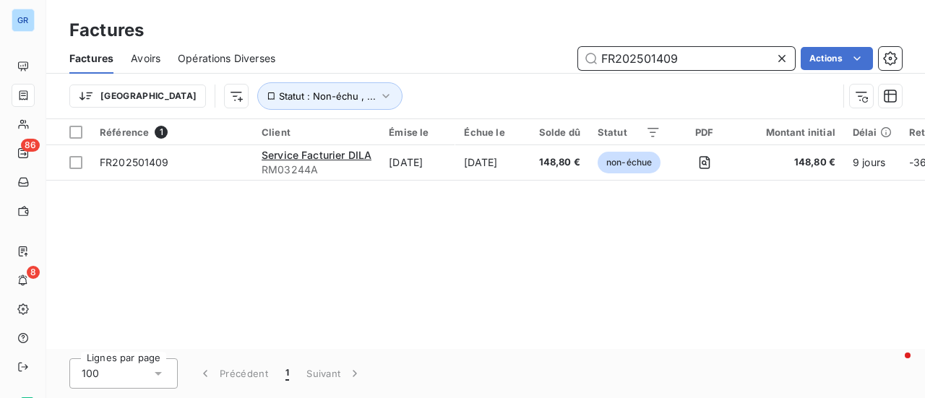
scroll to position [0, 0]
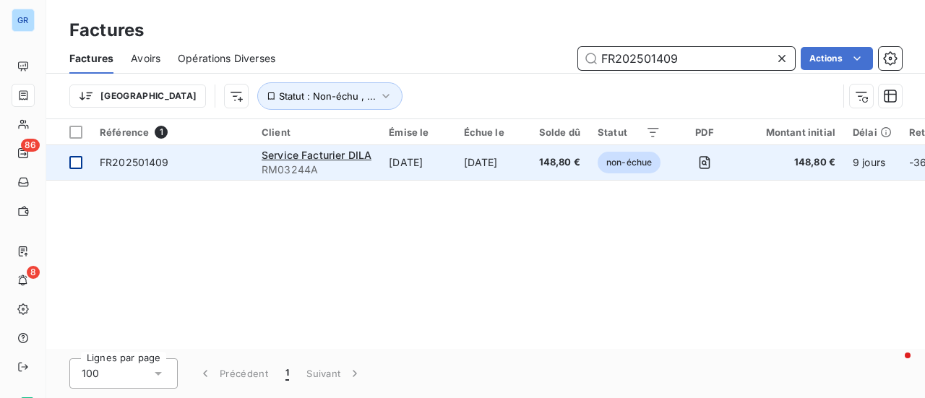
type input "FR202501409"
click at [72, 164] on div at bounding box center [75, 162] width 13 height 13
click at [150, 157] on span "FR202501409" at bounding box center [134, 162] width 69 height 12
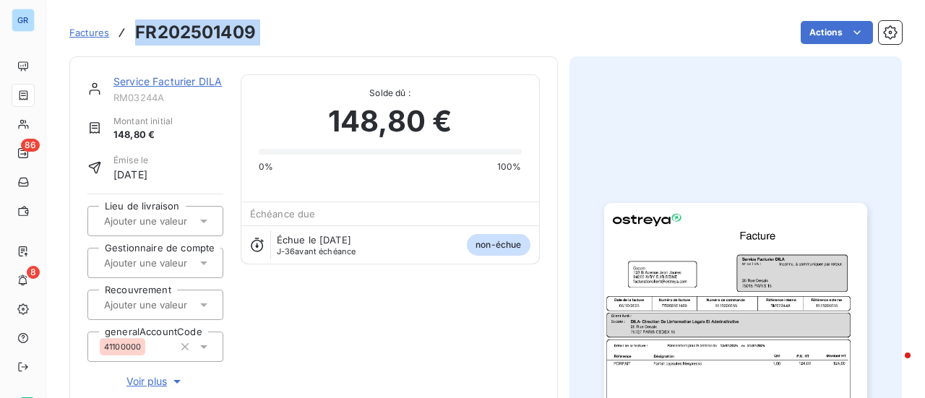
drag, startPoint x: 264, startPoint y: 35, endPoint x: 136, endPoint y: 33, distance: 128.6
click at [136, 33] on div "Factures FR202501409 Actions" at bounding box center [485, 32] width 832 height 30
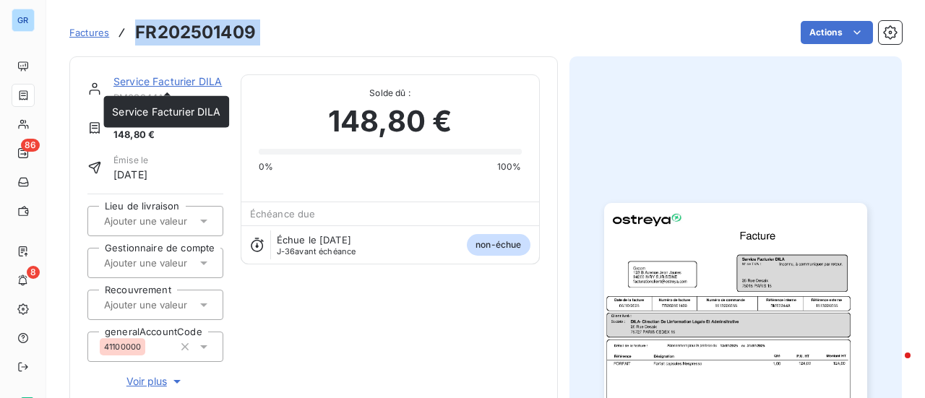
click at [179, 80] on link "Service Facturier DILA" at bounding box center [167, 81] width 108 height 12
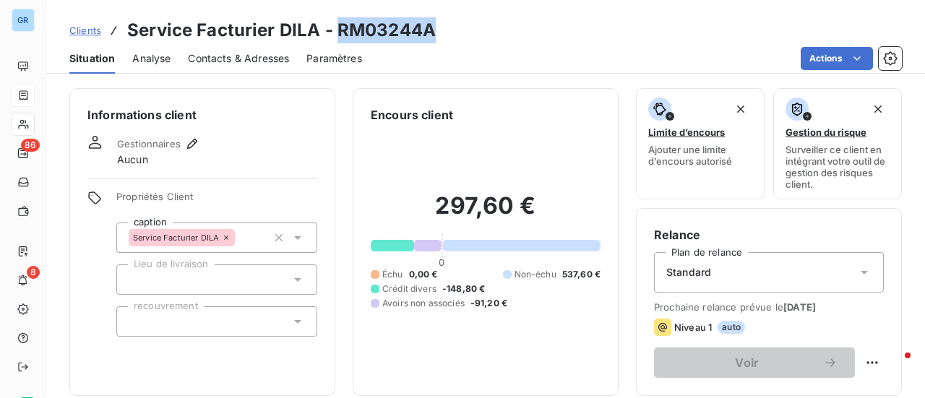
drag, startPoint x: 444, startPoint y: 28, endPoint x: 340, endPoint y: 35, distance: 104.3
click at [340, 35] on div "Clients Service Facturier DILA - RM03244A" at bounding box center [485, 30] width 878 height 26
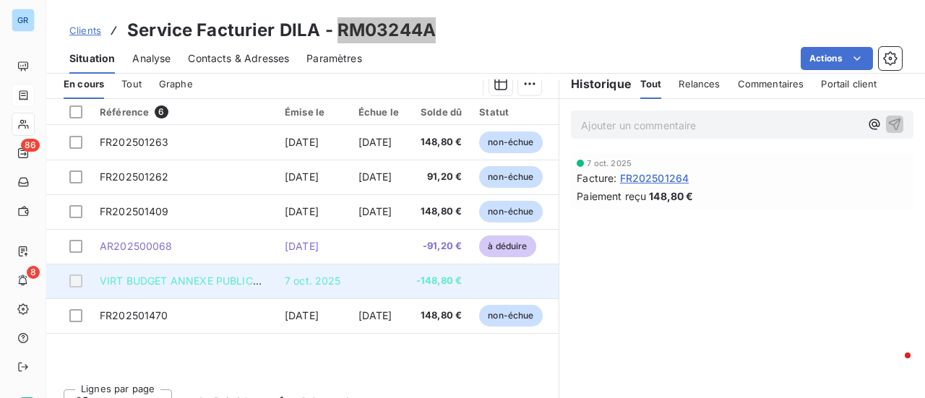
scroll to position [375, 0]
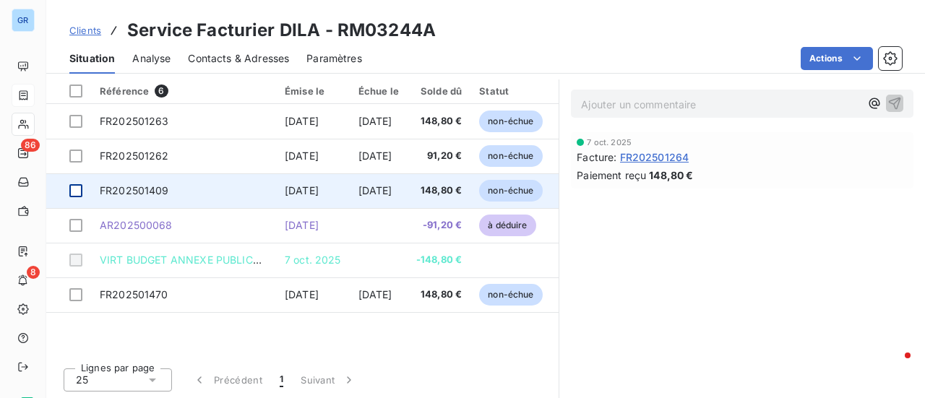
click at [82, 190] on div at bounding box center [75, 190] width 13 height 13
